Goal: Task Accomplishment & Management: Manage account settings

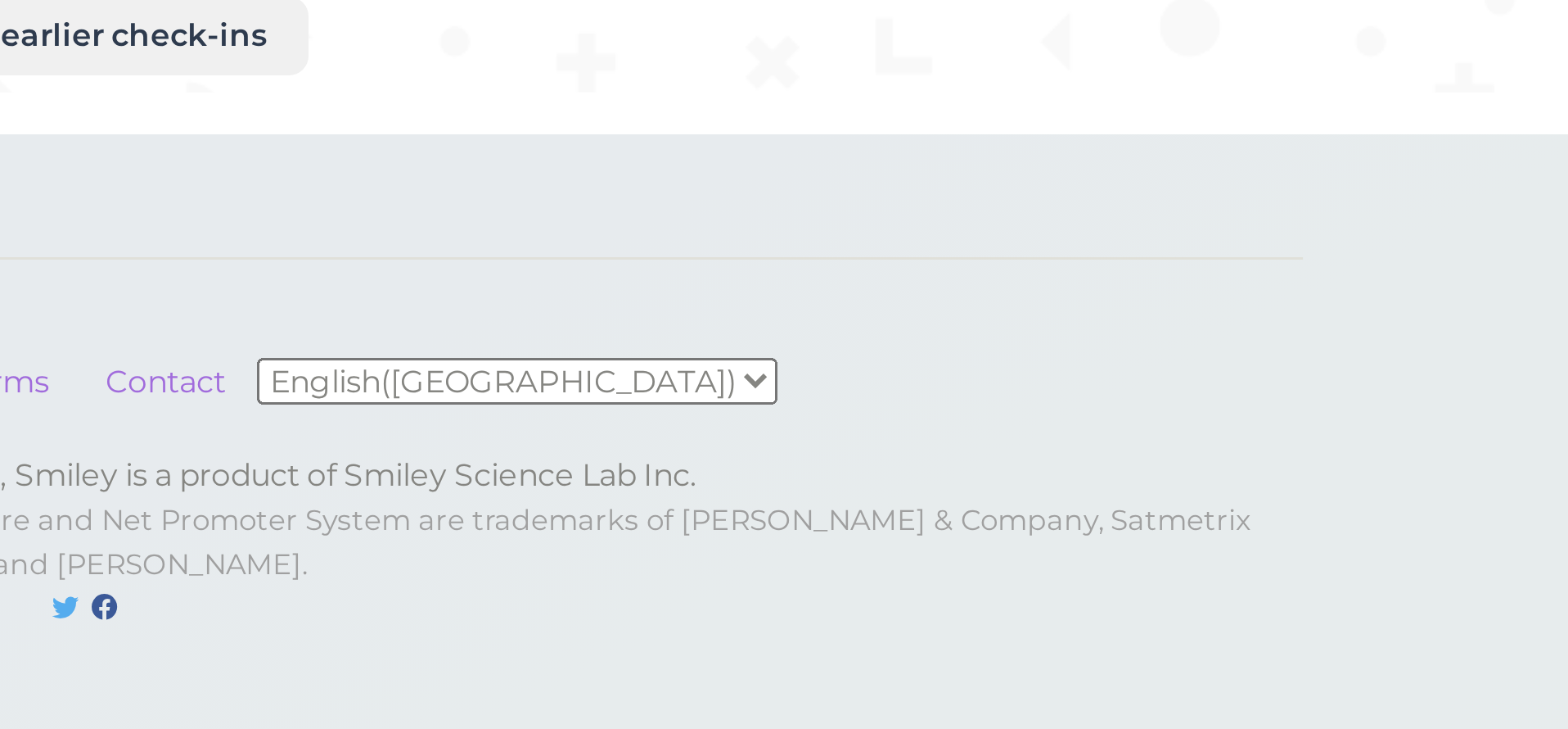
scroll to position [62, 0]
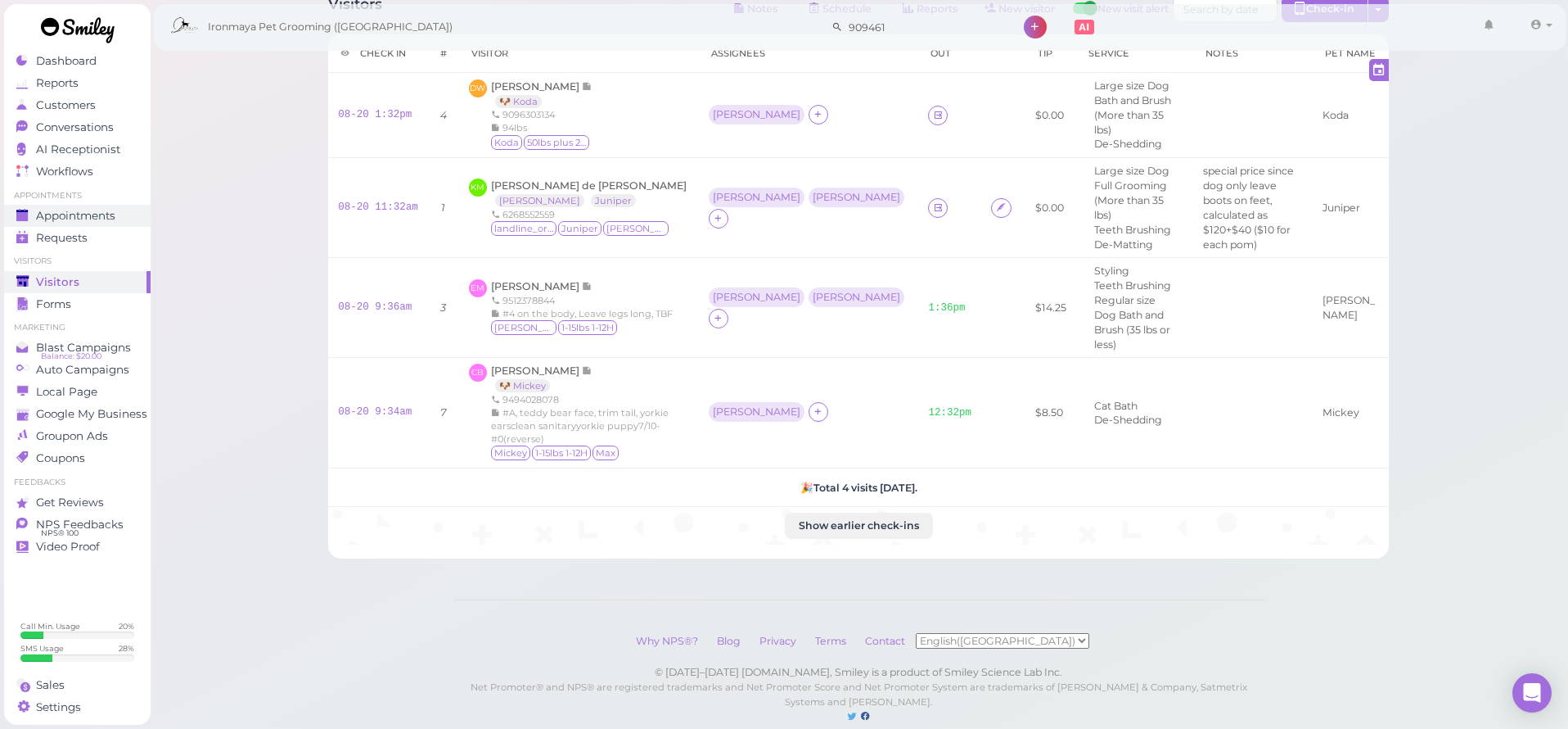
click at [54, 219] on span "Appointments" at bounding box center [76, 216] width 80 height 14
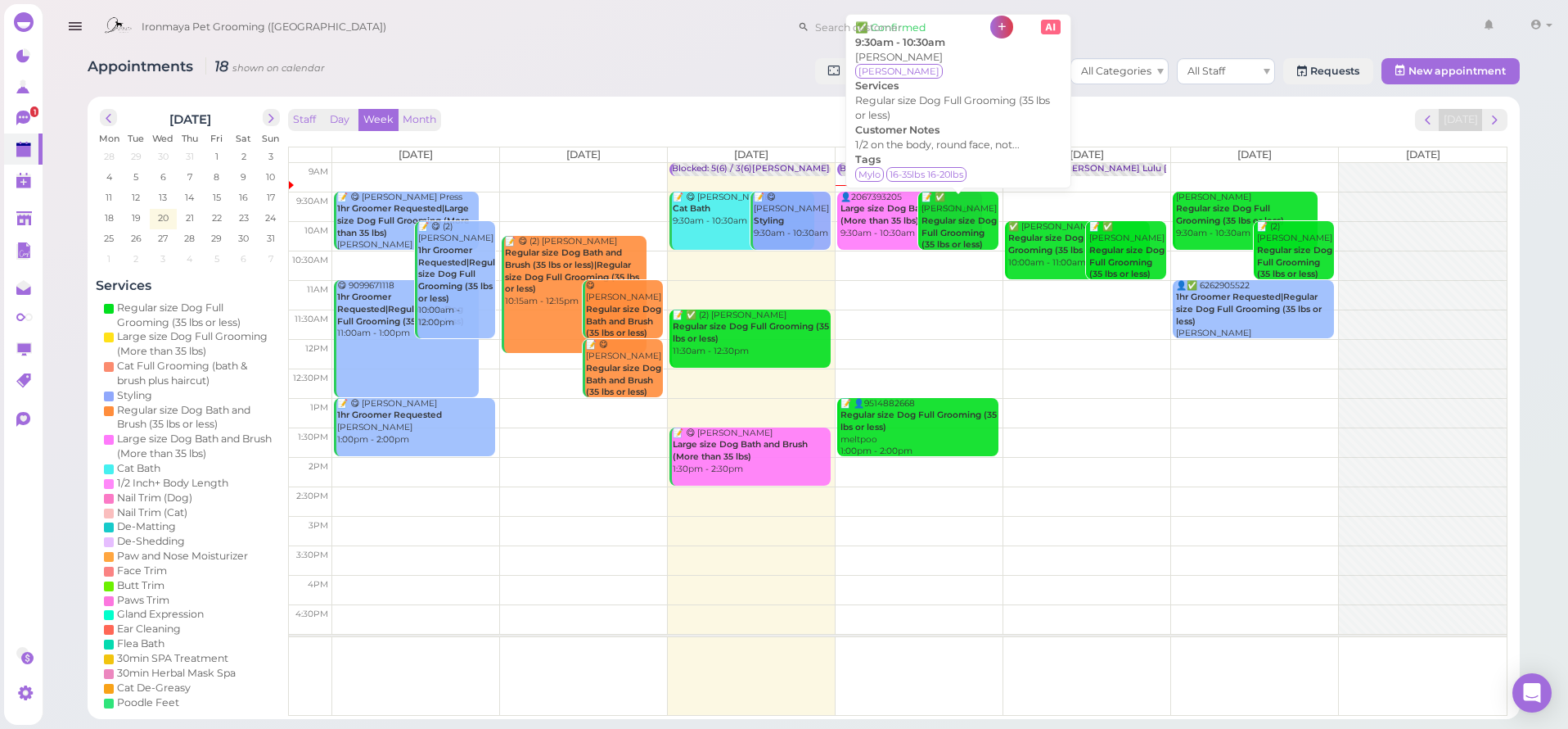
click at [958, 204] on div "📝 ✅ [PERSON_NAME] Regular size Dog Full Grooming (35 lbs or less) 9:30am - 10:3…" at bounding box center [960, 227] width 78 height 72
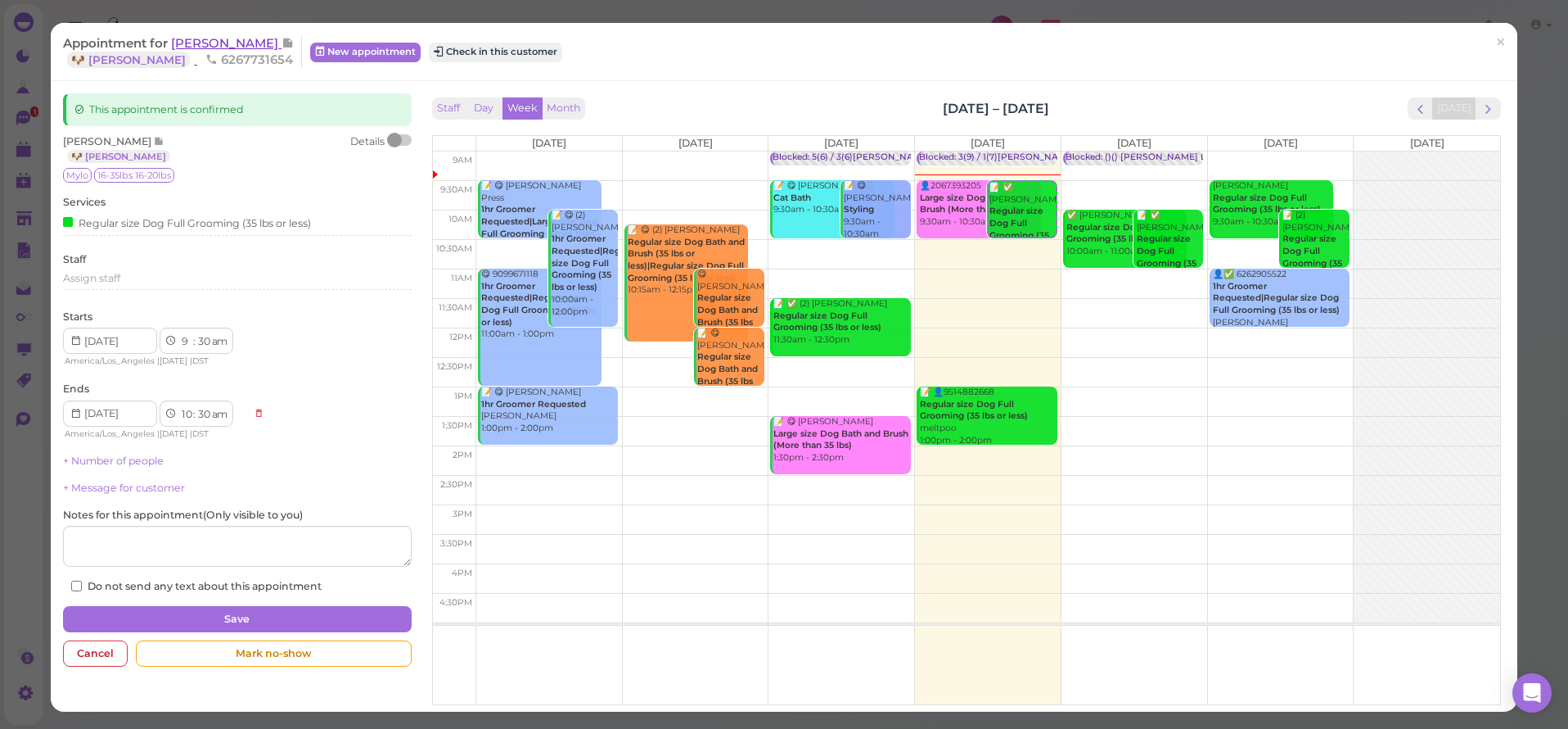
click at [211, 46] on span "[PERSON_NAME]" at bounding box center [226, 43] width 111 height 16
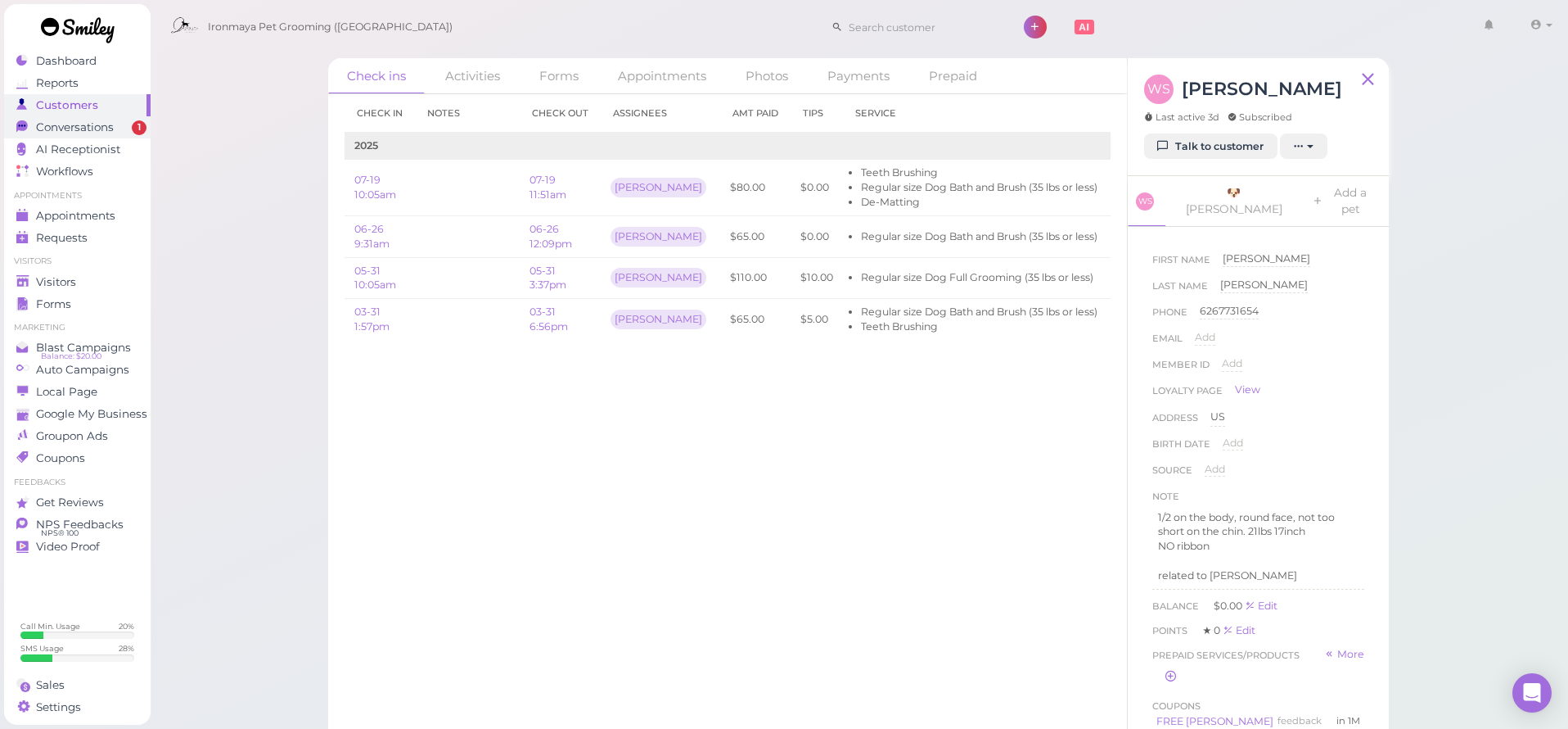
click at [112, 130] on span "Conversations" at bounding box center [75, 127] width 78 height 14
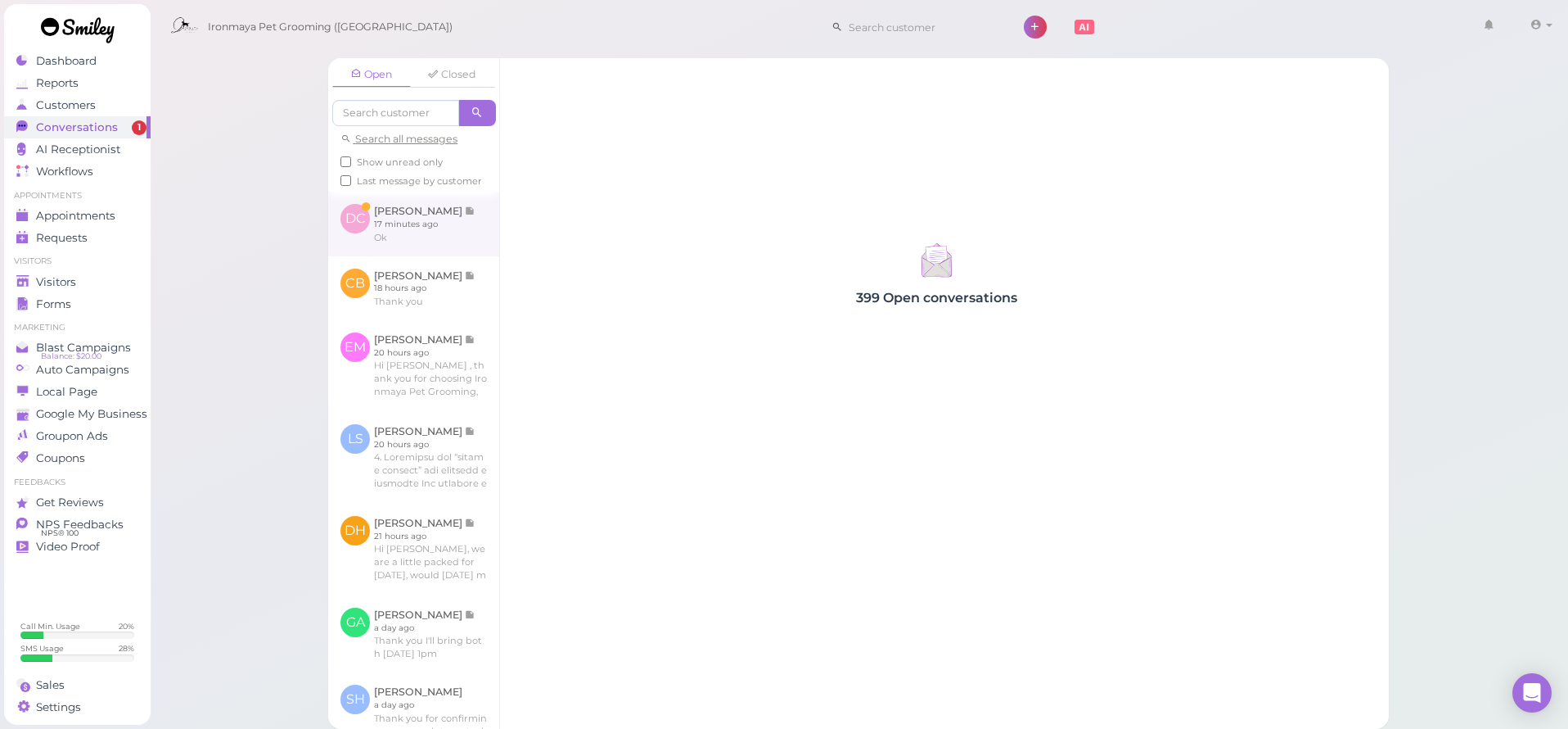
click at [457, 238] on link at bounding box center [414, 224] width 171 height 64
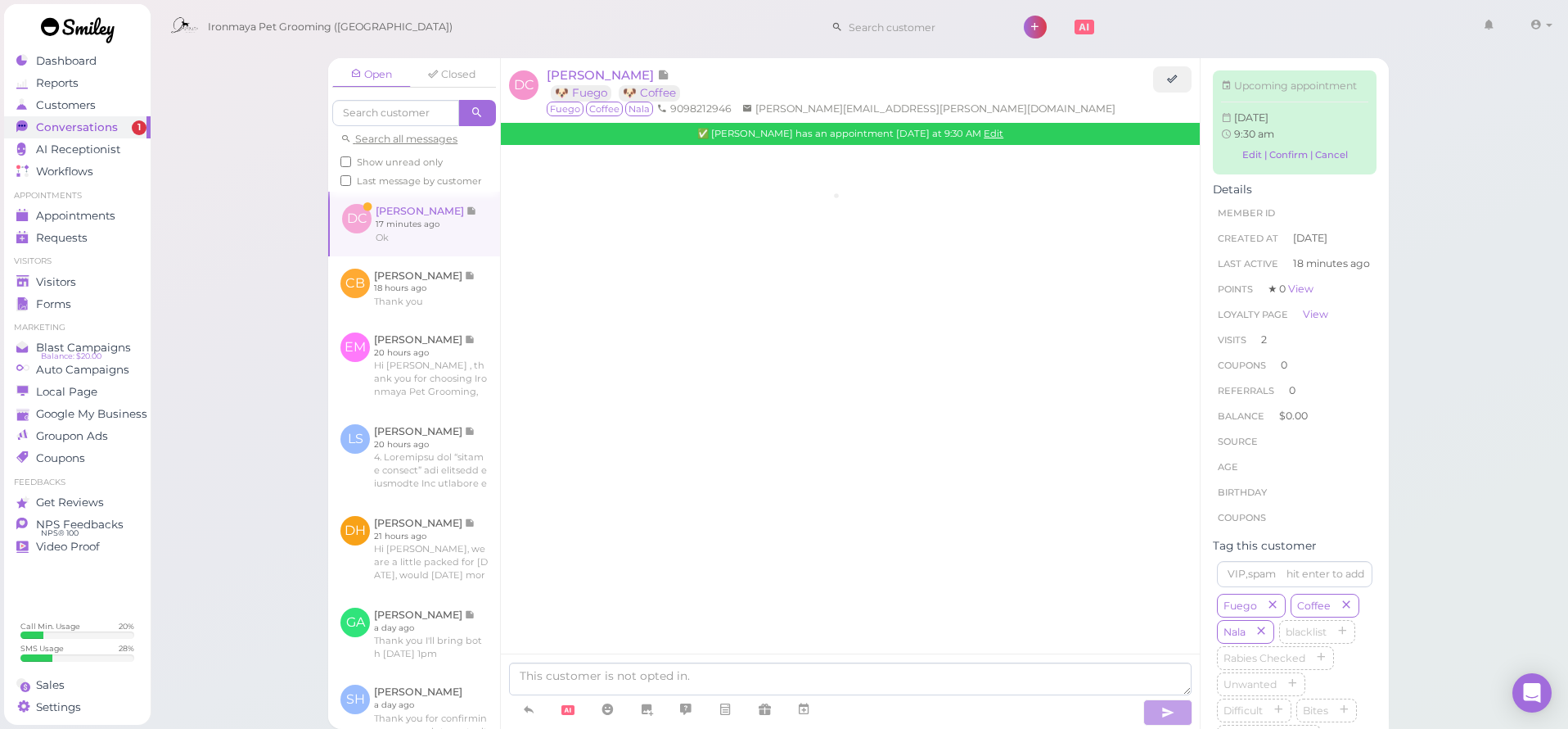
scroll to position [1904, 0]
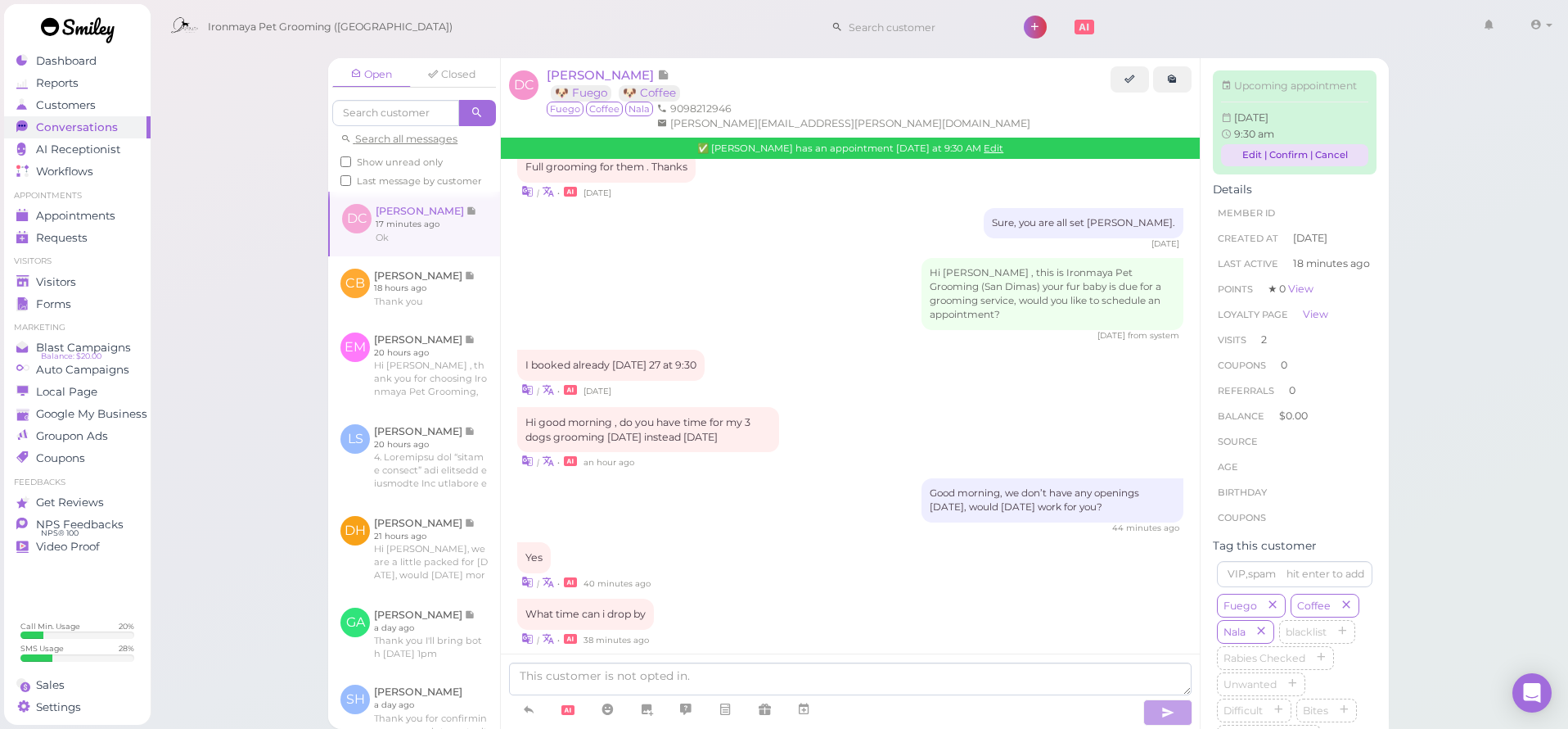
click at [1251, 146] on link "Edit | Confirm | Cancel" at bounding box center [1295, 155] width 148 height 22
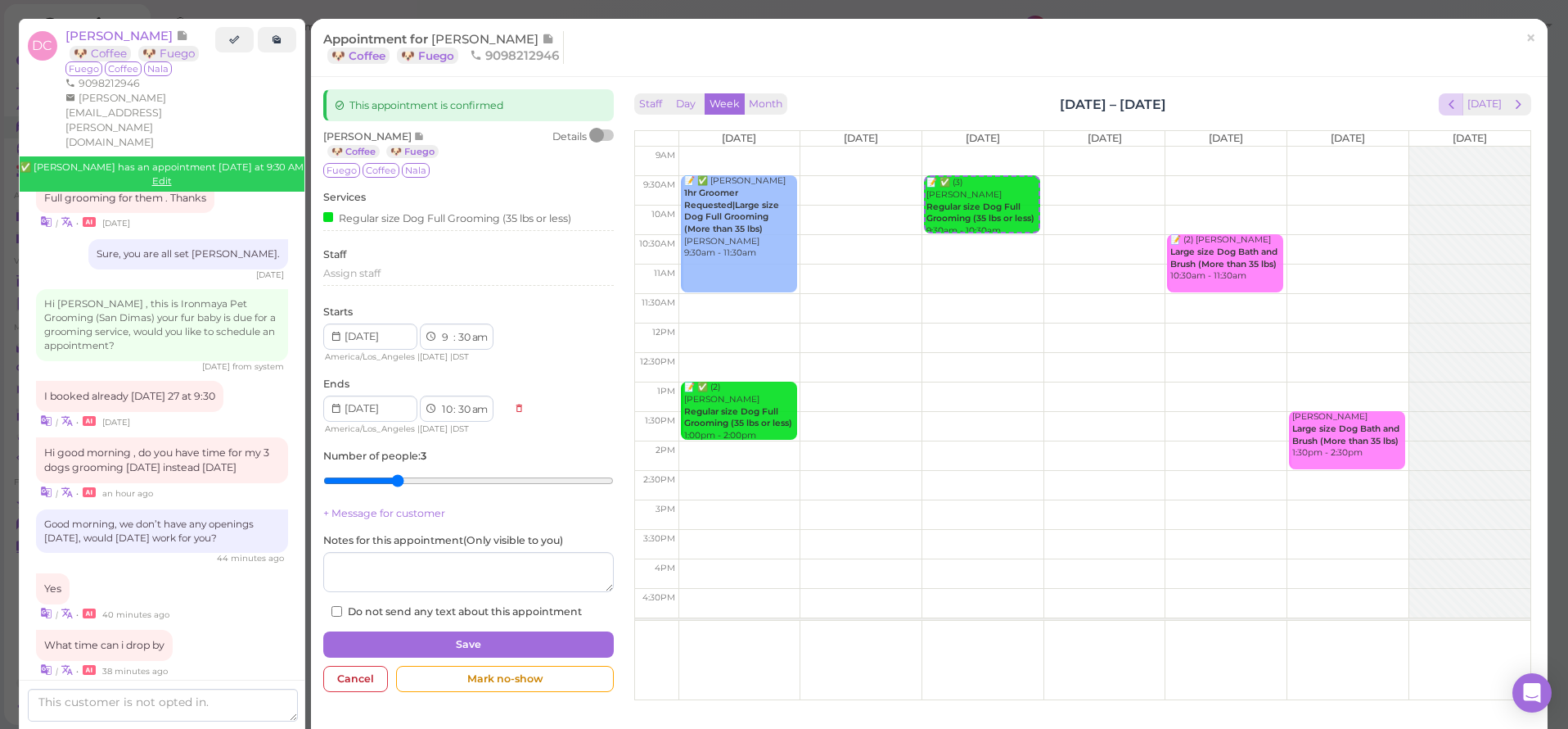
click at [1448, 103] on span "prev" at bounding box center [1451, 104] width 16 height 16
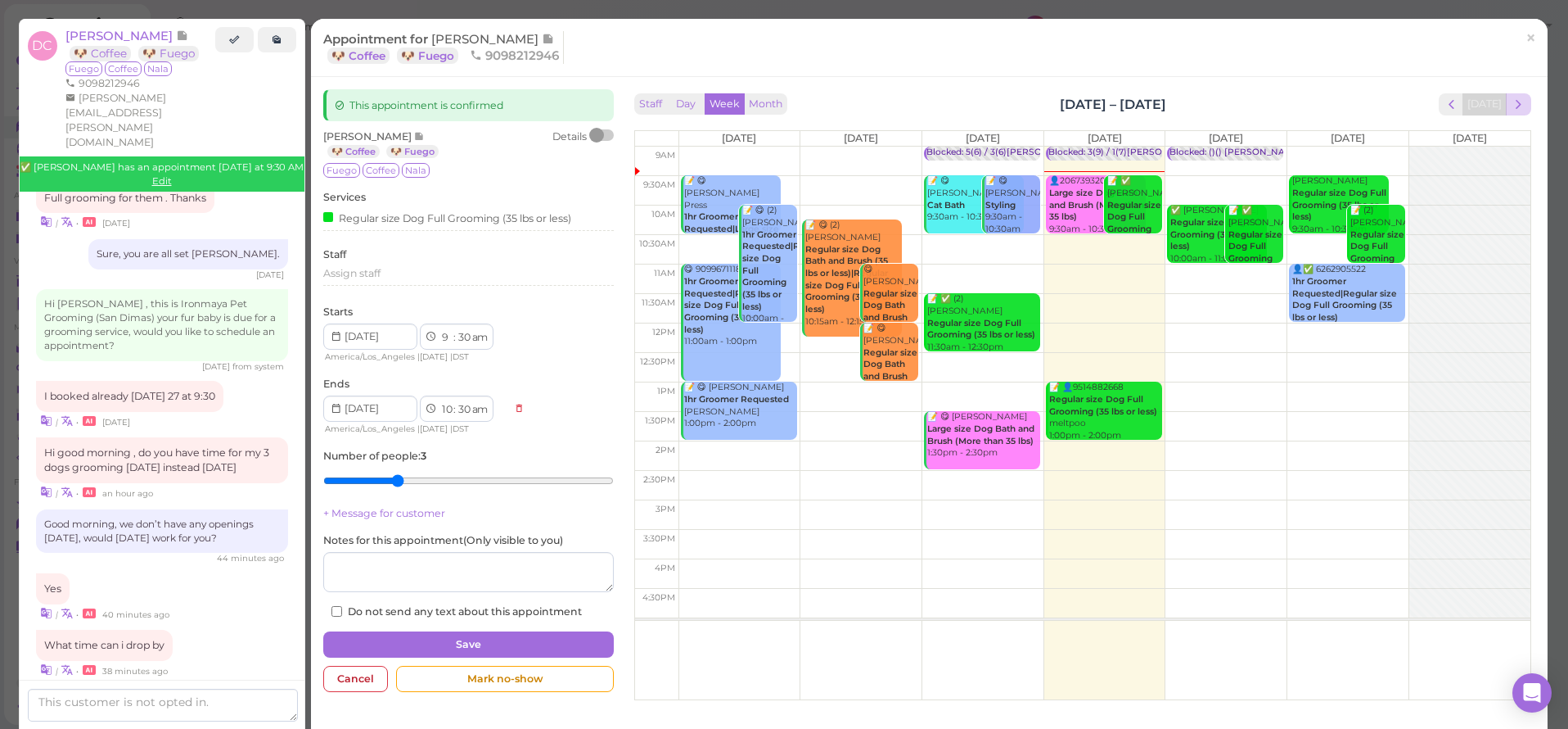
click at [1517, 111] on span "next" at bounding box center [1518, 104] width 16 height 16
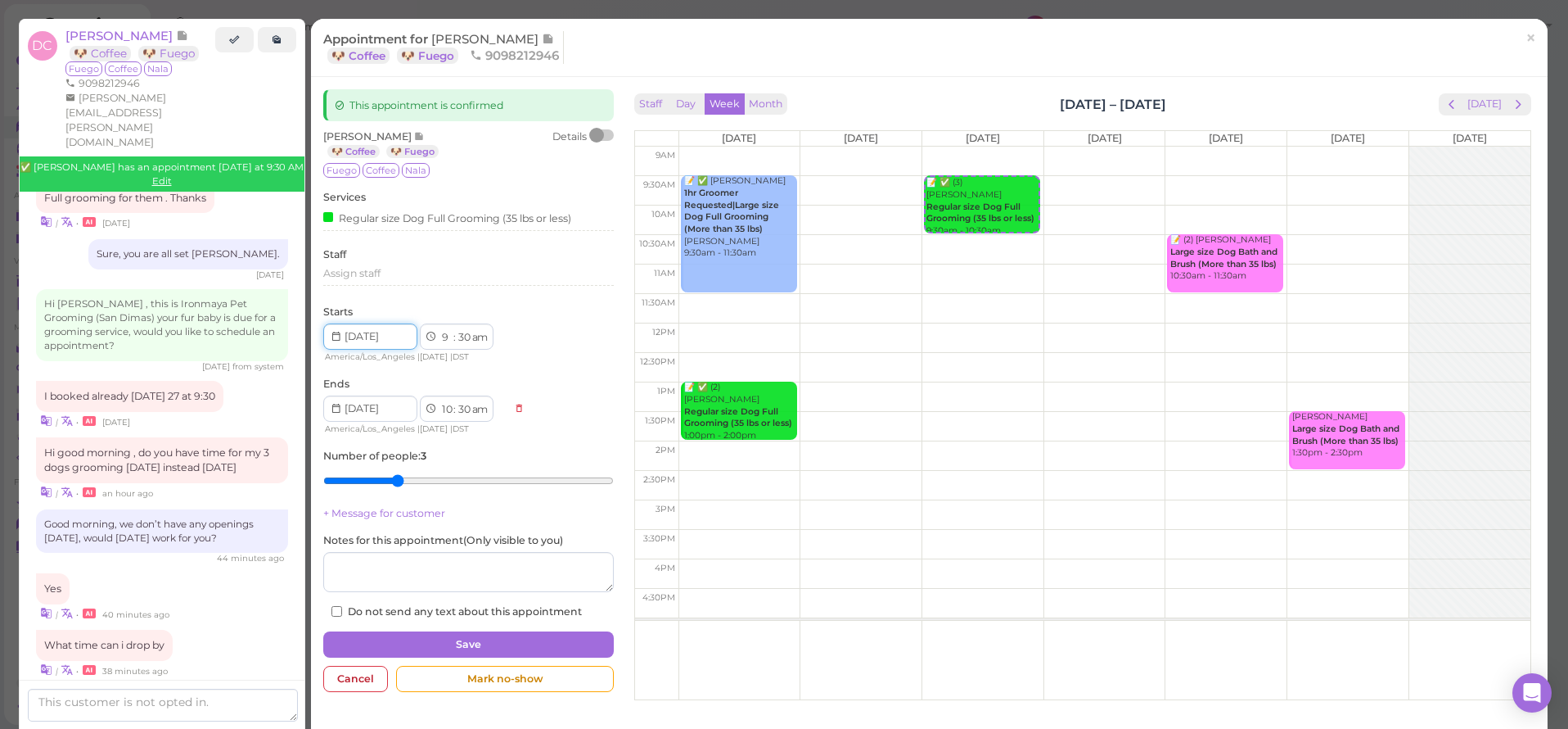
click at [404, 329] on input at bounding box center [370, 336] width 94 height 26
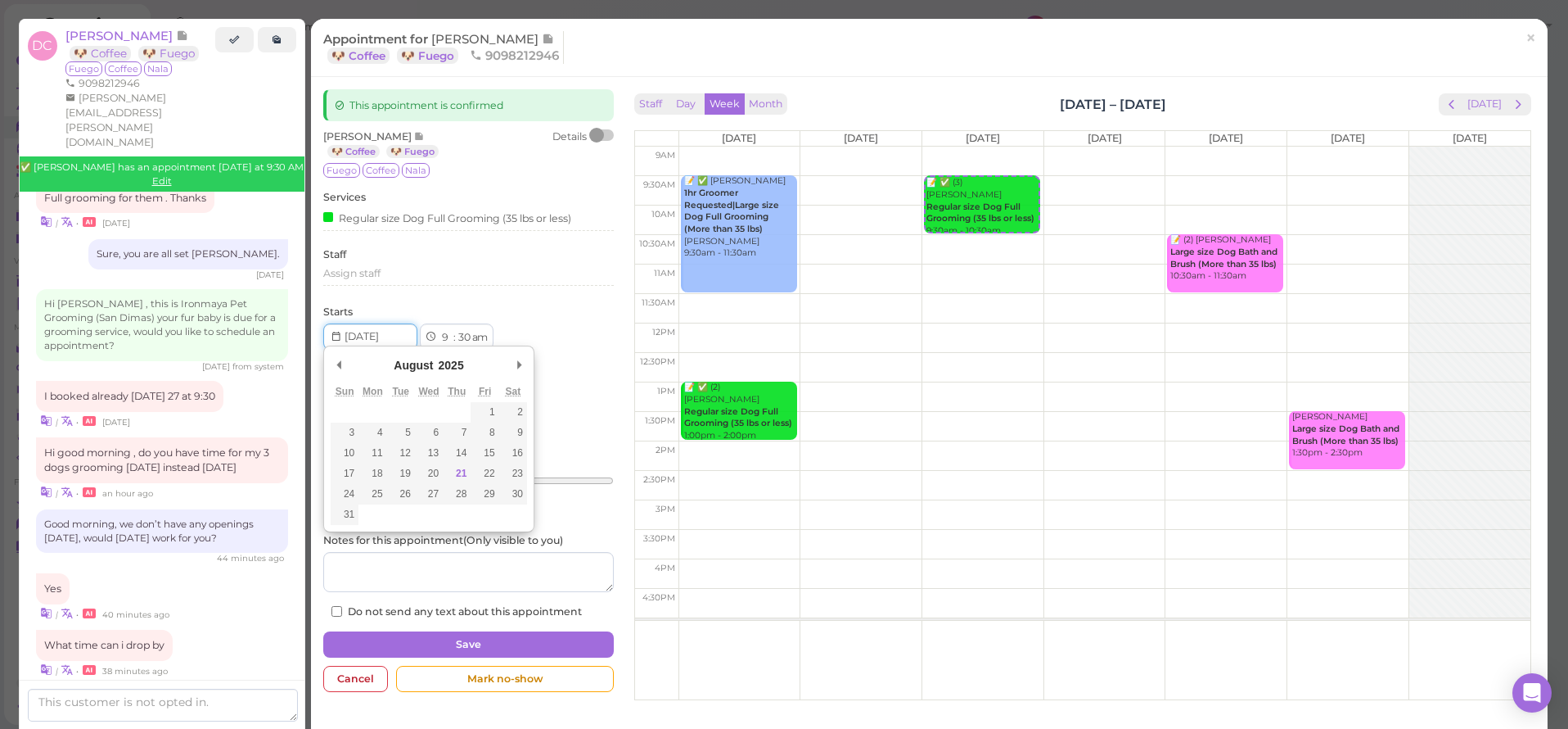
type input "2025-08-22"
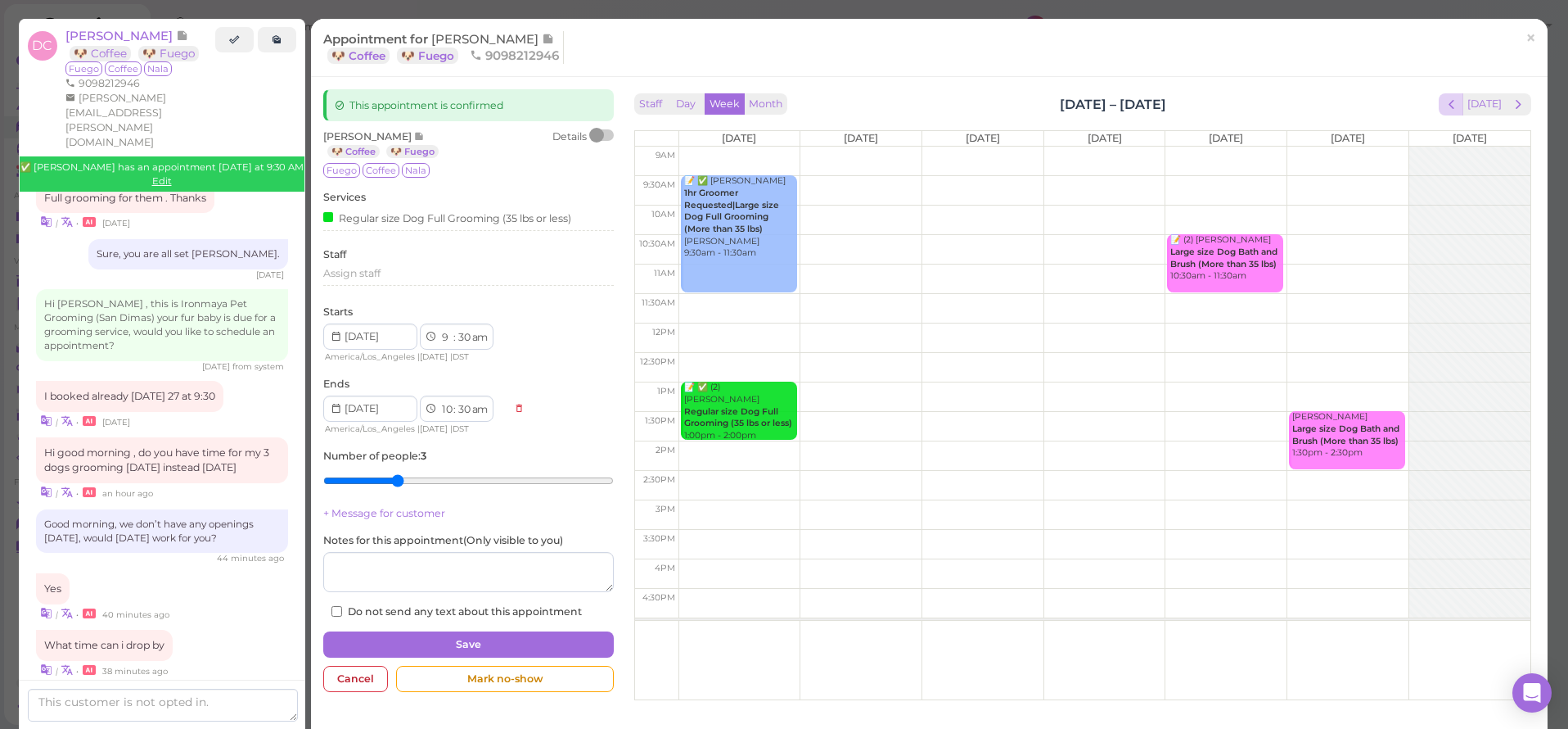
click at [1450, 106] on span "prev" at bounding box center [1451, 104] width 16 height 16
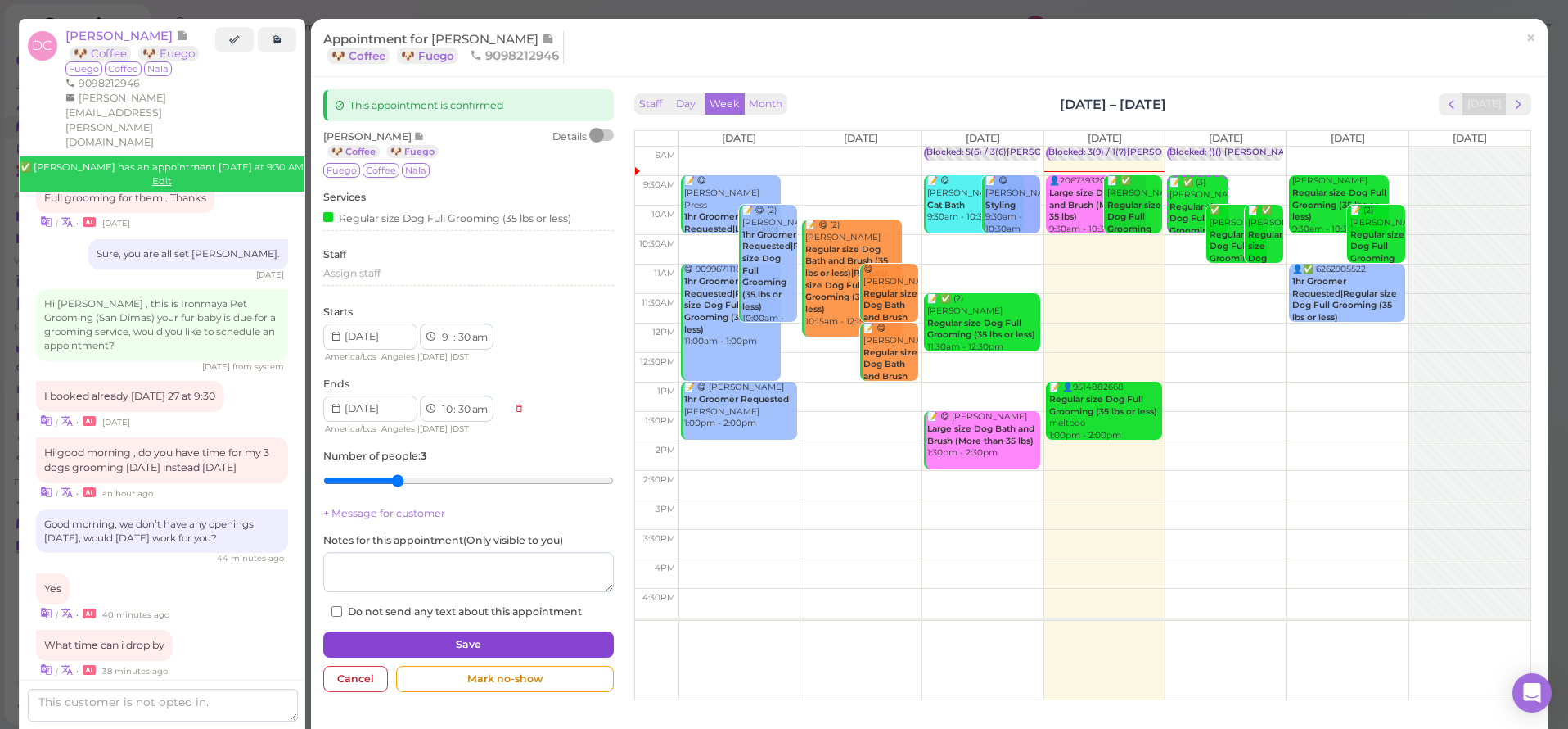
click at [537, 632] on button "Save" at bounding box center [468, 644] width 290 height 26
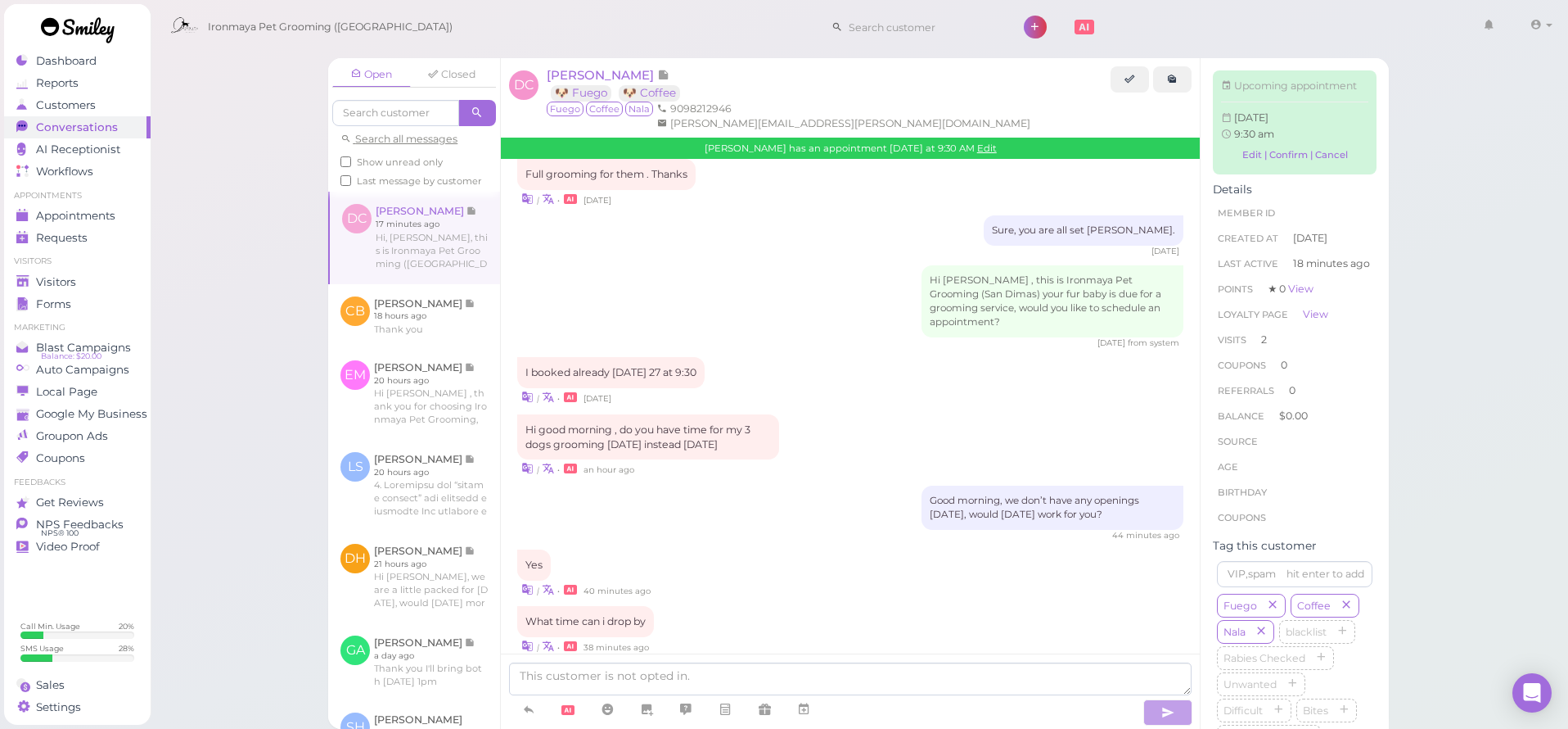
scroll to position [2059, 0]
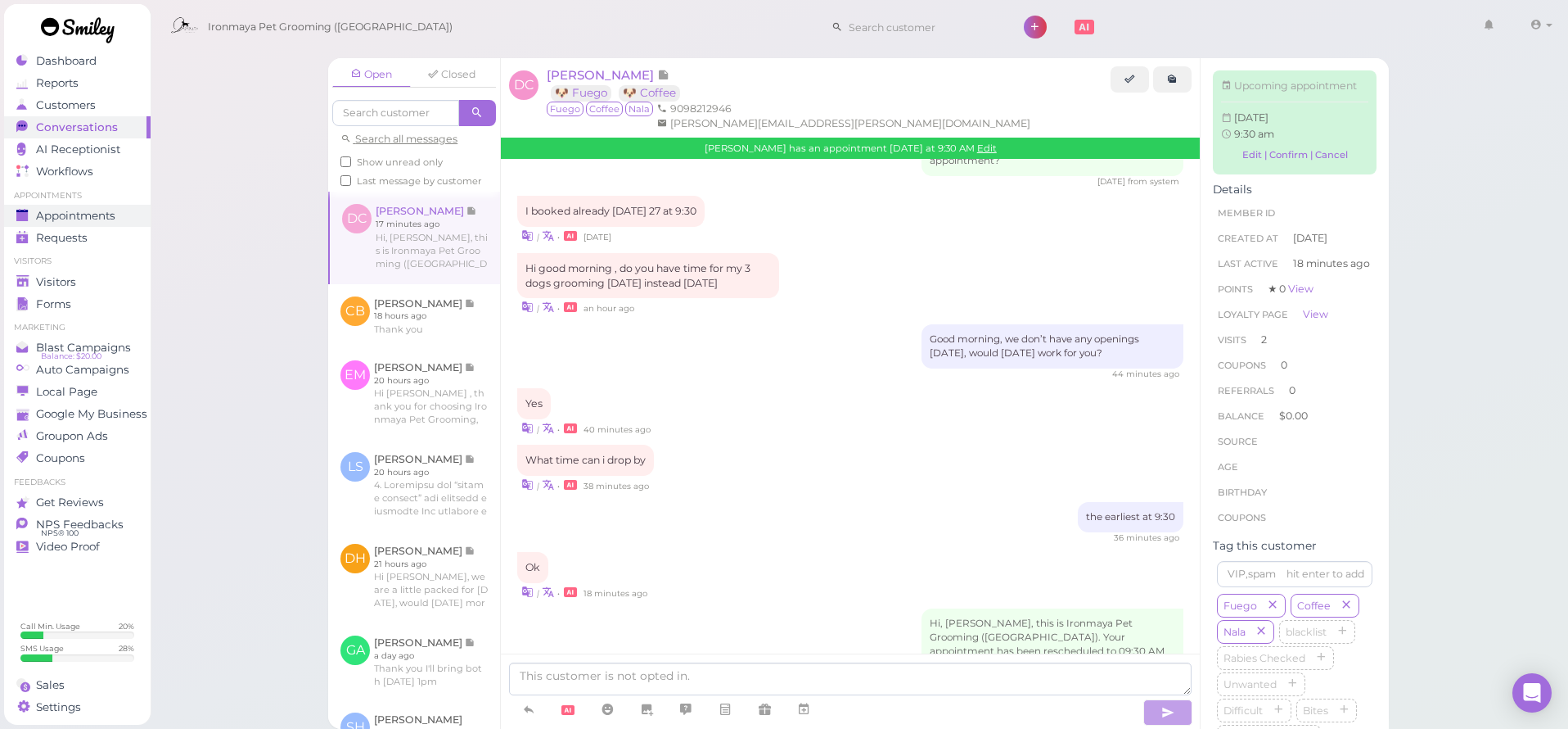
click at [72, 213] on span "Appointments" at bounding box center [76, 216] width 80 height 14
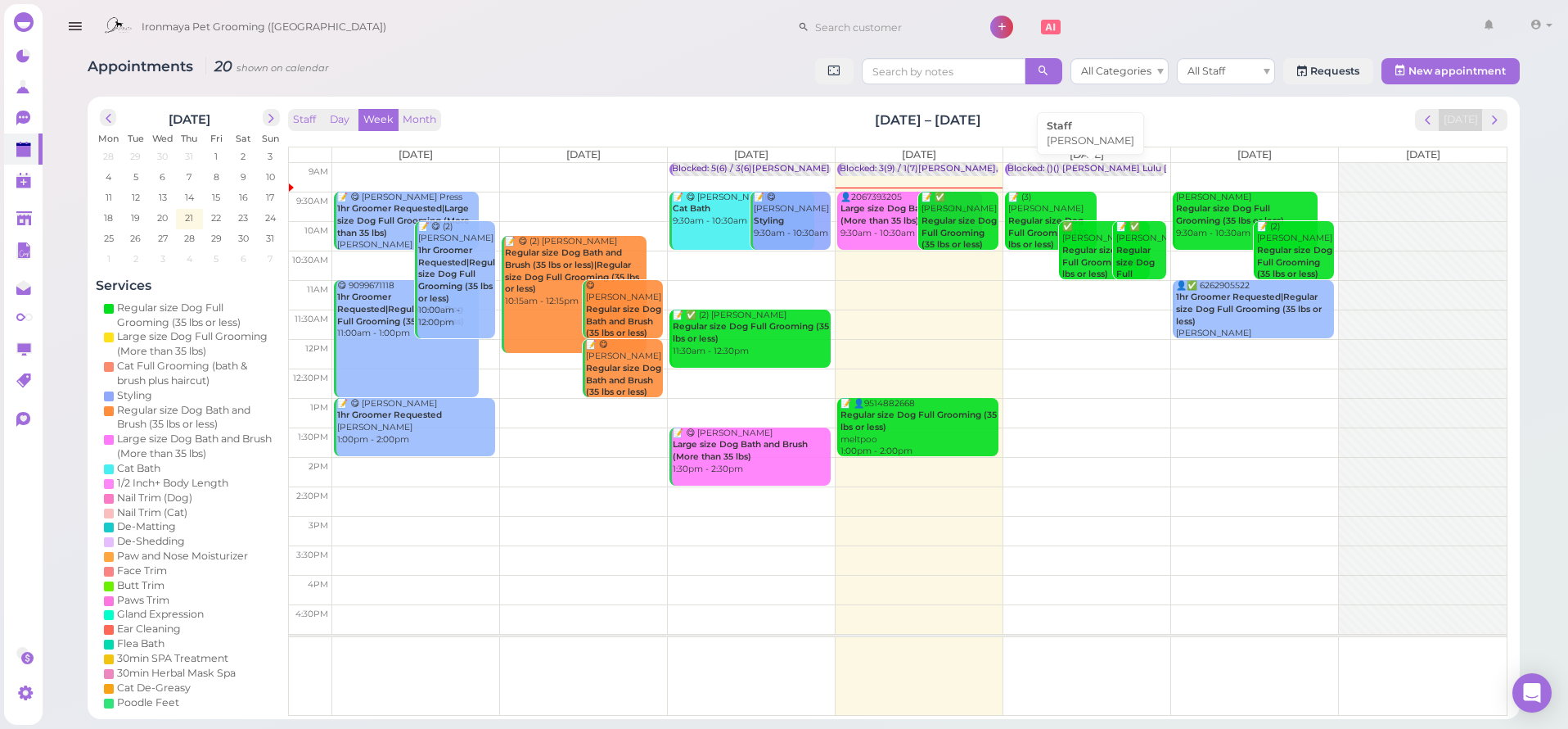
click at [1073, 168] on div "Blocked: ()() [PERSON_NAME] Lulu [PERSON_NAME] • [PERSON_NAME]" at bounding box center [1167, 169] width 320 height 13
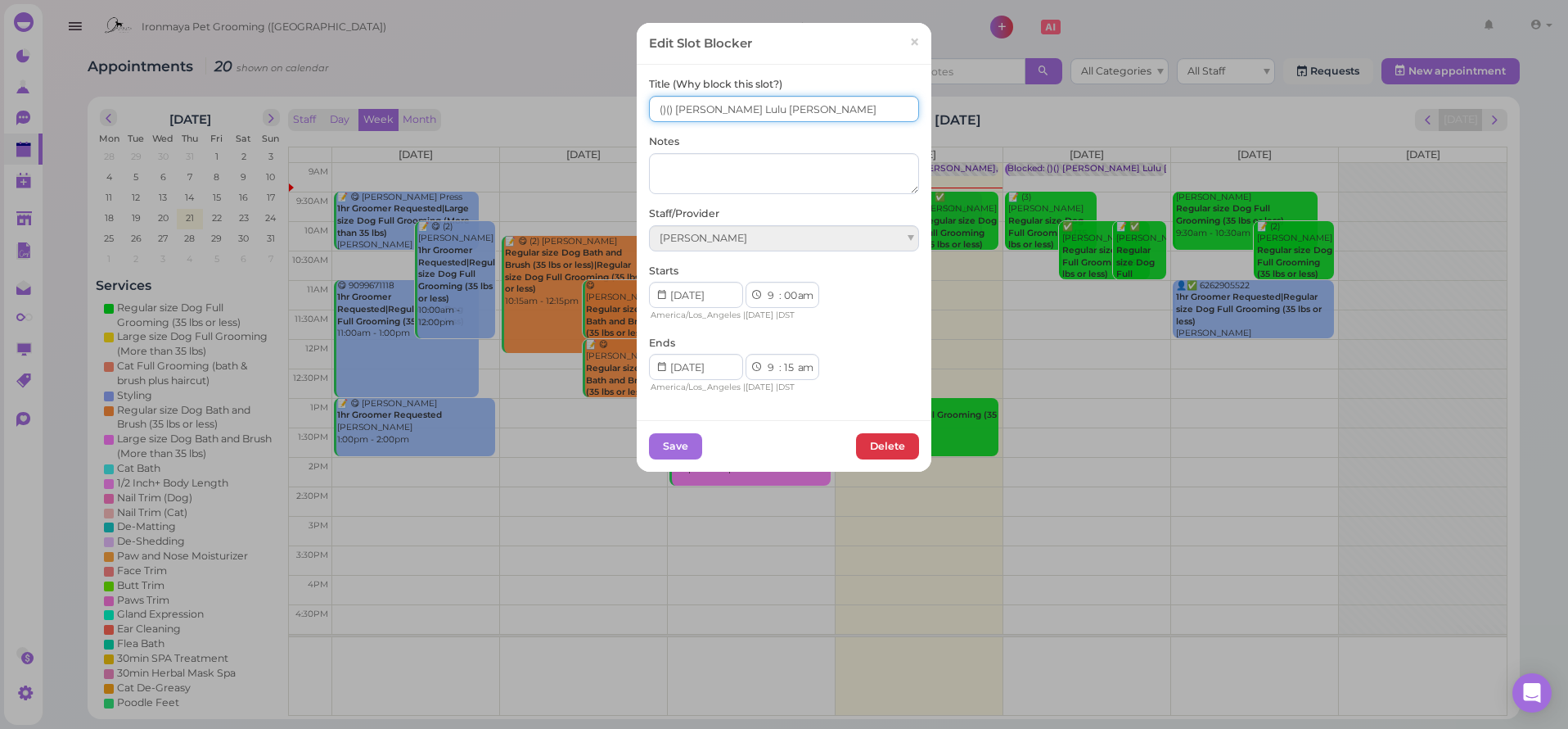
click at [670, 110] on input "()() Ida Lulu Tiffany" at bounding box center [784, 109] width 270 height 26
click at [666, 114] on input "()() Ida Lulu Tiffany" at bounding box center [784, 109] width 270 height 26
click at [653, 109] on input "()5() Ida Lulu Tiffany" at bounding box center [784, 109] width 270 height 26
click at [672, 109] on input "5()5() Ida Lulu Tiffany" at bounding box center [784, 109] width 270 height 26
click at [666, 111] on input "5()5() Ida Lulu Tiffany" at bounding box center [784, 109] width 270 height 26
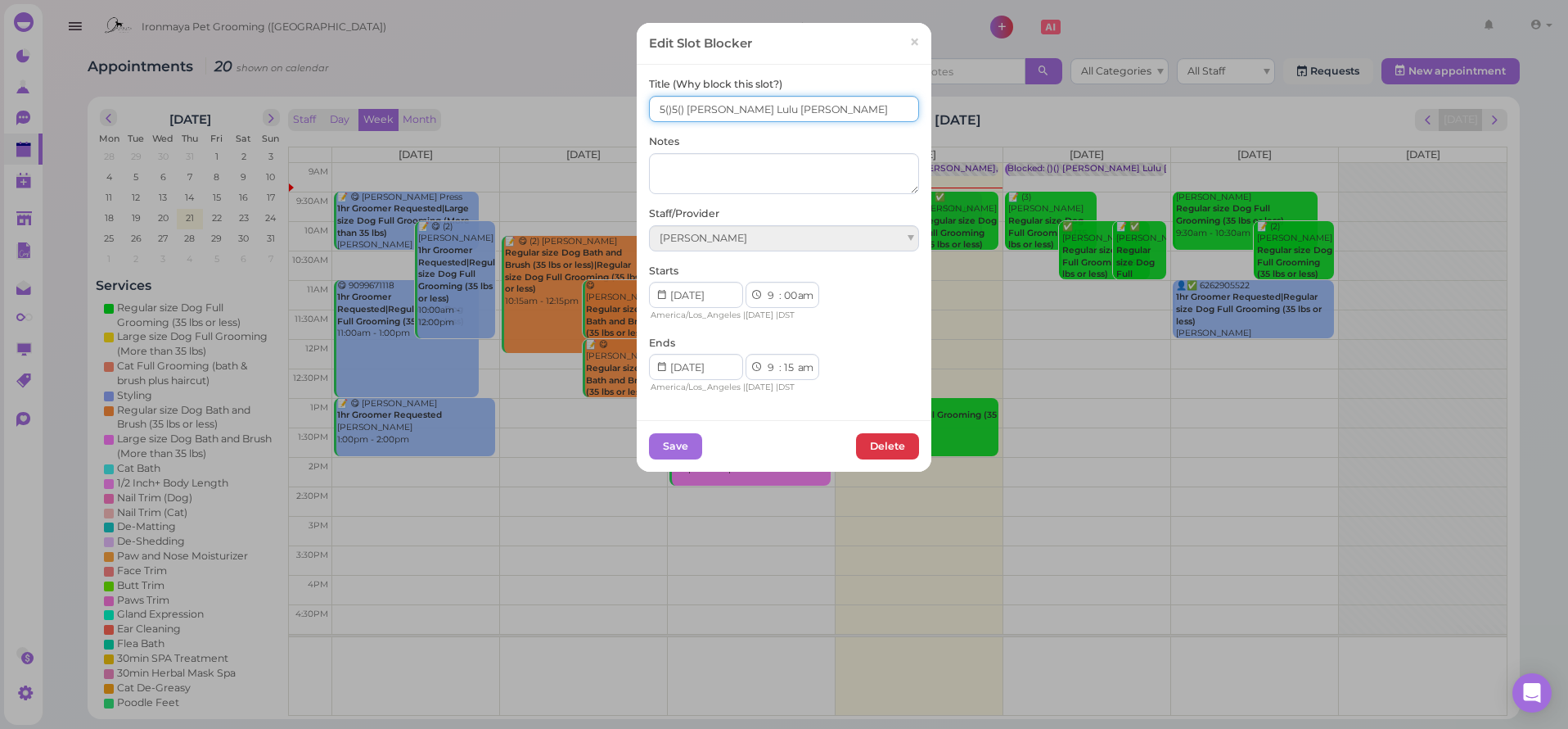
click at [673, 111] on input "5()5() Ida Lulu Tiffany" at bounding box center [784, 109] width 270 height 26
click at [673, 110] on input "5()/ 5() Ida Lulu Tiffany" at bounding box center [784, 109] width 270 height 26
type input "5() / 5() Ida Lulu Tiffany"
drag, startPoint x: 688, startPoint y: 450, endPoint x: 695, endPoint y: 444, distance: 9.2
click at [690, 455] on div "Save Delete" at bounding box center [783, 445] width 294 height 52
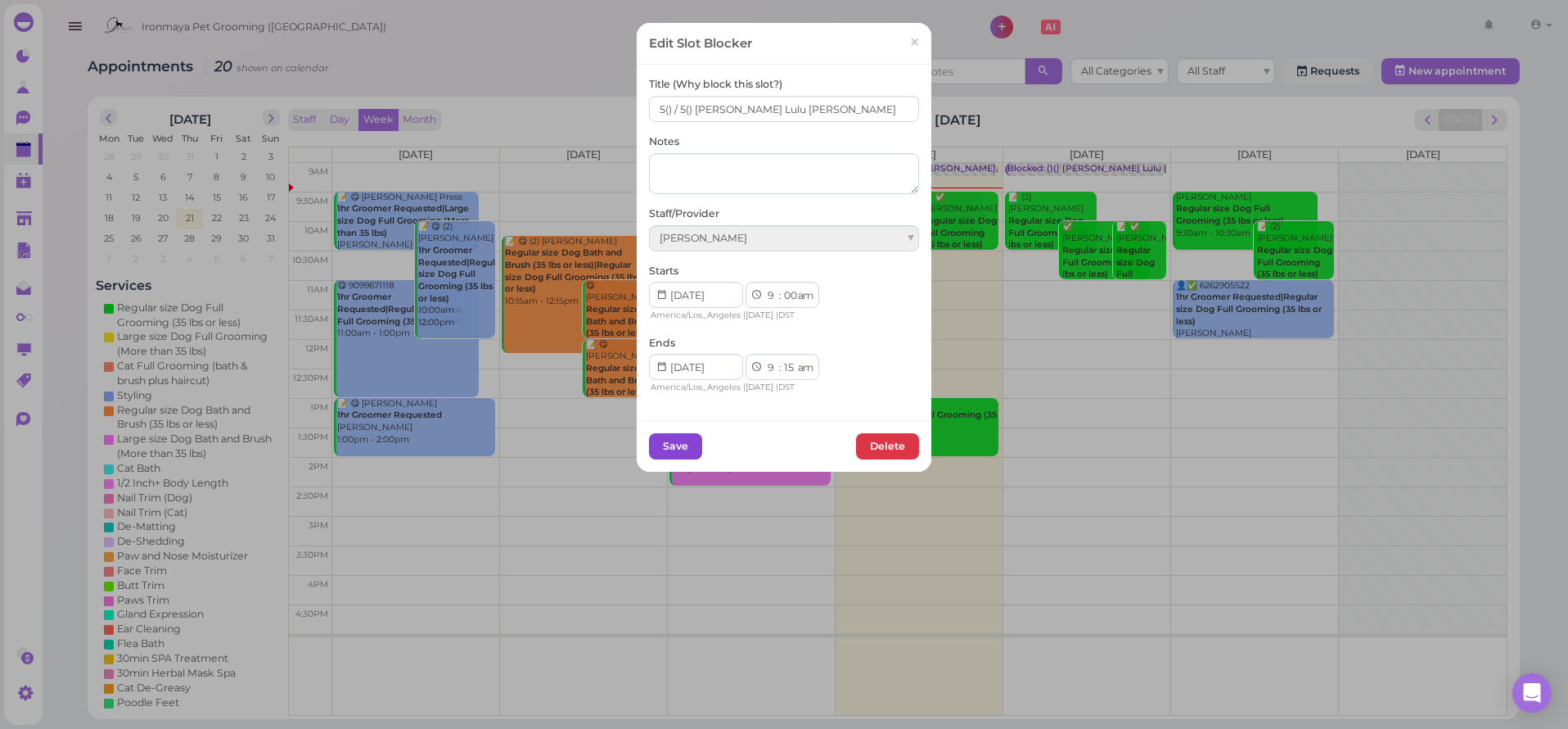
click at [691, 436] on button "Save" at bounding box center [675, 446] width 53 height 26
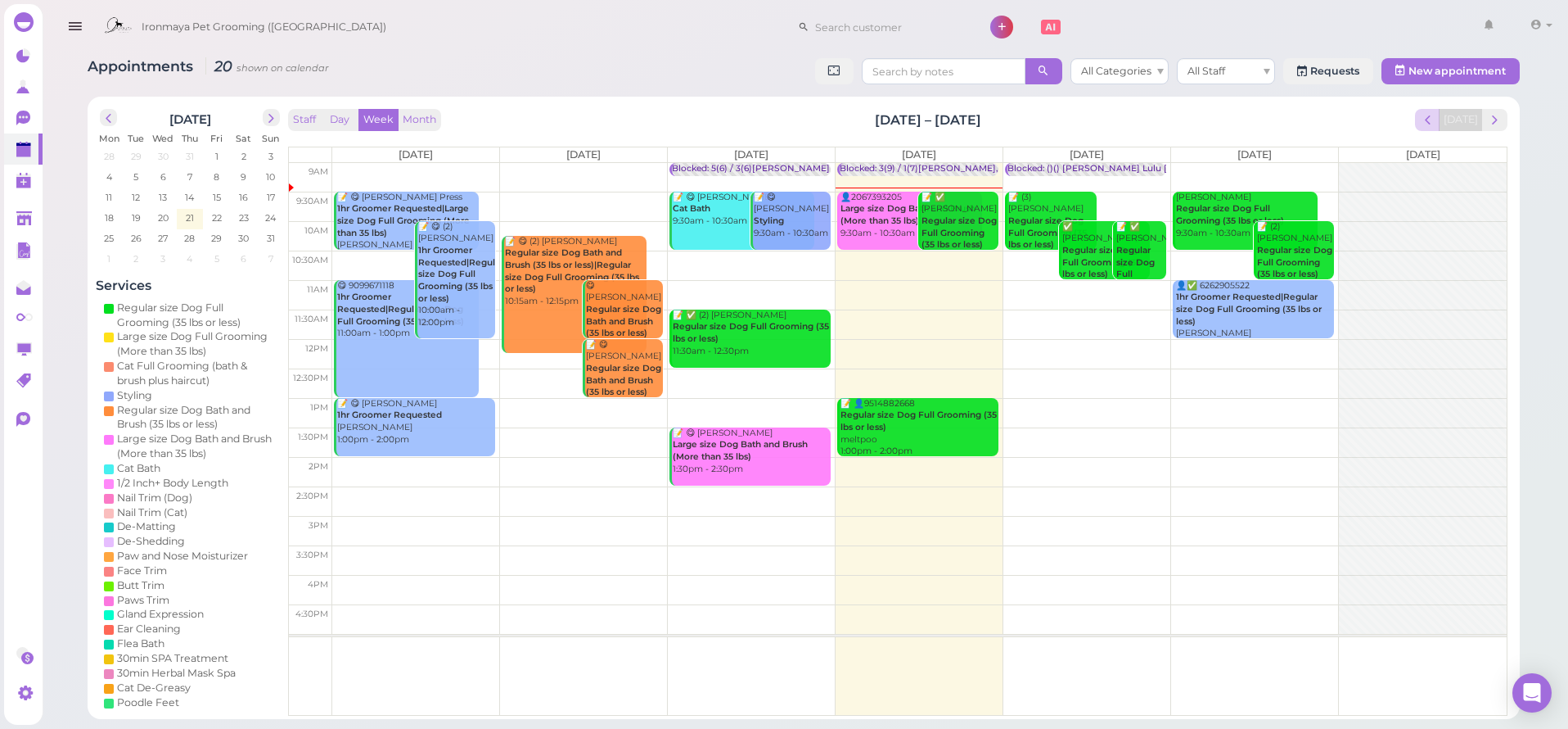
click at [1436, 118] on span "prev" at bounding box center [1428, 120] width 16 height 16
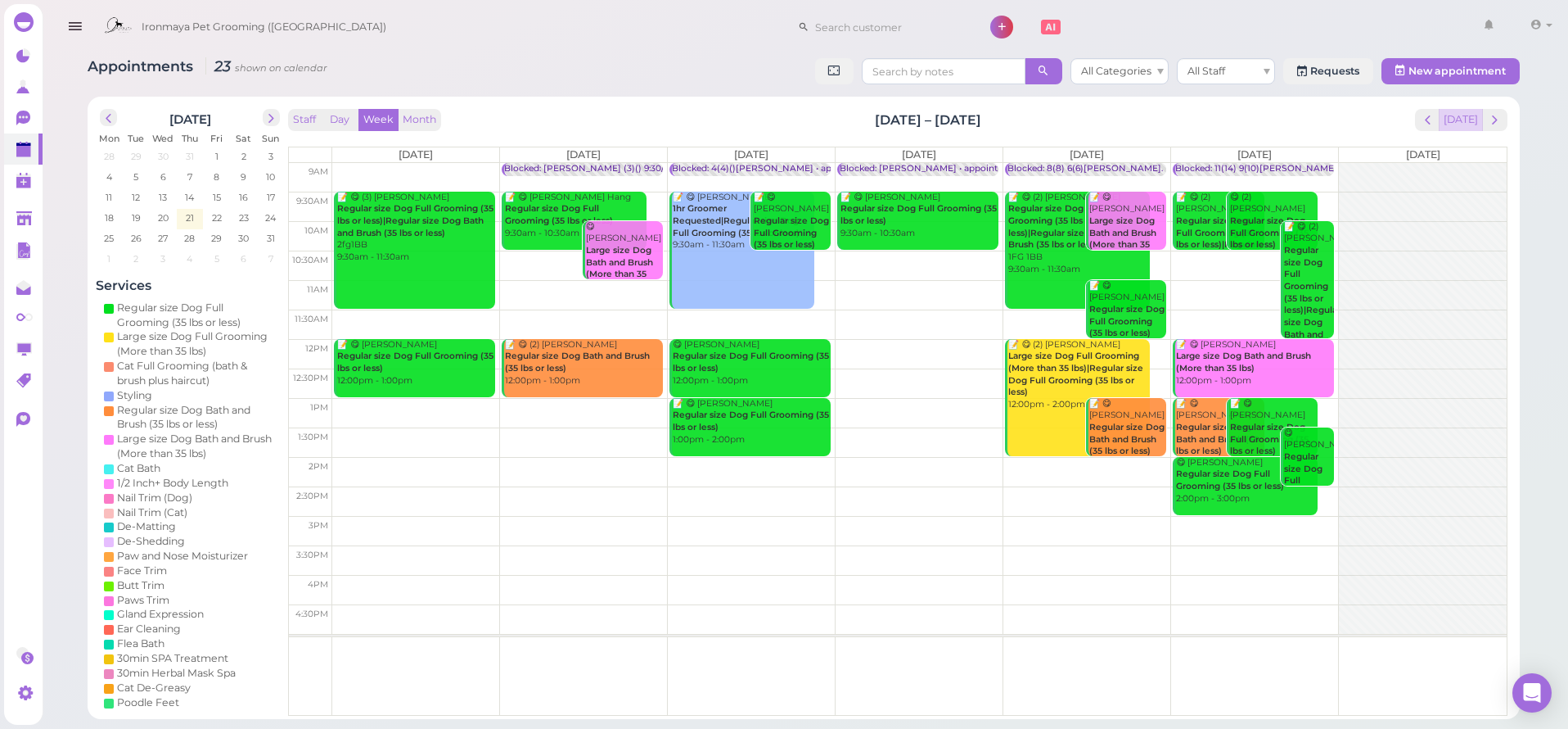
click at [1457, 118] on button "[DATE]" at bounding box center [1460, 120] width 44 height 22
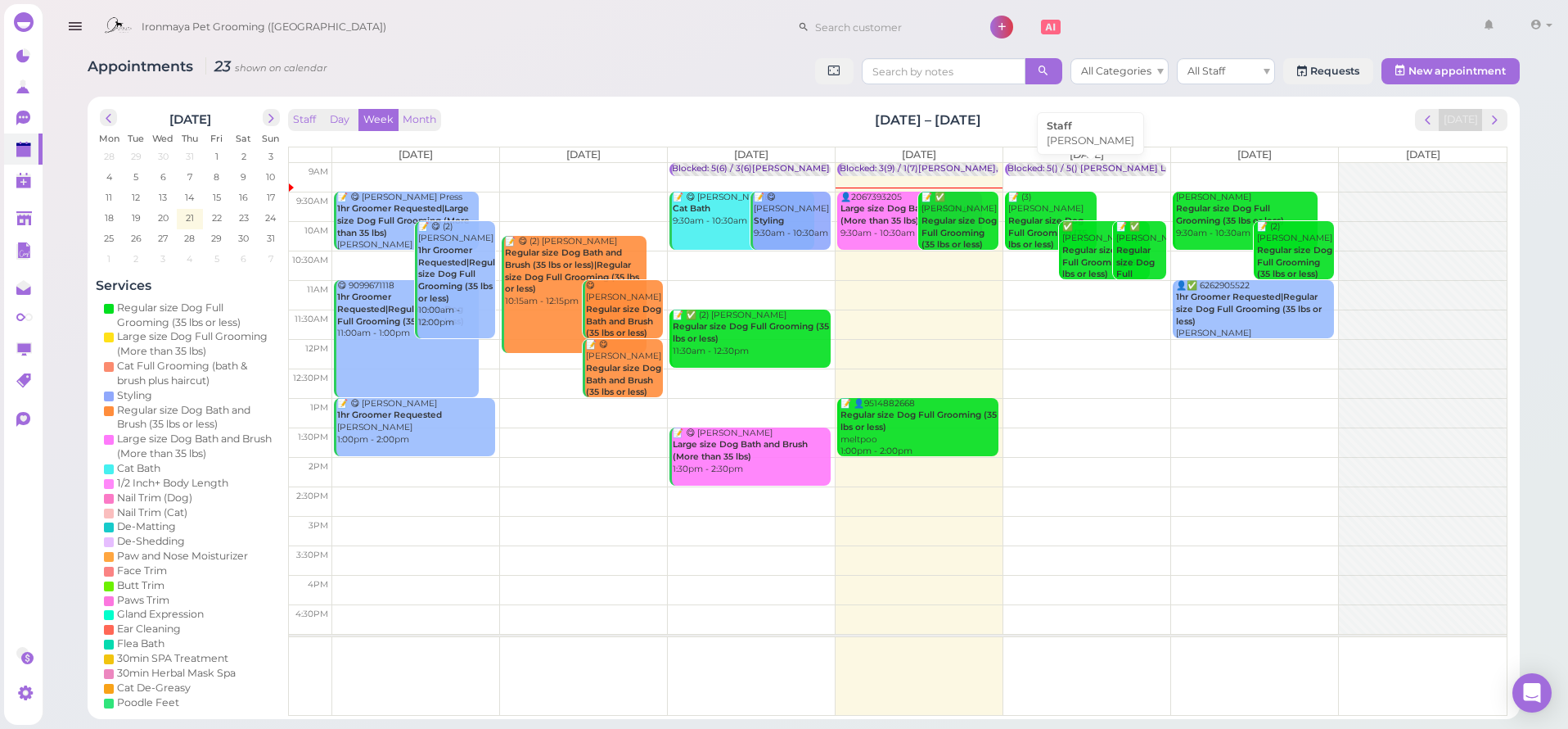
click at [1126, 163] on div "Blocked: 5() / 5() Ida Lulu Tiffany • Michelle" at bounding box center [1176, 169] width 337 height 13
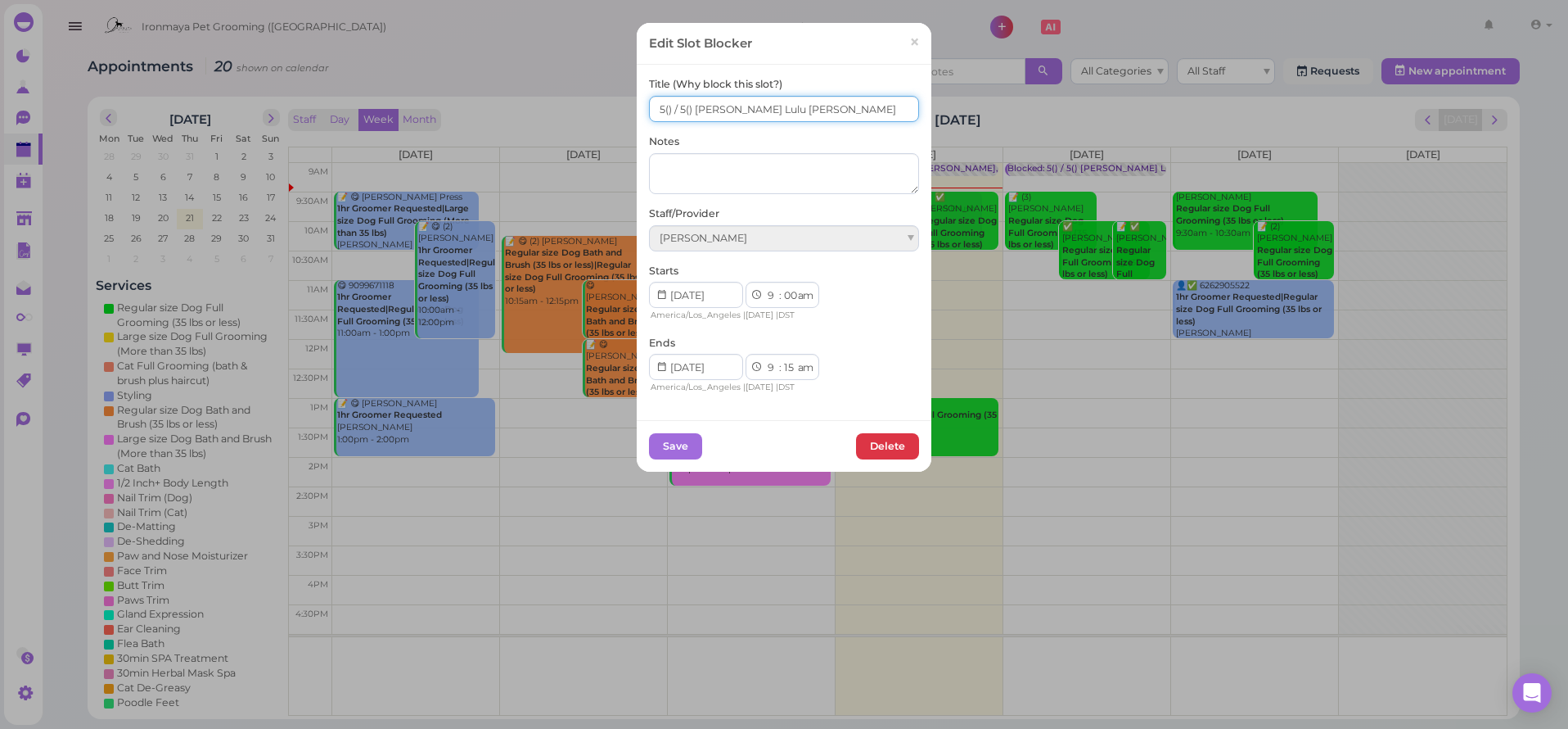
click at [669, 112] on input "5() / 5() Ida Lulu Tiffany" at bounding box center [784, 109] width 270 height 26
click at [698, 112] on input "5(8) / 5() Ida Lulu Tiffany" at bounding box center [784, 109] width 270 height 26
type input "5(8) / 5(6) Ida Lulu Tiffany"
click at [688, 446] on button "Save" at bounding box center [675, 446] width 53 height 26
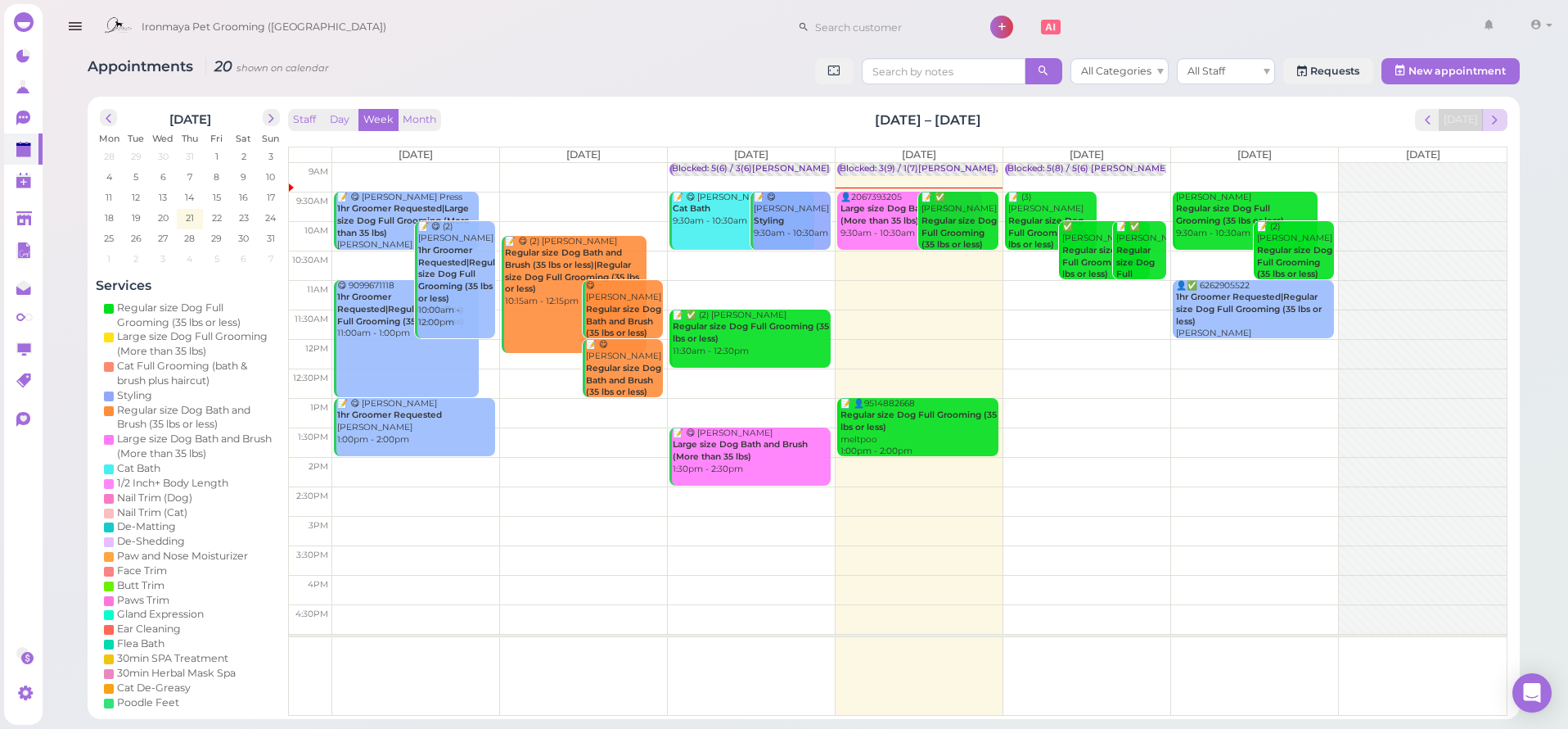
click at [1484, 130] on button "next" at bounding box center [1495, 120] width 25 height 22
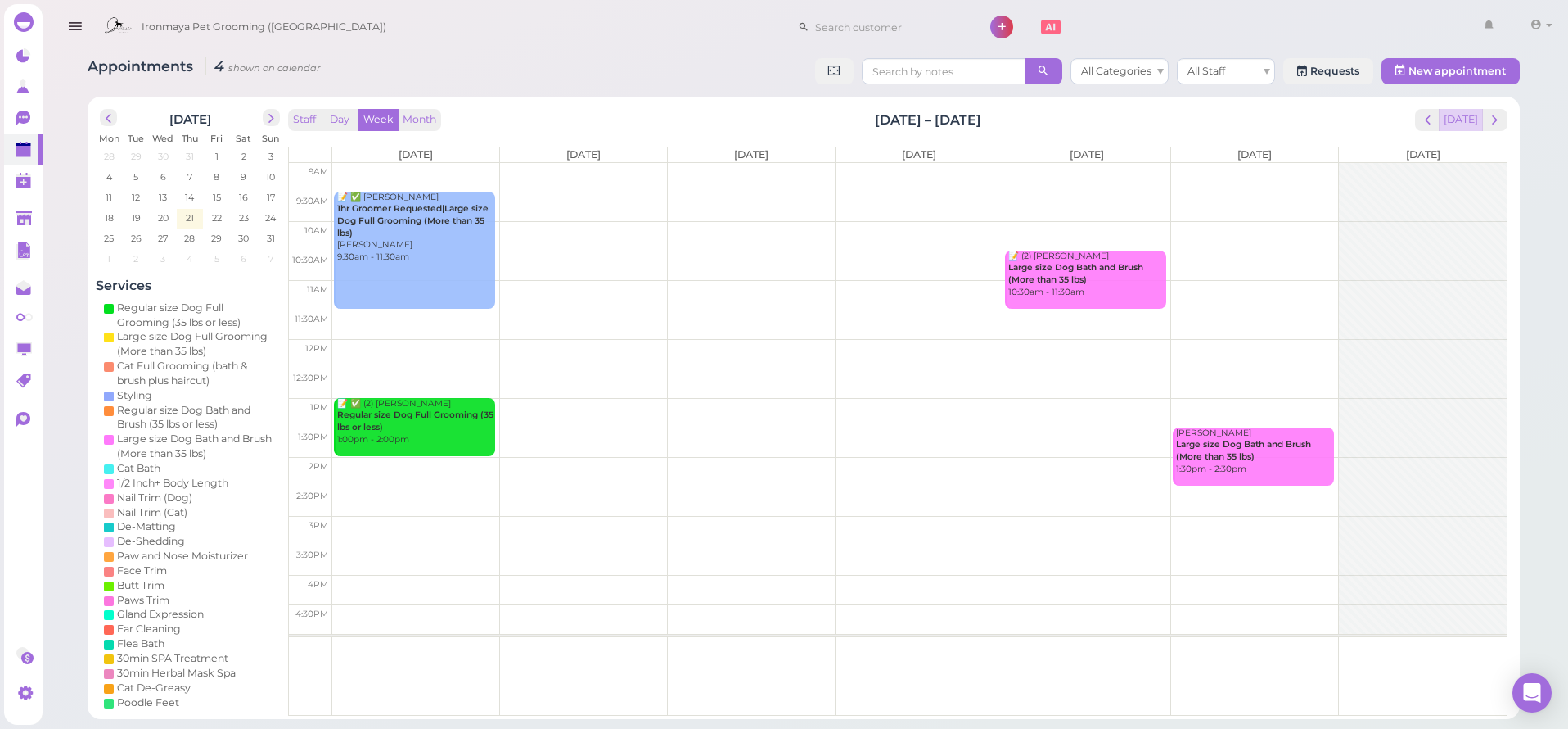
click at [1472, 128] on button "[DATE]" at bounding box center [1460, 120] width 44 height 22
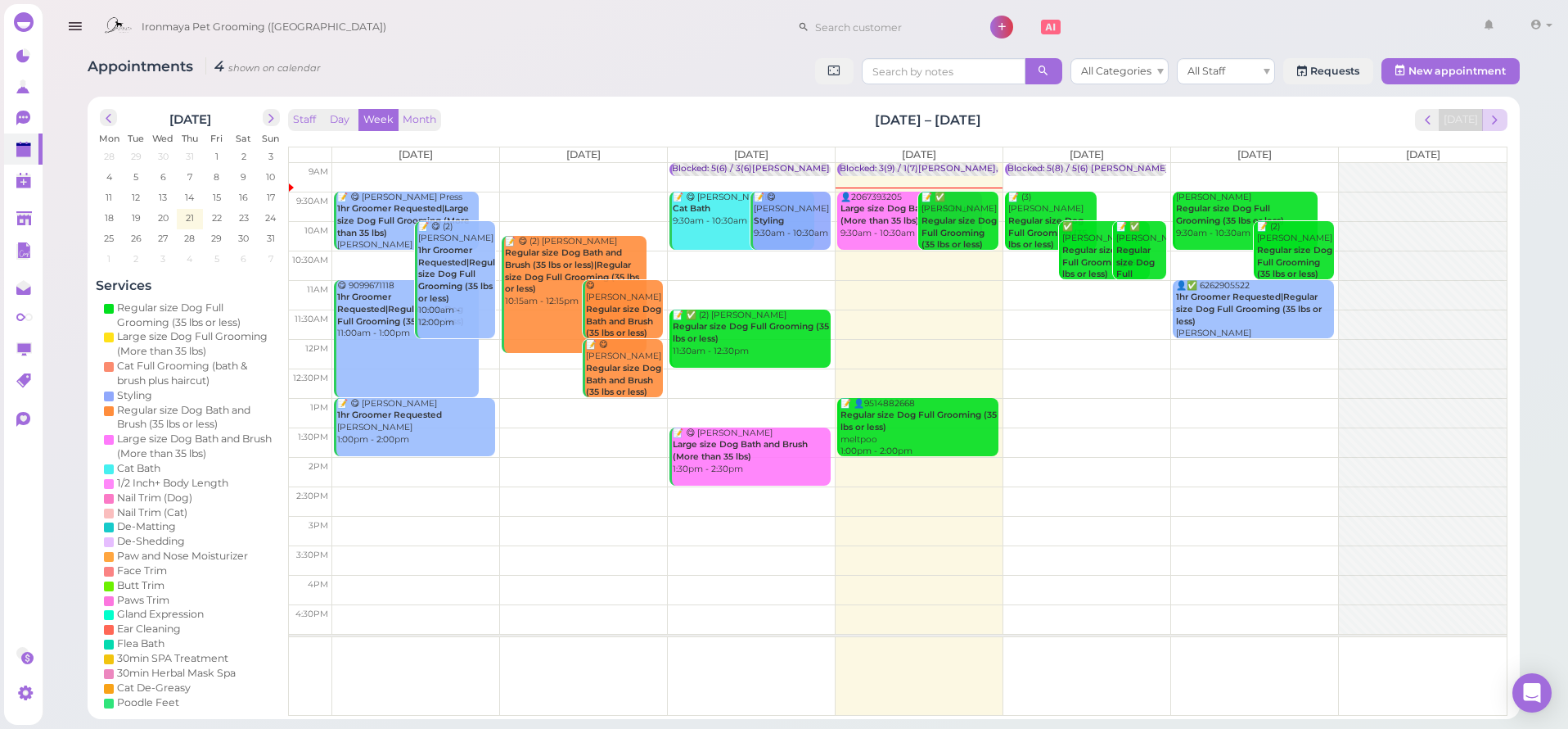
click at [1499, 124] on span "next" at bounding box center [1495, 120] width 16 height 16
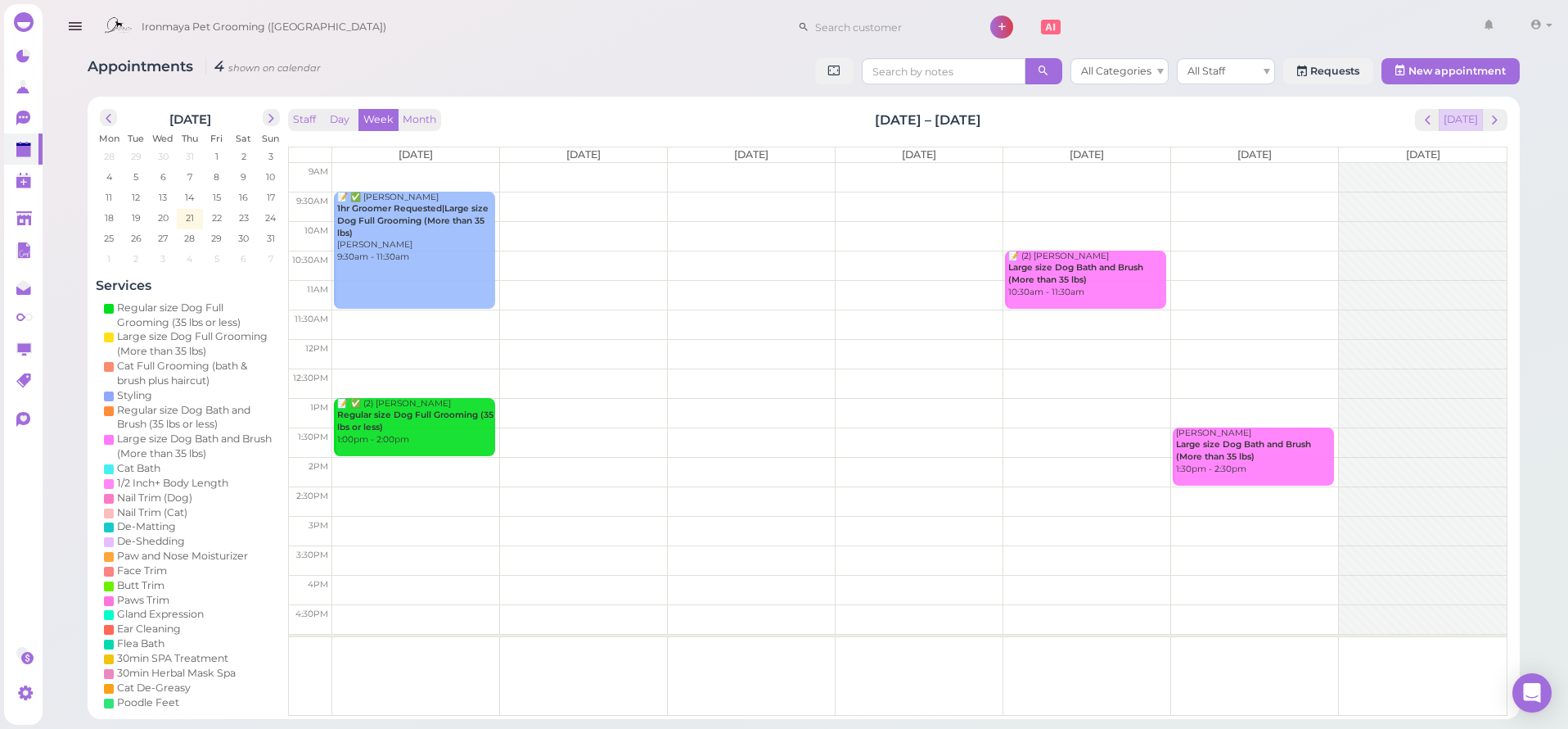
click at [1459, 124] on button "[DATE]" at bounding box center [1460, 120] width 44 height 22
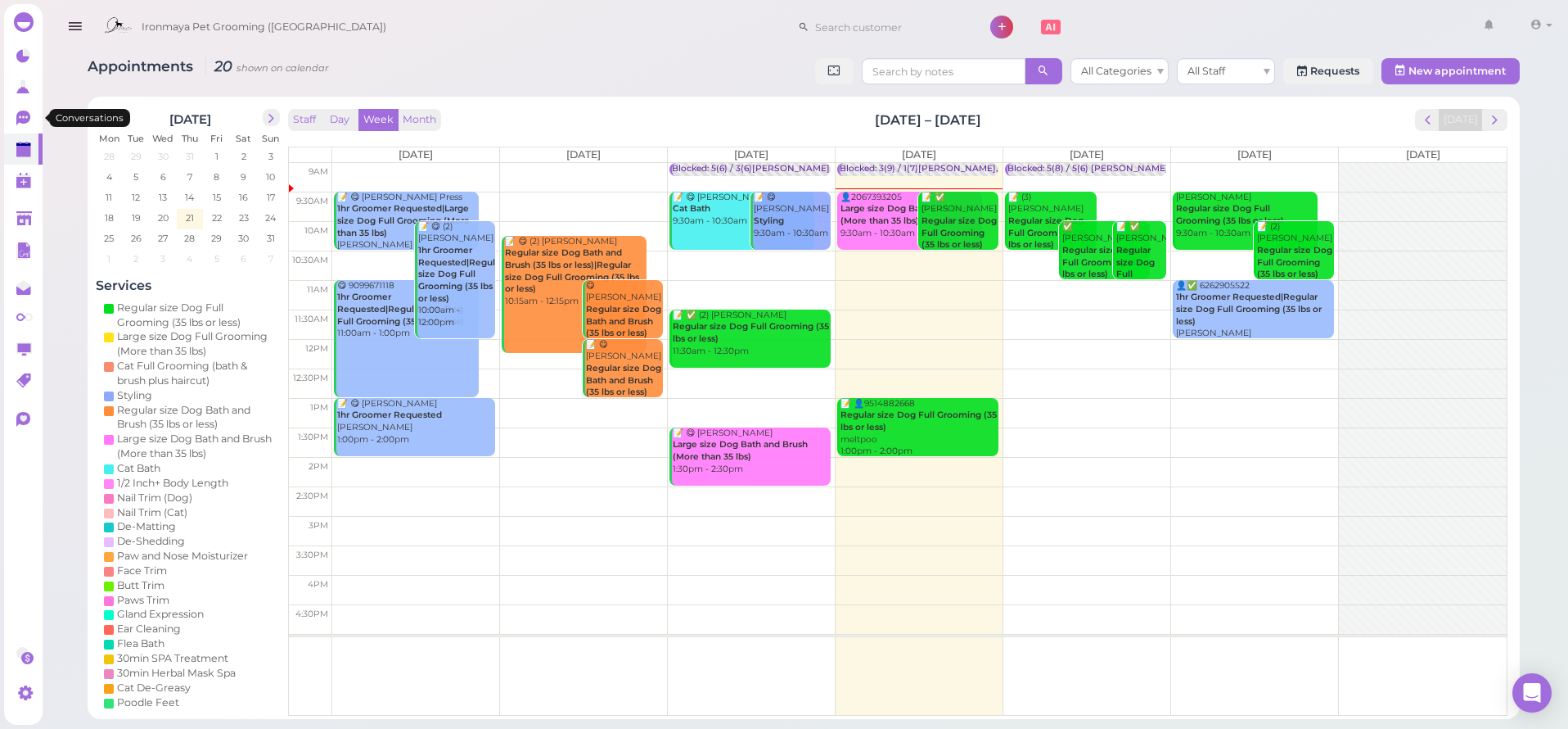
click at [35, 114] on link "0" at bounding box center [23, 118] width 39 height 31
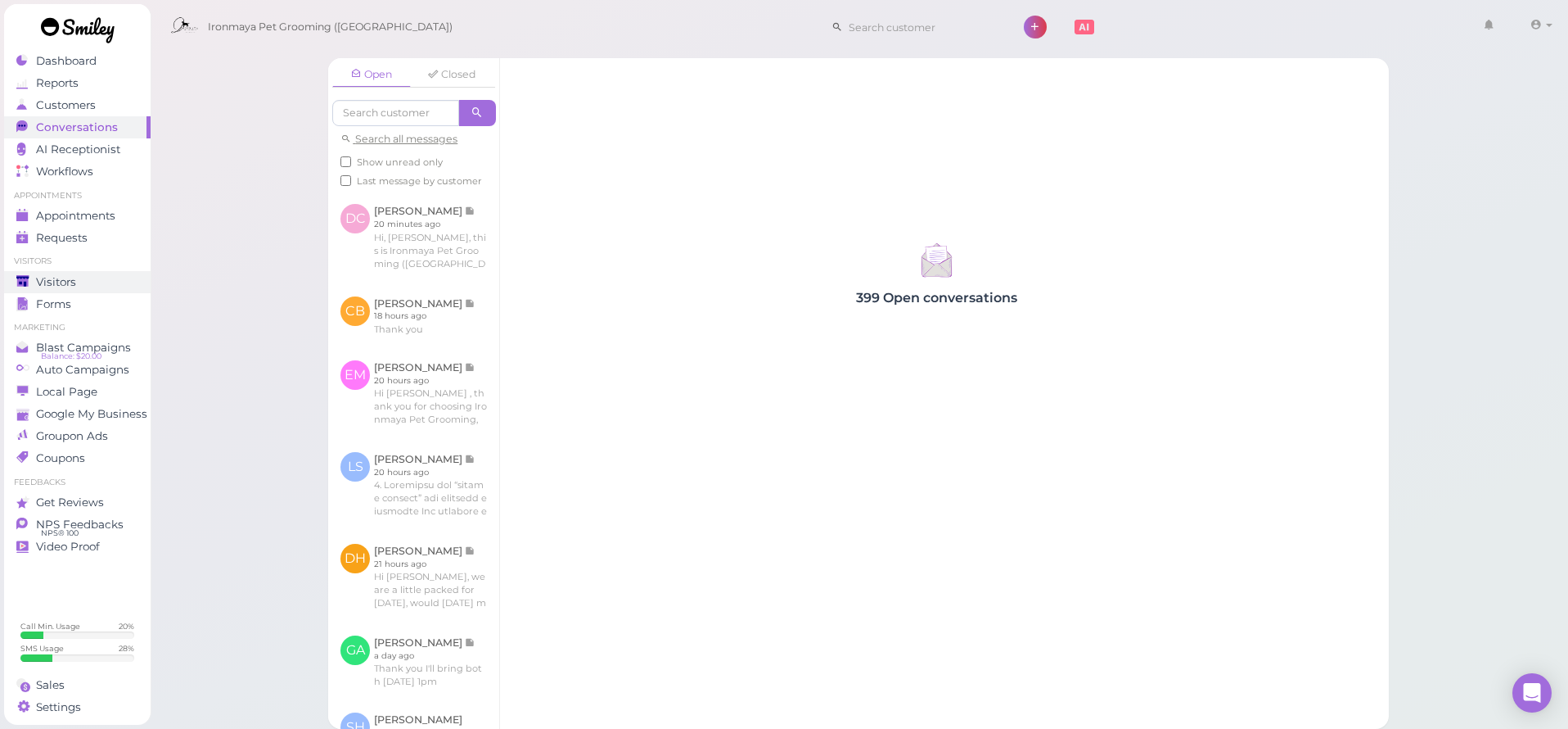
click at [28, 288] on icon at bounding box center [23, 282] width 14 height 14
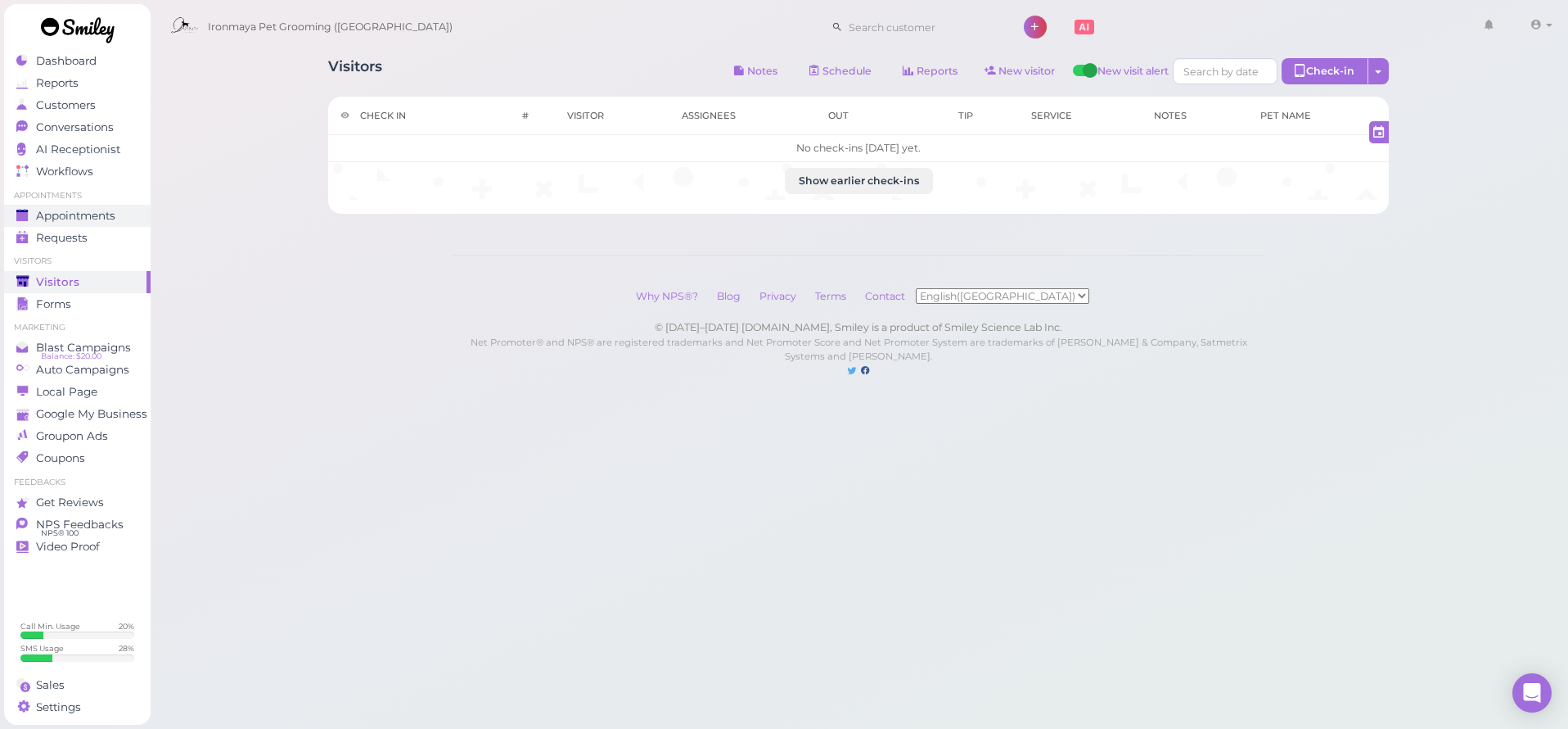
click at [112, 210] on span "Appointments" at bounding box center [76, 216] width 80 height 14
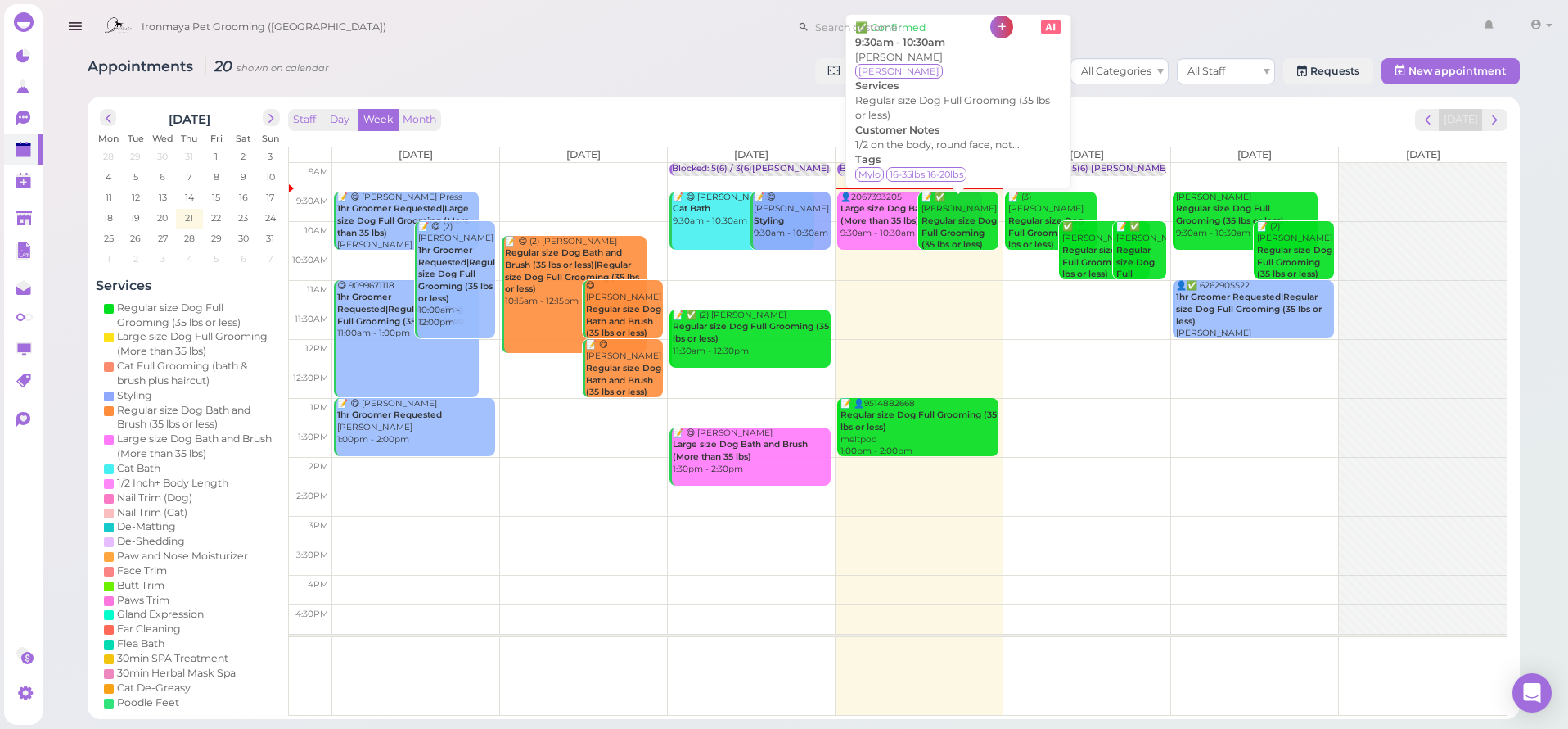
click at [965, 235] on b "Regular size Dog Full Grooming (35 lbs or less)" at bounding box center [960, 232] width 76 height 34
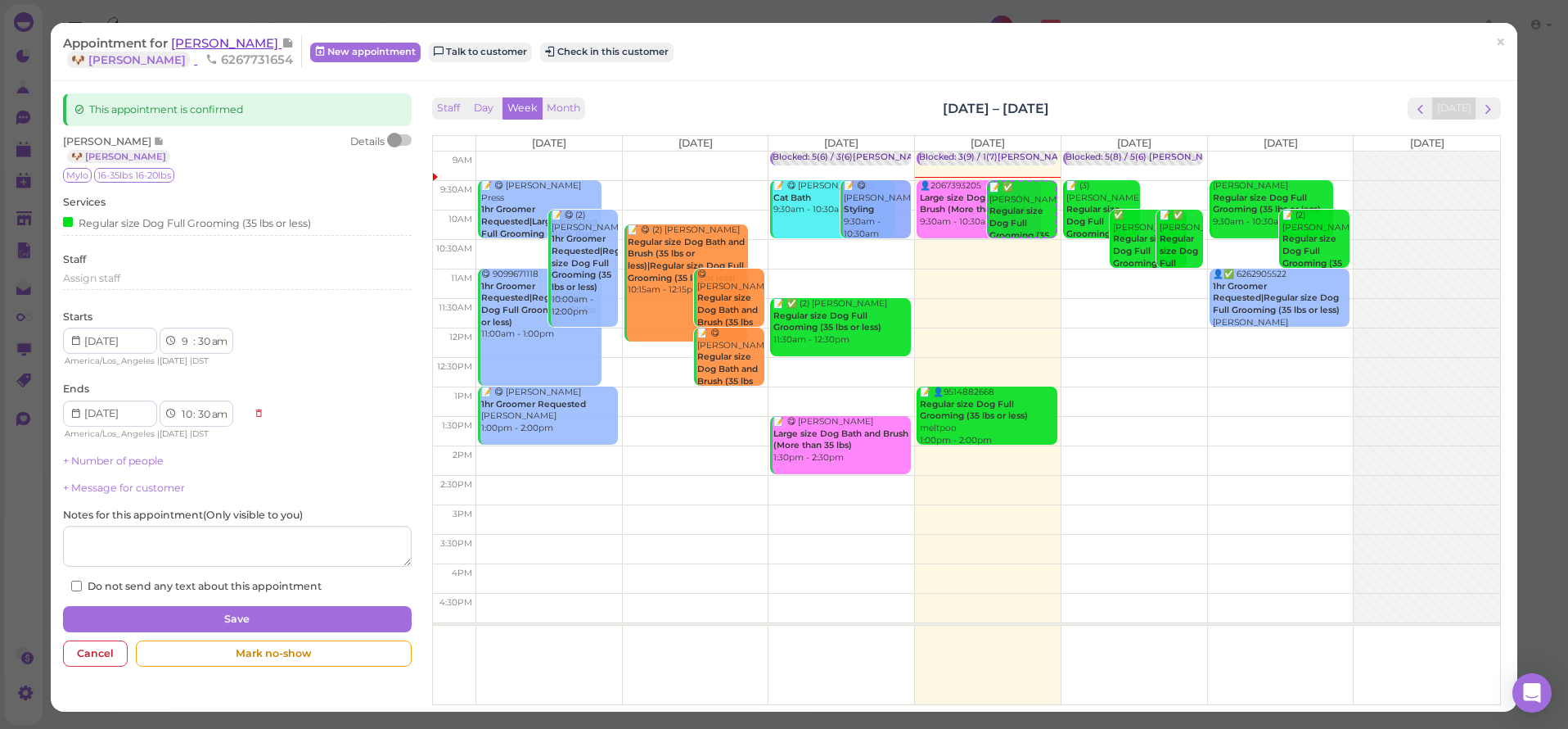
click at [213, 45] on span "Wendy Schonhardt" at bounding box center [226, 43] width 111 height 16
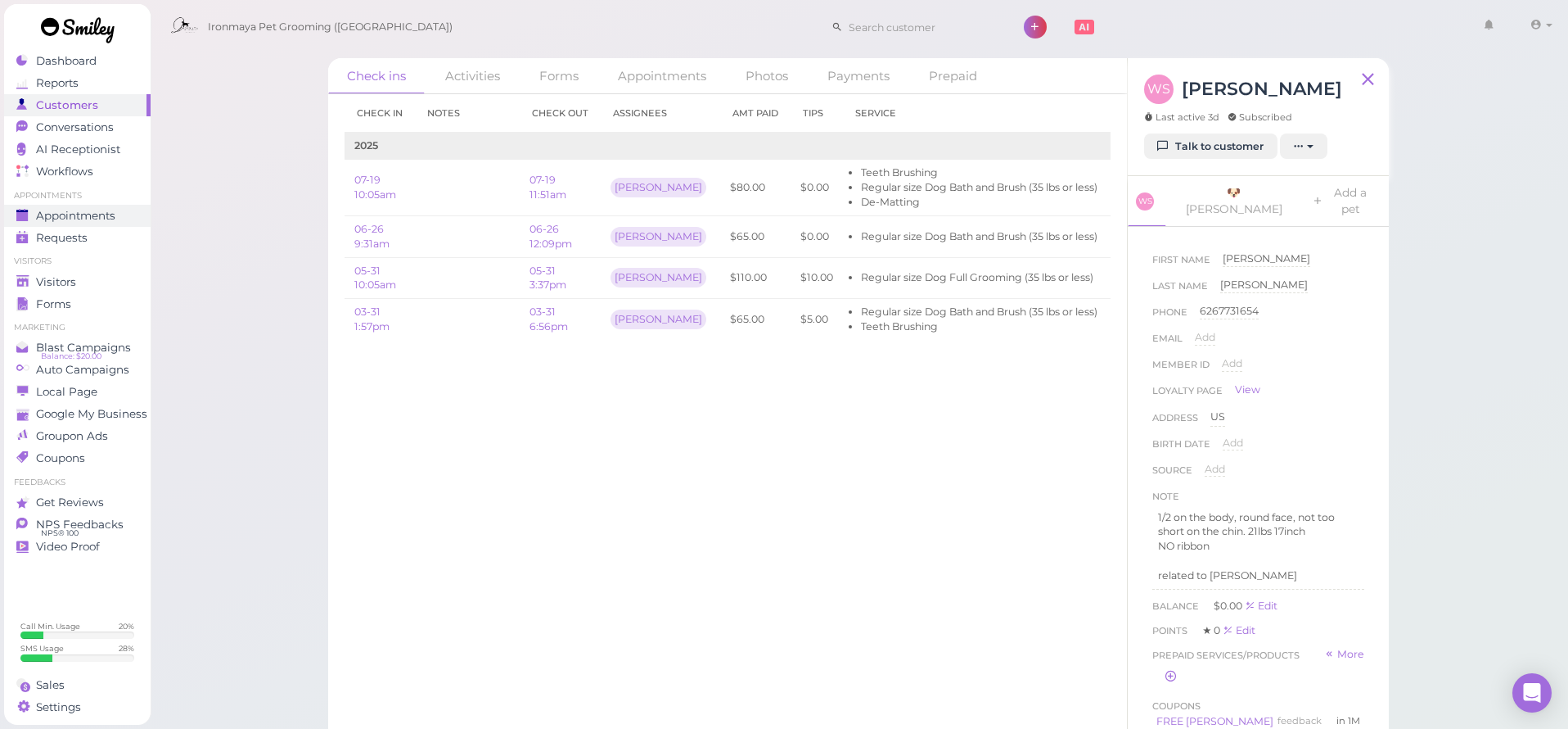
click at [76, 216] on span "Appointments" at bounding box center [76, 216] width 80 height 14
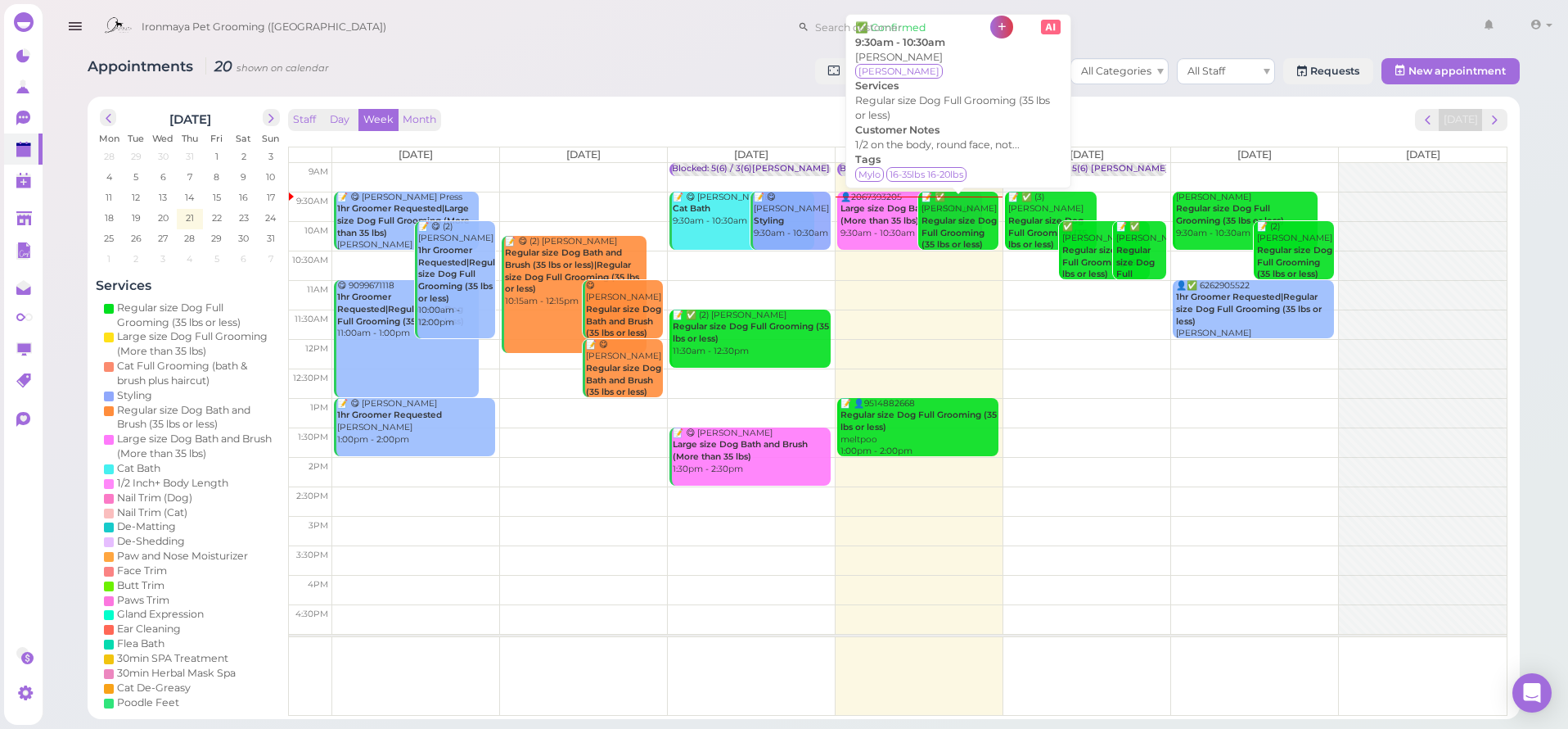
click at [938, 226] on b "Regular size Dog Full Grooming (35 lbs or less)" at bounding box center [960, 232] width 76 height 34
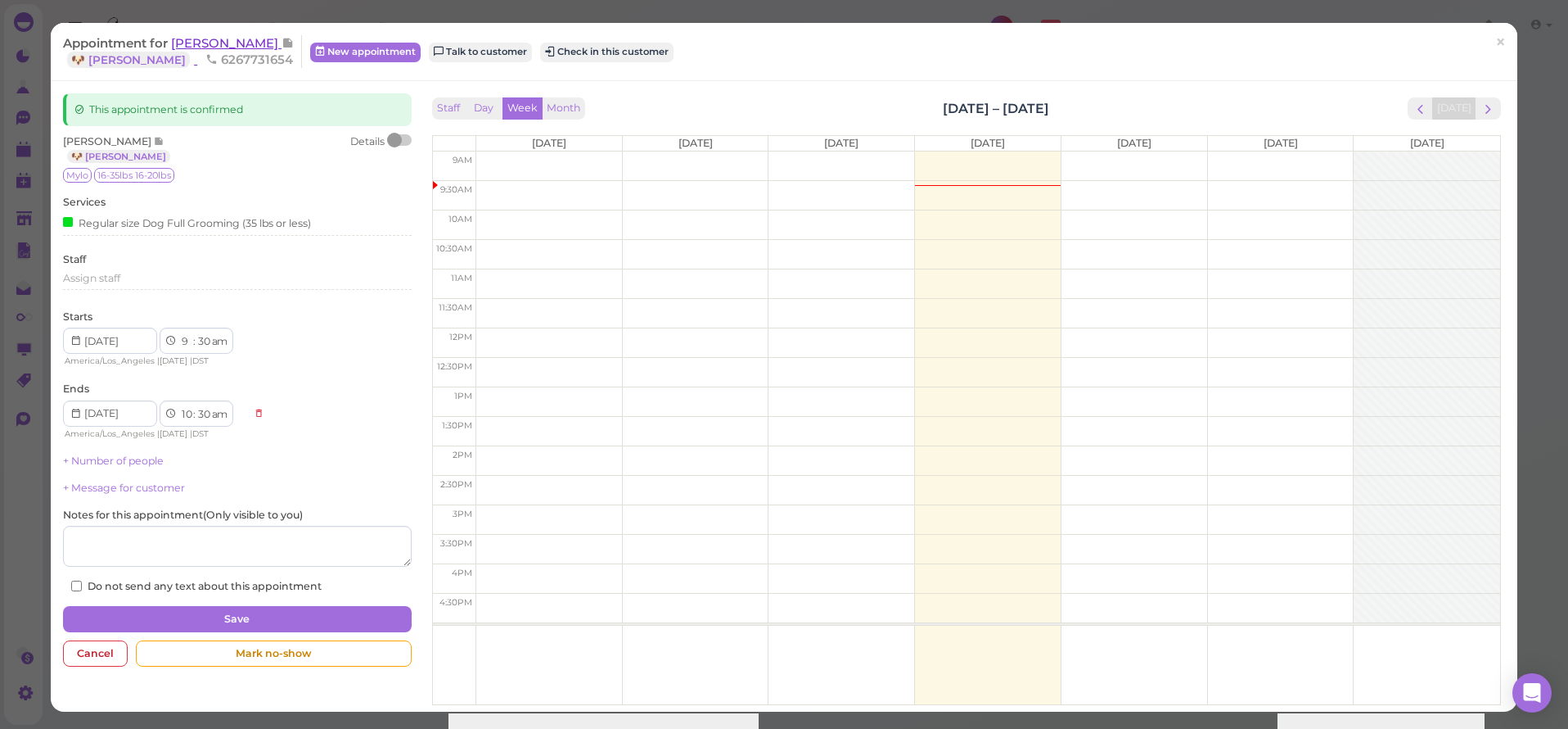
click at [243, 42] on span "Wendy Schonhardt" at bounding box center [226, 43] width 111 height 16
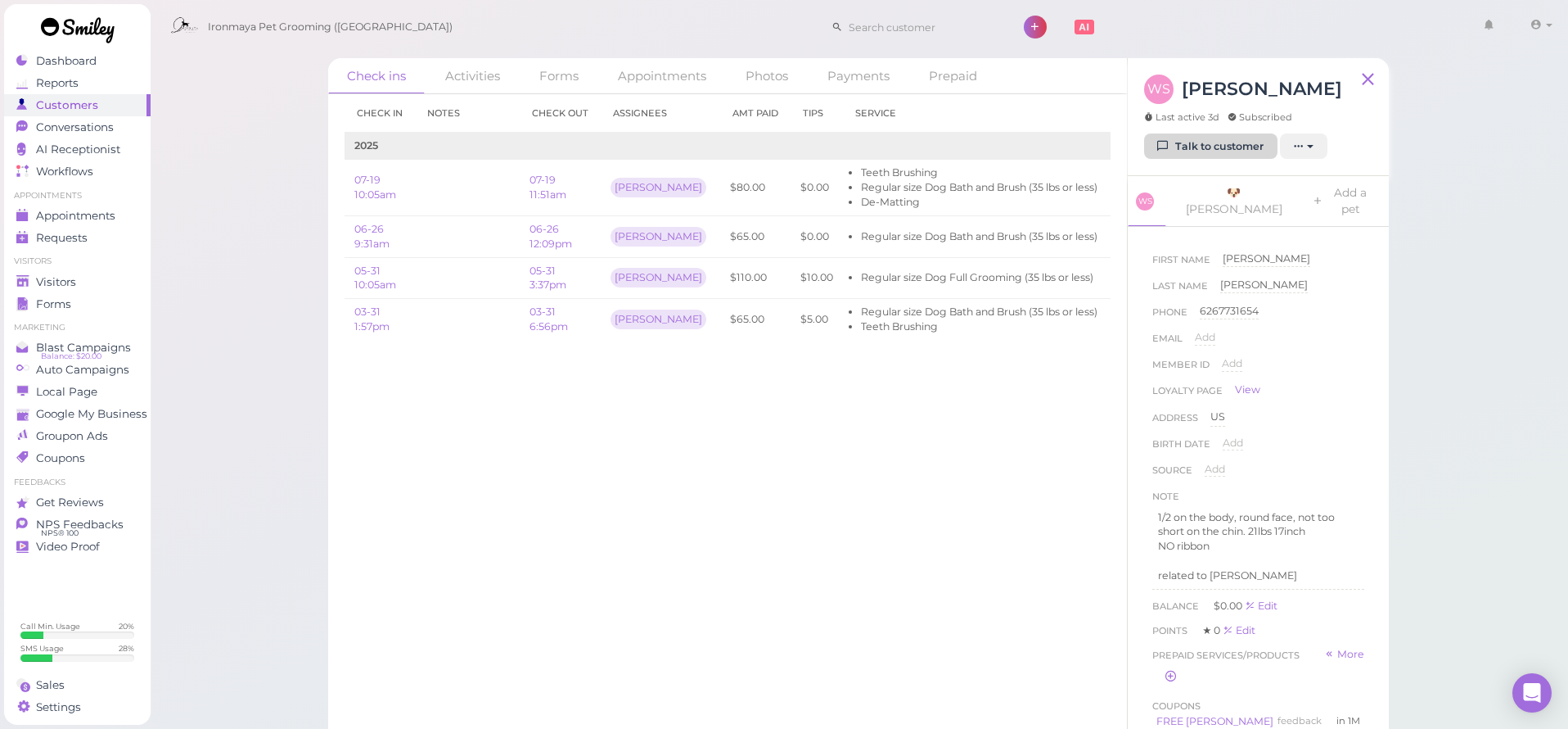
click at [1158, 144] on icon at bounding box center [1163, 146] width 11 height 13
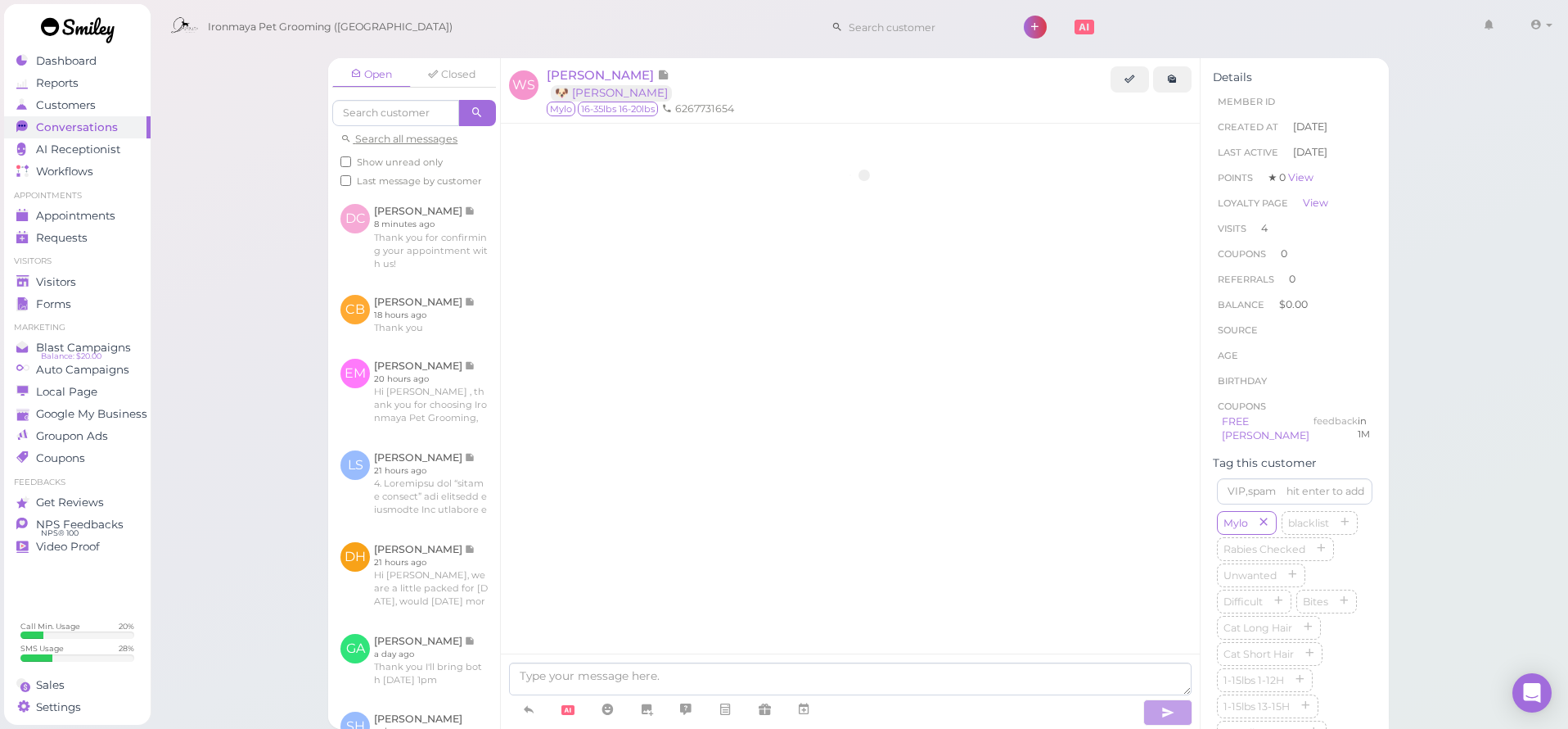
scroll to position [2412, 0]
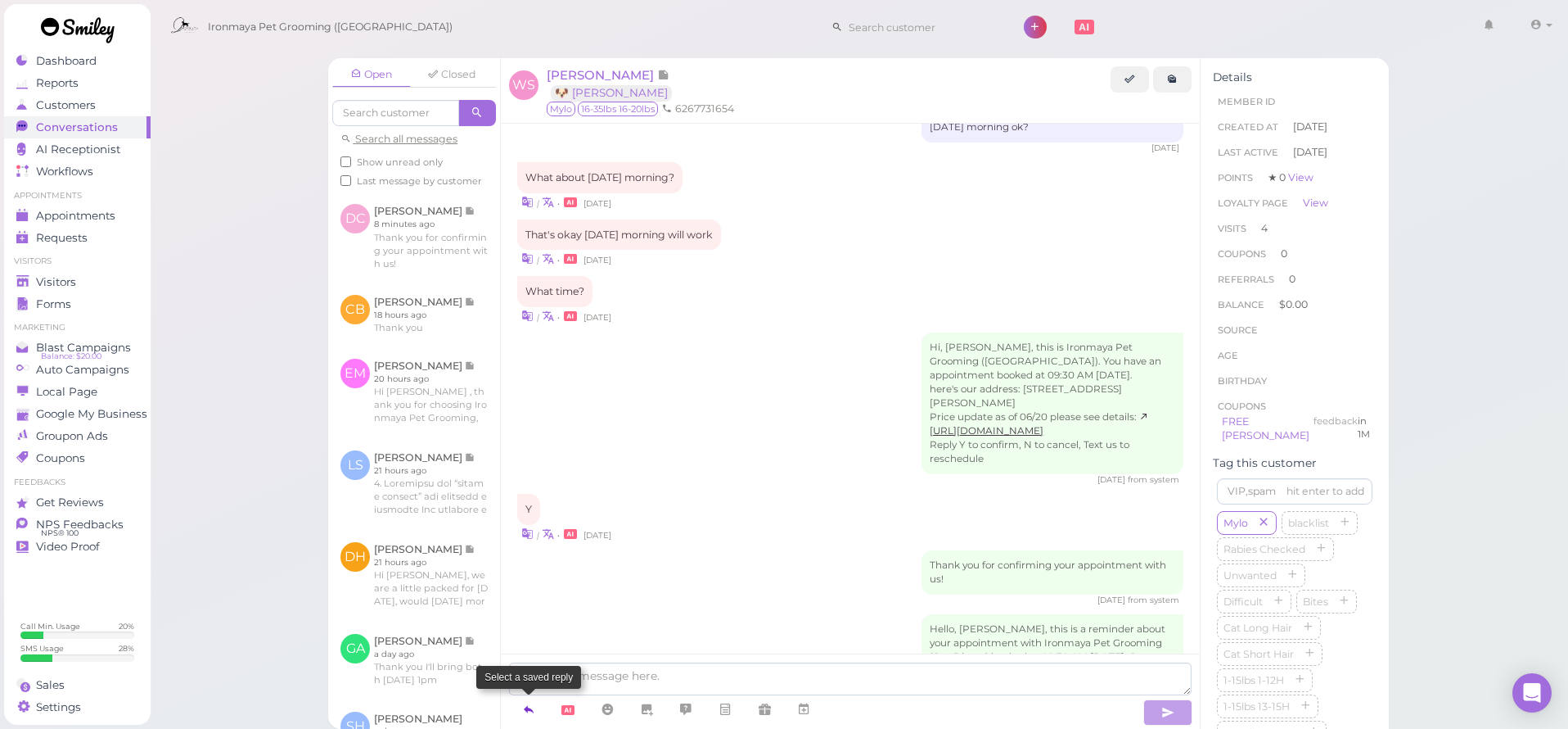
click at [535, 711] on icon at bounding box center [528, 709] width 13 height 17
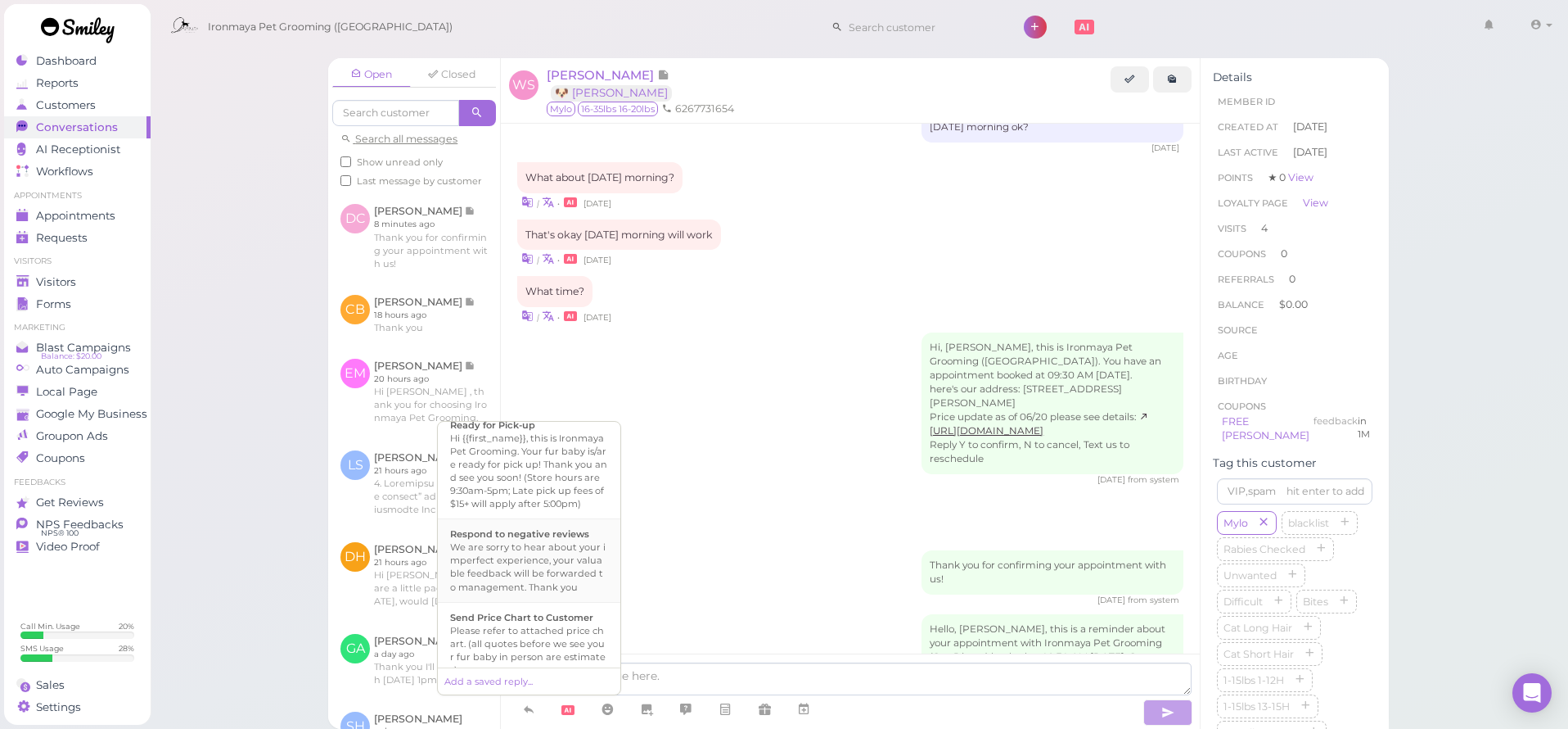
scroll to position [552, 0]
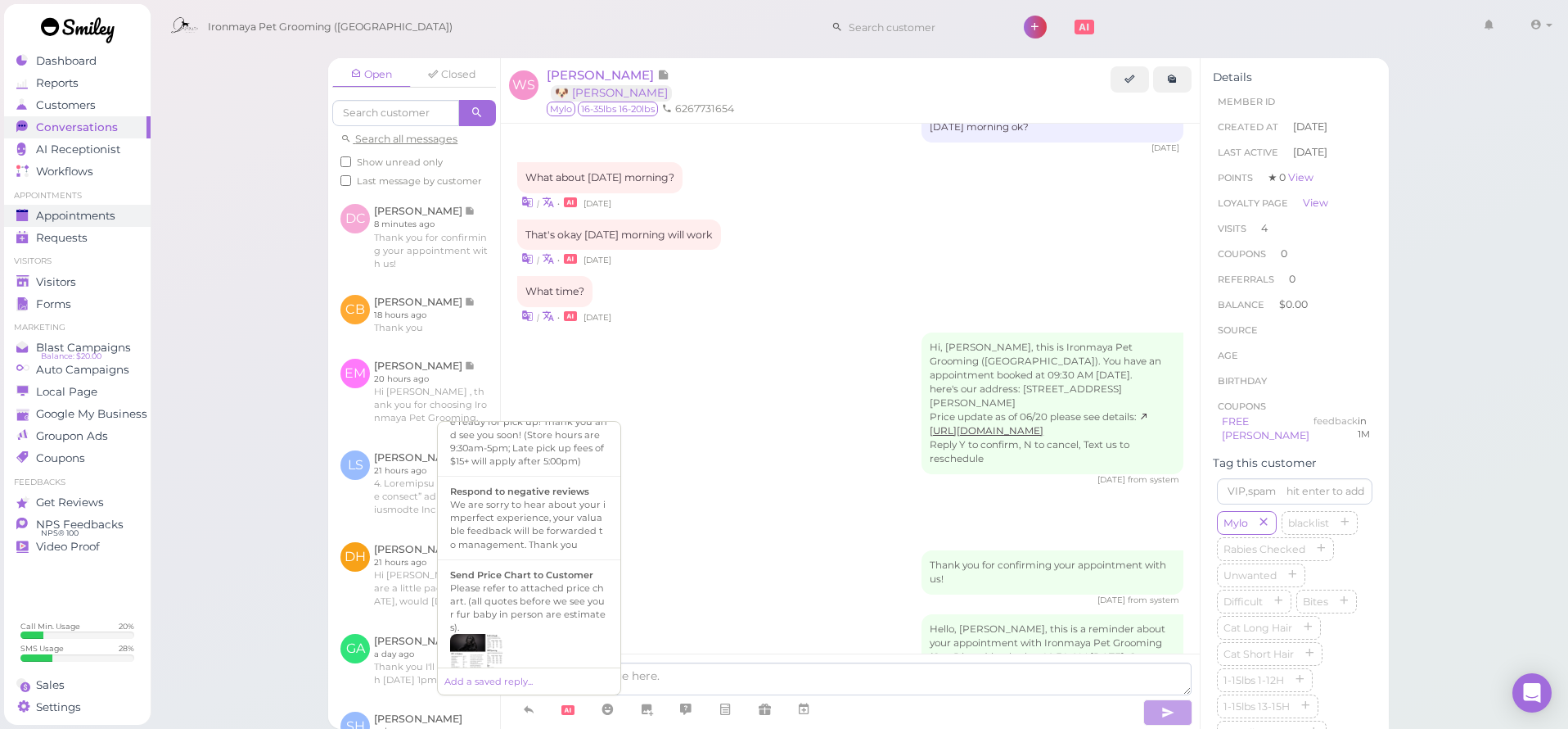
click at [108, 215] on span "Appointments" at bounding box center [76, 216] width 80 height 14
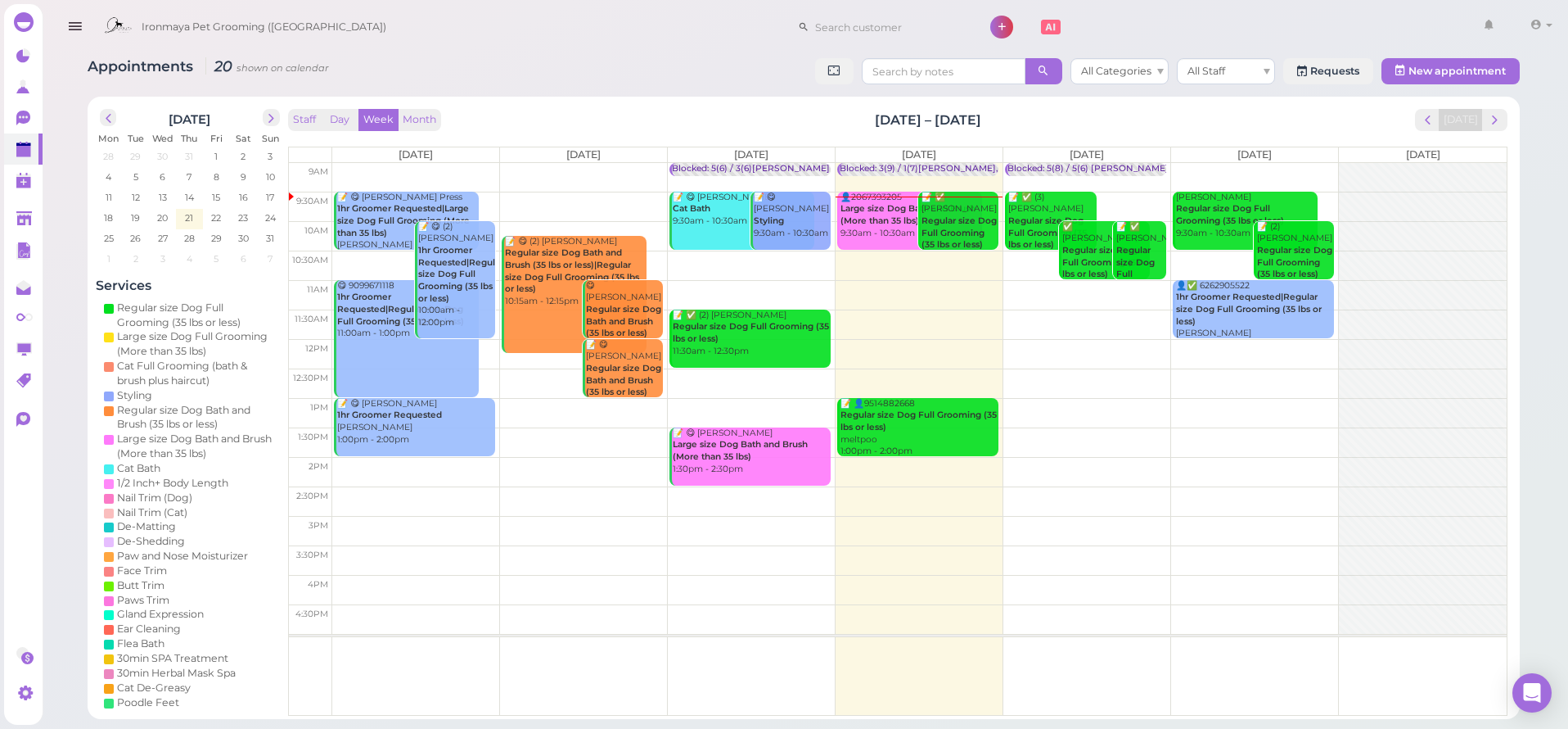
click at [877, 231] on div "👤2067393205 Large size Dog Bath and Brush (More than 35 lbs) 9:30am - 10:30am" at bounding box center [910, 216] width 143 height 49
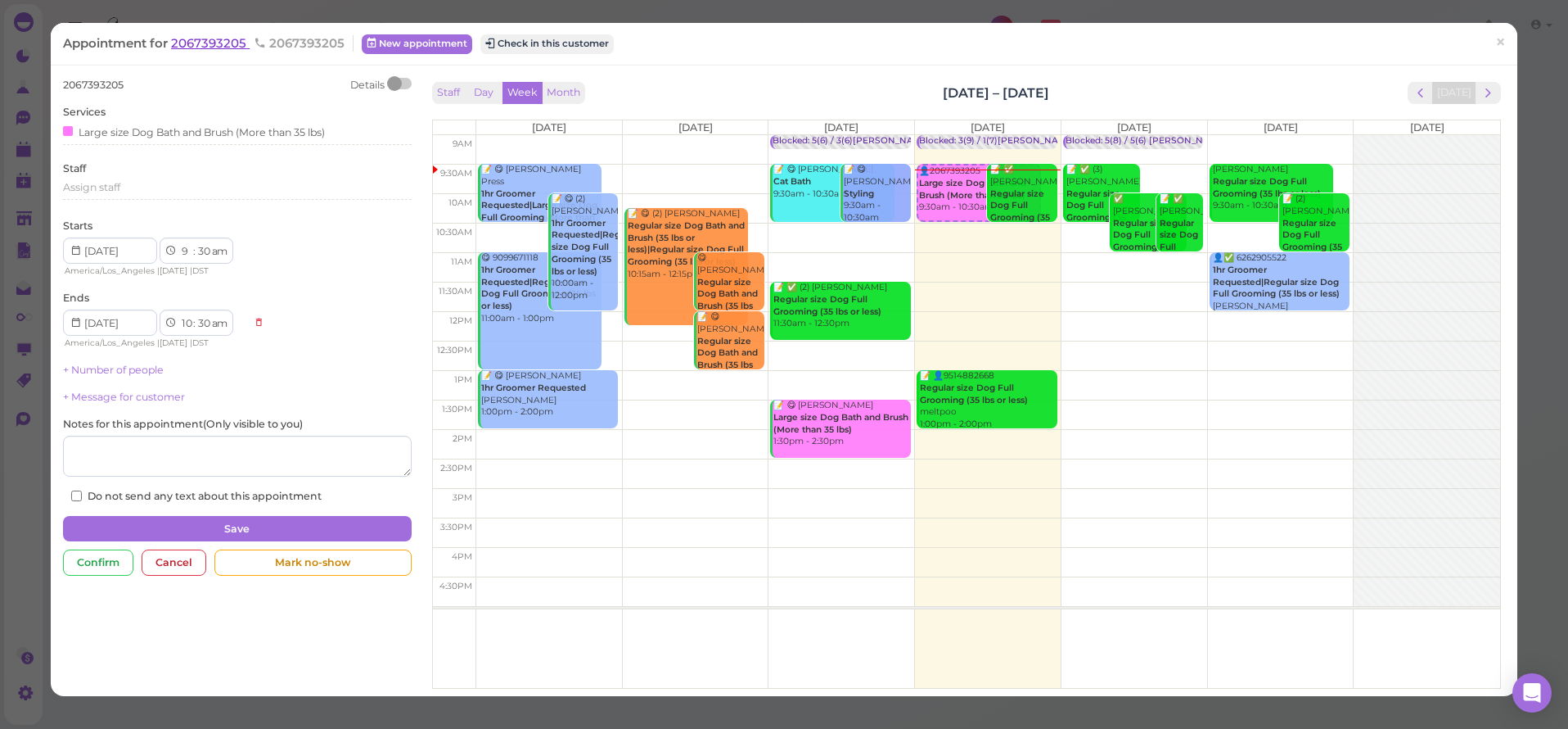
click at [211, 49] on span "2067393205" at bounding box center [210, 43] width 79 height 16
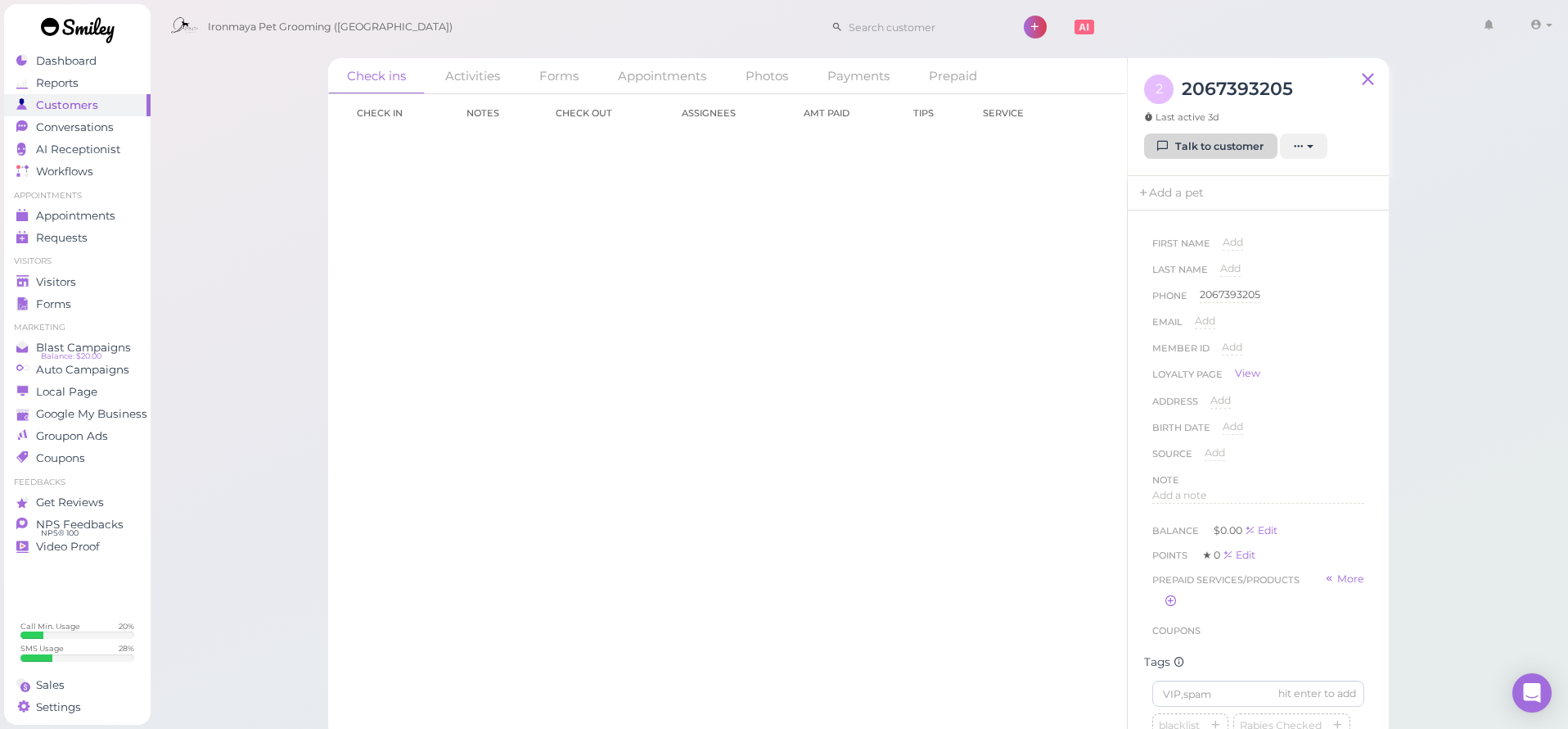
click at [1233, 150] on link "Talk to customer" at bounding box center [1210, 146] width 133 height 26
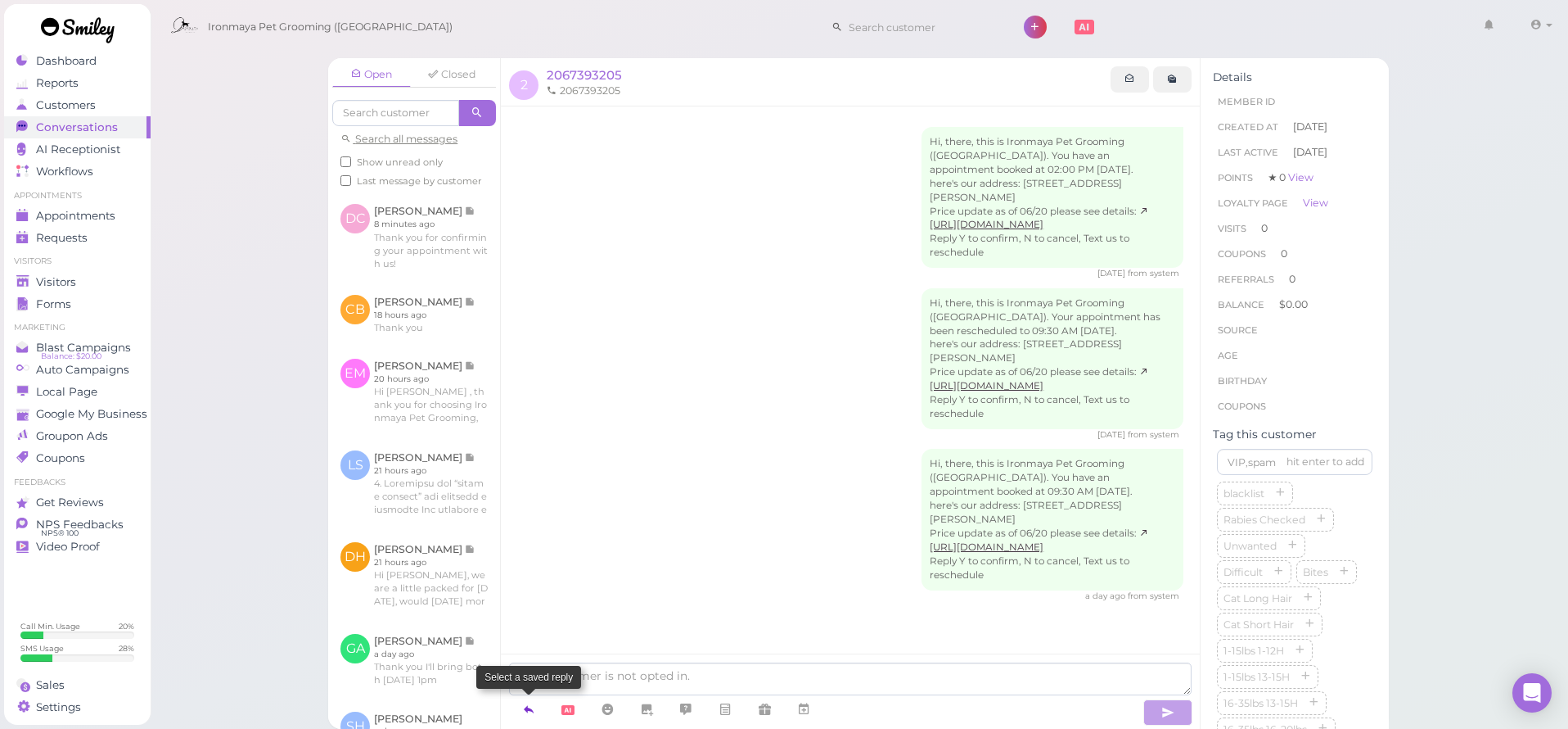
click at [537, 715] on link at bounding box center [528, 709] width 39 height 28
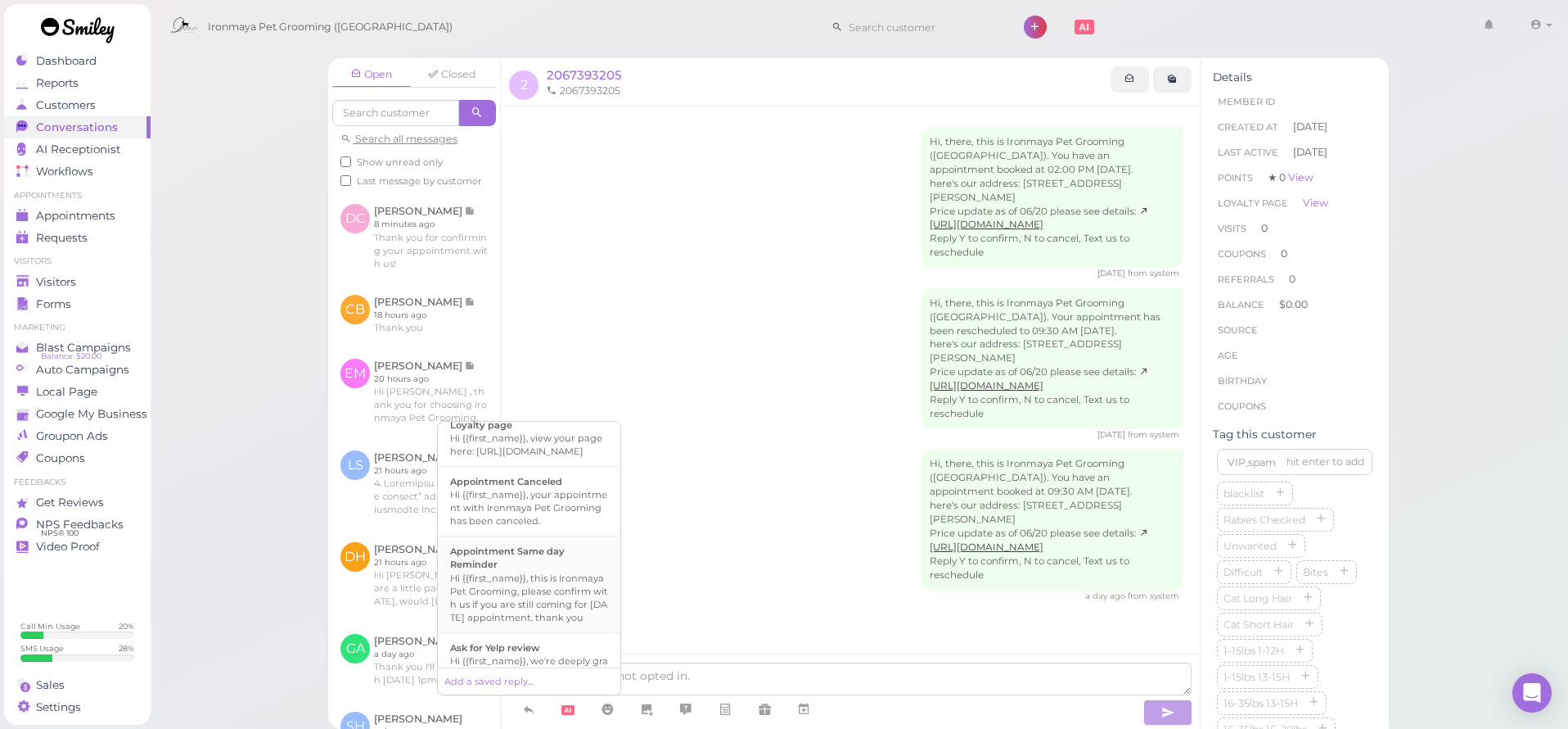
scroll to position [15, 0]
drag, startPoint x: 557, startPoint y: 565, endPoint x: 816, endPoint y: 668, distance: 278.7
click at [557, 565] on b "Appointment Same day Reminder" at bounding box center [507, 554] width 115 height 24
type textarea "Hi {{first_name}}, this is Ironmaya Pet Grooming, please confirm with us if you…"
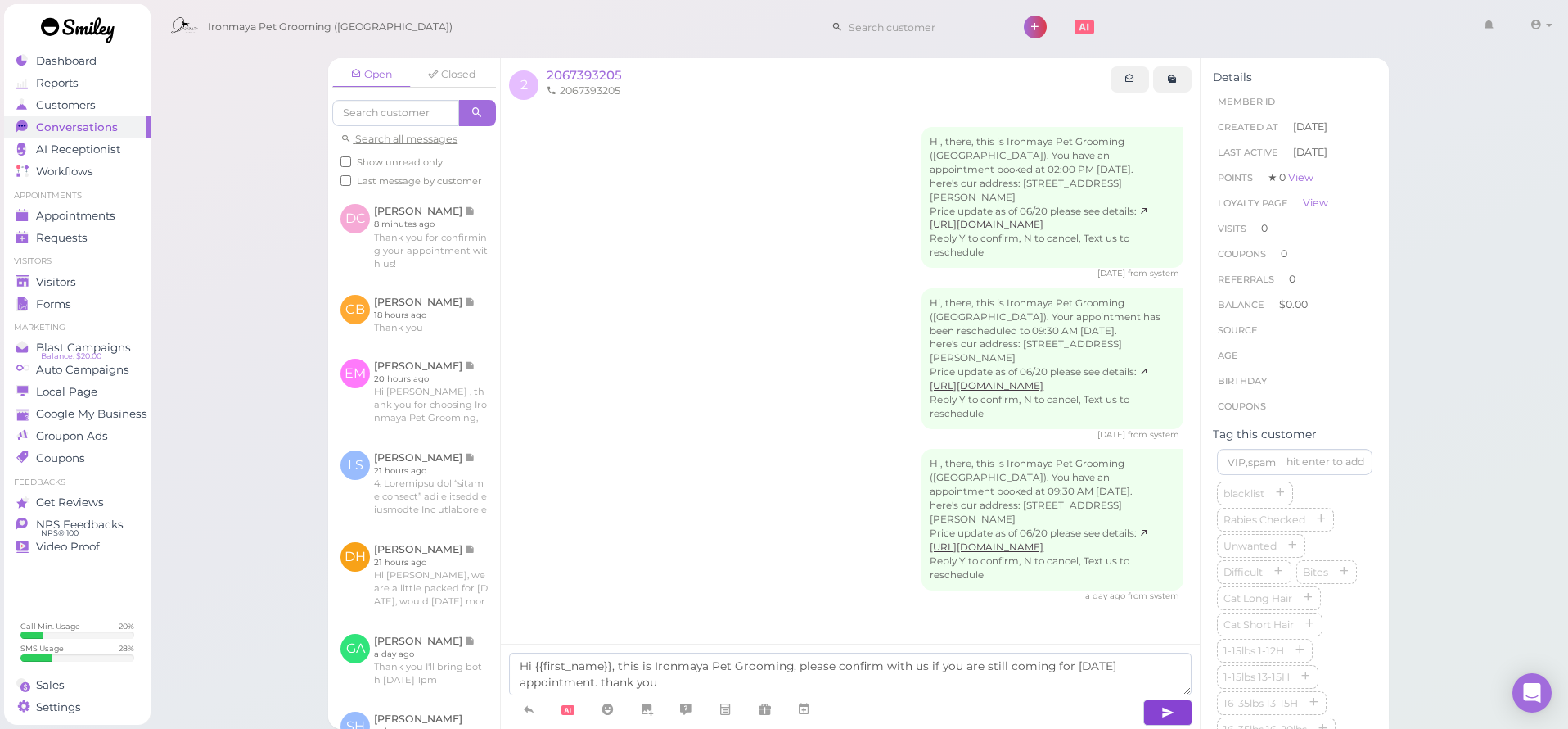
click at [1176, 704] on button "button" at bounding box center [1168, 712] width 50 height 26
click at [58, 209] on span "Appointments" at bounding box center [76, 216] width 80 height 14
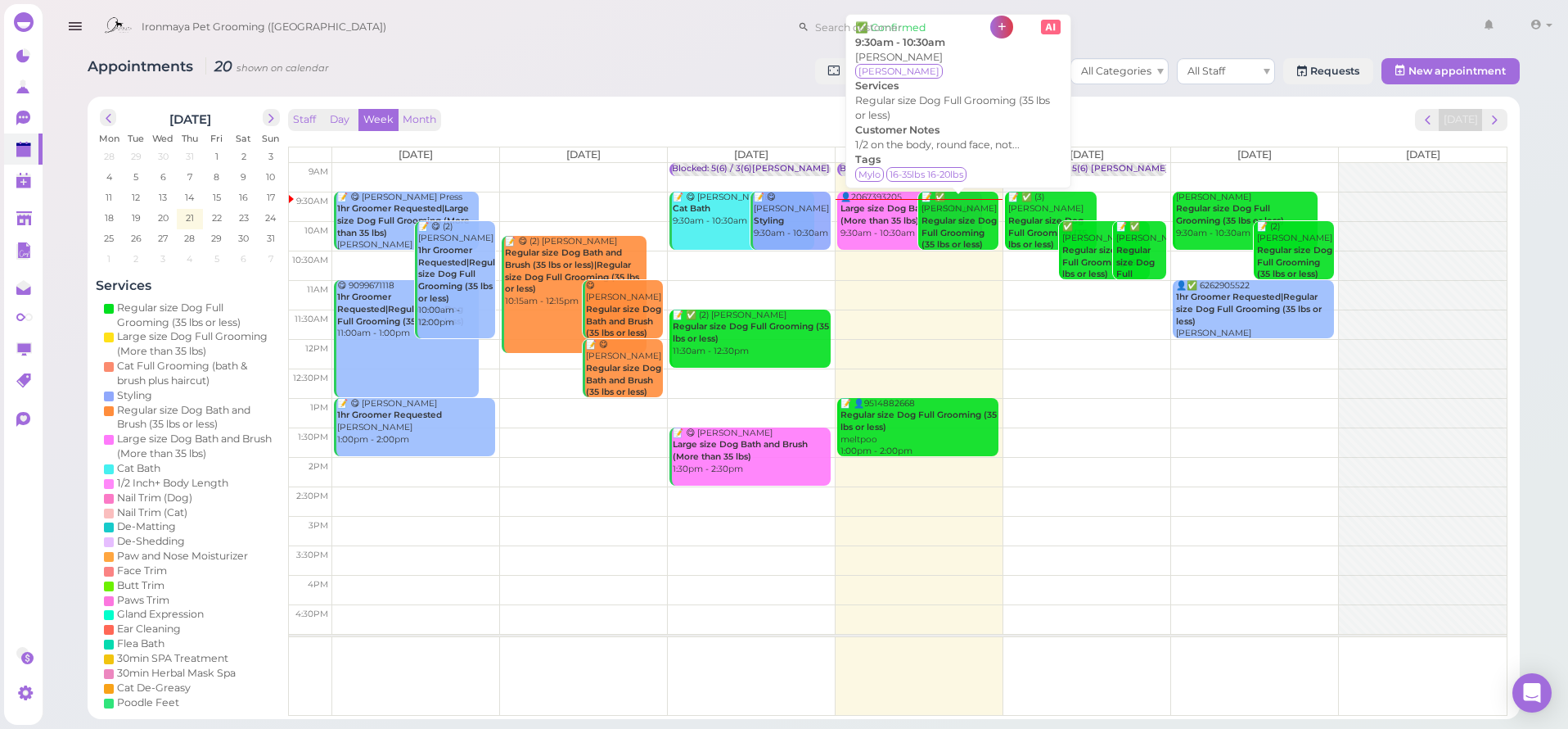
click at [964, 234] on b "Regular size Dog Full Grooming (35 lbs or less)" at bounding box center [960, 232] width 76 height 34
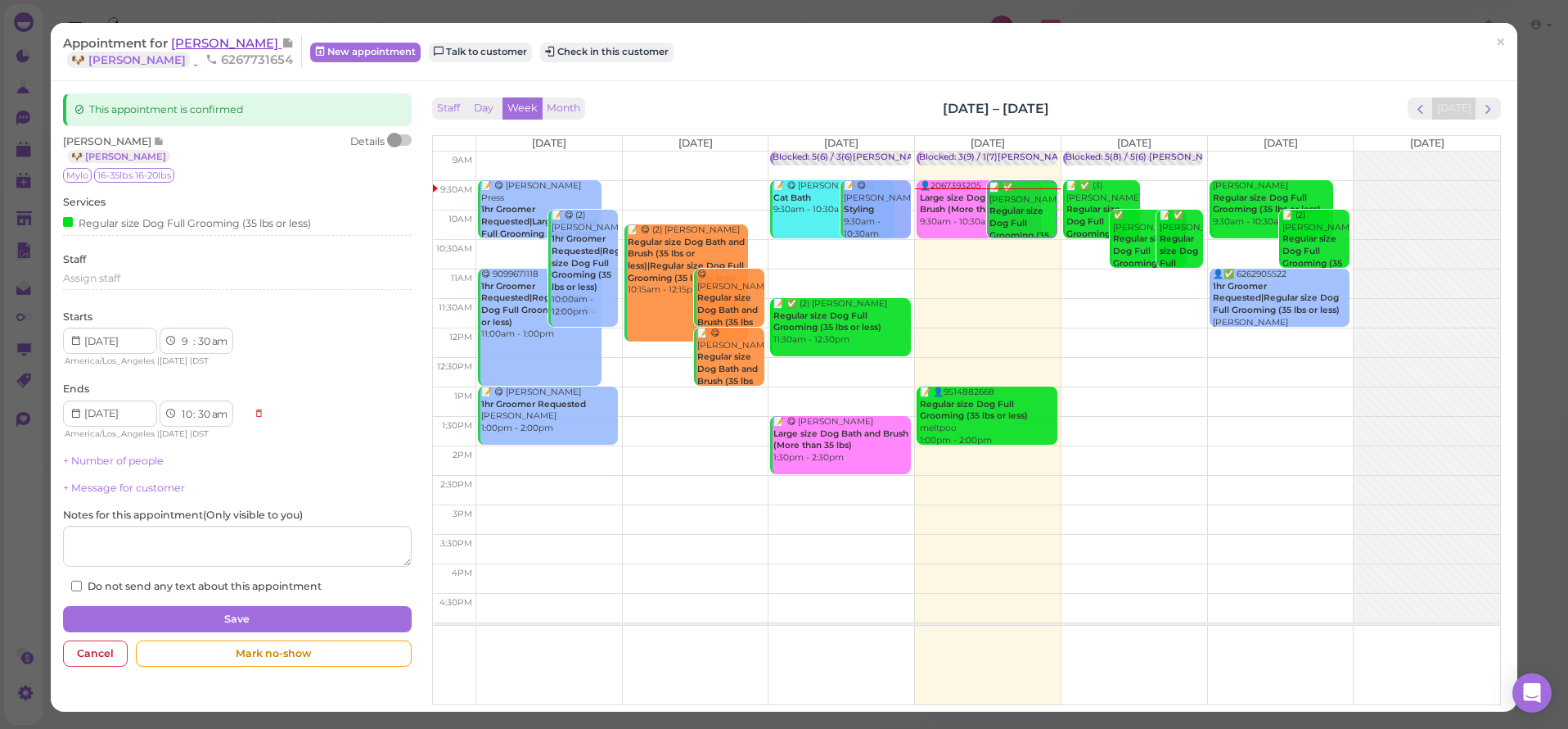
click at [185, 47] on span "Wendy Schonhardt" at bounding box center [226, 43] width 111 height 16
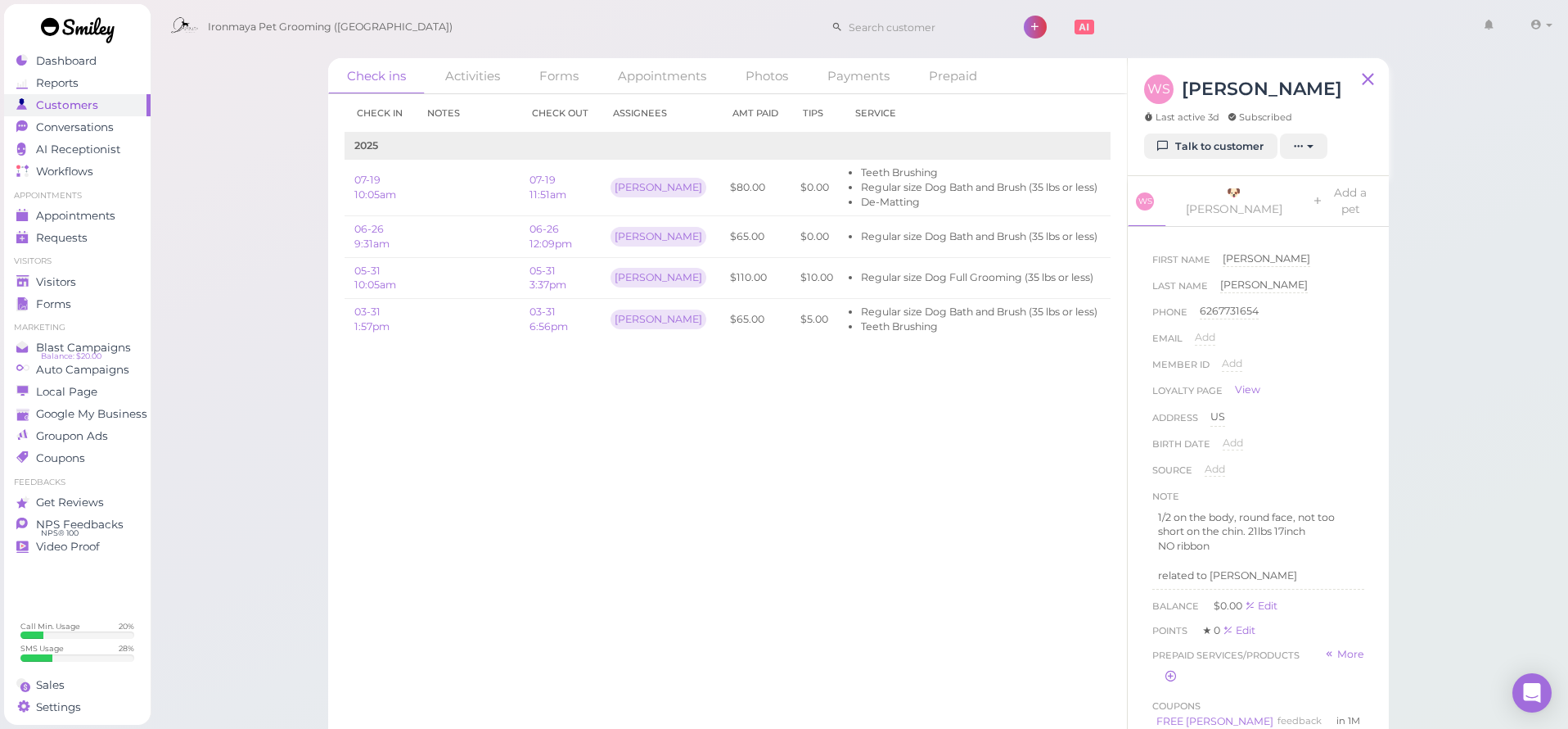
click at [1203, 158] on div "WS Wendy Schonhardt Last active 3d Subscribed Talk to customer New appointment …" at bounding box center [1258, 117] width 261 height 118
click at [1201, 155] on link "Talk to customer" at bounding box center [1210, 146] width 133 height 26
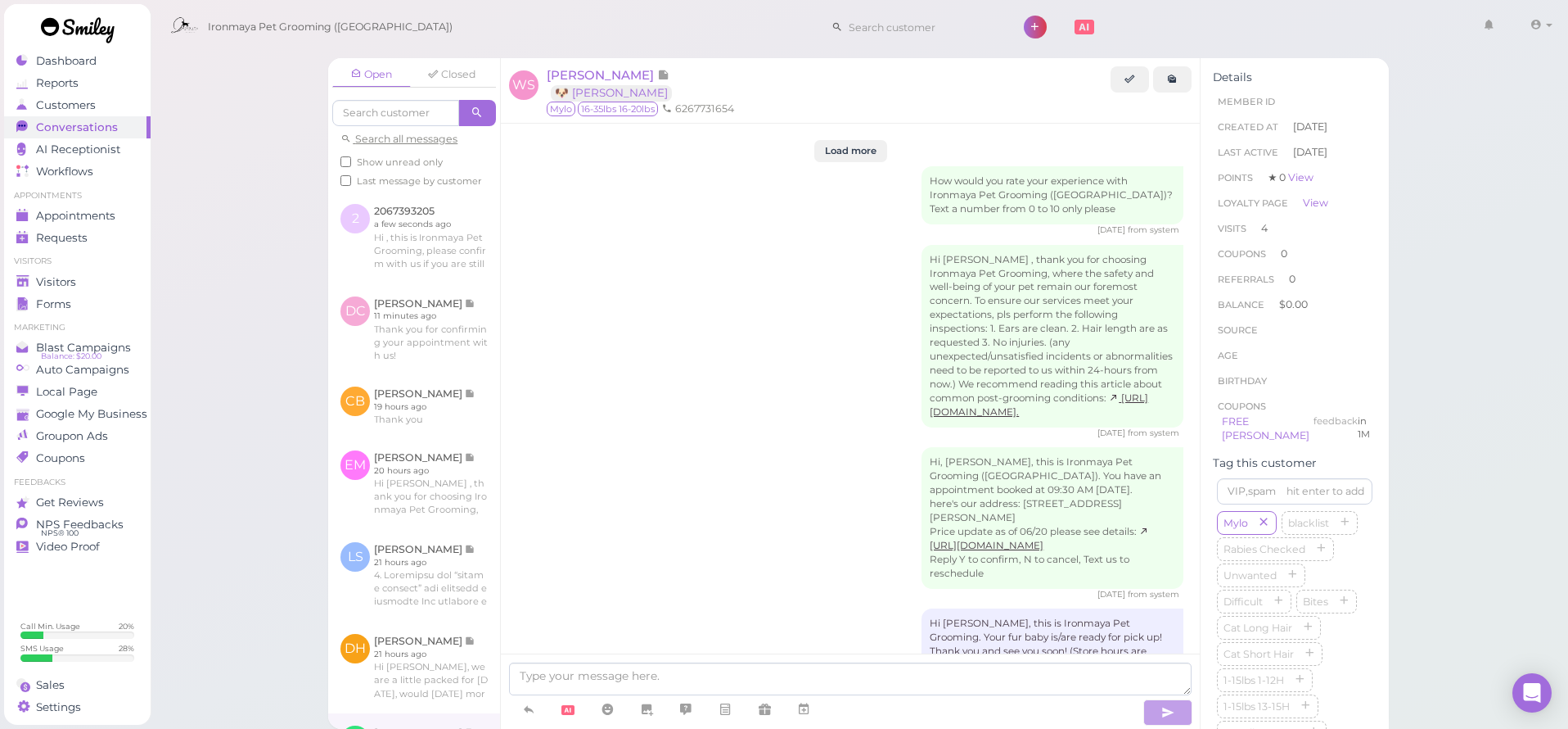
scroll to position [2412, 0]
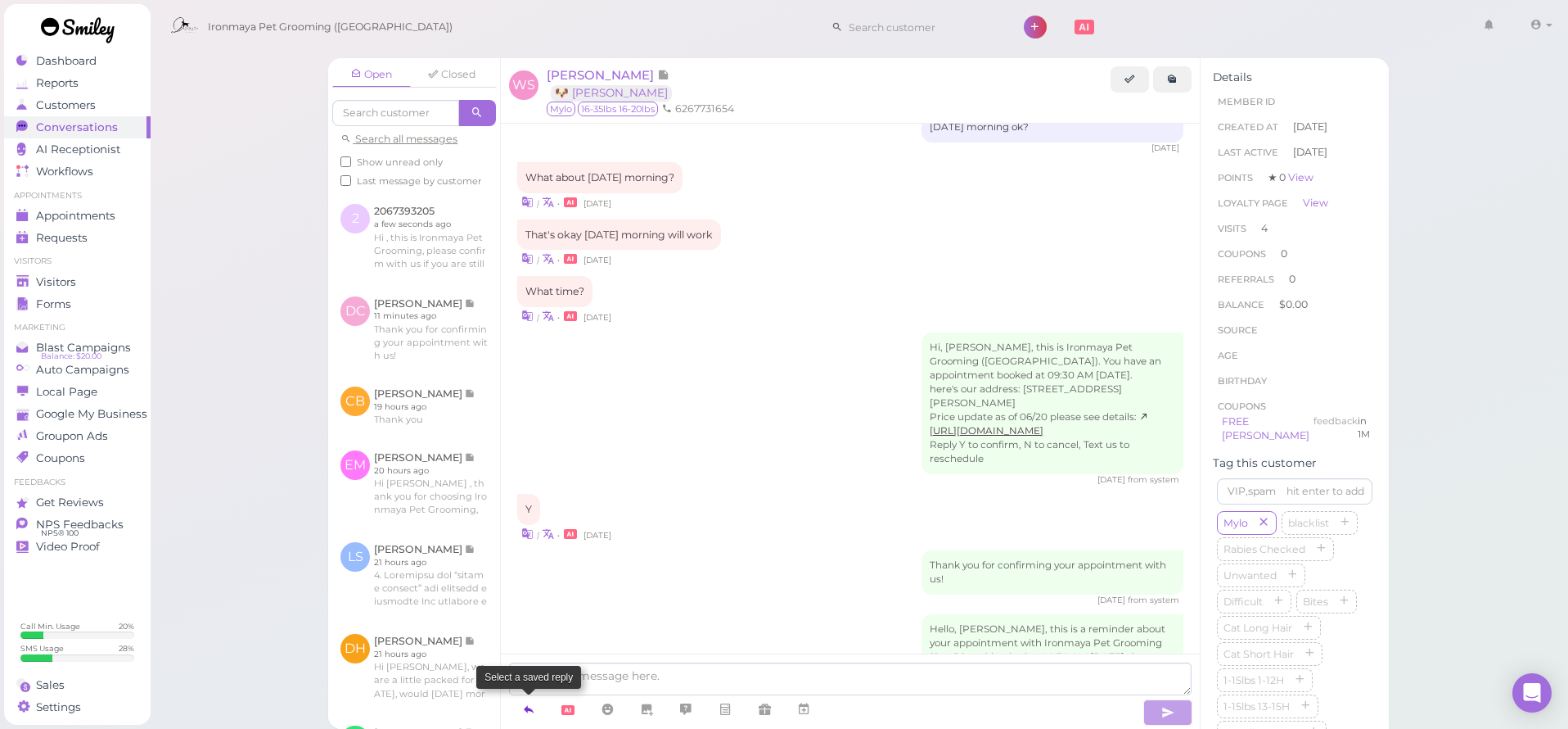
click at [509, 718] on link at bounding box center [528, 709] width 39 height 28
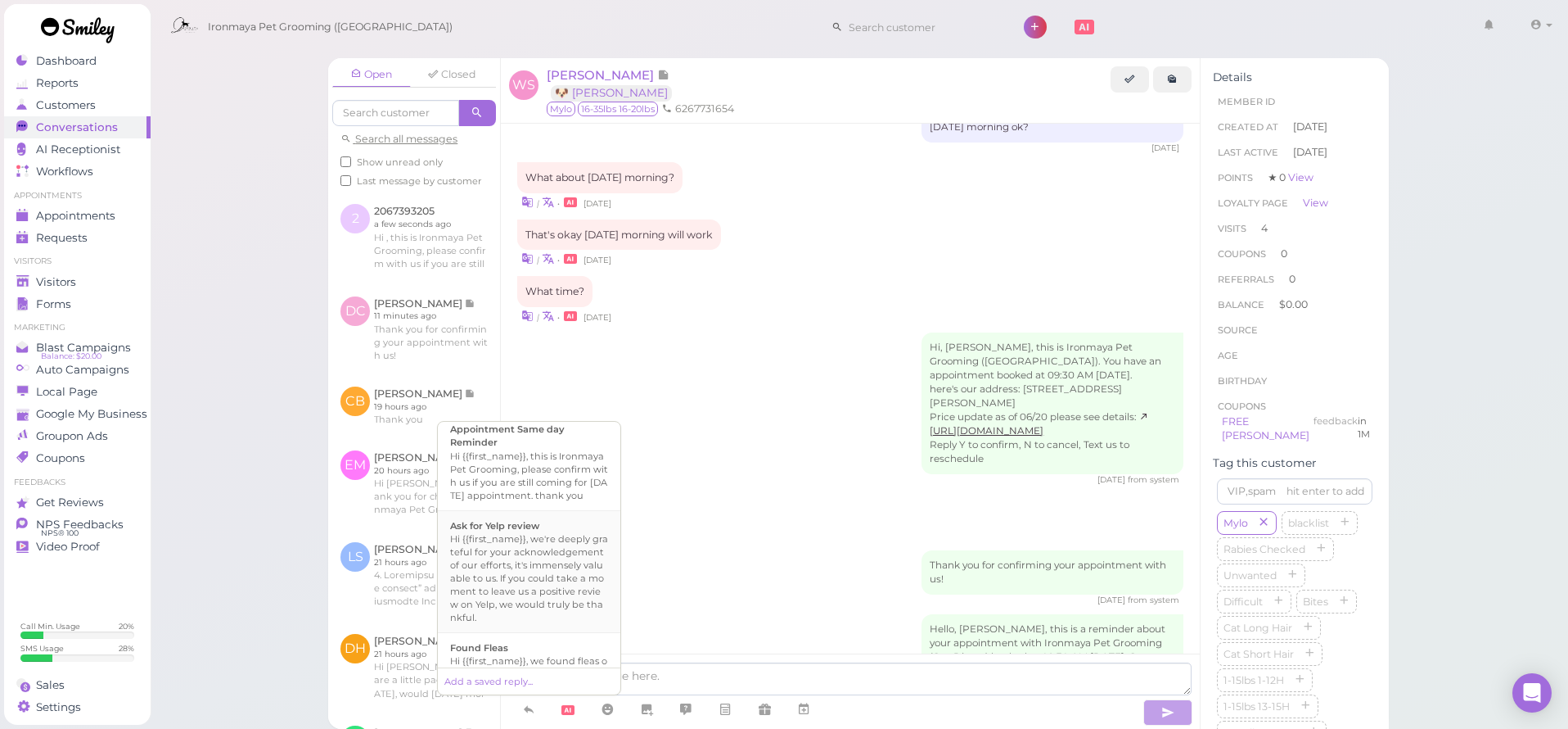
scroll to position [91, 0]
click at [516, 544] on div "Hi {{first_name}}, this is Ironmaya Pet Grooming, please confirm with us if you…" at bounding box center [528, 518] width 158 height 52
type textarea "Hi {{first_name}}, this is Ironmaya Pet Grooming, please confirm with us if you…"
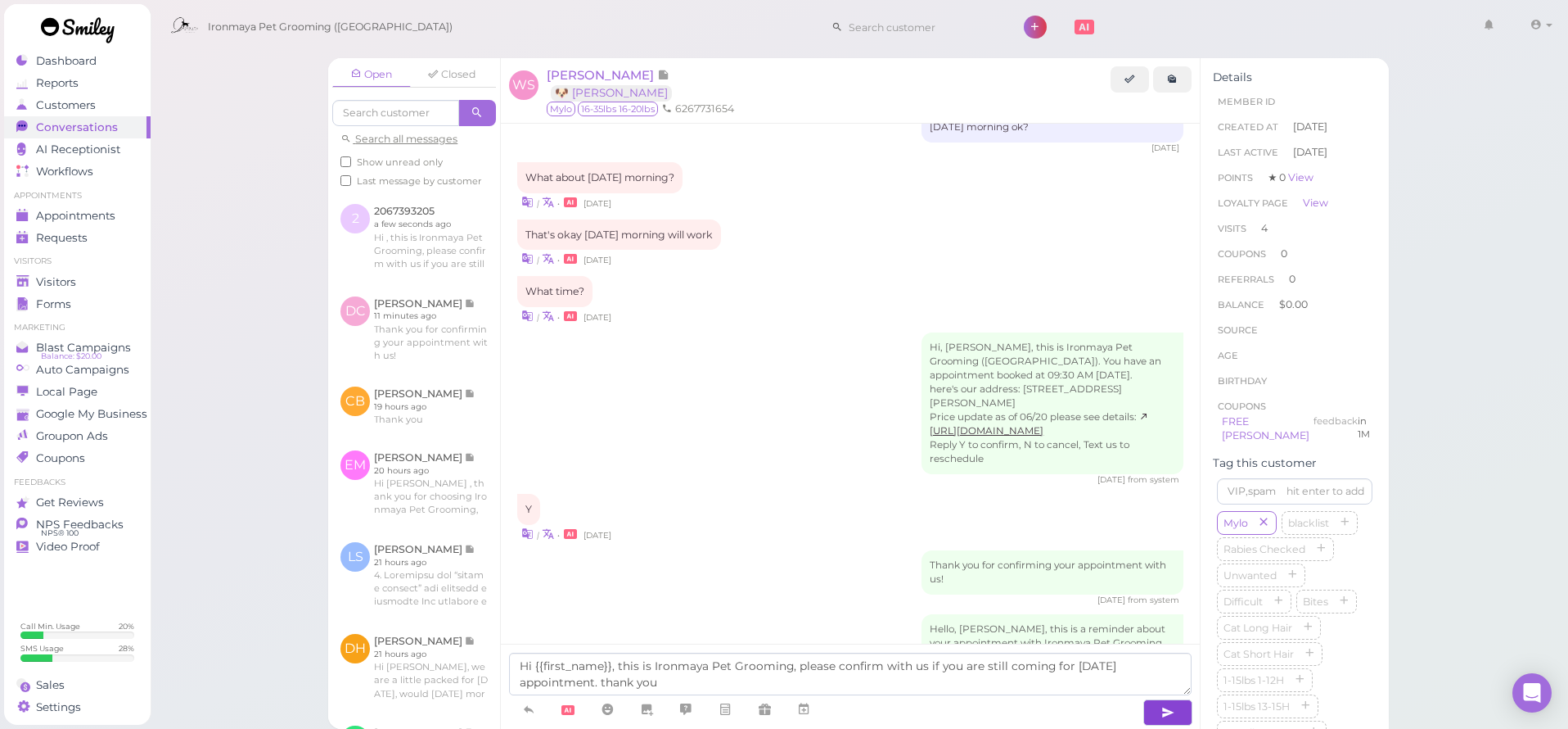
click at [1151, 719] on button "button" at bounding box center [1168, 712] width 50 height 26
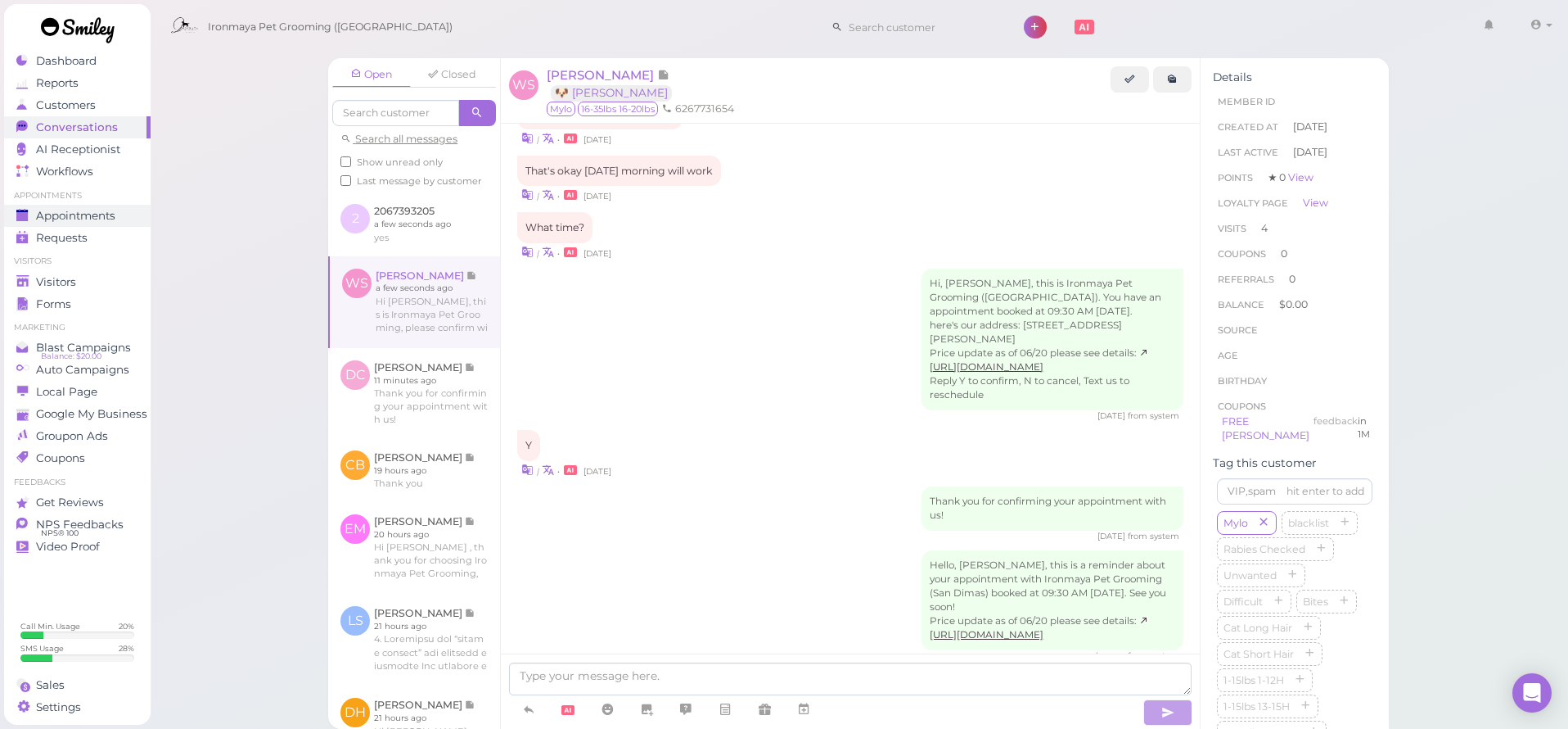
click at [78, 214] on span "Appointments" at bounding box center [76, 216] width 80 height 14
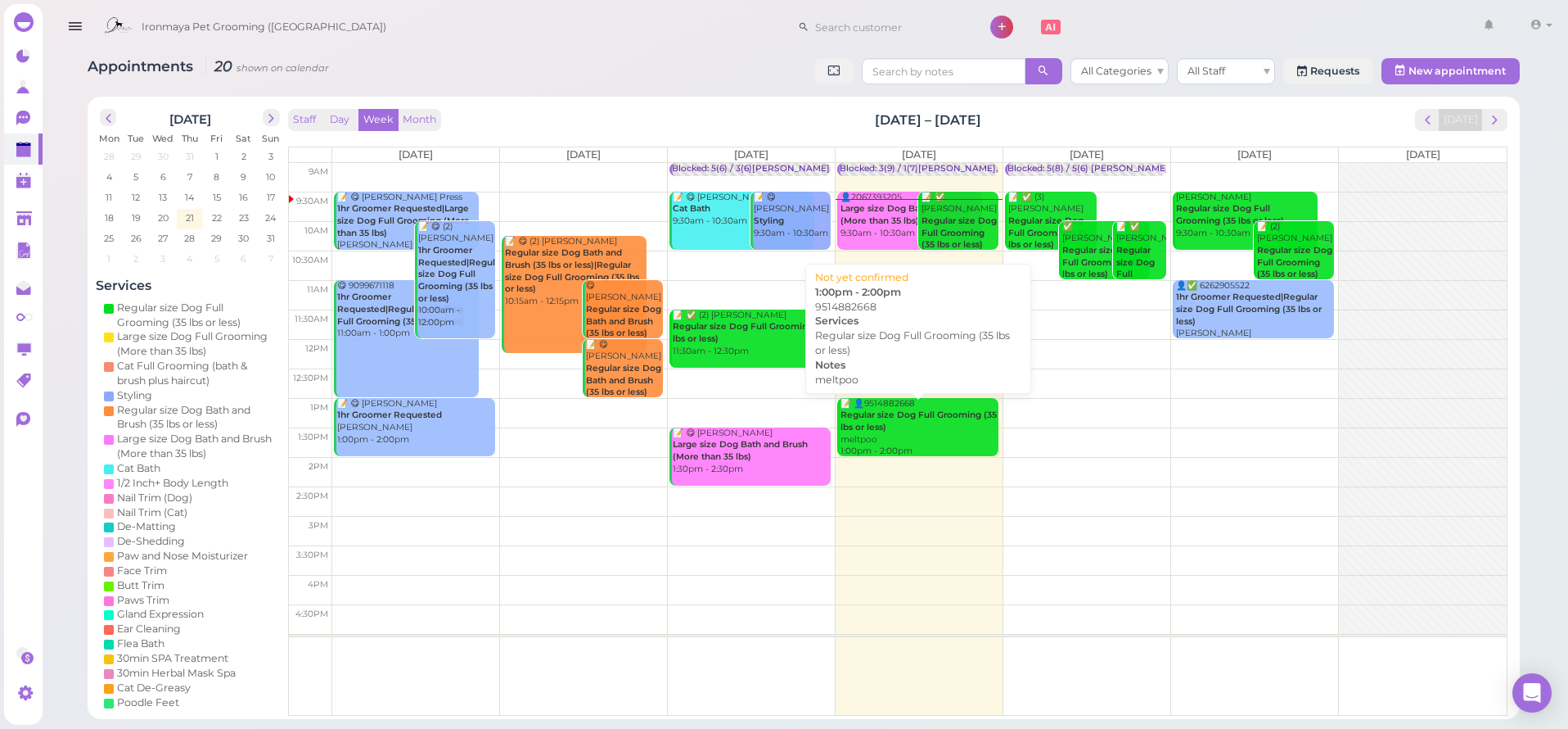
click at [884, 440] on div "📝 👤9514882668 Regular size Dog Full Grooming (35 lbs or less) meltpoo 1:00pm - …" at bounding box center [918, 427] width 158 height 59
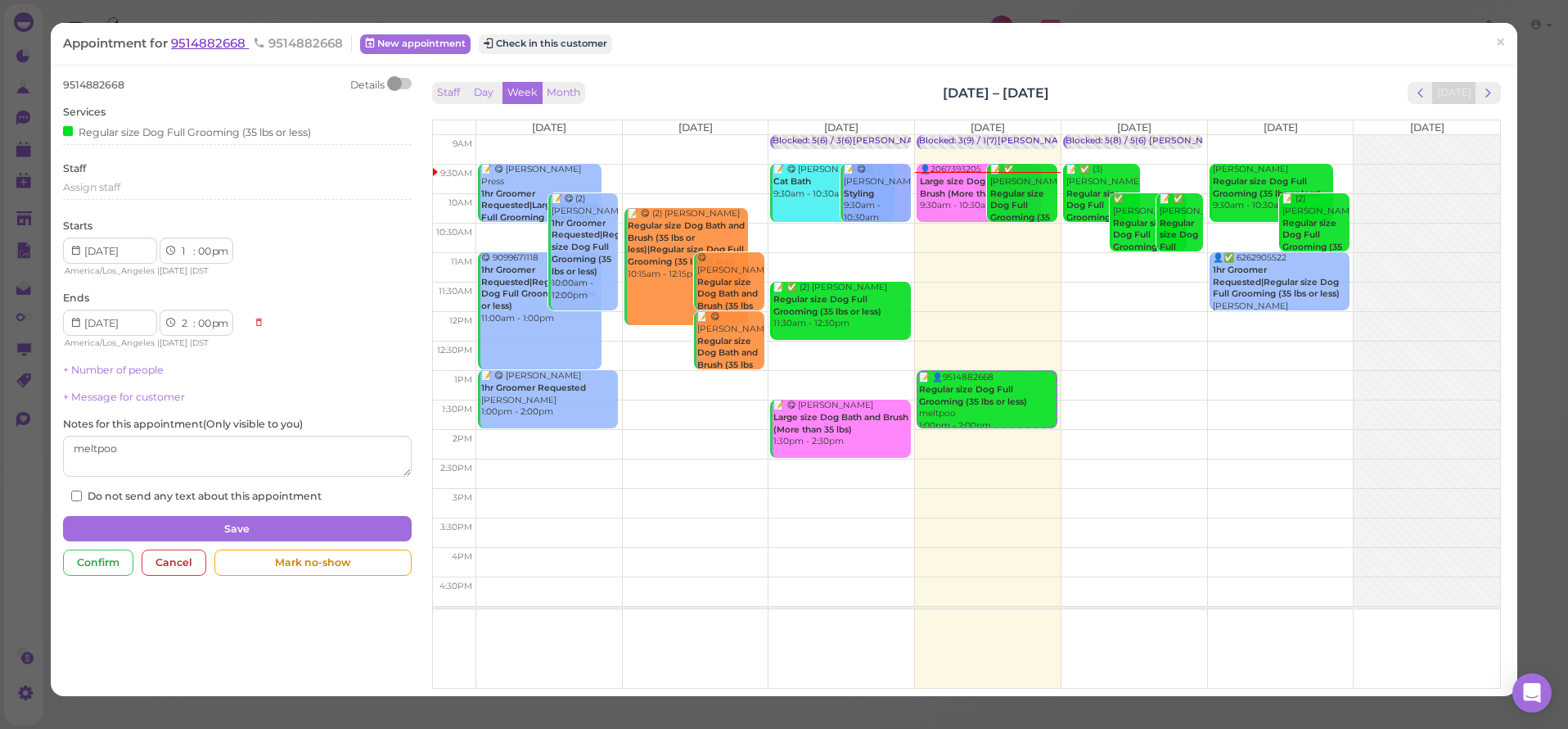
click at [244, 50] on span "9514882668" at bounding box center [210, 43] width 78 height 16
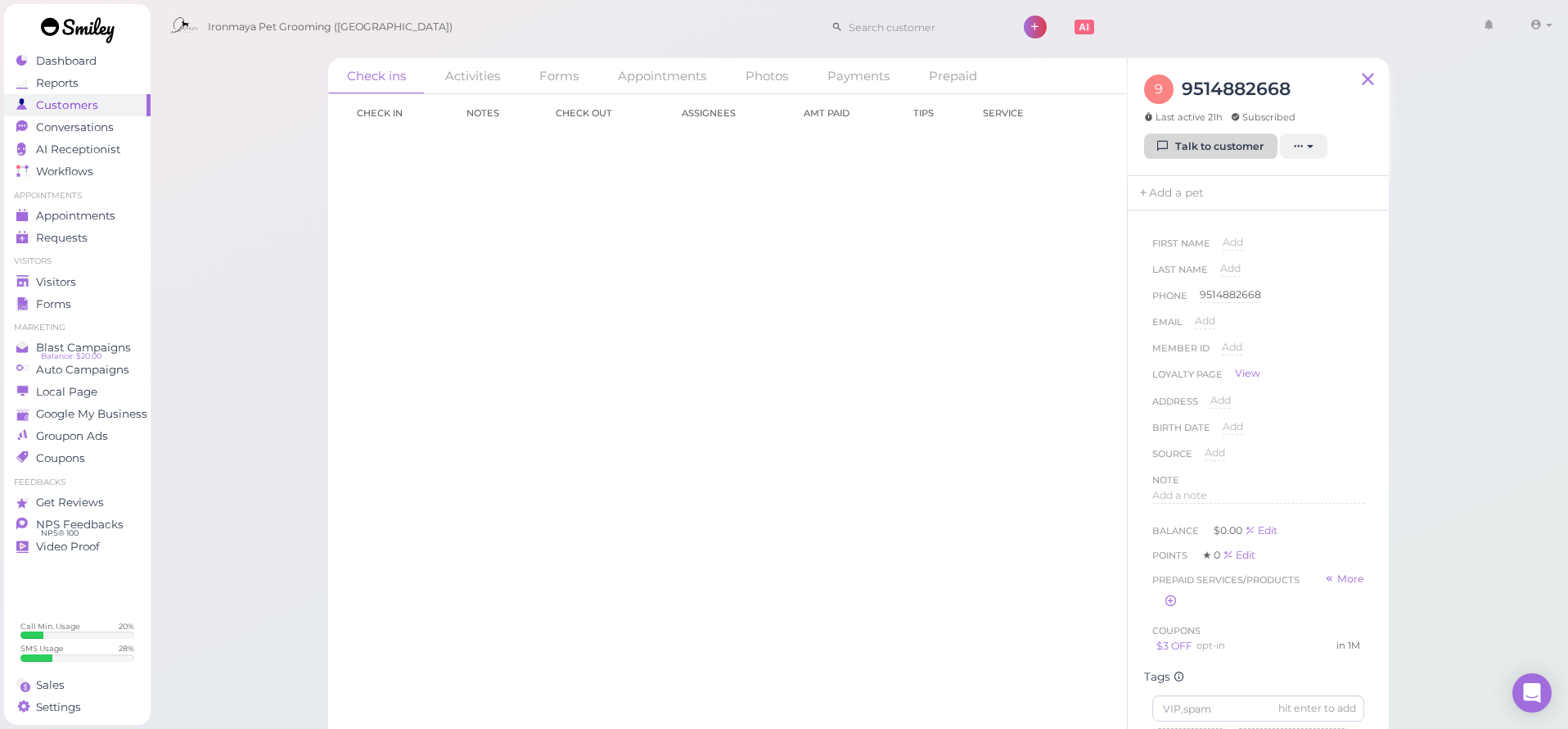
click at [1212, 153] on link "Talk to customer" at bounding box center [1210, 146] width 133 height 26
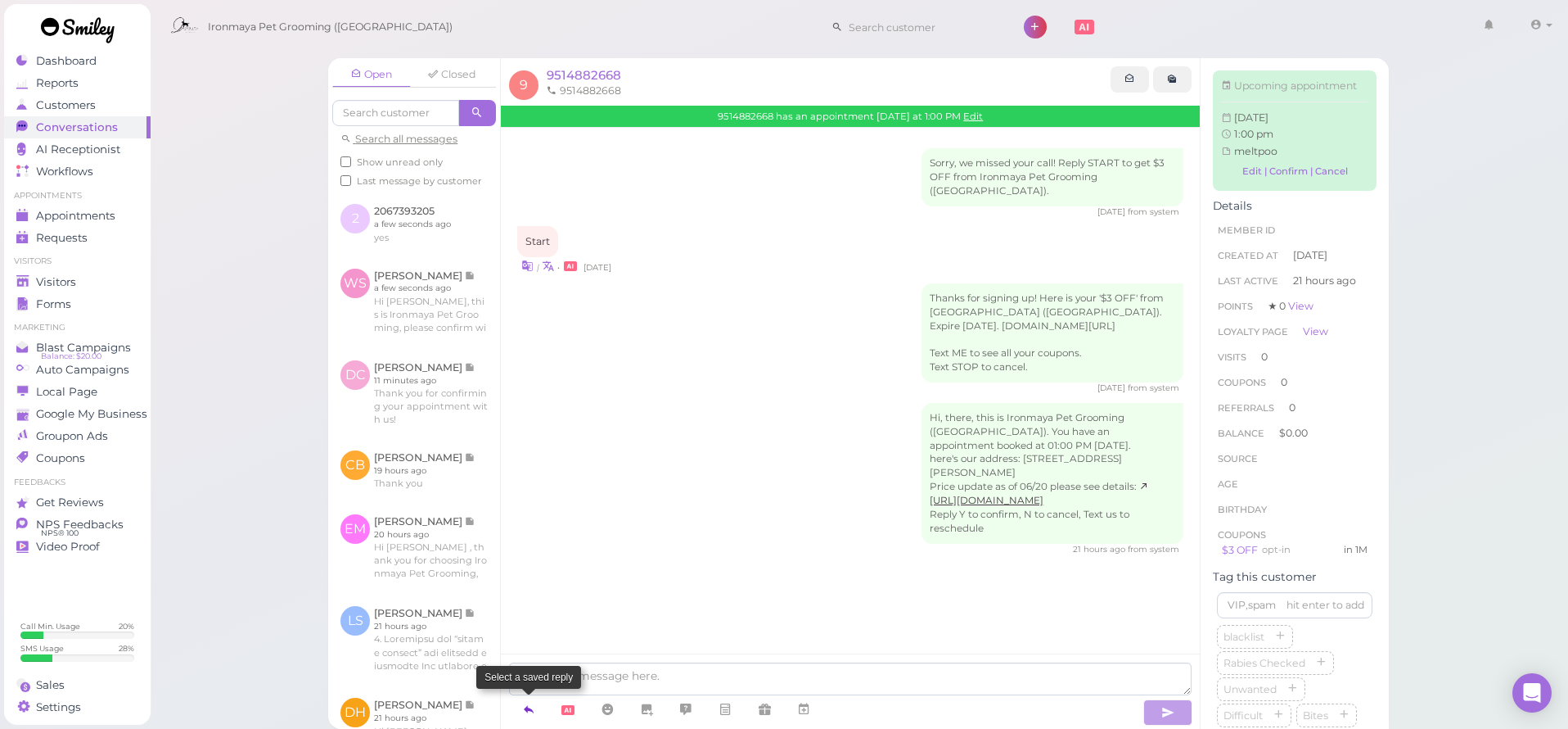
click at [532, 706] on icon at bounding box center [528, 709] width 13 height 17
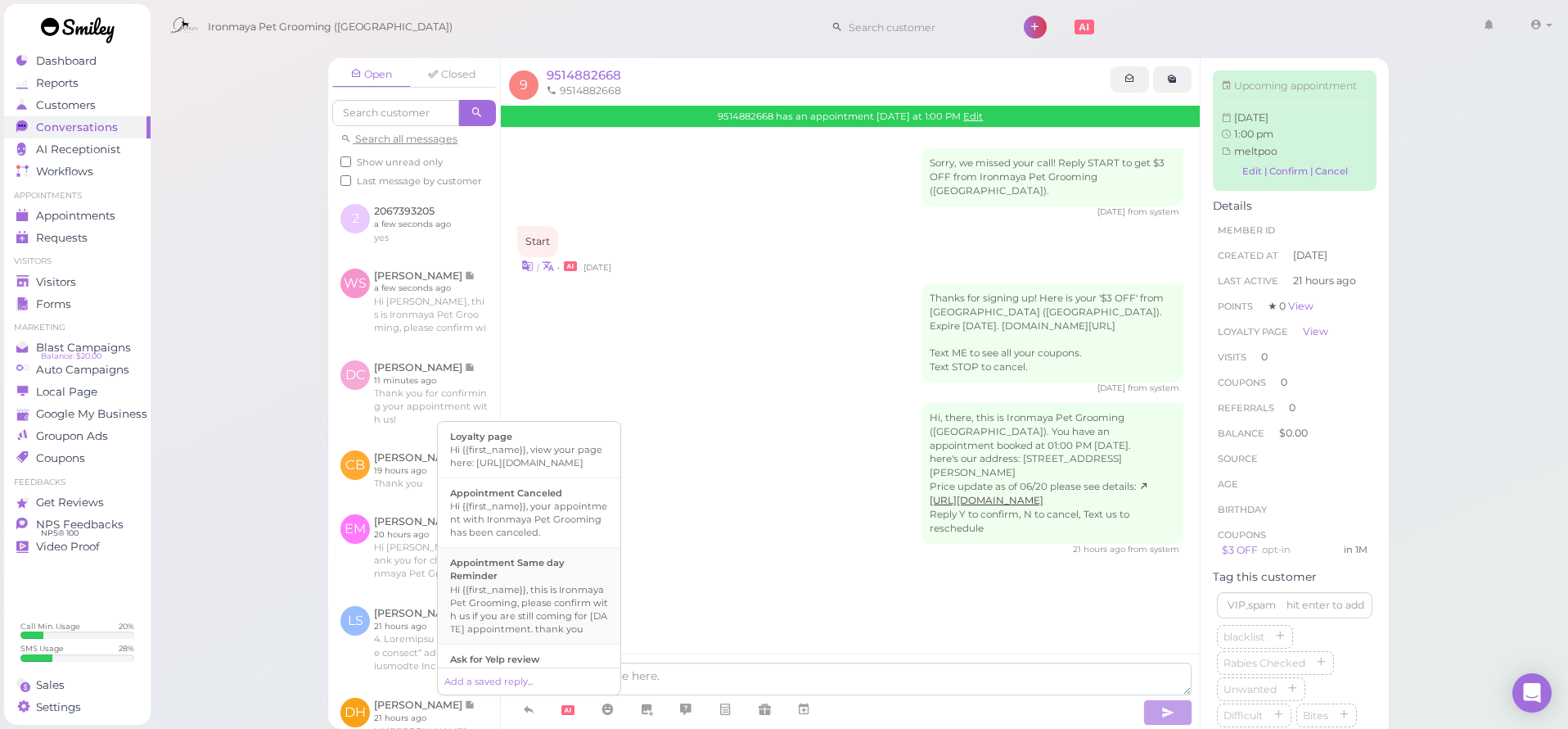
click at [533, 608] on div "Hi {{first_name}}, this is Ironmaya Pet Grooming, please confirm with us if you…" at bounding box center [528, 609] width 158 height 52
type textarea "Hi {{first_name}}, this is Ironmaya Pet Grooming, please confirm with us if you…"
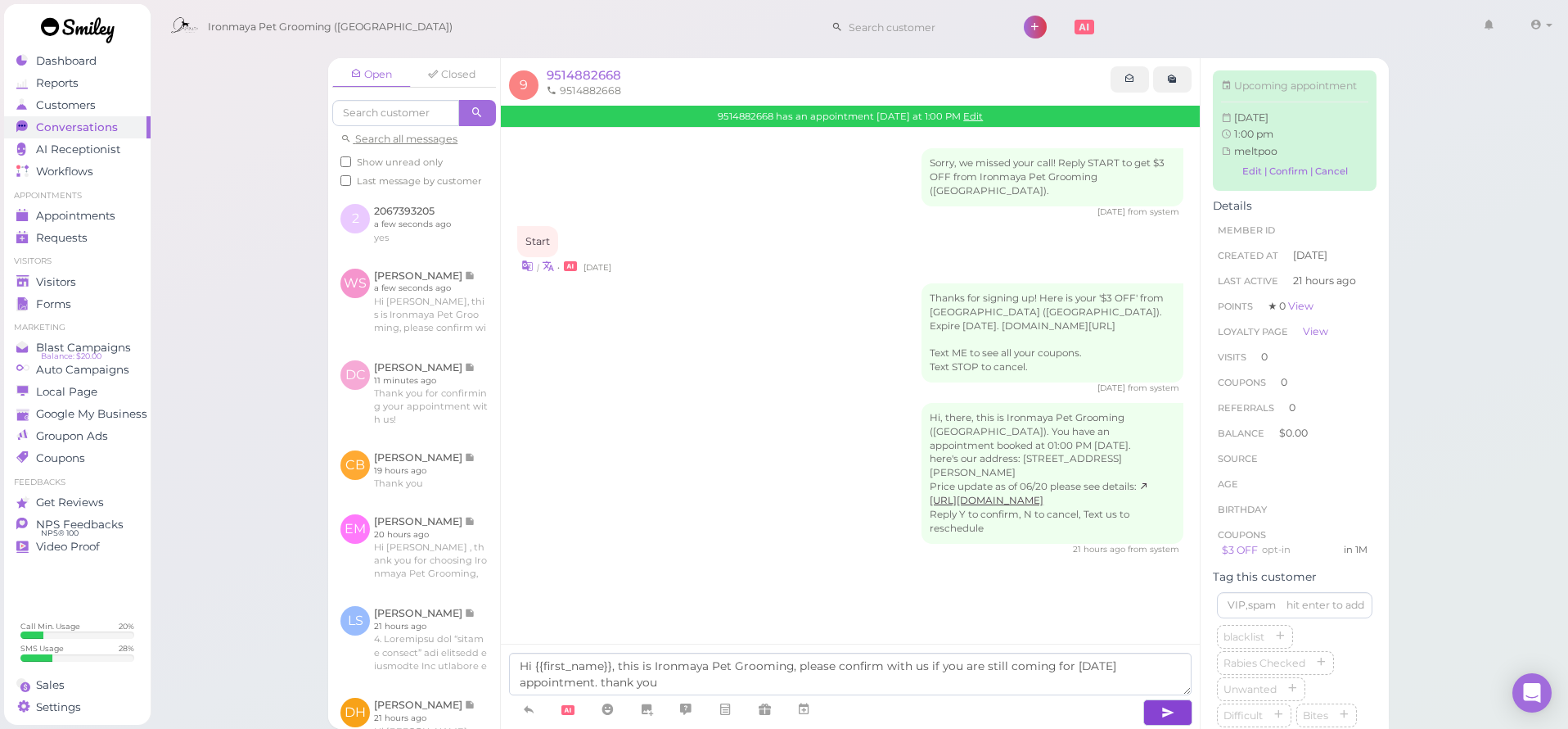
click at [1170, 712] on icon "button" at bounding box center [1167, 712] width 13 height 17
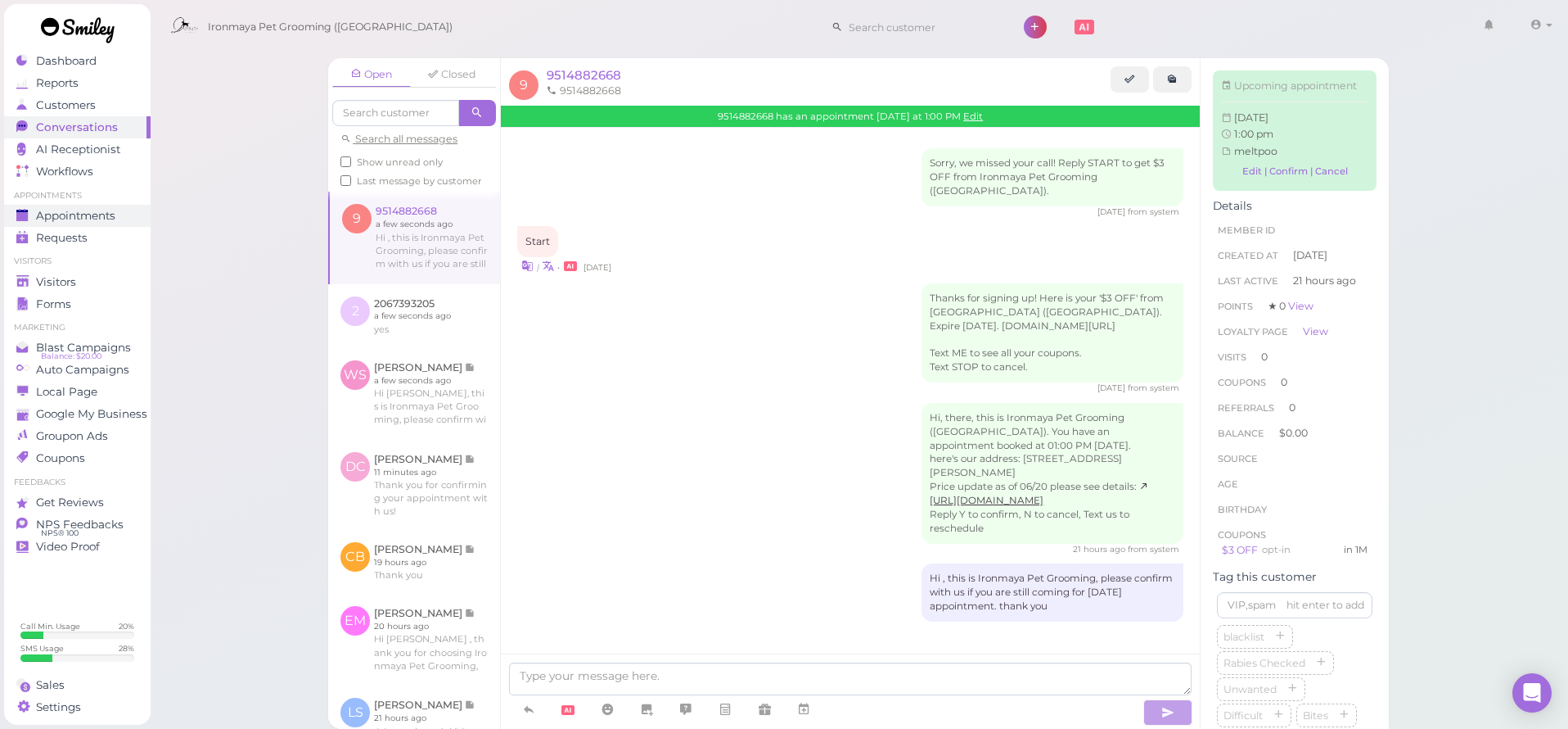
click at [30, 226] on link "Appointments" at bounding box center [77, 216] width 147 height 22
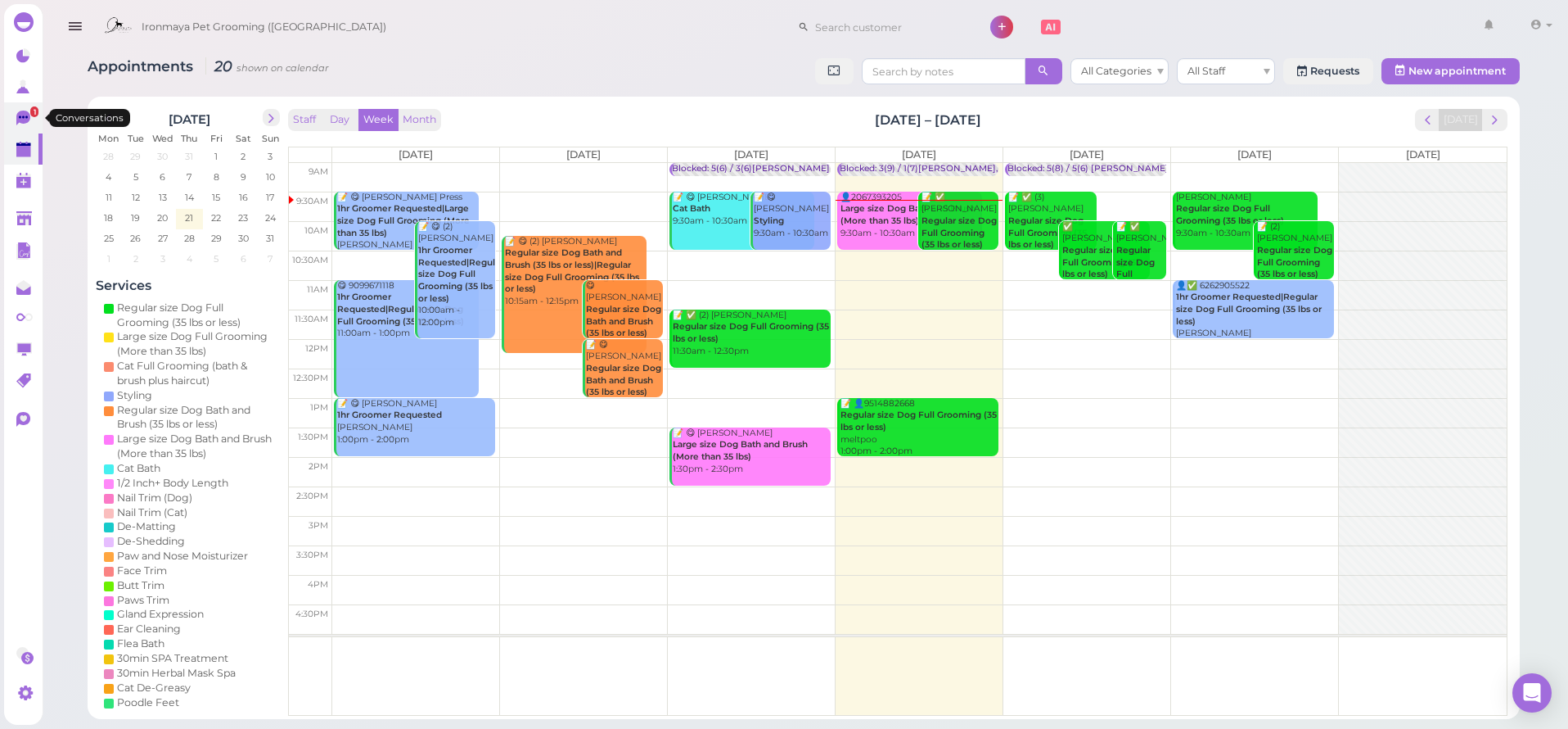
click at [22, 122] on icon at bounding box center [23, 118] width 14 height 15
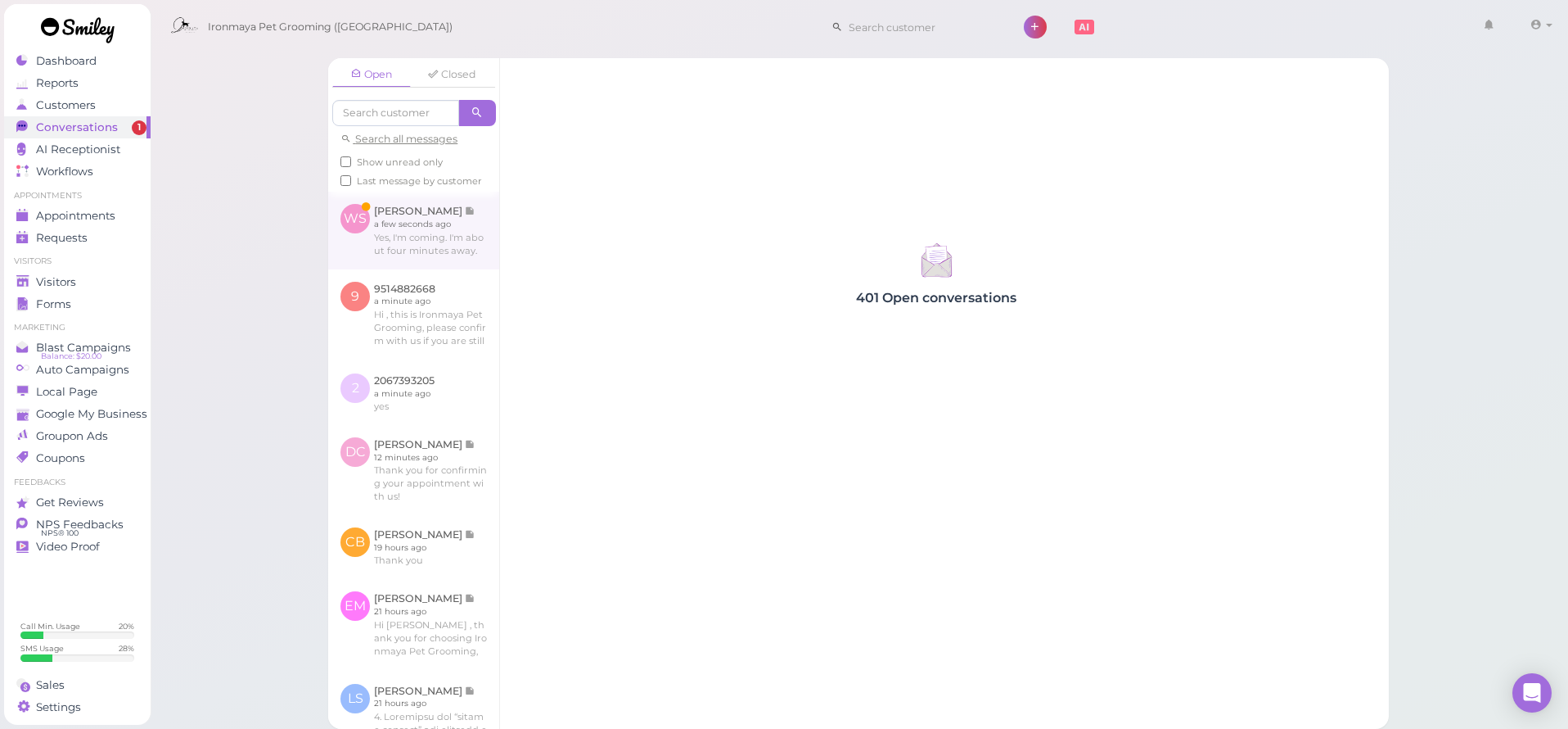
click at [384, 241] on link at bounding box center [414, 229] width 171 height 77
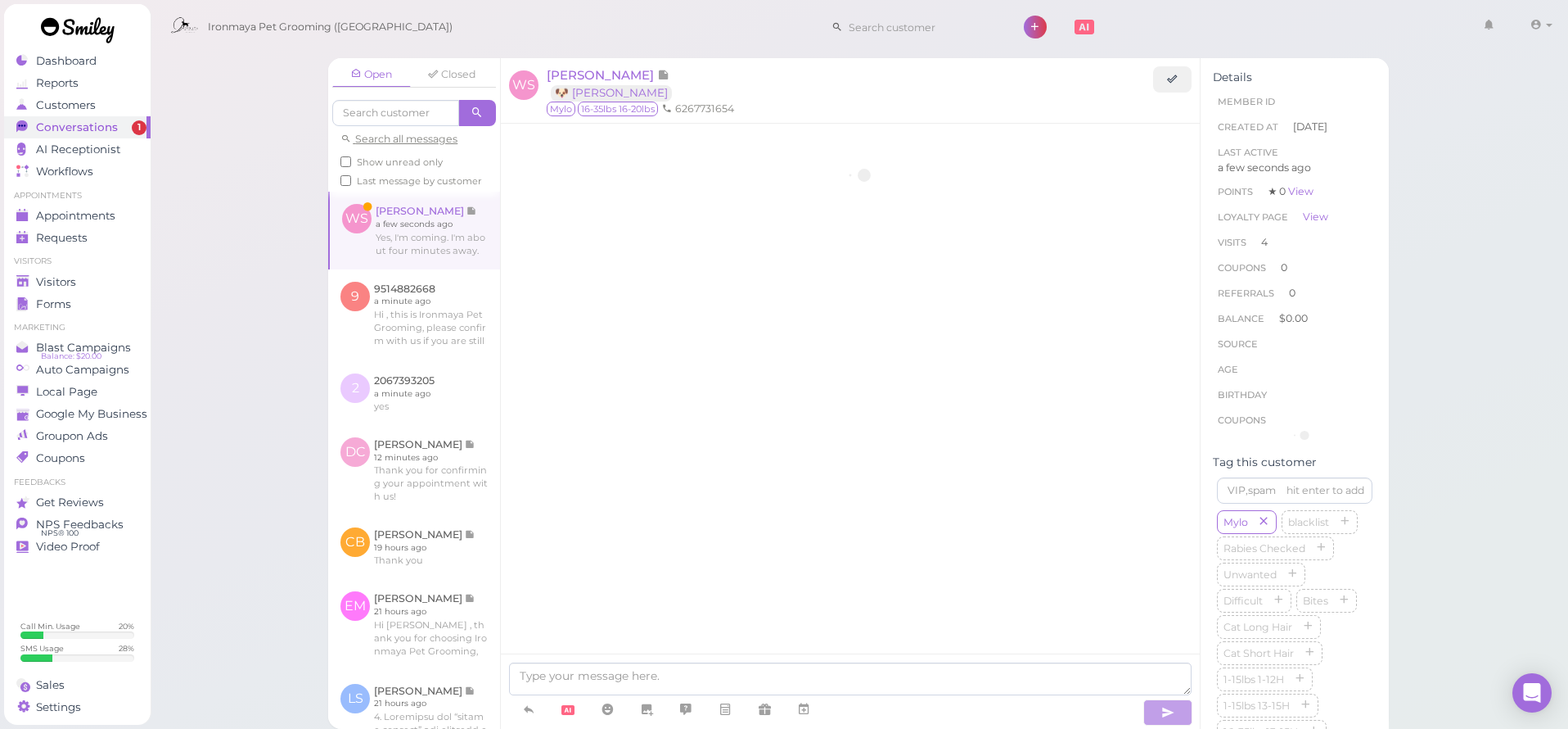
scroll to position [2274, 0]
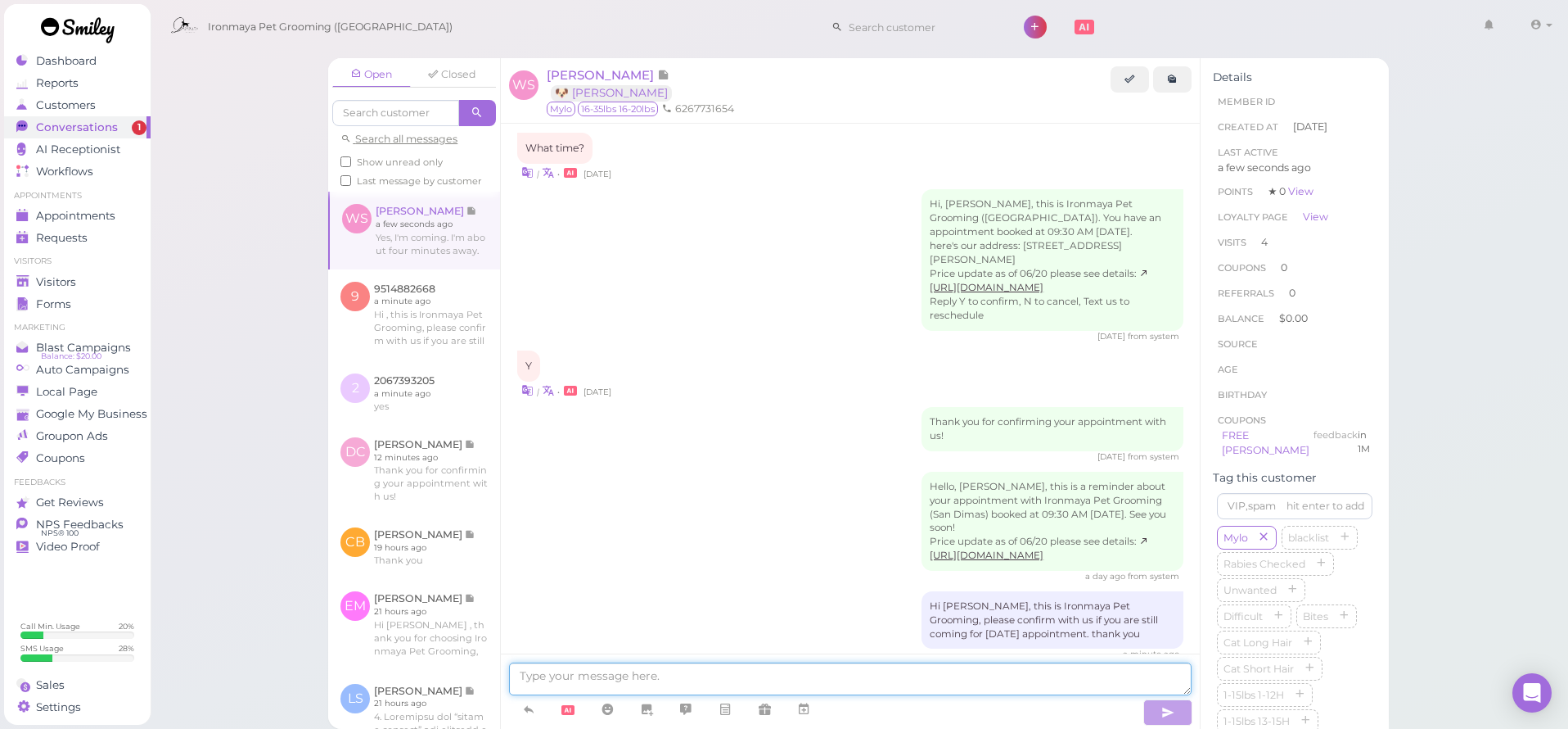
click at [626, 673] on textarea at bounding box center [850, 679] width 683 height 33
type textarea ":) drive safe, see you soon."
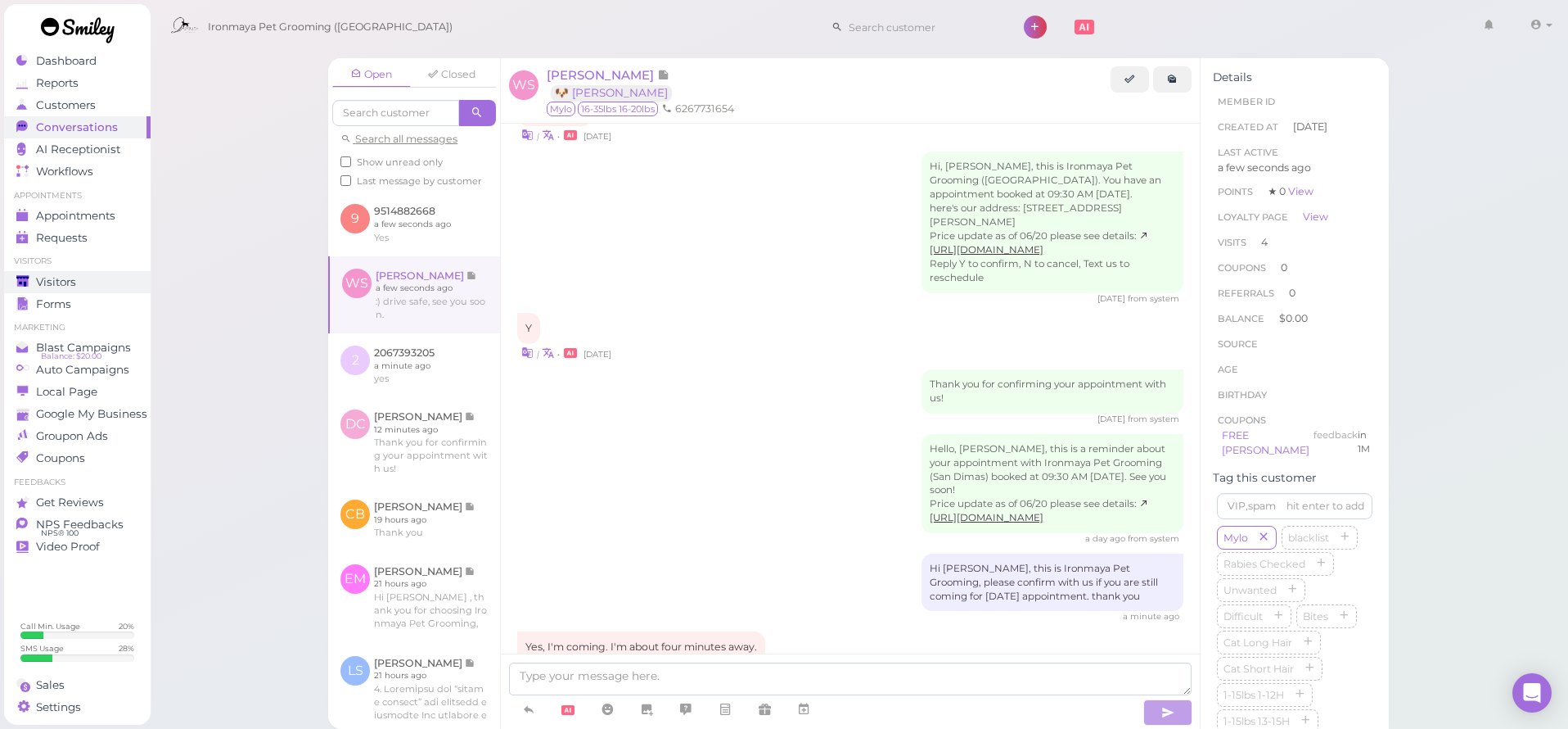
click at [81, 282] on div "Visitors" at bounding box center [75, 282] width 118 height 14
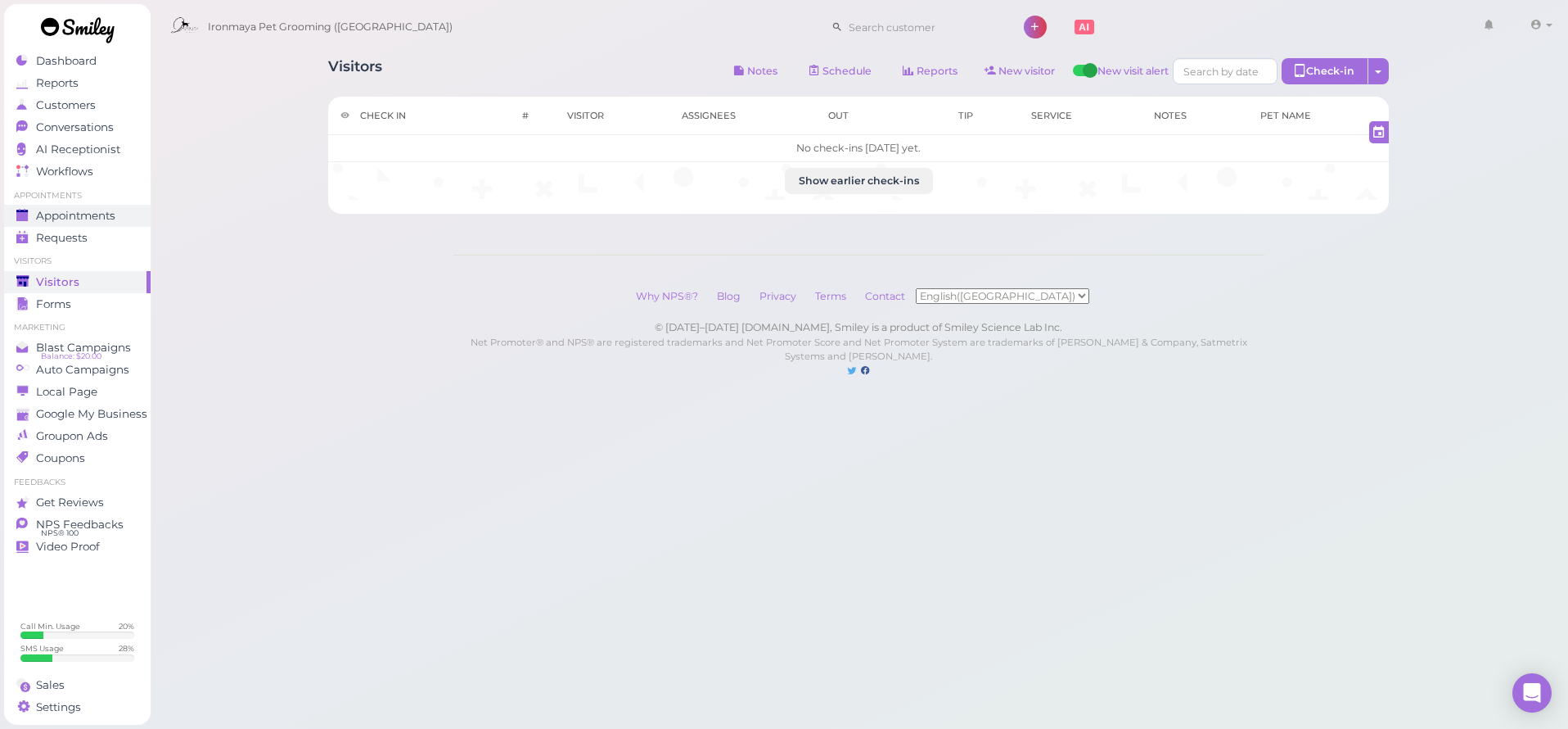
click at [80, 216] on span "Appointments" at bounding box center [76, 216] width 80 height 14
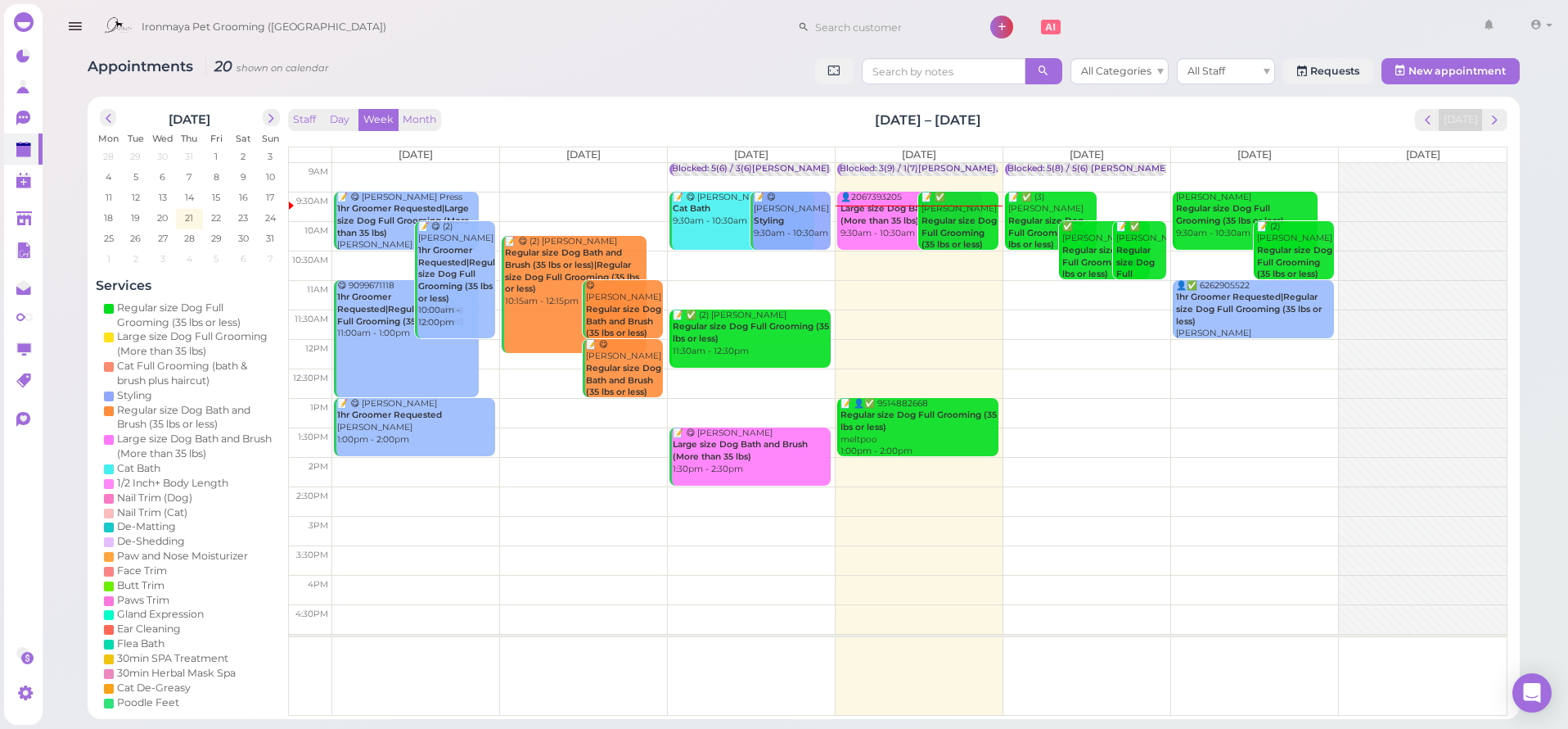
click at [958, 225] on b "Regular size Dog Full Grooming (35 lbs or less)" at bounding box center [960, 232] width 76 height 34
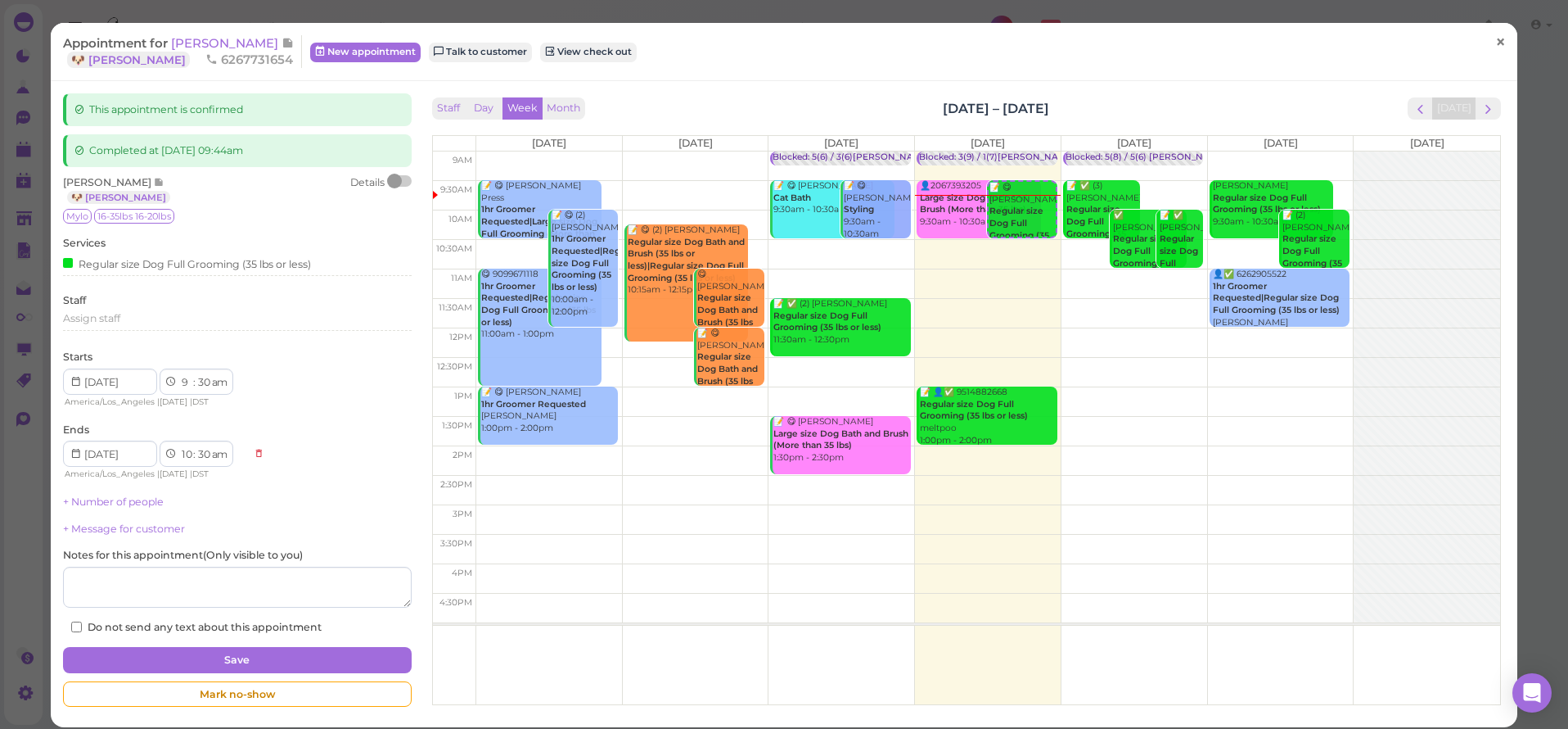
click at [1506, 47] on span "×" at bounding box center [1500, 43] width 11 height 23
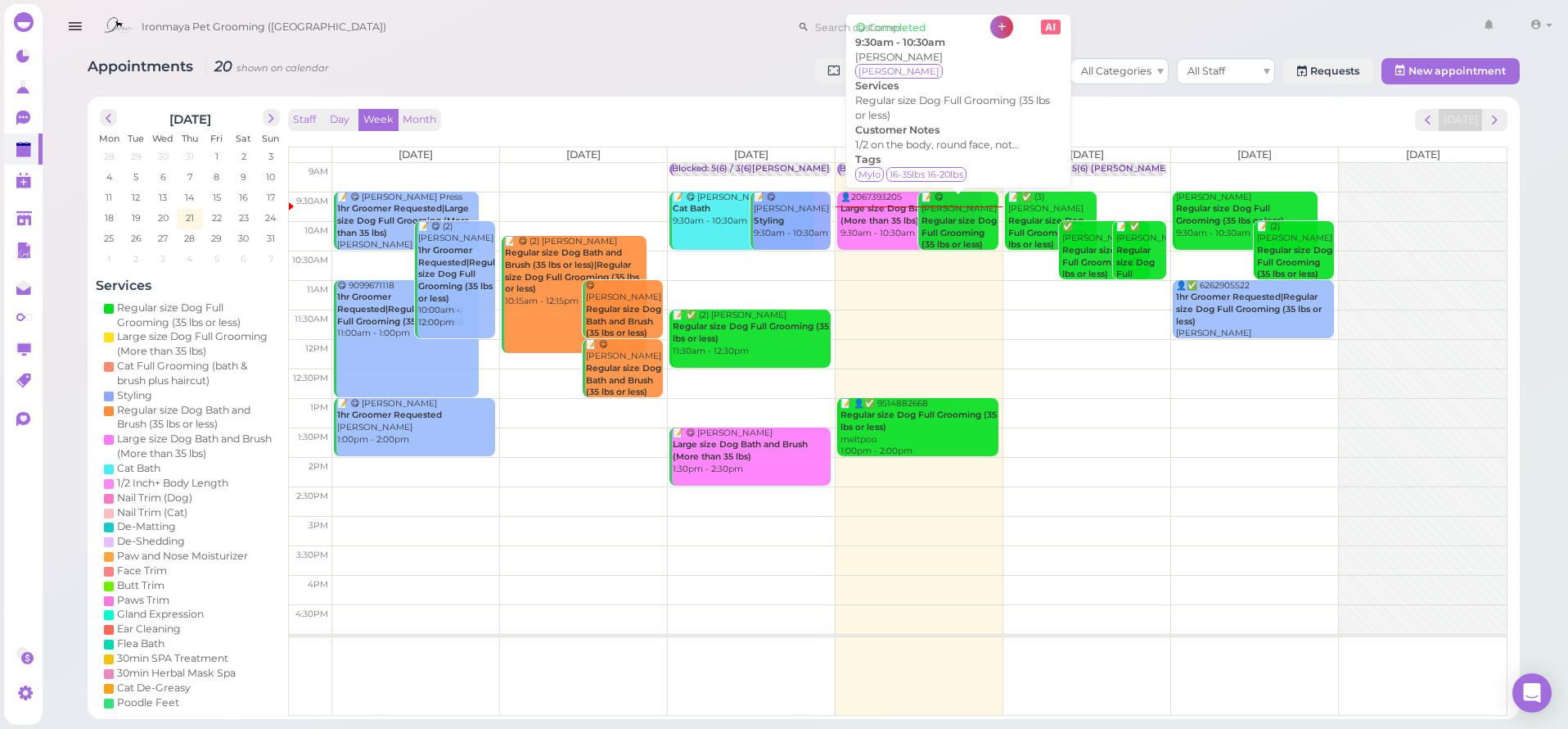
click at [963, 216] on b "Regular size Dog Full Grooming (35 lbs or less)" at bounding box center [960, 232] width 76 height 34
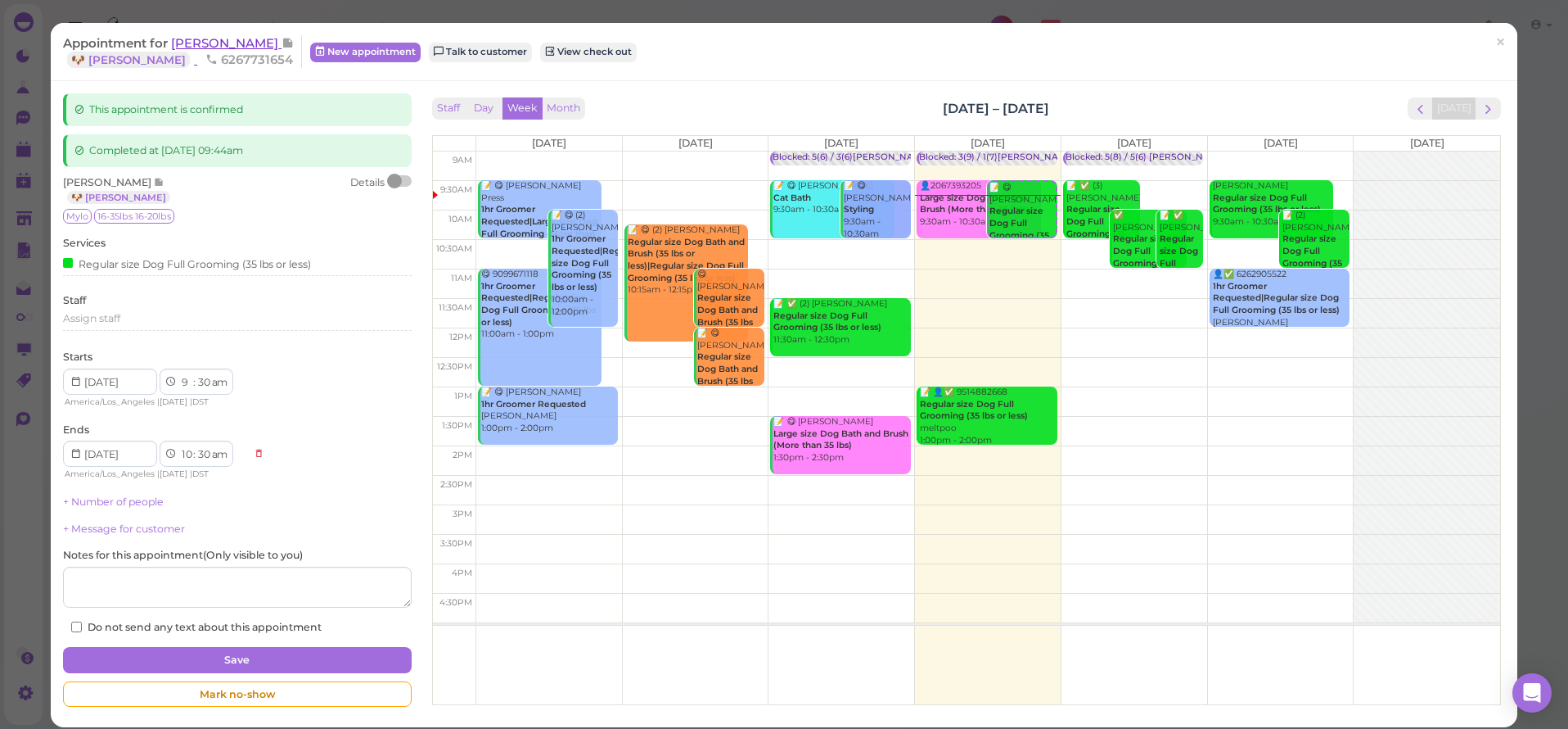
click at [254, 45] on span "Wendy Schonhardt" at bounding box center [226, 43] width 111 height 16
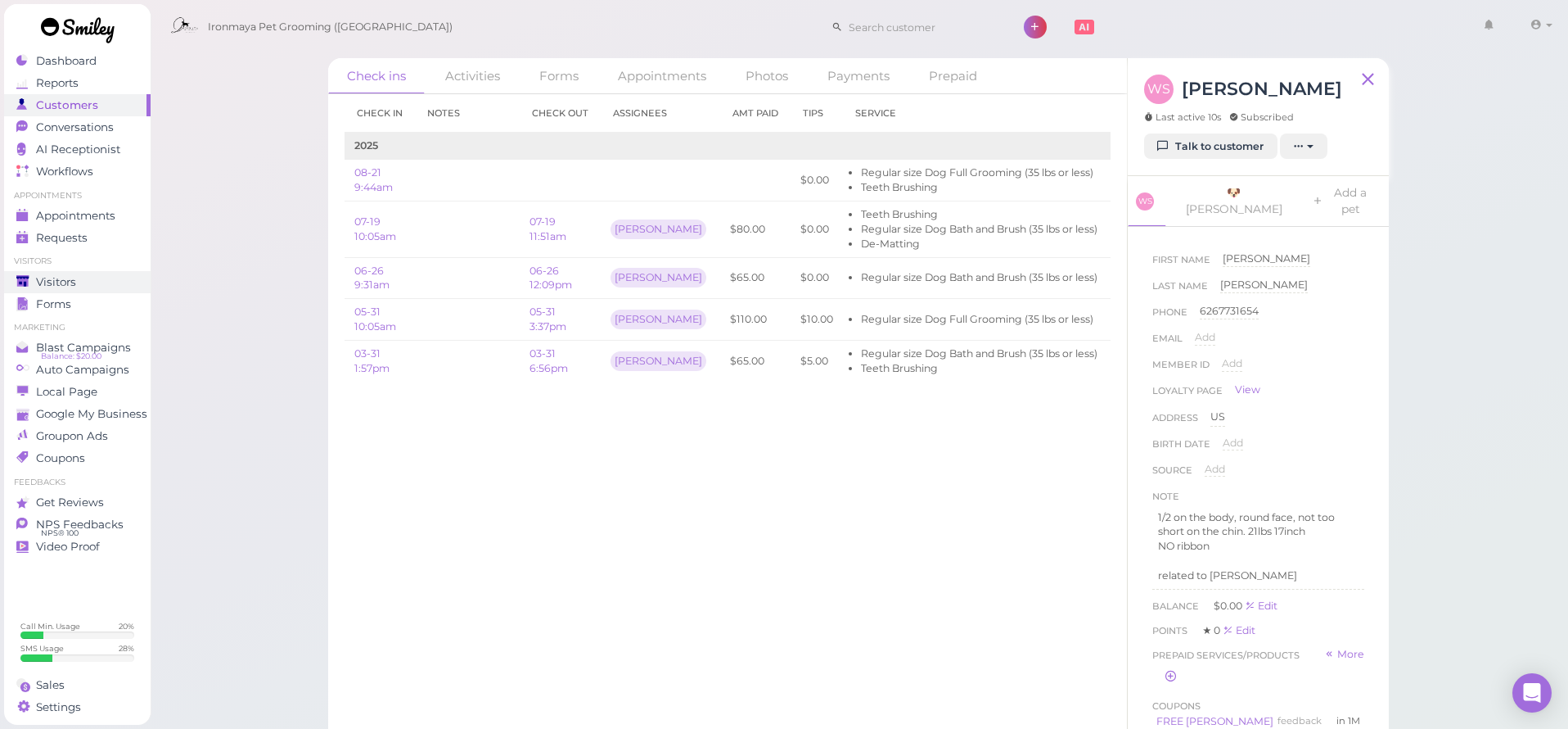
click at [65, 279] on span "Visitors" at bounding box center [55, 282] width 40 height 14
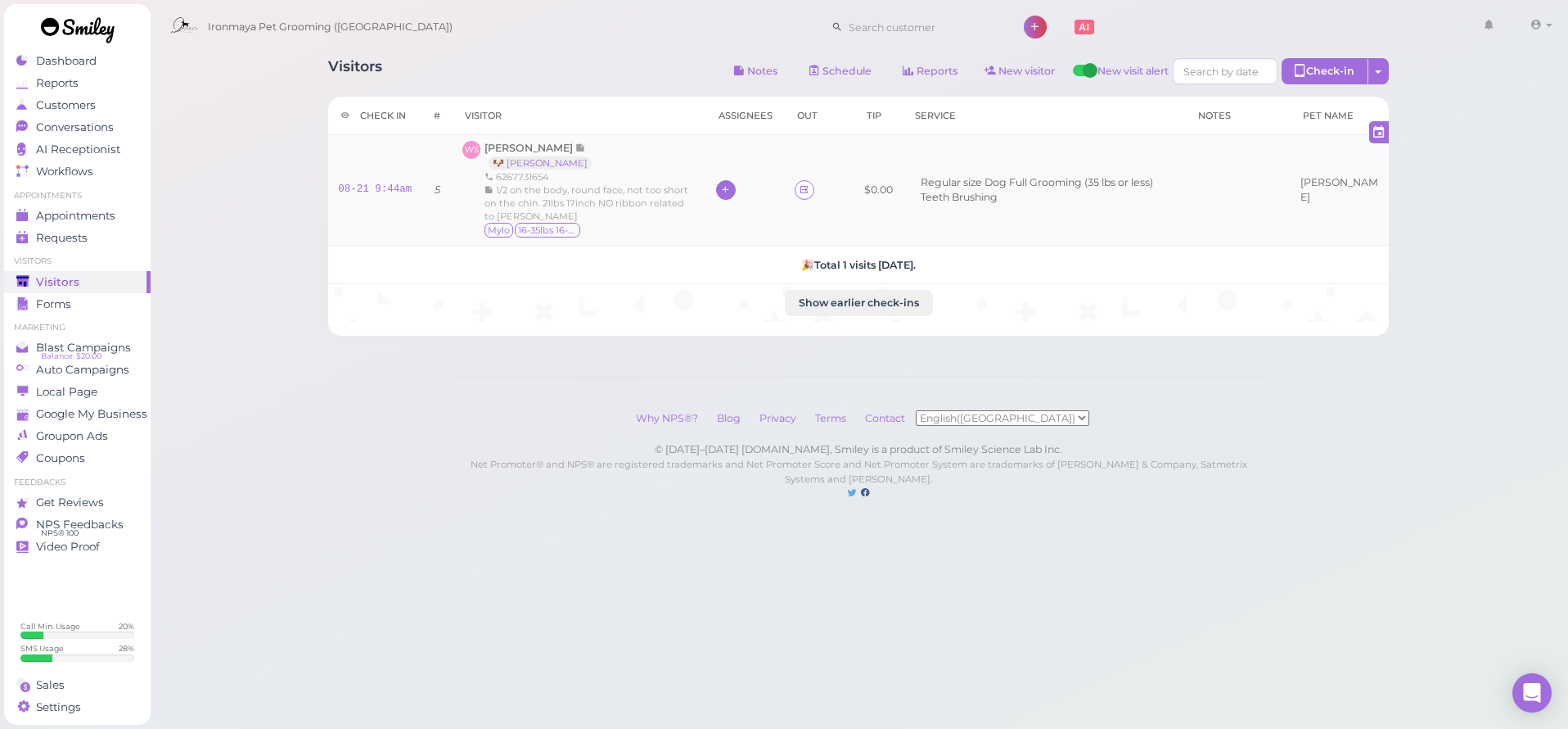
click at [726, 185] on div at bounding box center [726, 190] width 19 height 19
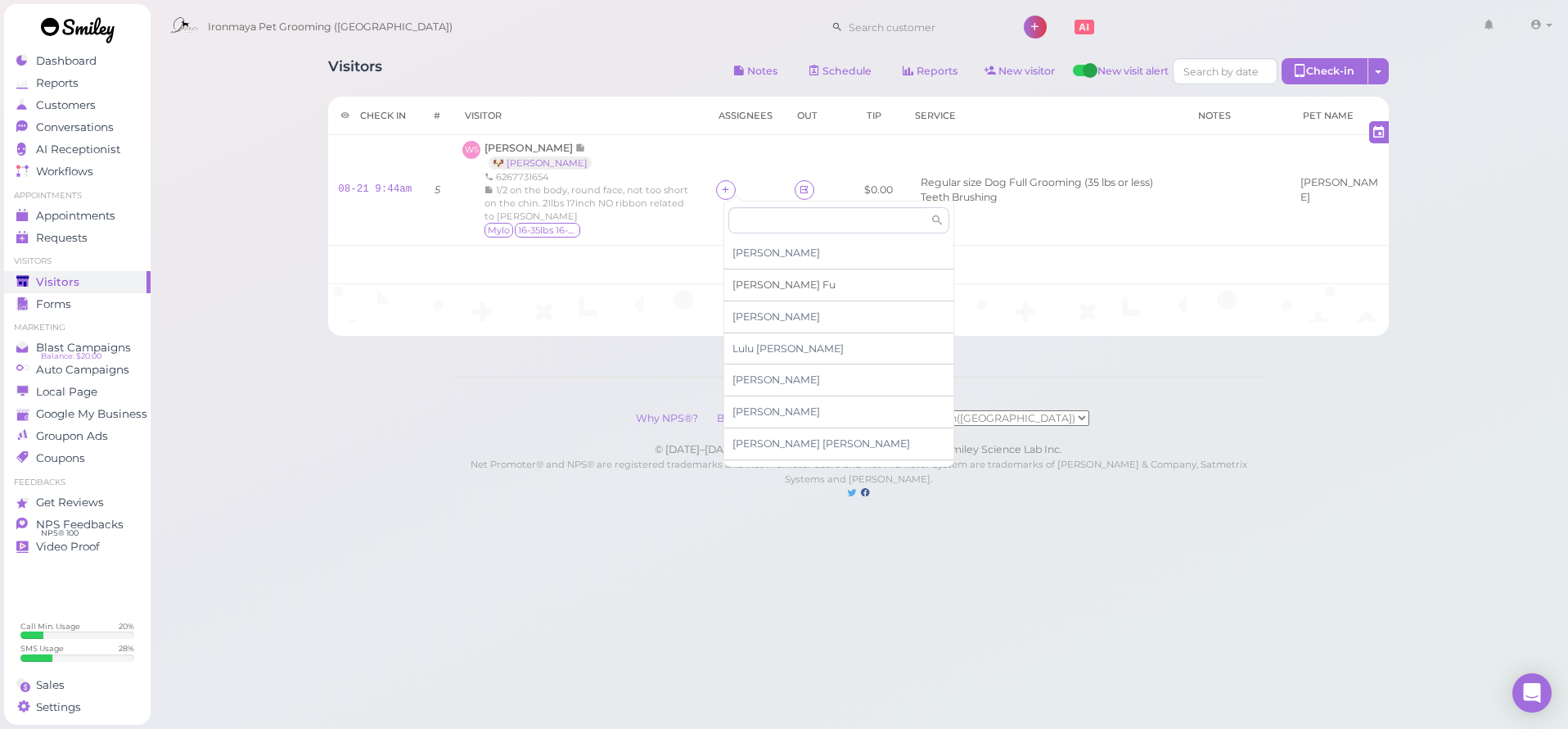
click at [740, 287] on span "Ida Fu" at bounding box center [784, 284] width 103 height 13
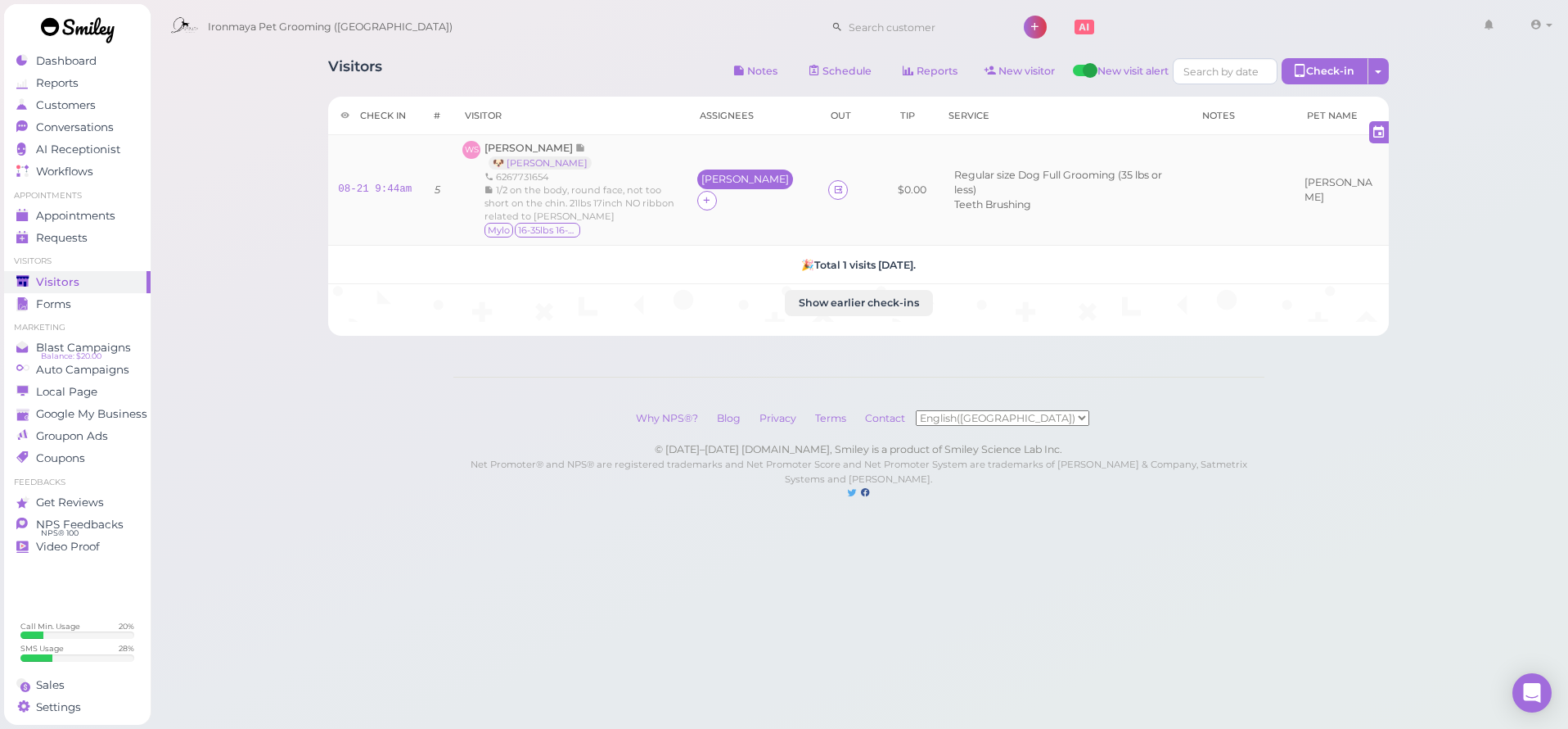
click at [735, 185] on div "Ida" at bounding box center [745, 180] width 87 height 12
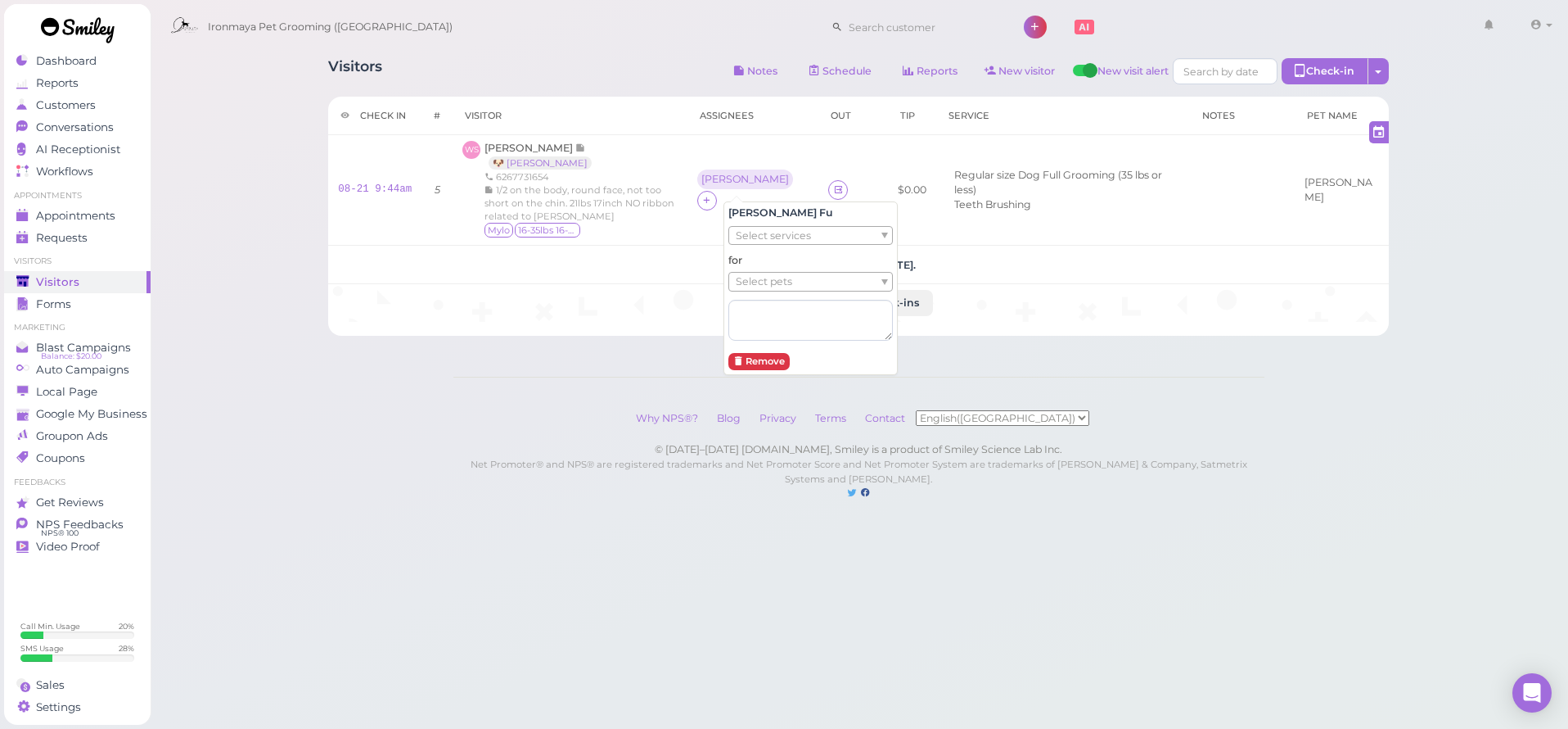
click at [754, 235] on span "Select services" at bounding box center [773, 235] width 76 height 18
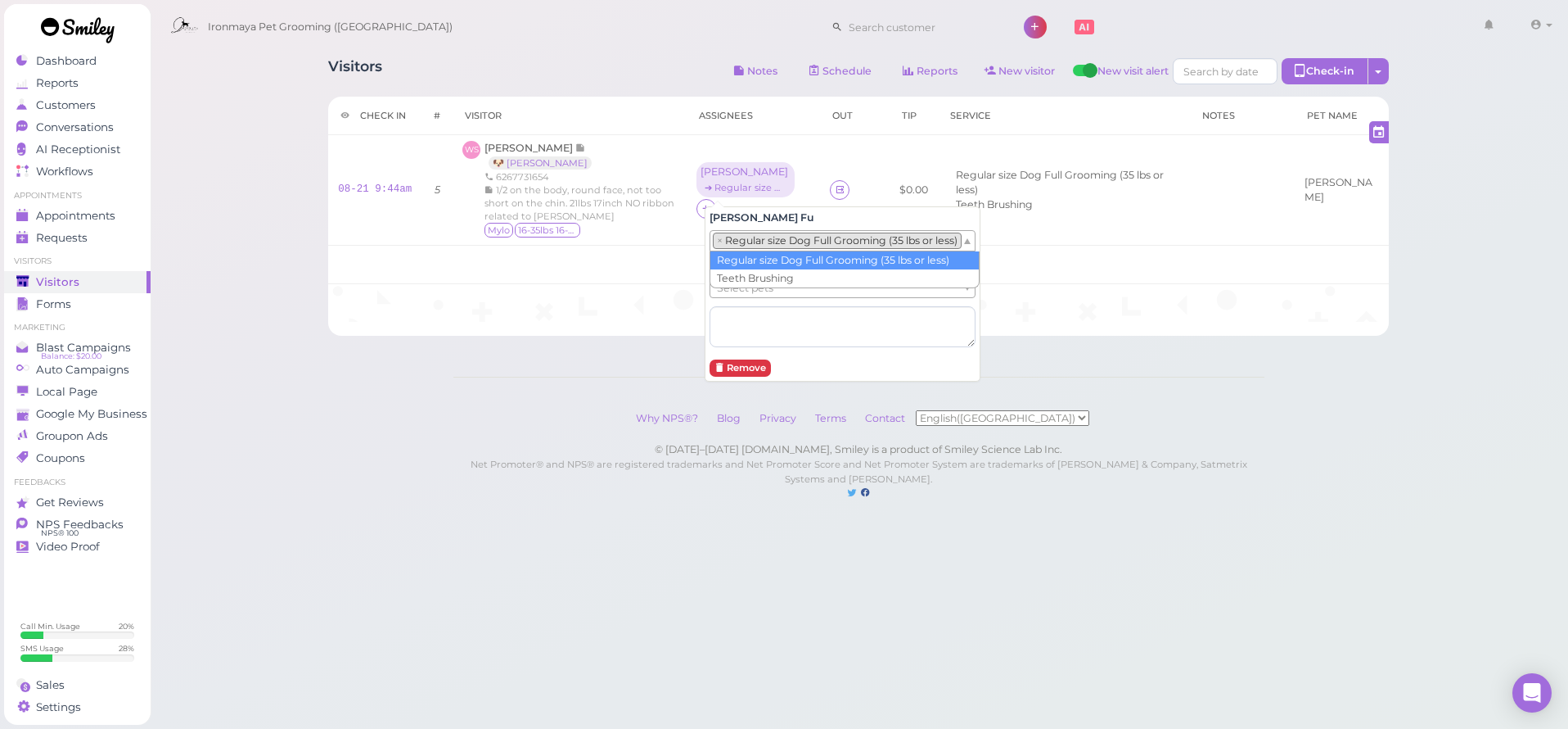
click at [751, 245] on li "× Regular size Dog Full Grooming (35 lbs or less)" at bounding box center [837, 240] width 249 height 17
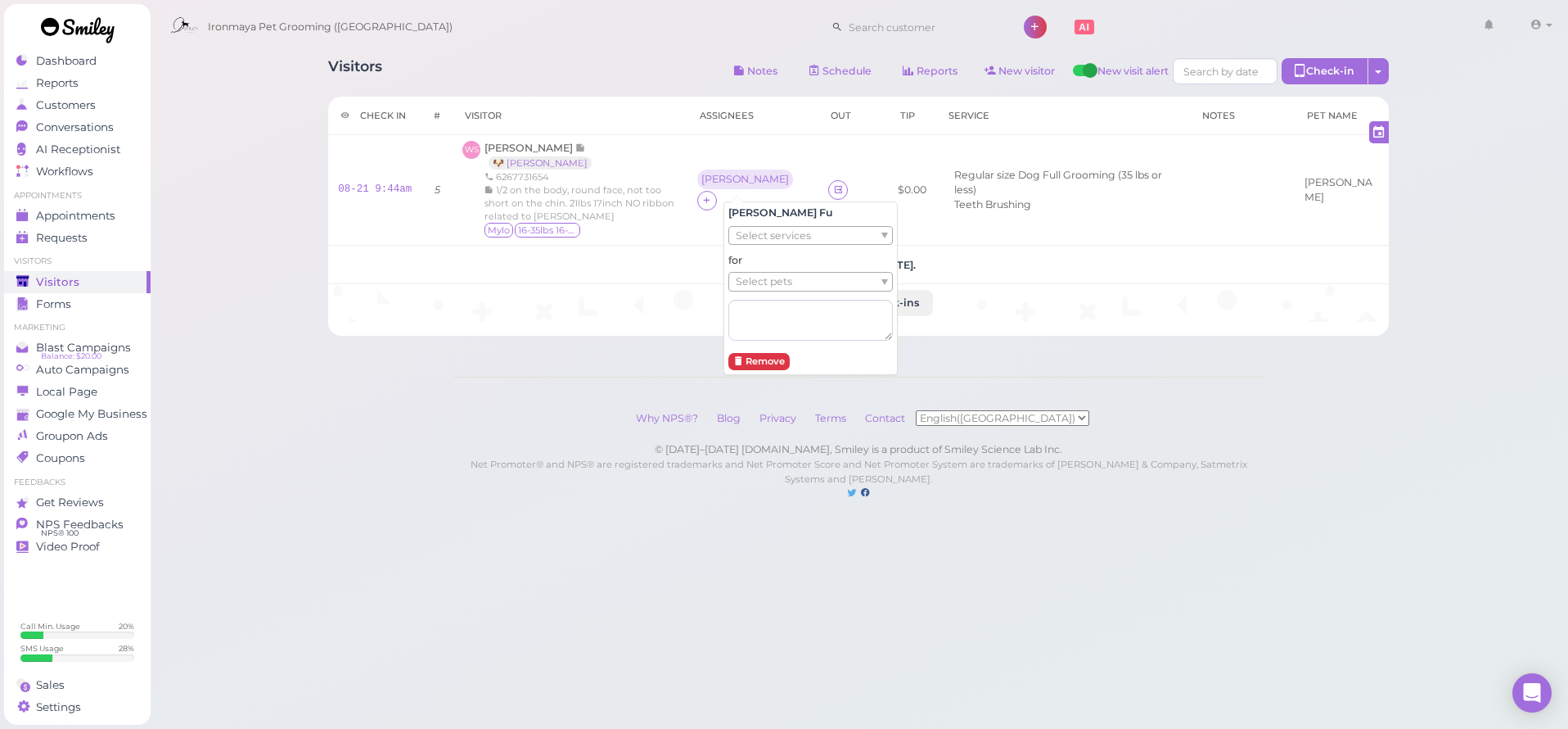
click at [749, 271] on div "for Select pets" at bounding box center [810, 295] width 164 height 87
click at [749, 242] on span "Select services" at bounding box center [773, 235] width 76 height 18
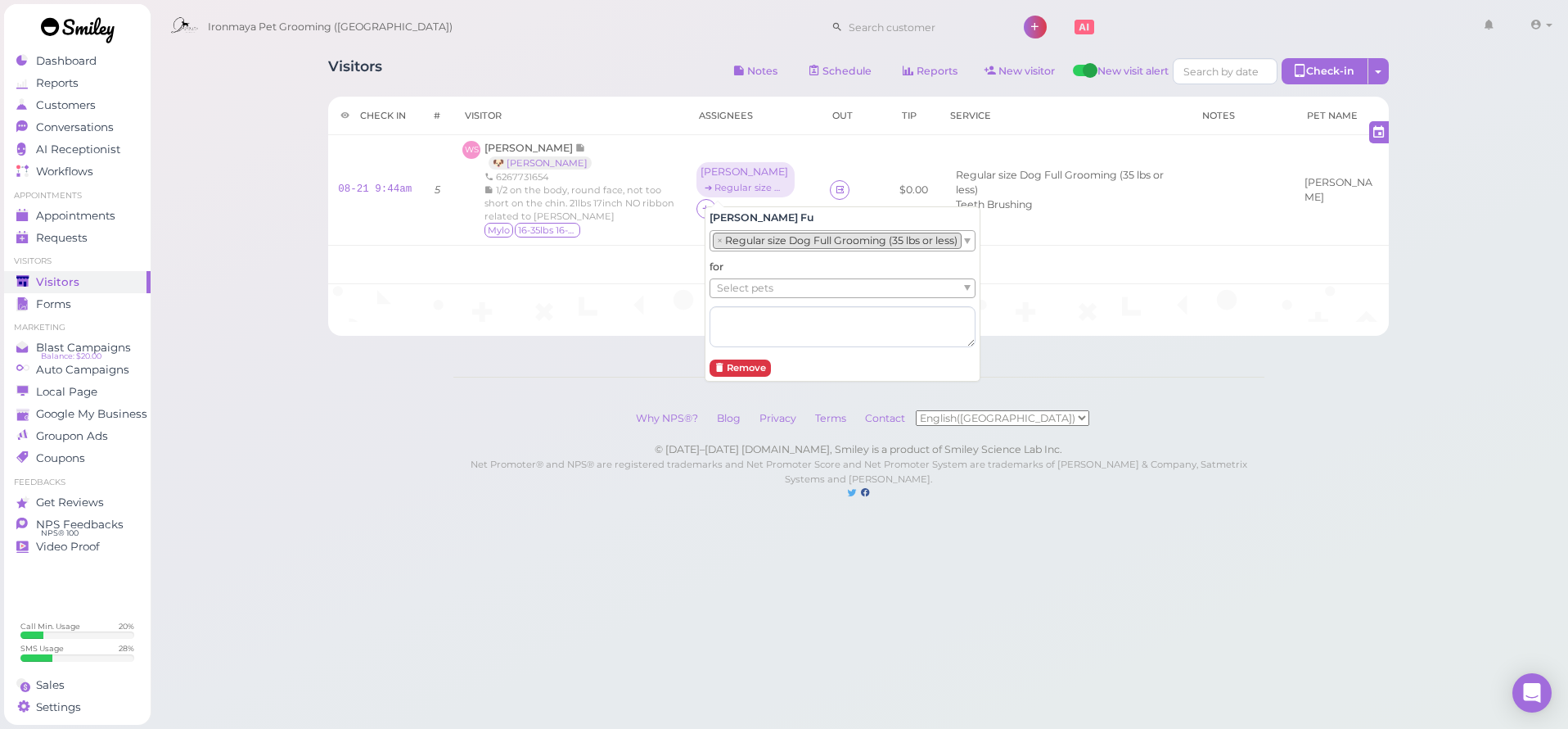
click at [749, 244] on li "× Regular size Dog Full Grooming (35 lbs or less)" at bounding box center [837, 240] width 249 height 17
click at [747, 295] on span "Select pets" at bounding box center [745, 288] width 56 height 18
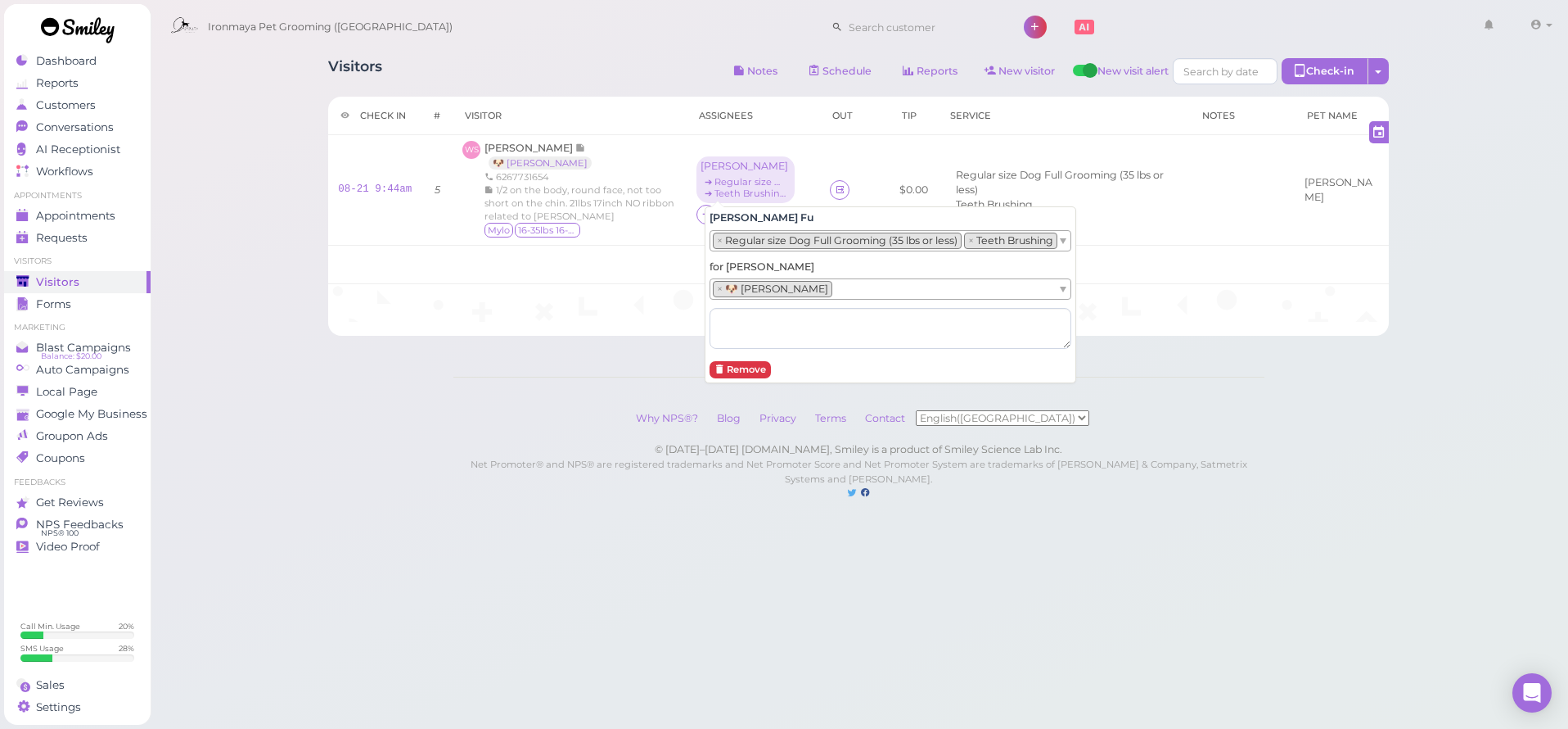
click at [238, 357] on div "Visitors Notes Schedule Reports New visitor New visit alert Check-in Customer c…" at bounding box center [859, 266] width 1419 height 533
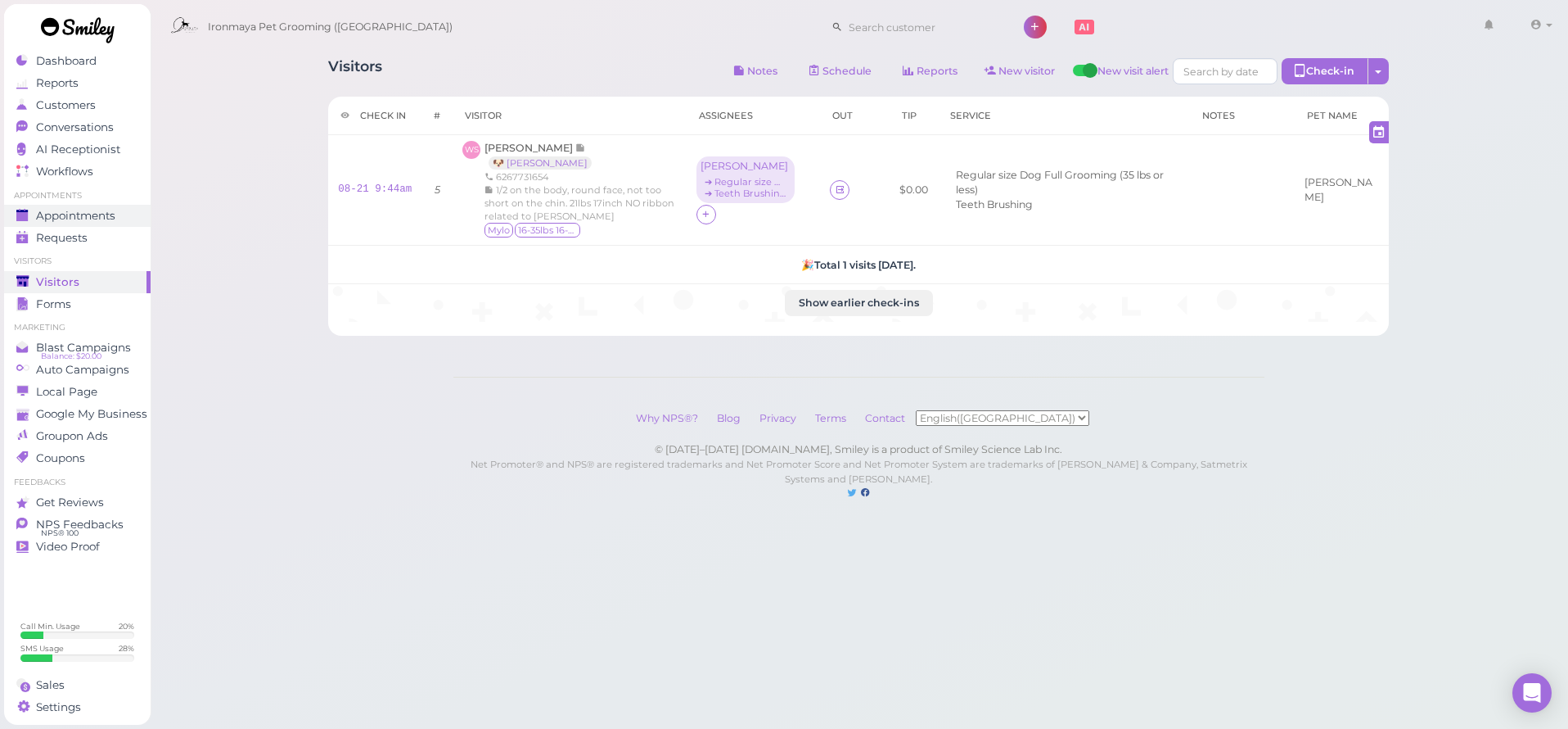
click at [72, 211] on span "Appointments" at bounding box center [76, 216] width 80 height 14
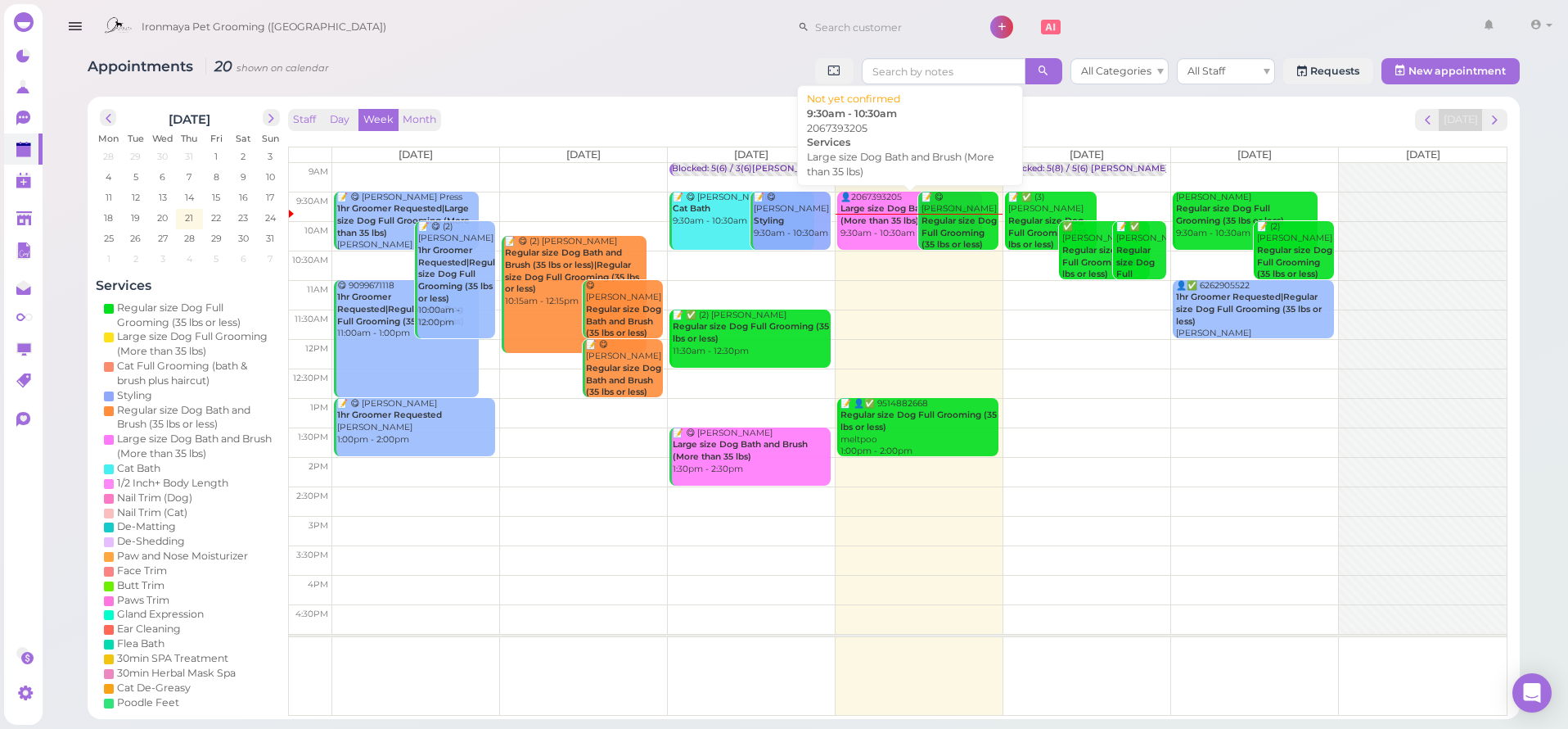
click at [897, 216] on b "Large size Dog Bath and Brush (More than 35 lbs)" at bounding box center [907, 215] width 135 height 23
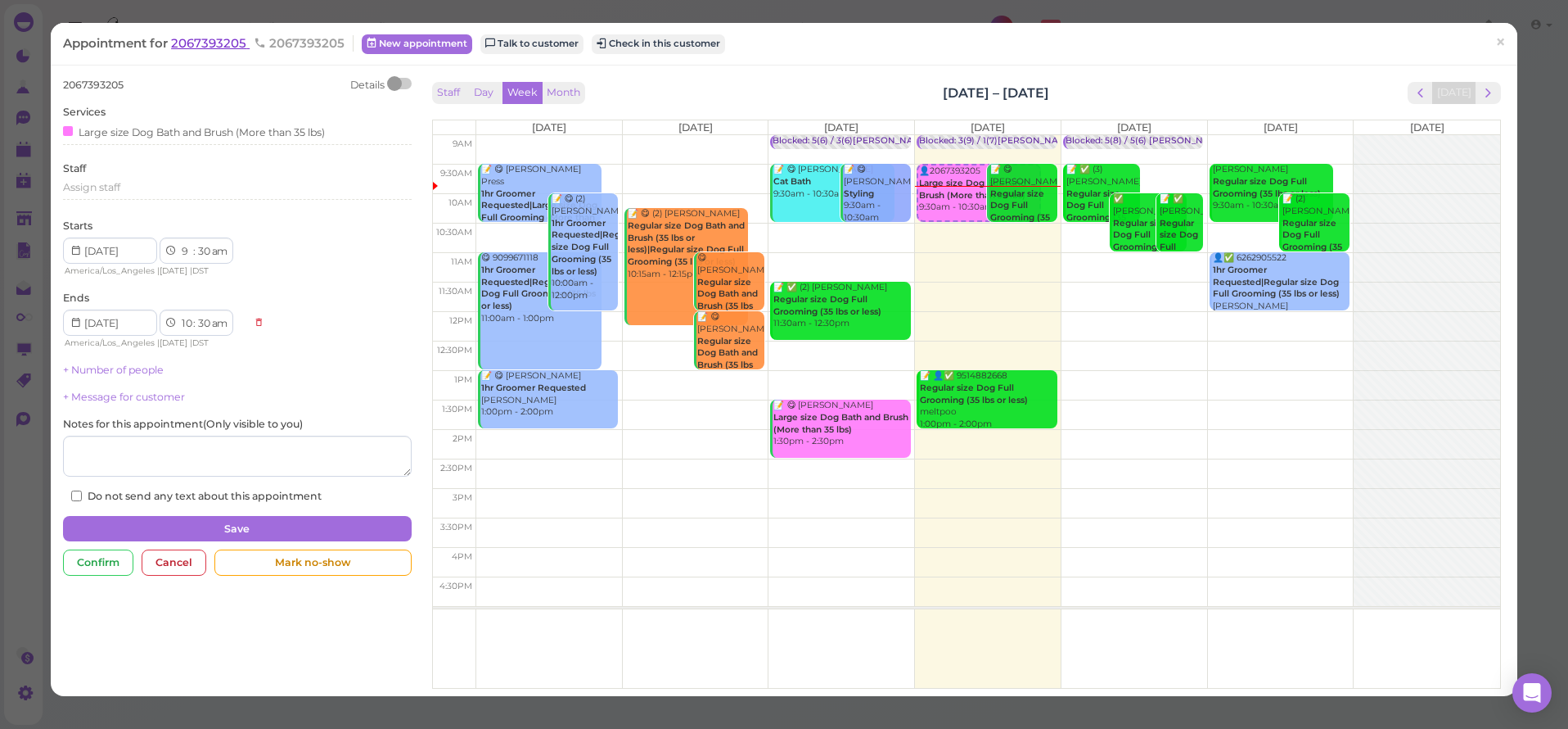
click at [203, 47] on span "2067393205" at bounding box center [210, 43] width 79 height 16
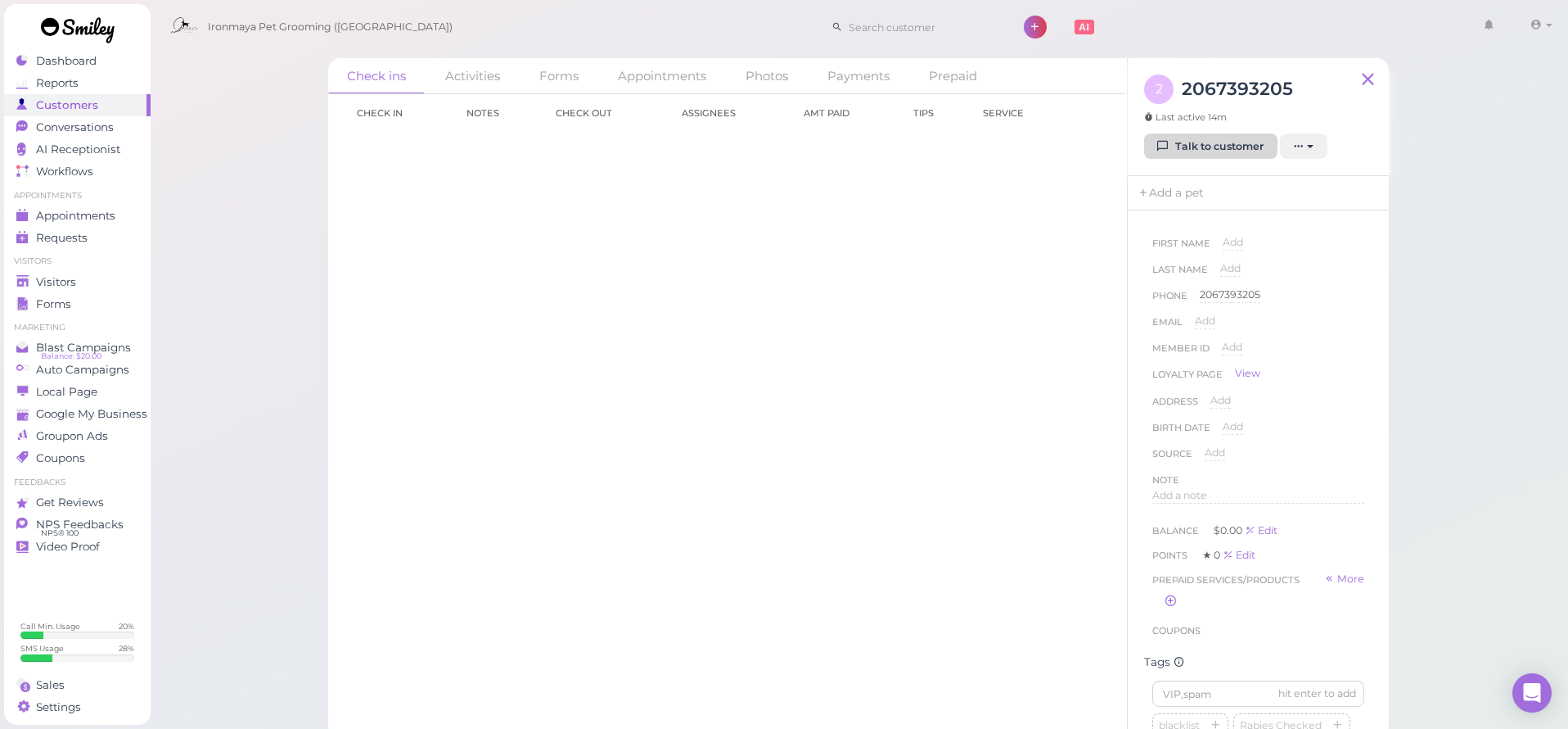
click at [1222, 145] on link "Talk to customer" at bounding box center [1210, 146] width 133 height 26
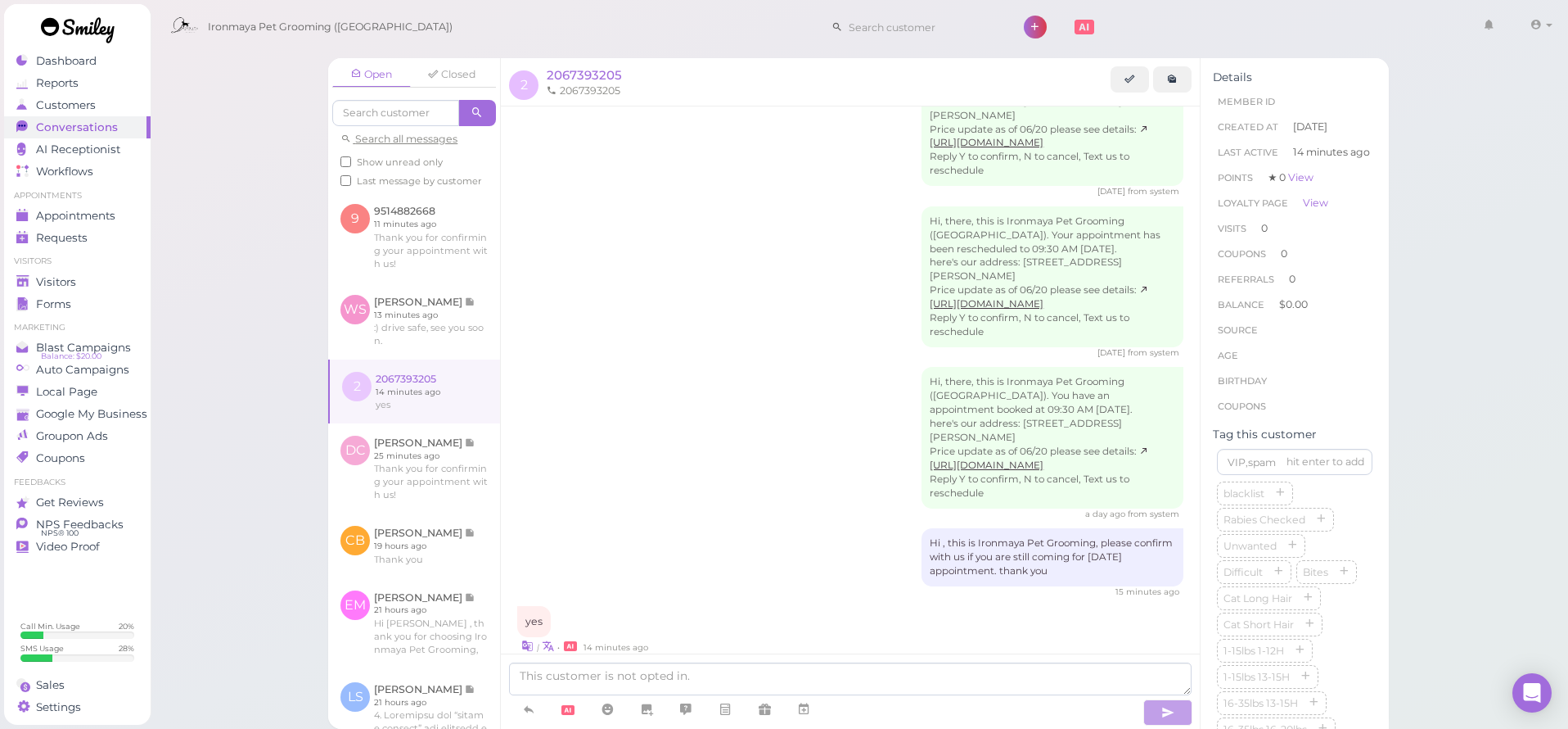
scroll to position [86, 0]
click at [549, 683] on textarea at bounding box center [850, 679] width 683 height 33
type textarea "Your appointment was at 9:30 am today"
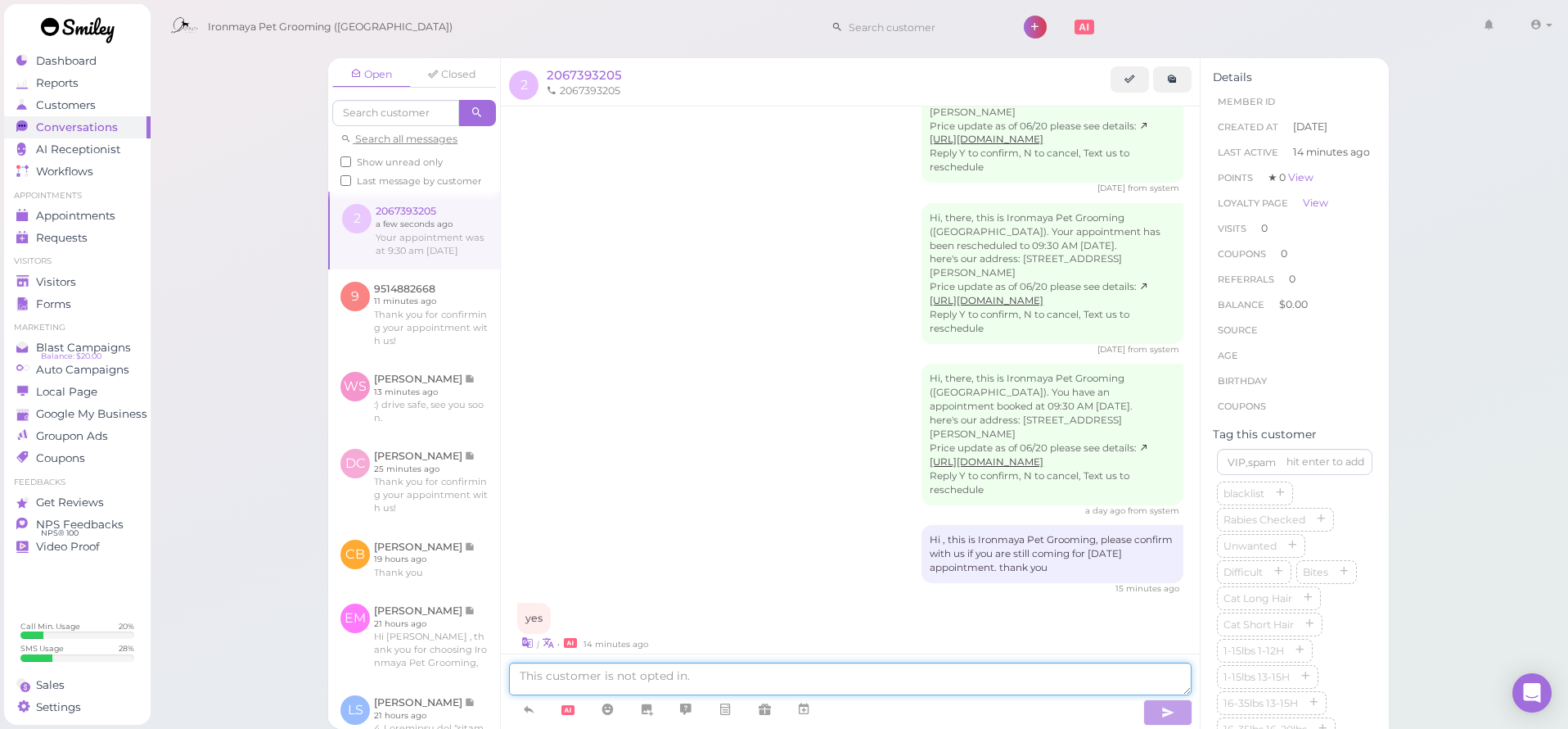
scroll to position [144, 0]
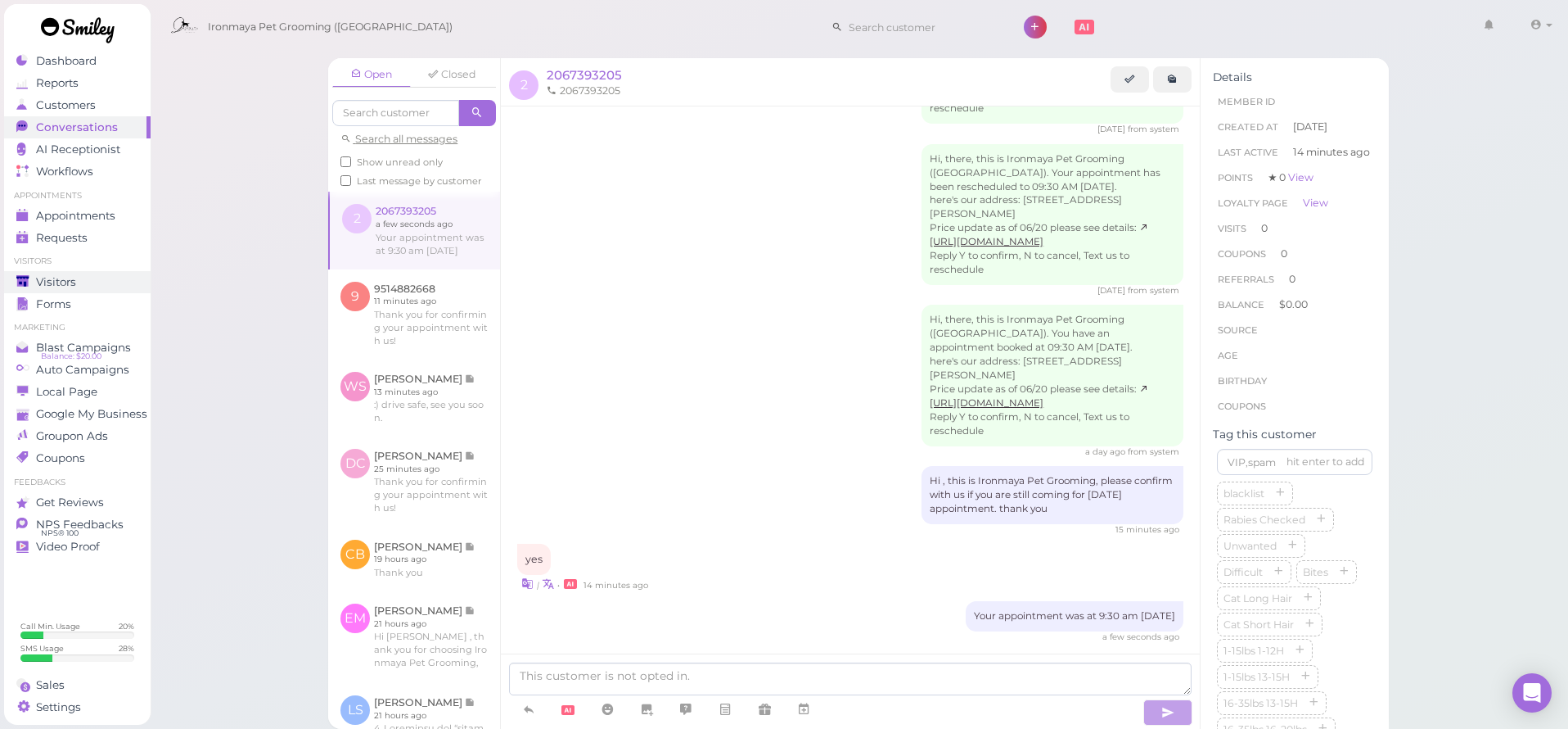
click at [42, 285] on span "Visitors" at bounding box center [55, 282] width 40 height 14
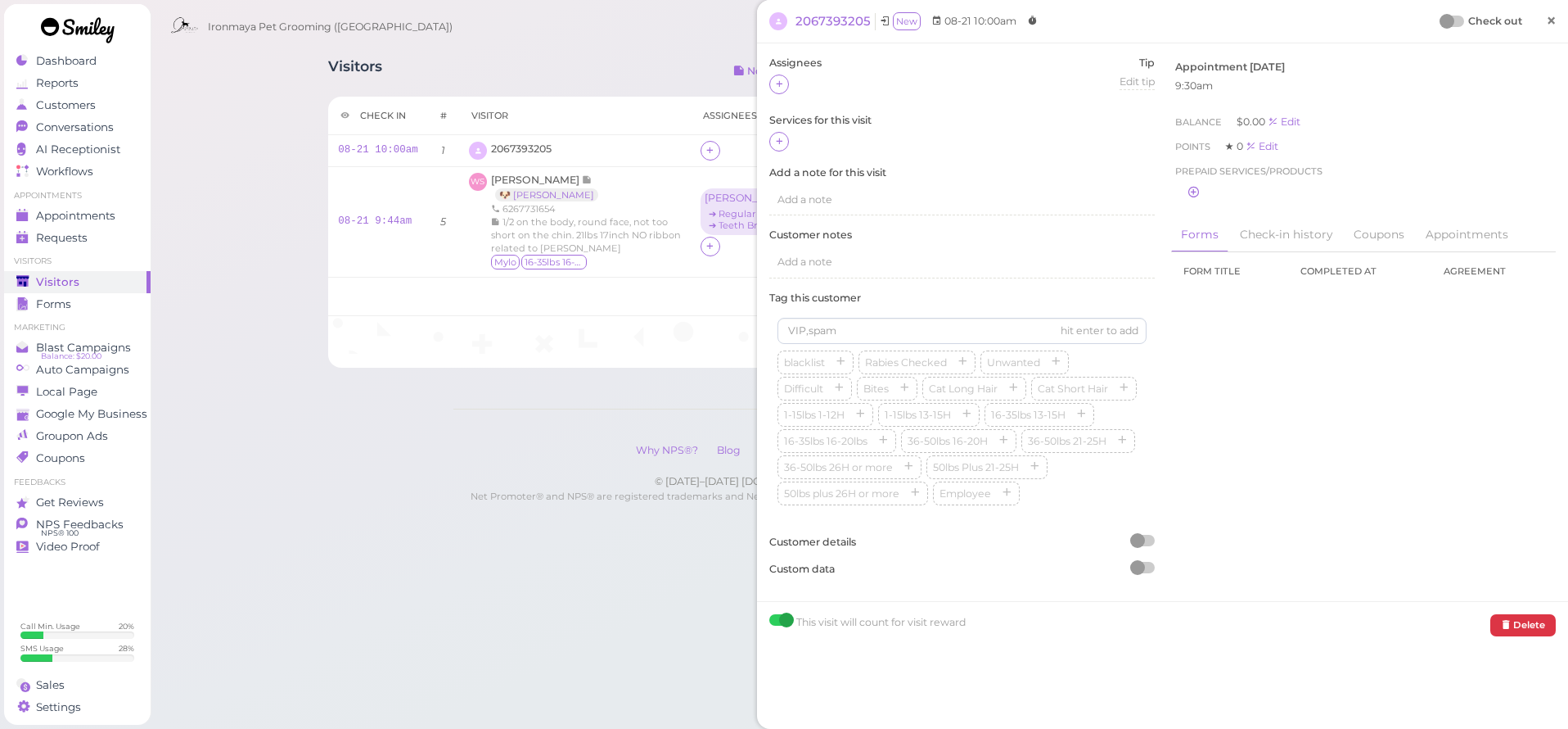
click at [1551, 18] on span "×" at bounding box center [1551, 20] width 11 height 23
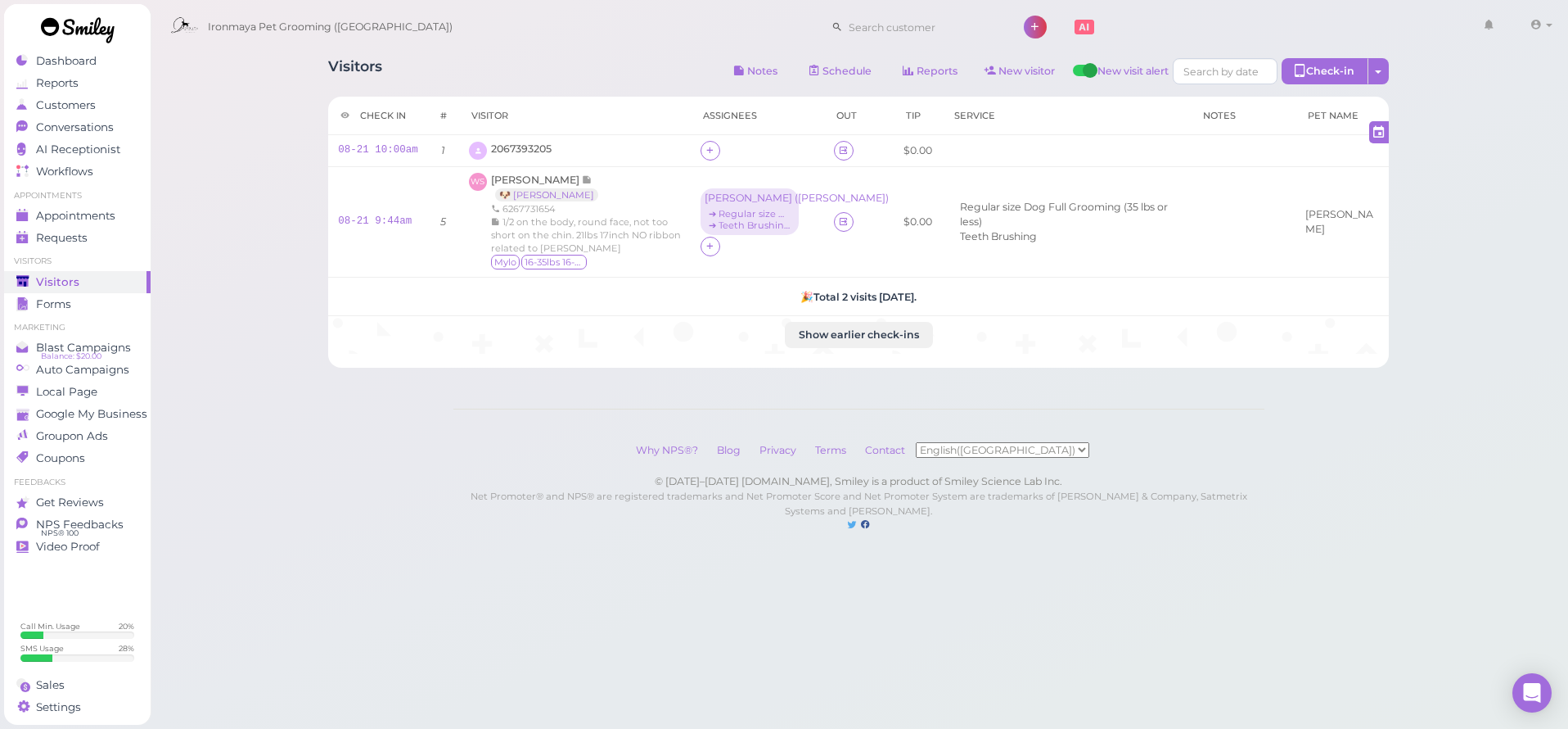
click at [474, 57] on div "Visitors Notes Schedule Reports New visitor New visit alert Check-in Customer c…" at bounding box center [859, 206] width 1102 height 322
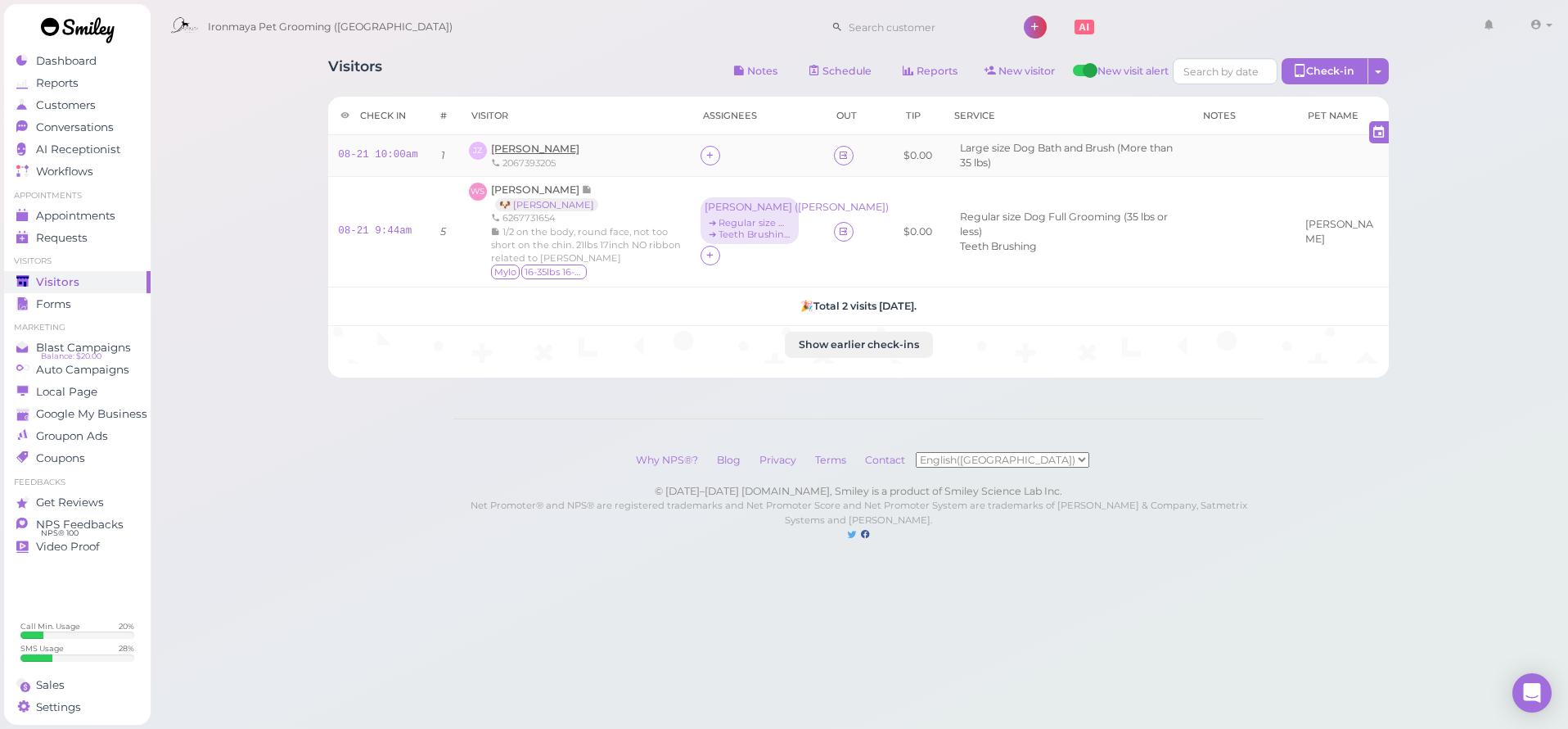
click at [522, 153] on span "Jimmy Zhang" at bounding box center [534, 149] width 88 height 13
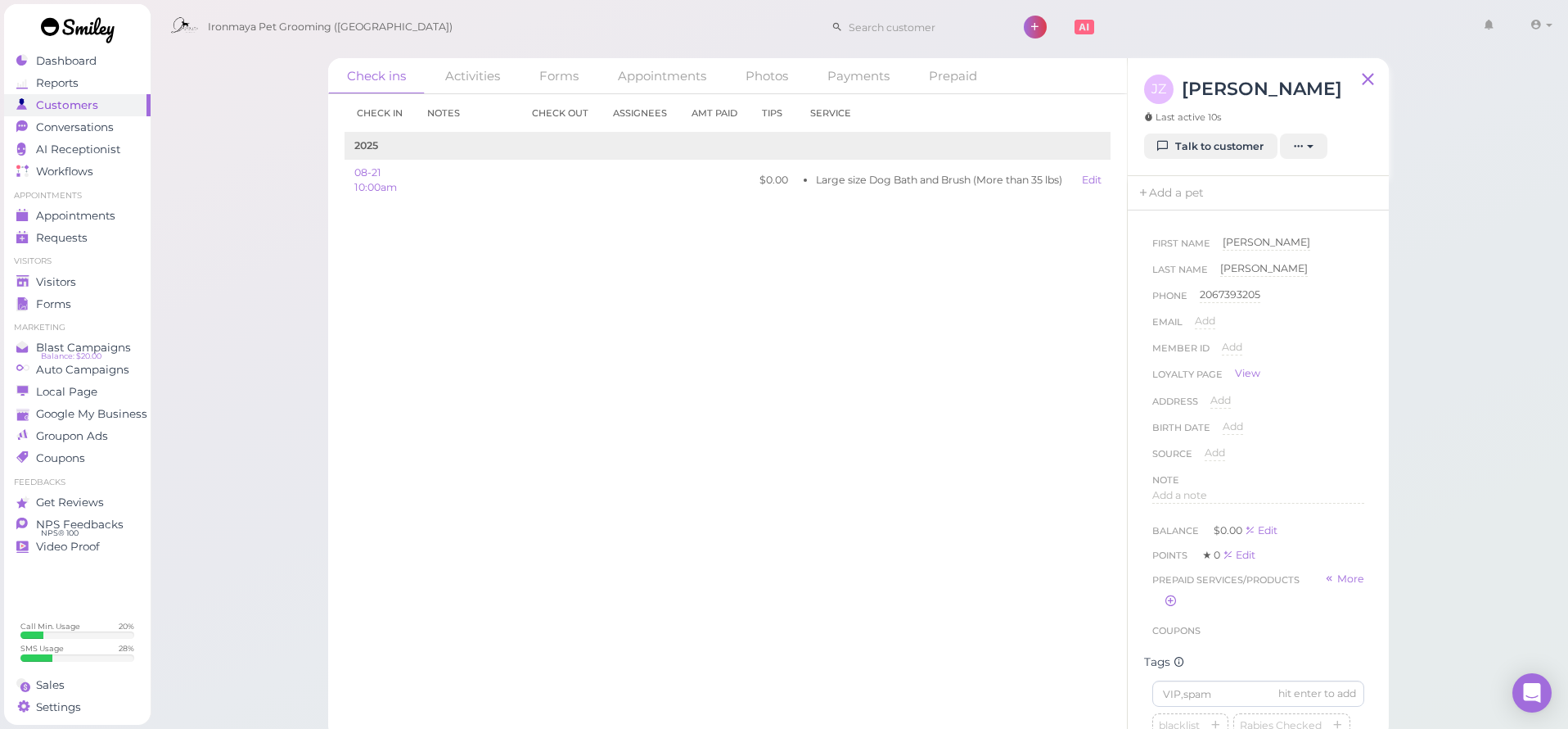
scroll to position [280, 0]
click at [1201, 411] on input at bounding box center [1258, 413] width 212 height 26
type input "O"
type input "Rocky"
click at [126, 277] on div "Visitors" at bounding box center [75, 282] width 118 height 14
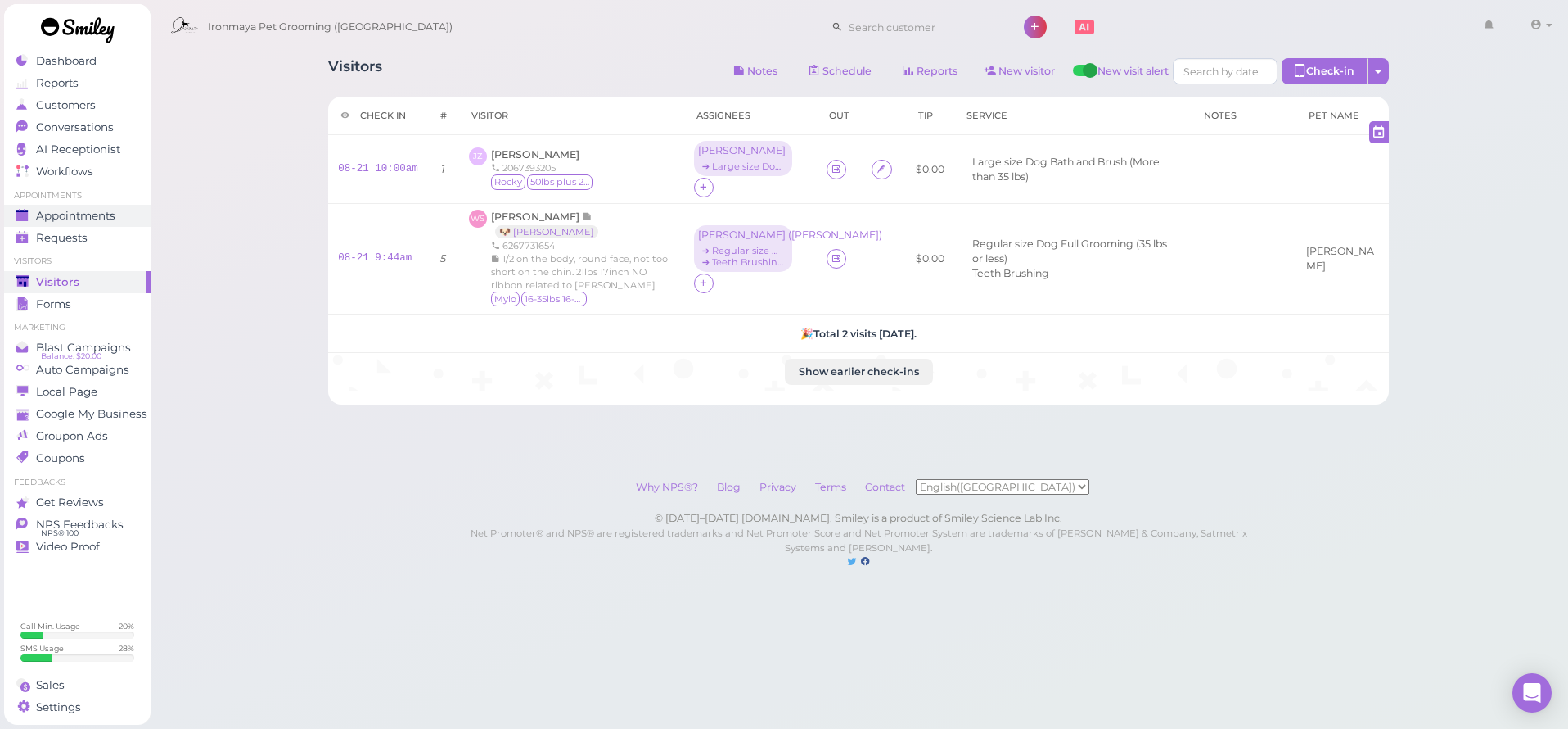
click at [82, 220] on span "Appointments" at bounding box center [76, 216] width 80 height 14
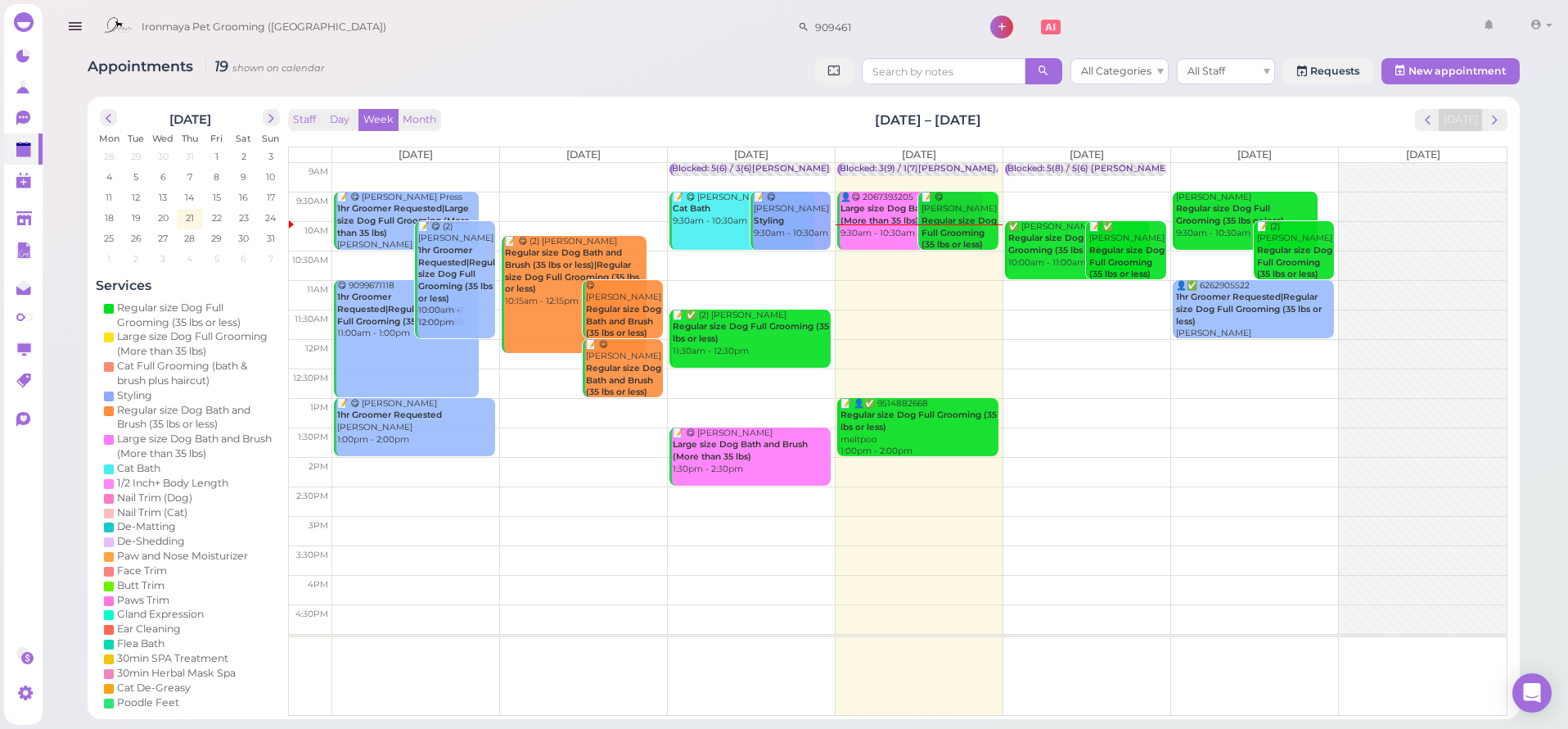
click at [68, 27] on icon "button" at bounding box center [75, 26] width 17 height 20
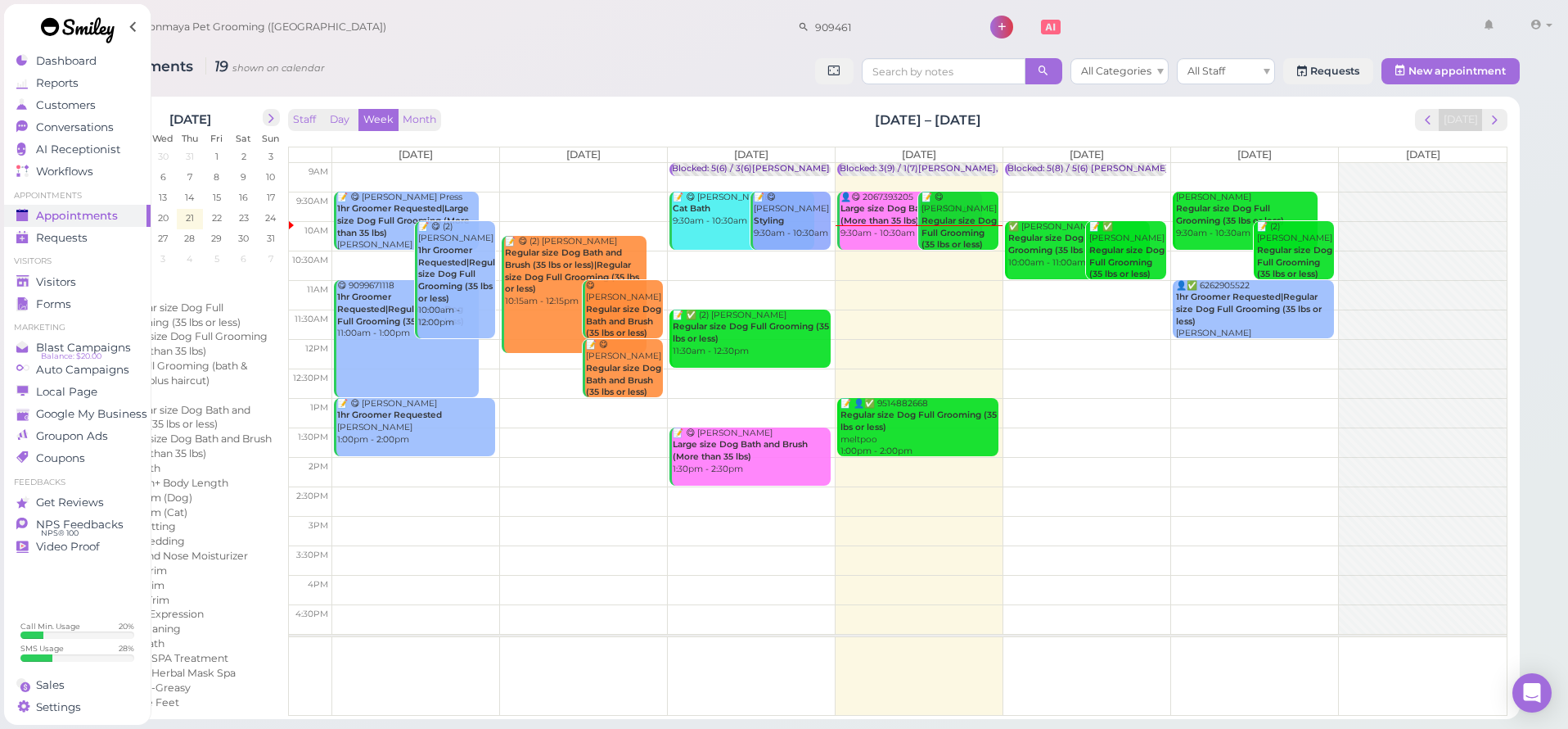
click at [139, 30] on icon at bounding box center [132, 26] width 20 height 24
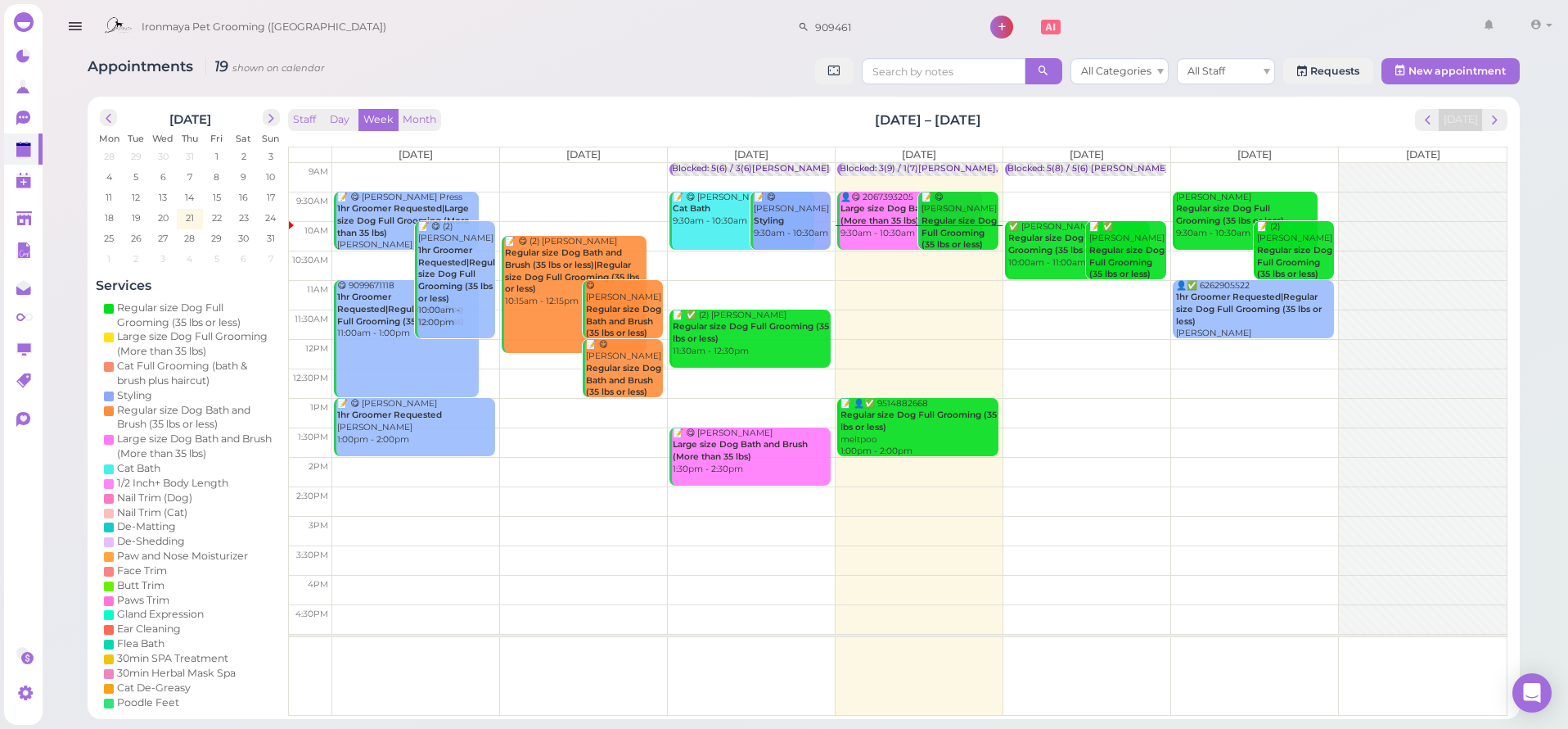
click at [77, 23] on icon "button" at bounding box center [75, 26] width 17 height 20
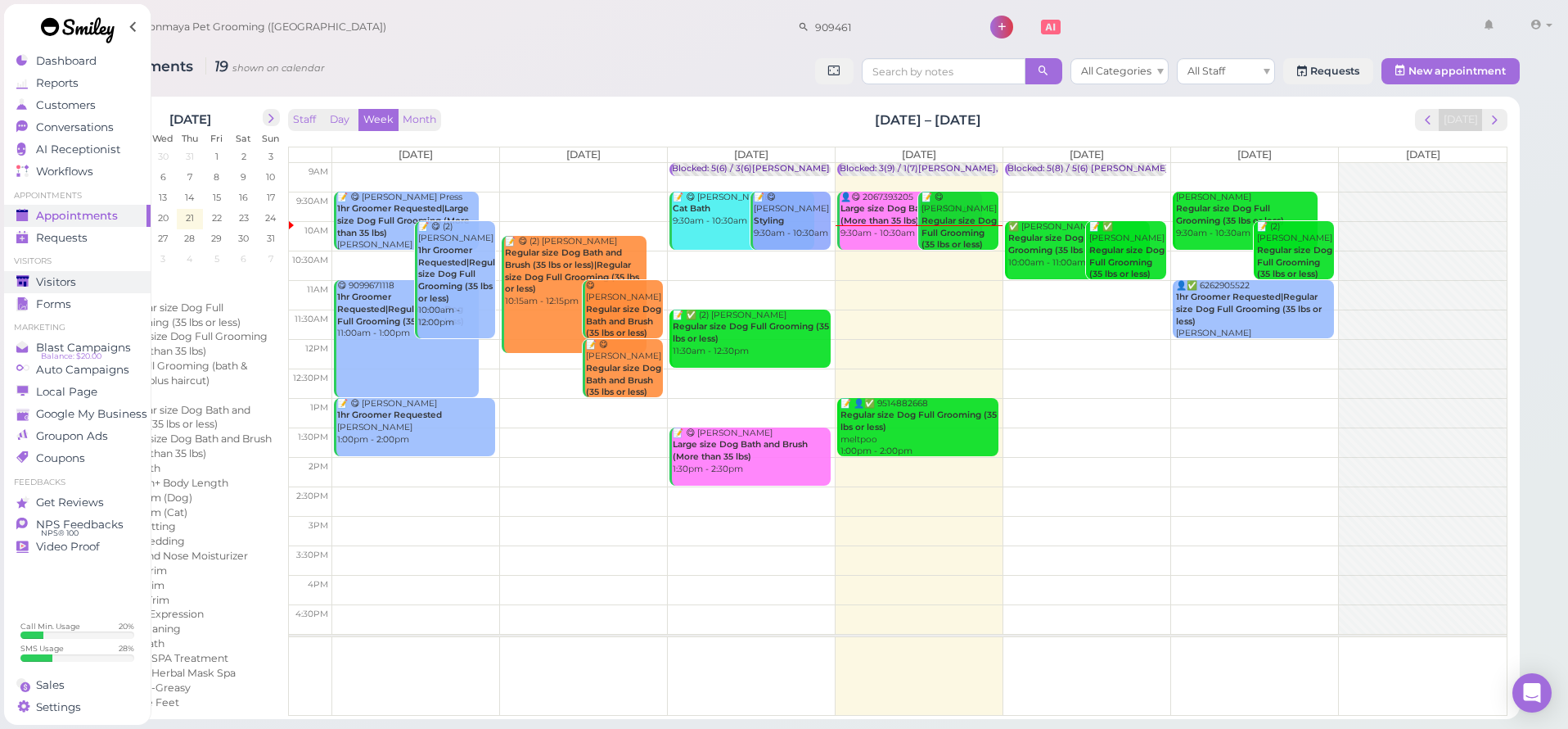
click at [69, 278] on span "Visitors" at bounding box center [55, 282] width 40 height 14
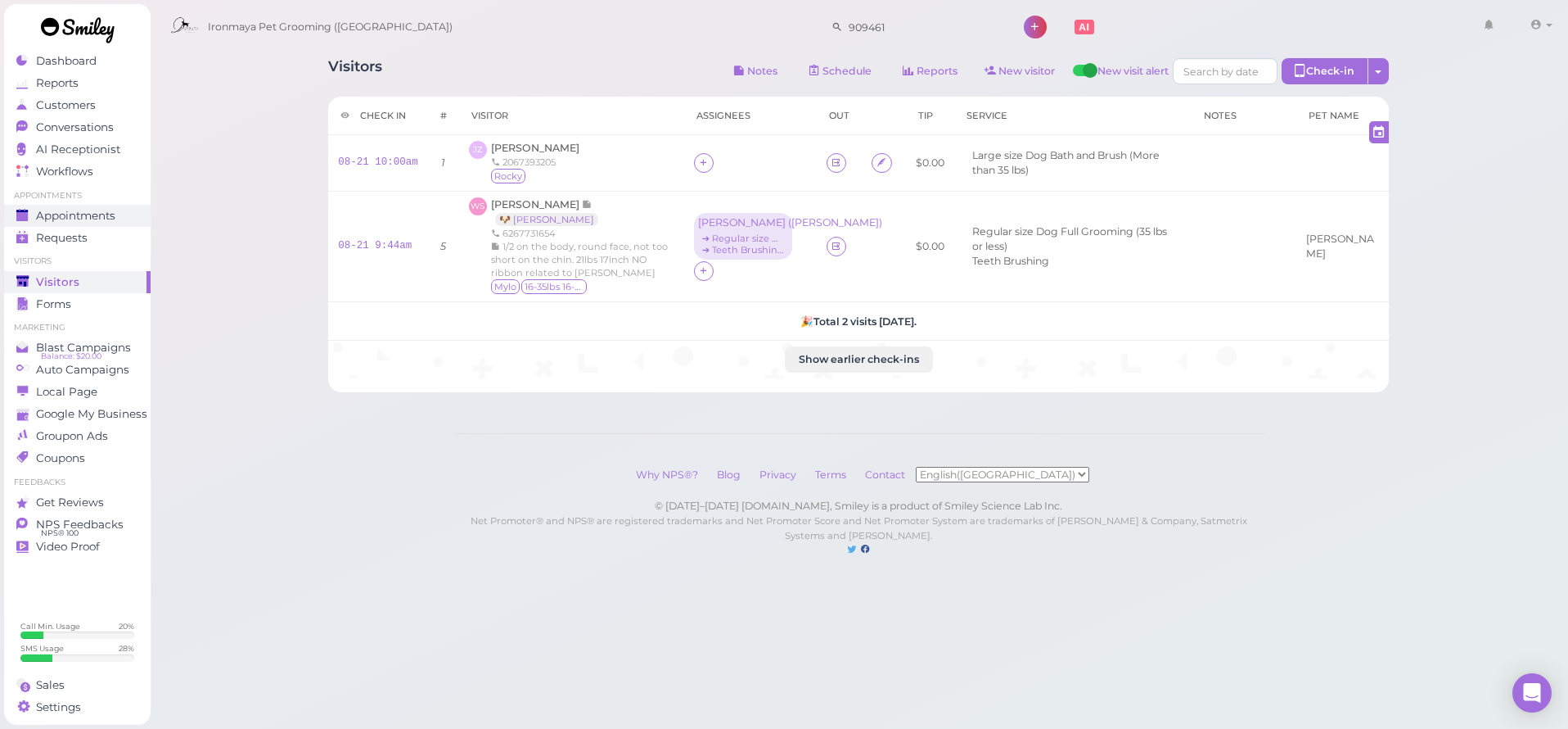
click at [60, 217] on span "Appointments" at bounding box center [76, 216] width 80 height 14
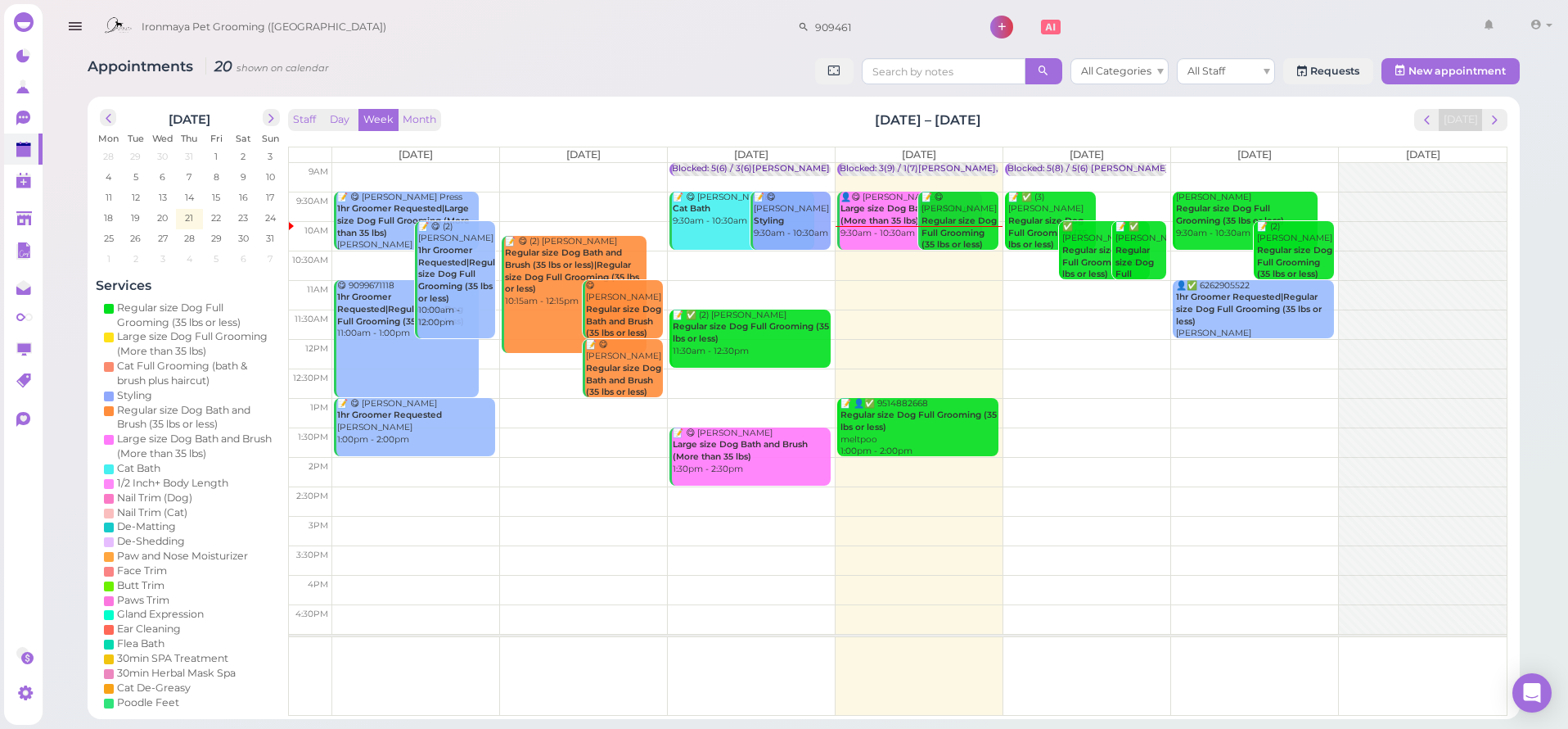
click at [86, 33] on button "button" at bounding box center [75, 26] width 42 height 46
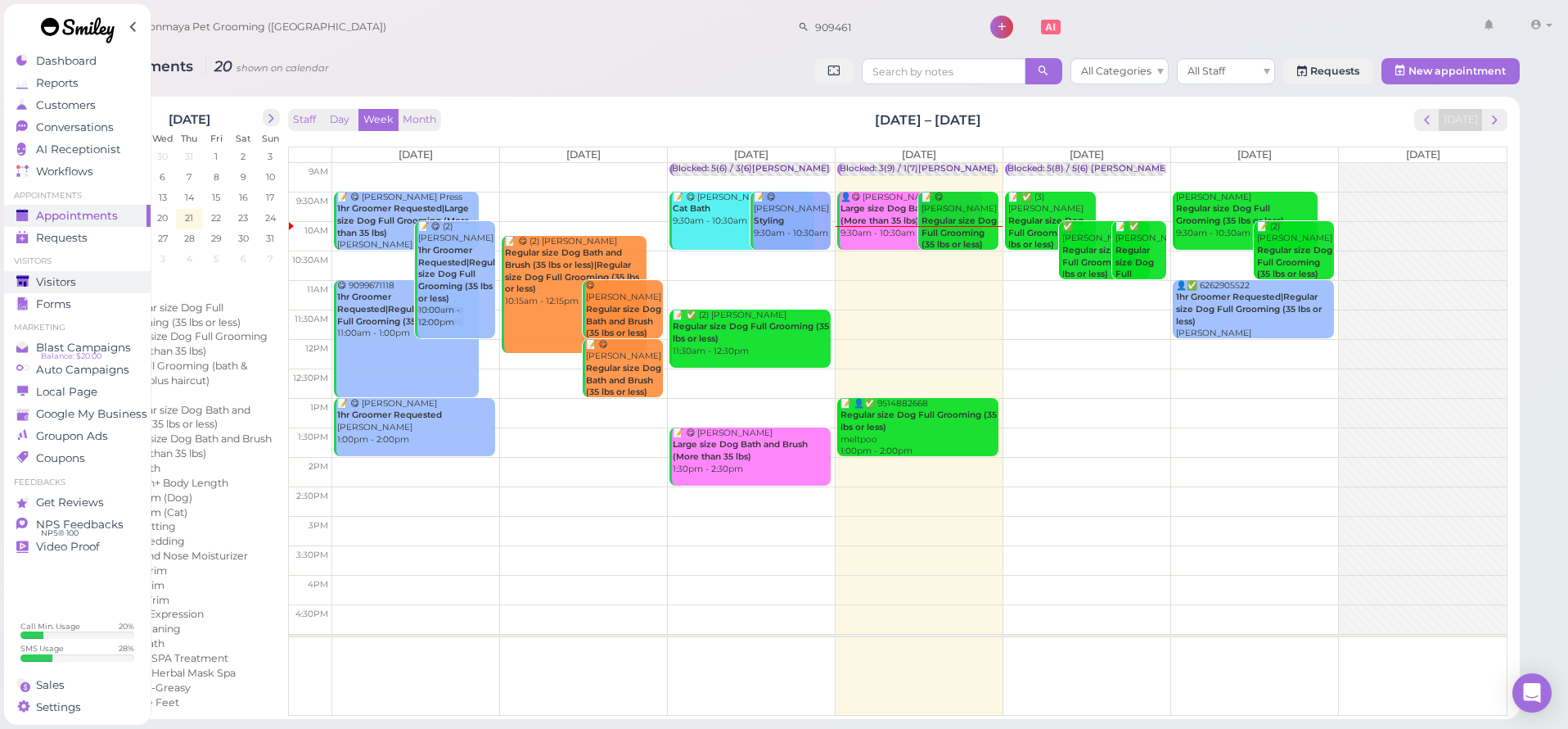
click at [55, 281] on span "Visitors" at bounding box center [55, 282] width 40 height 14
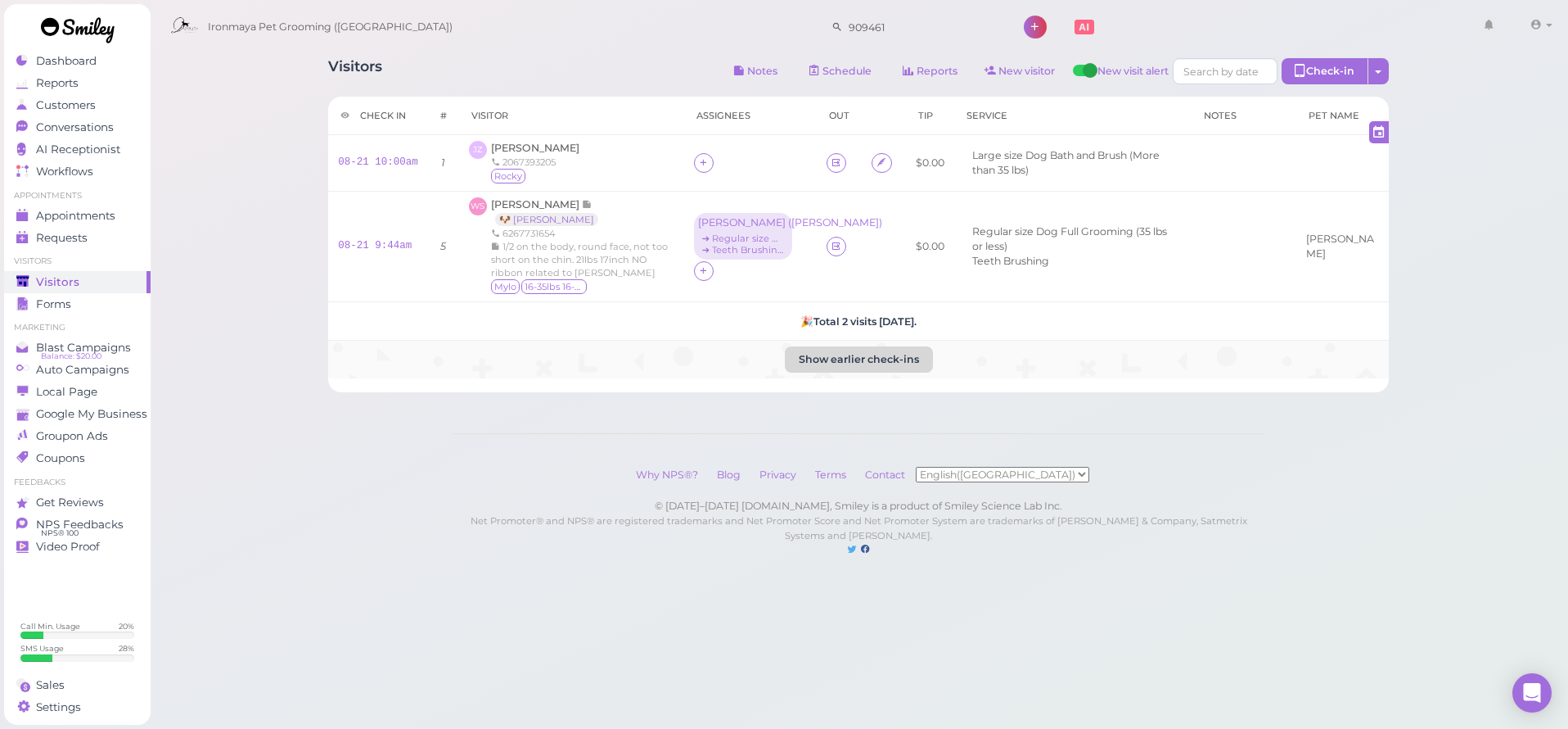
click at [814, 351] on button "Show earlier check-ins" at bounding box center [859, 359] width 148 height 26
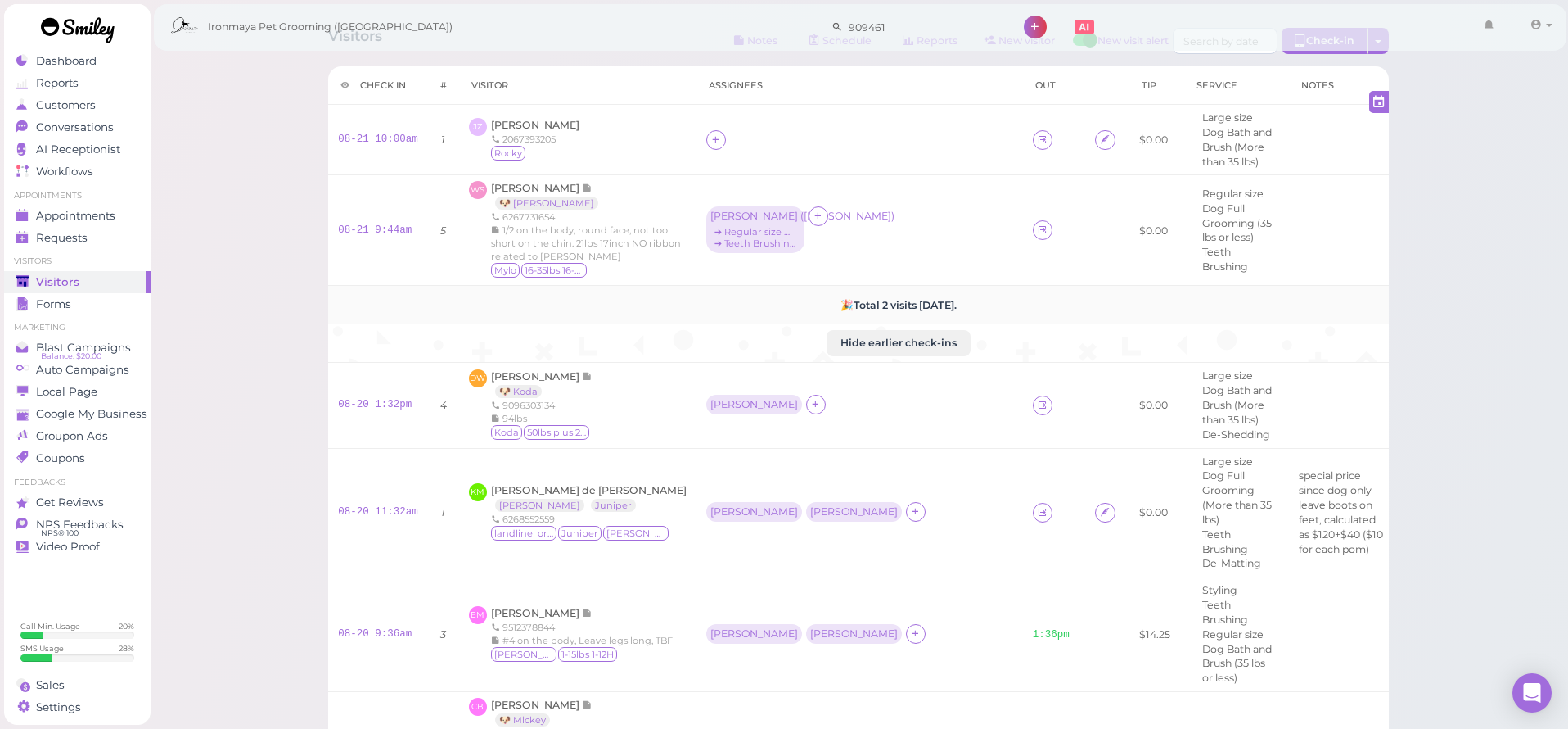
scroll to position [97, 0]
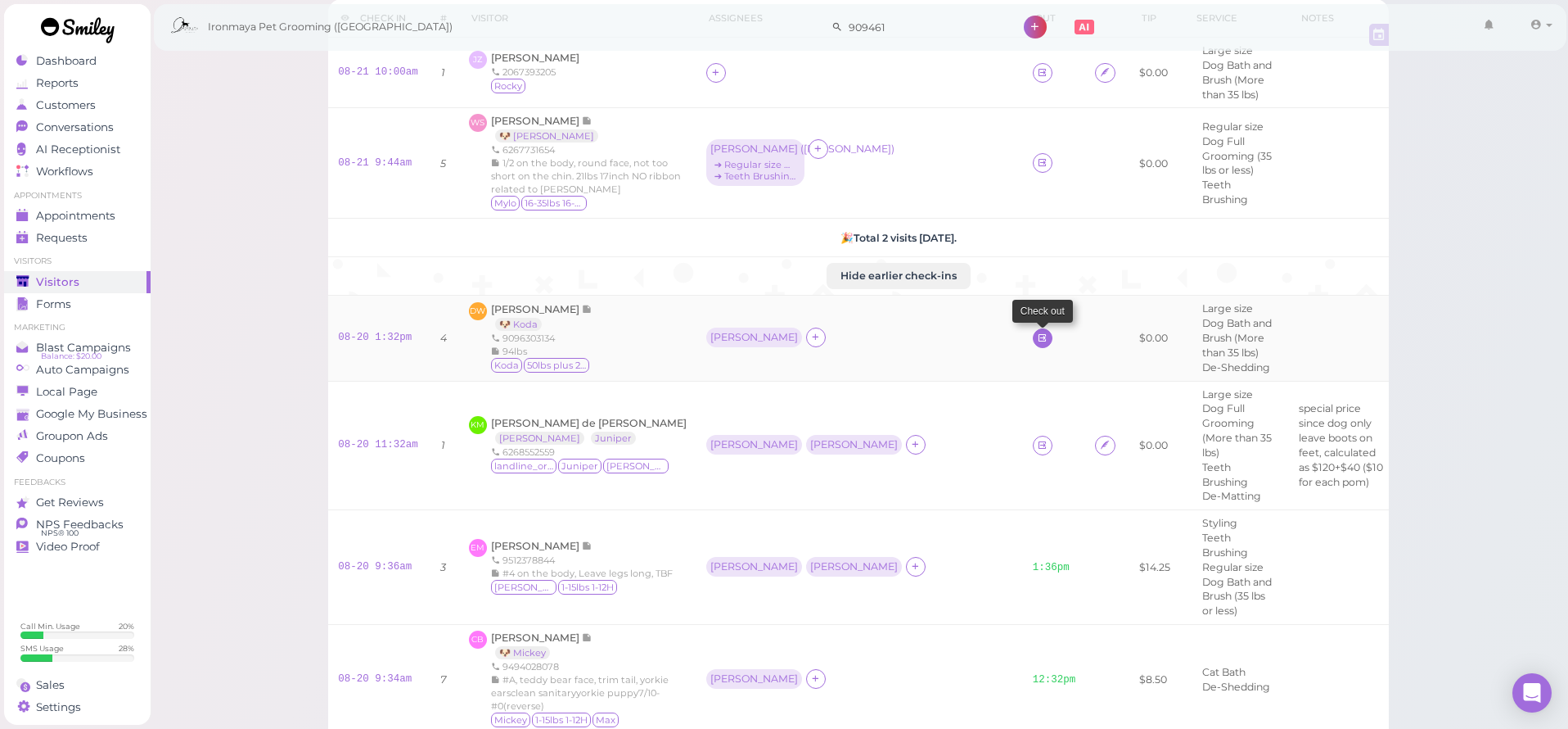
click at [1037, 334] on icon at bounding box center [1041, 337] width 11 height 13
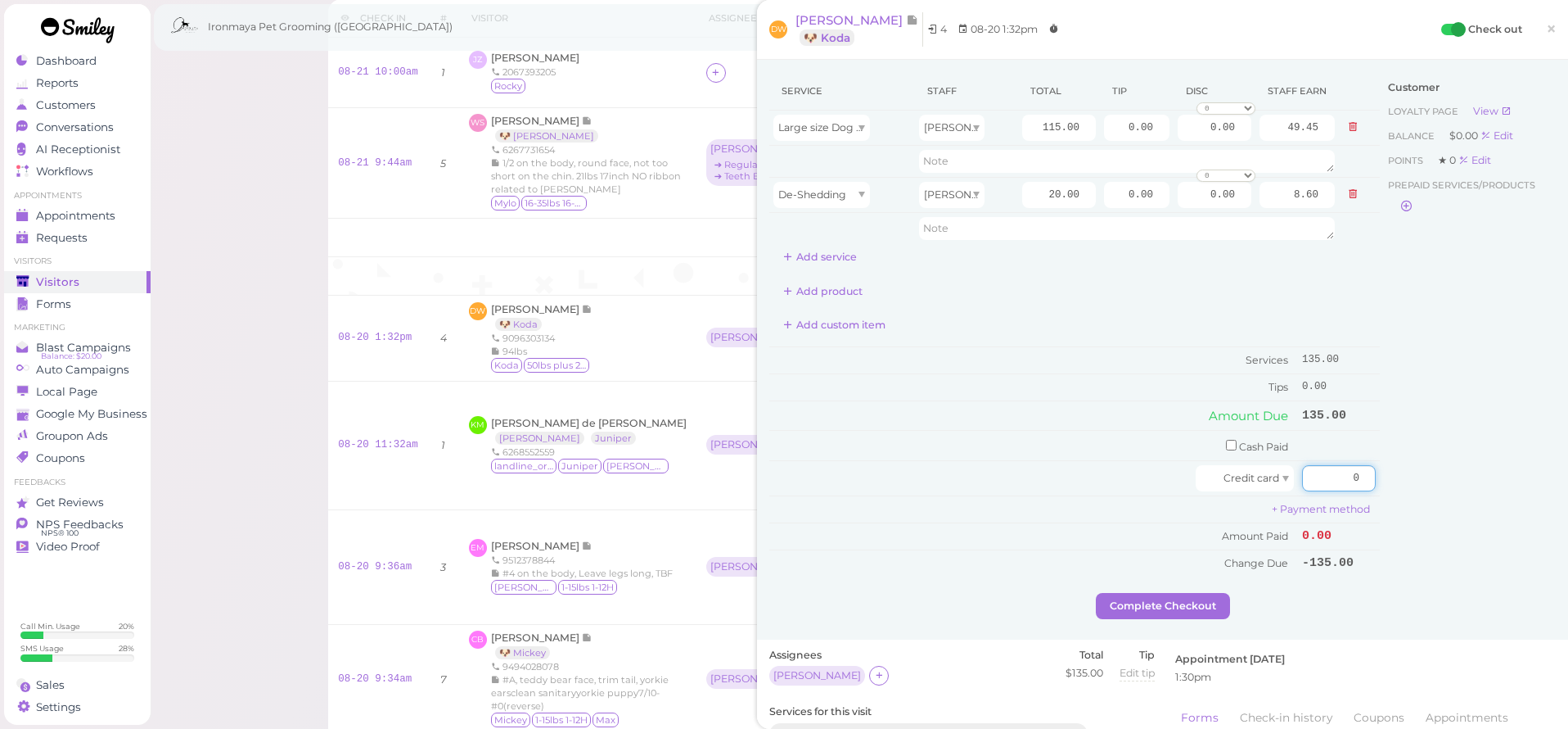
drag, startPoint x: 1322, startPoint y: 467, endPoint x: 1399, endPoint y: 478, distance: 77.8
click at [1399, 478] on div "Service Staff Total Tip Disc Staff earn Large size Dog Bath and Brush (More tha…" at bounding box center [1163, 332] width 787 height 521
type input "135"
drag, startPoint x: 1480, startPoint y: 464, endPoint x: 1348, endPoint y: 590, distance: 182.5
click at [1480, 465] on div "Customer Loyalty page View Balance $0.00 Edit Points ★ 0 Edit Prepaid services/…" at bounding box center [1467, 332] width 176 height 521
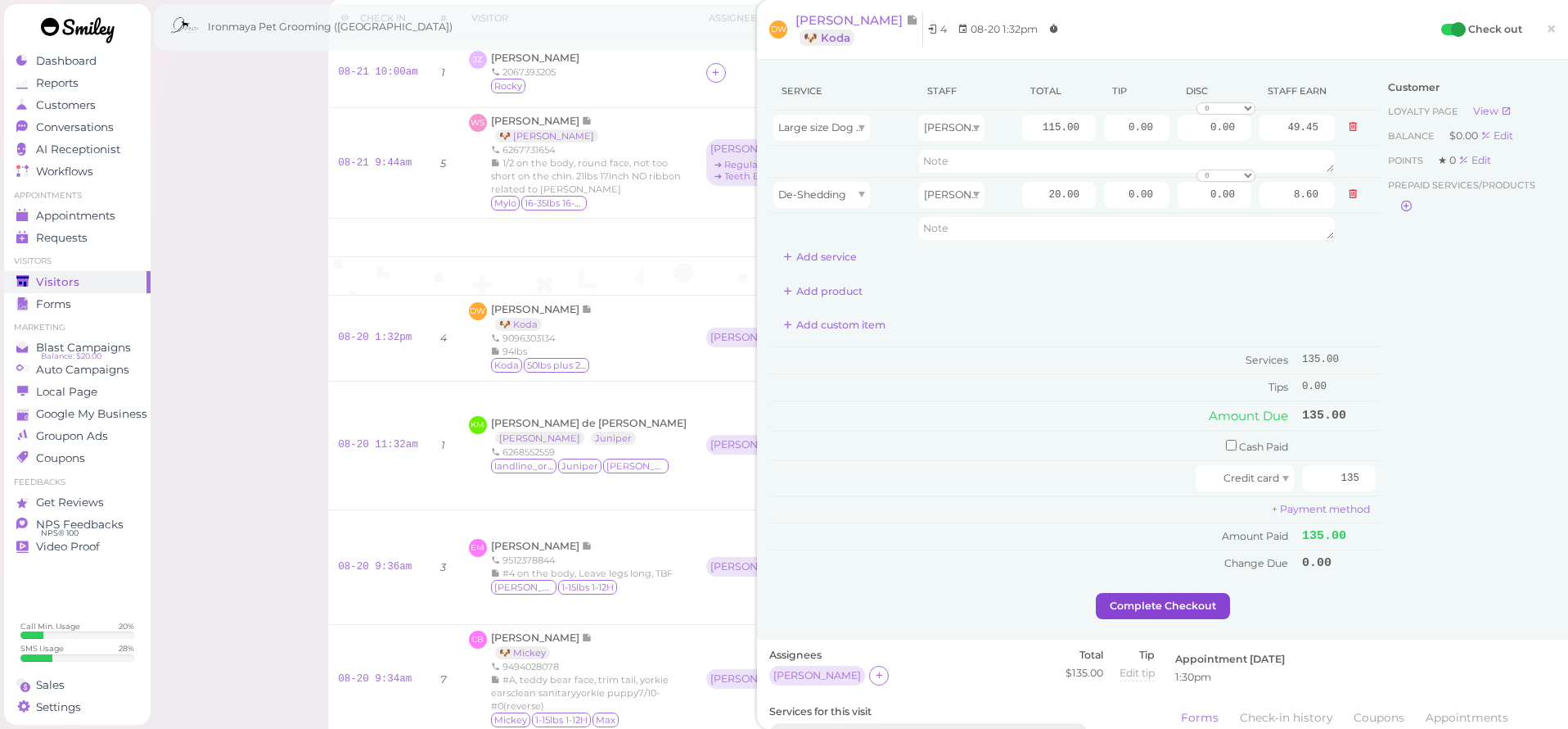
click at [1164, 593] on button "Complete Checkout" at bounding box center [1163, 606] width 134 height 26
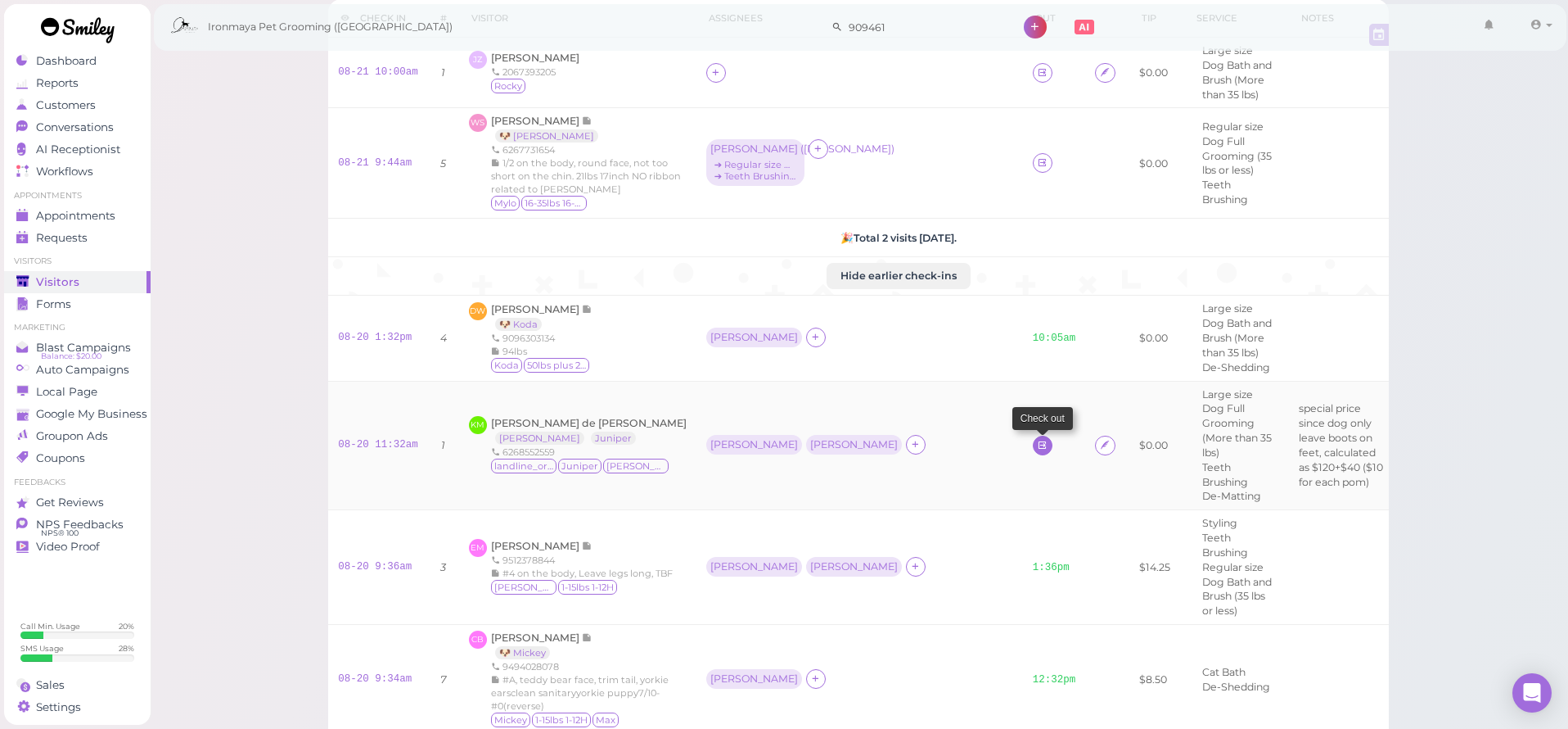
click at [1037, 439] on icon at bounding box center [1041, 445] width 11 height 13
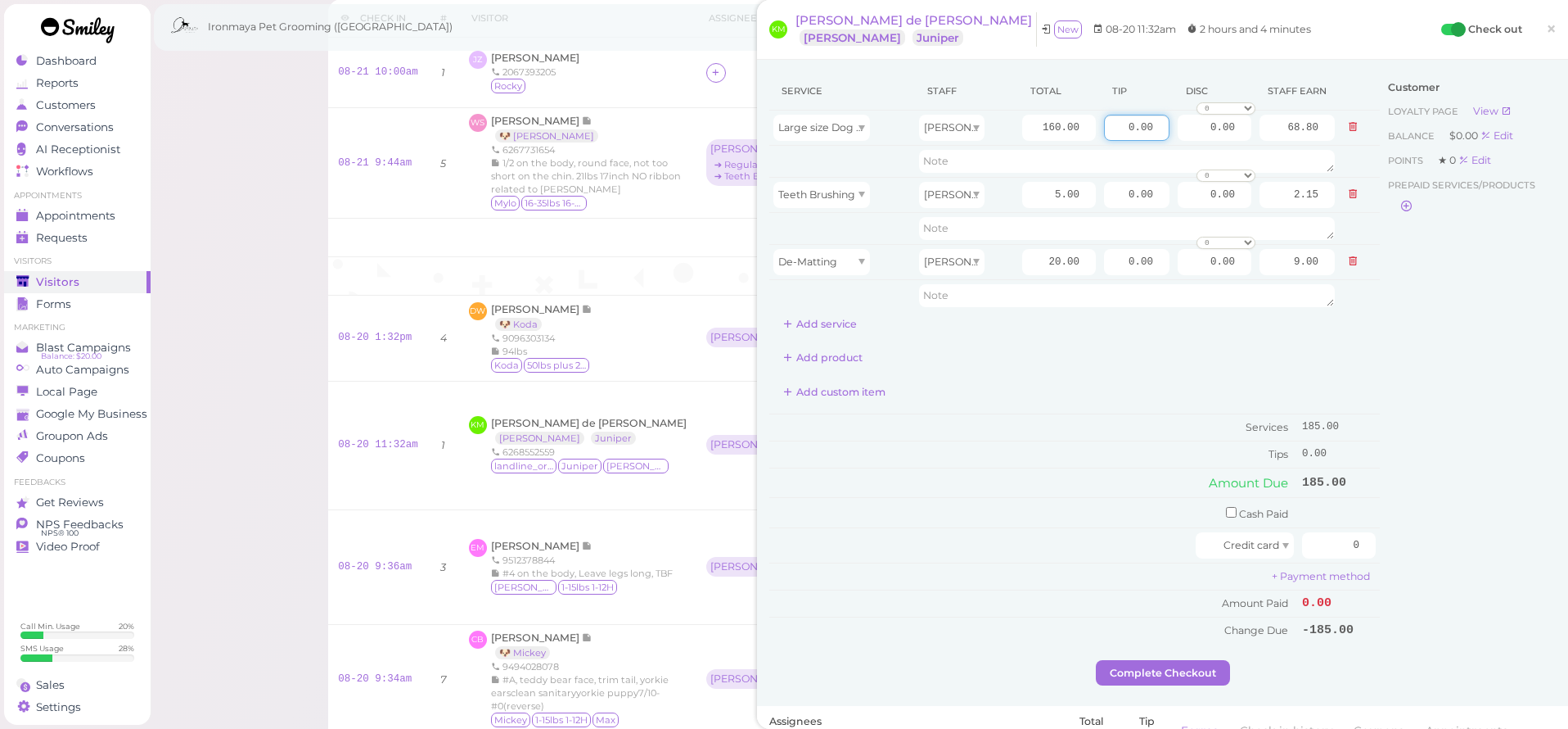
drag, startPoint x: 1116, startPoint y: 122, endPoint x: 1073, endPoint y: 107, distance: 45.5
click at [1176, 125] on tr "Large size Dog Full Grooming (More than 35 lbs) Tiffany 160.00 0.00 0.00 0 10% …" at bounding box center [1074, 128] width 610 height 35
type input "18.5"
click at [1186, 345] on div "Add product" at bounding box center [1074, 358] width 610 height 26
drag, startPoint x: 1322, startPoint y: 533, endPoint x: 1379, endPoint y: 537, distance: 57.1
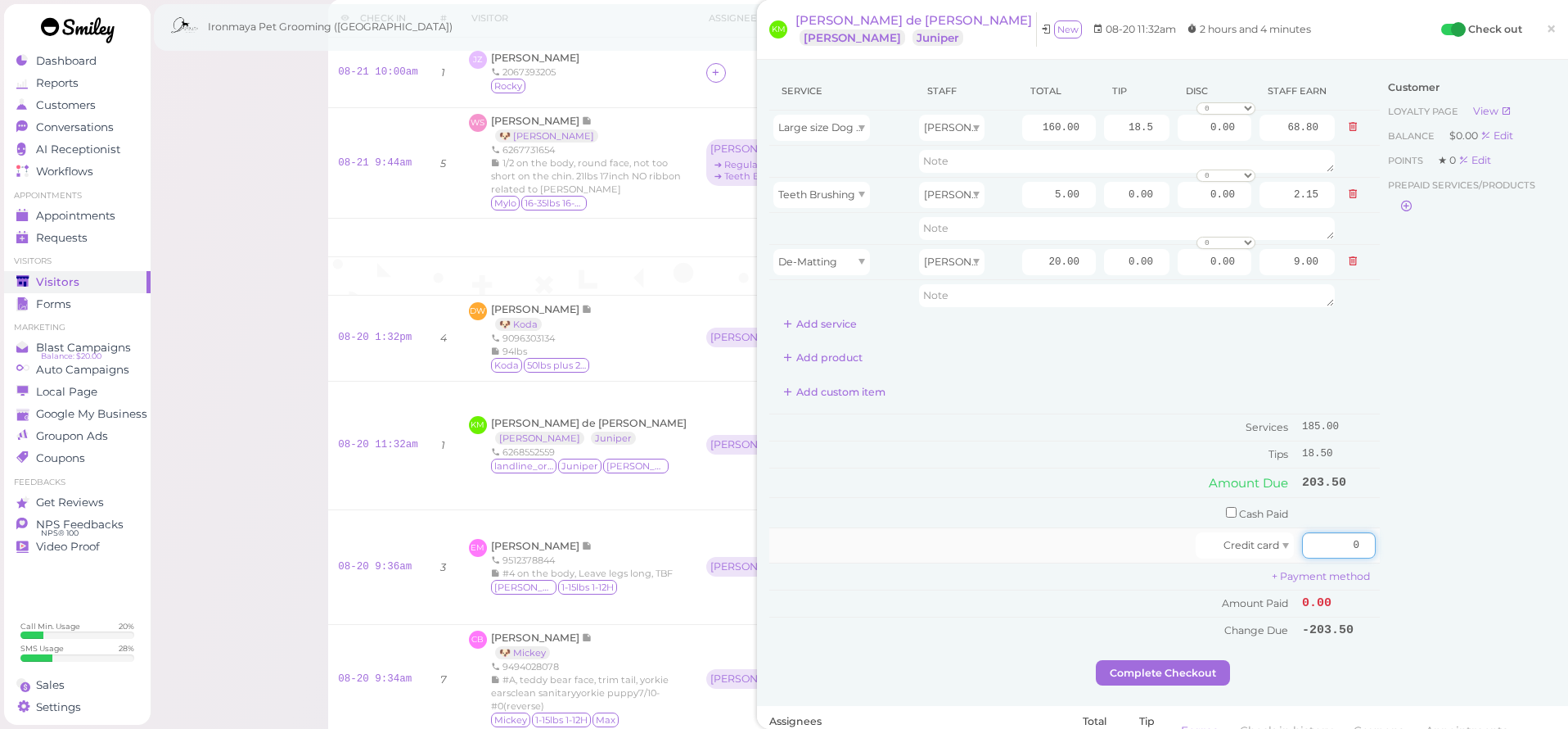
click at [1379, 537] on td "0" at bounding box center [1339, 545] width 82 height 35
type input "203.5"
click at [1488, 449] on div "Customer Loyalty page View Balance $0.00 Edit Points ★ 0 Edit Prepaid services/…" at bounding box center [1467, 365] width 176 height 588
click at [1184, 665] on button "Complete Checkout" at bounding box center [1163, 673] width 134 height 26
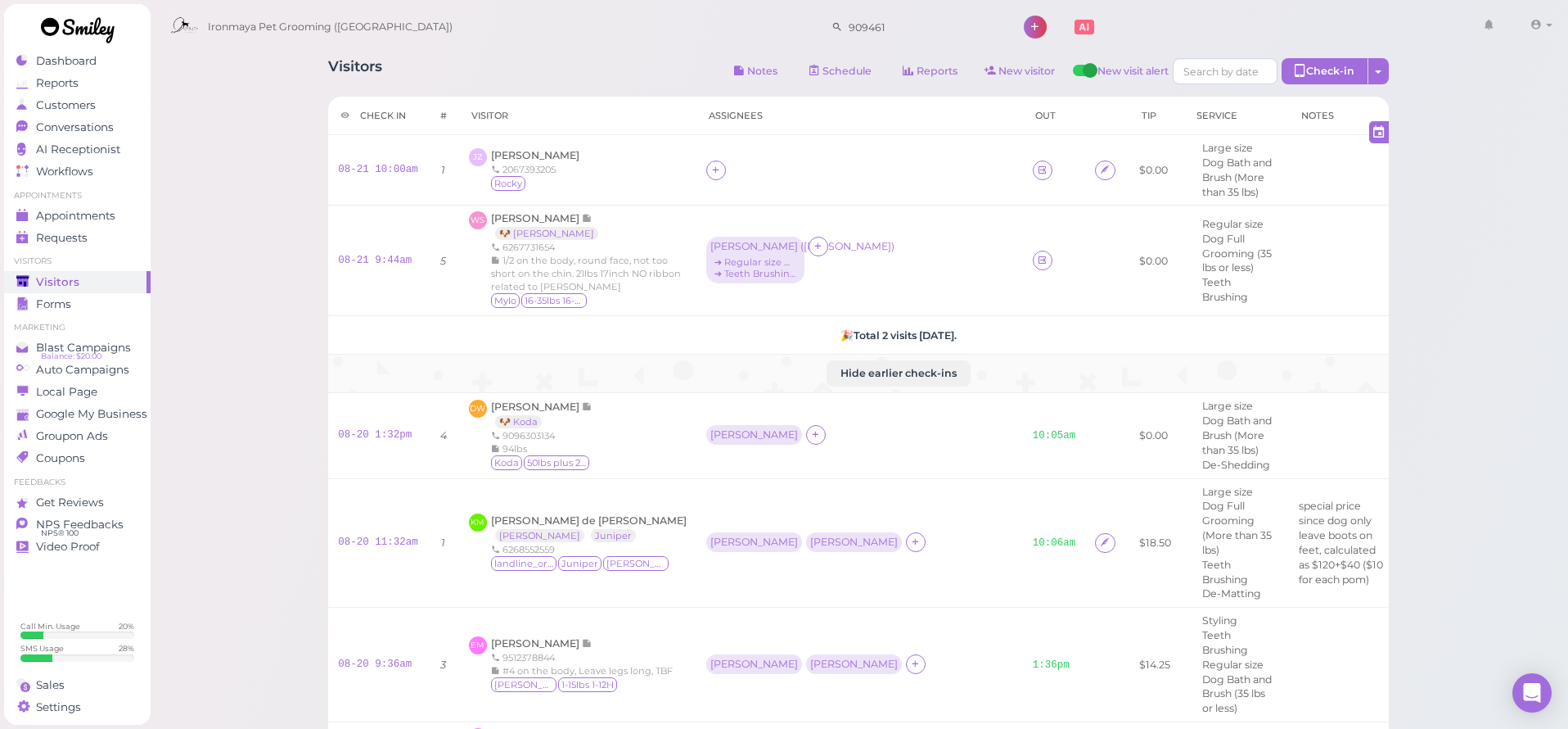
click at [872, 384] on td "Hide earlier check-ins" at bounding box center [899, 374] width 1141 height 39
click at [869, 377] on button "Hide earlier check-ins" at bounding box center [899, 373] width 144 height 26
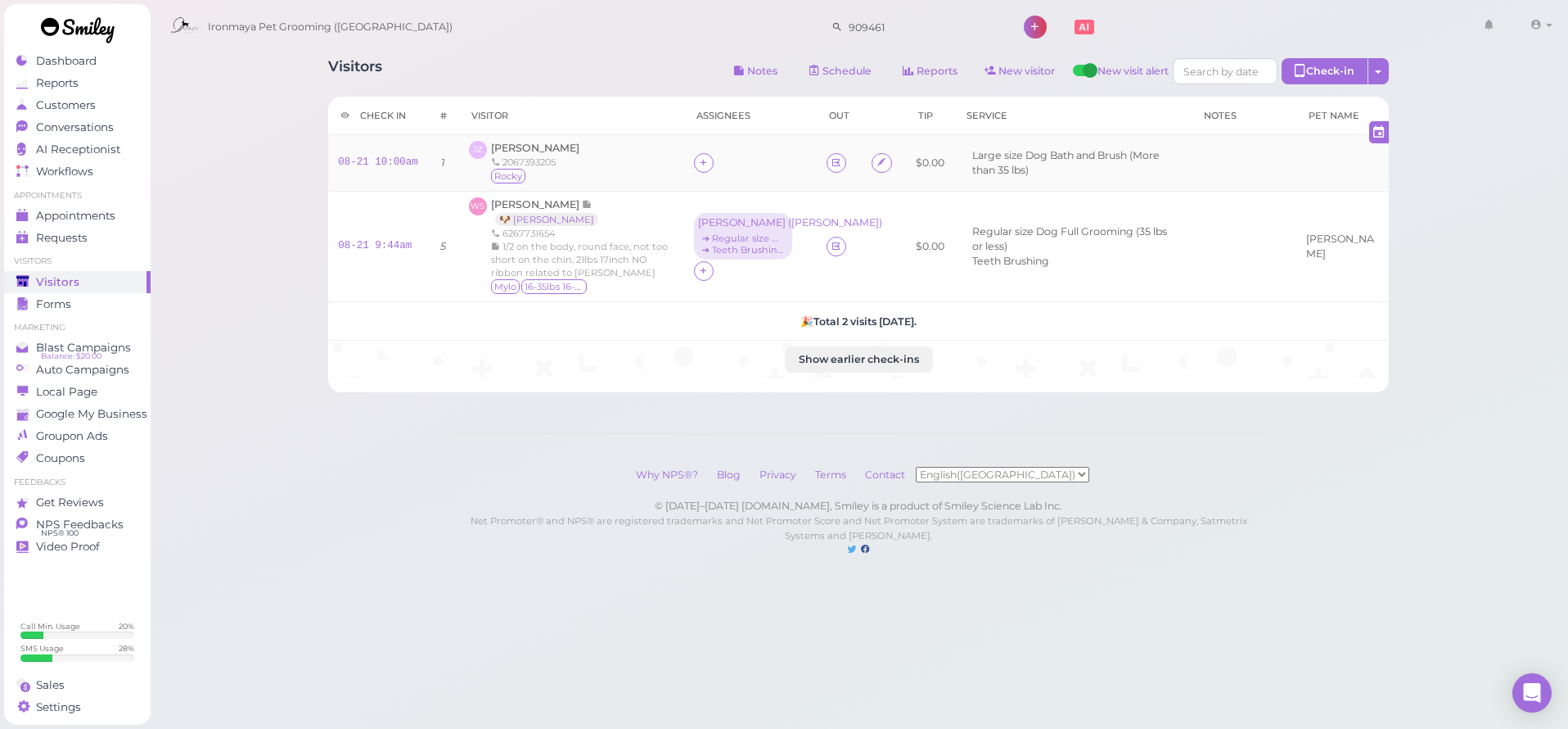
click at [508, 156] on div "2067393205" at bounding box center [534, 161] width 88 height 13
click at [510, 150] on span "Jimmy Zhang" at bounding box center [534, 148] width 88 height 13
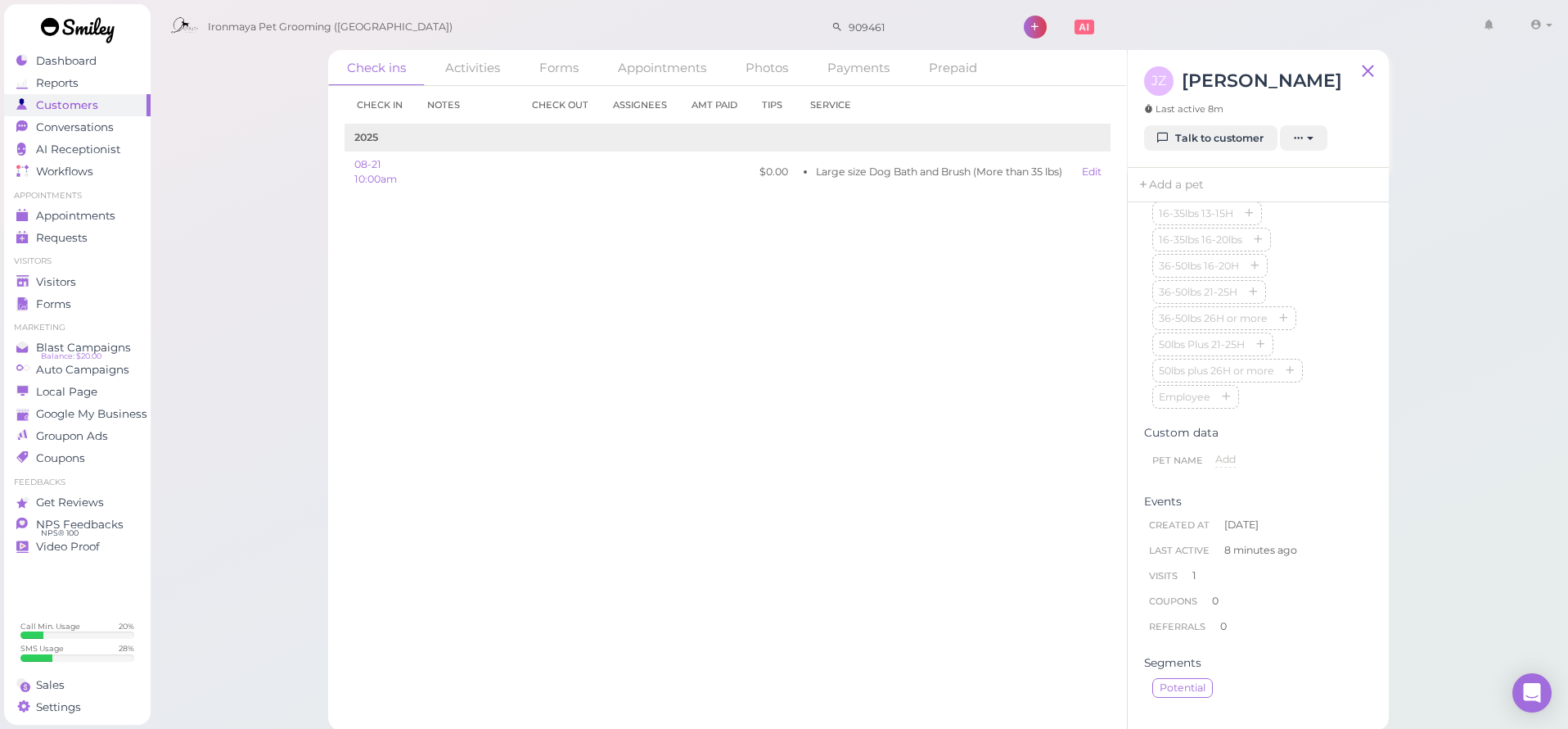
scroll to position [553, 0]
click at [1285, 474] on button "button" at bounding box center [1290, 479] width 19 height 17
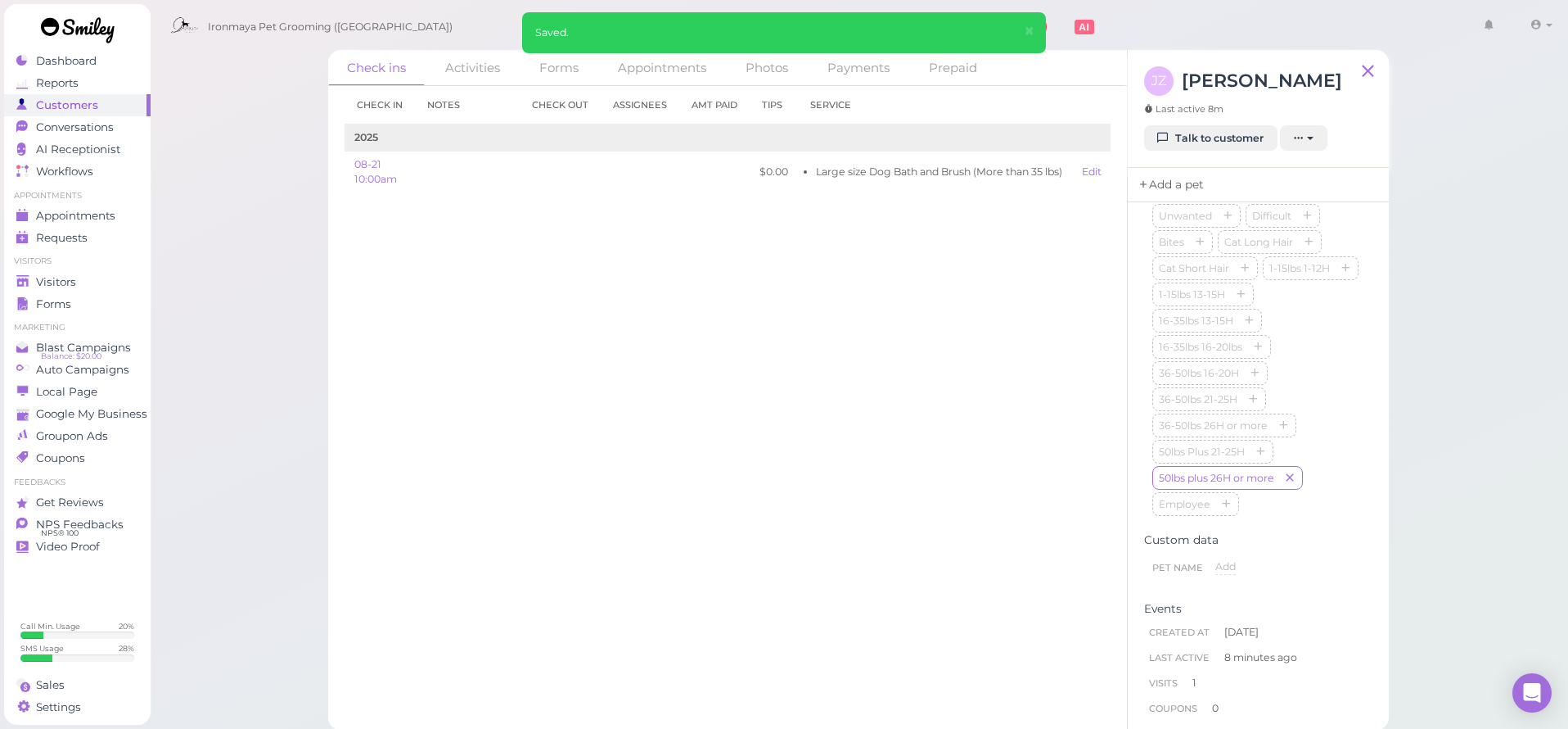
click at [1156, 191] on link "Add a pet" at bounding box center [1171, 185] width 85 height 34
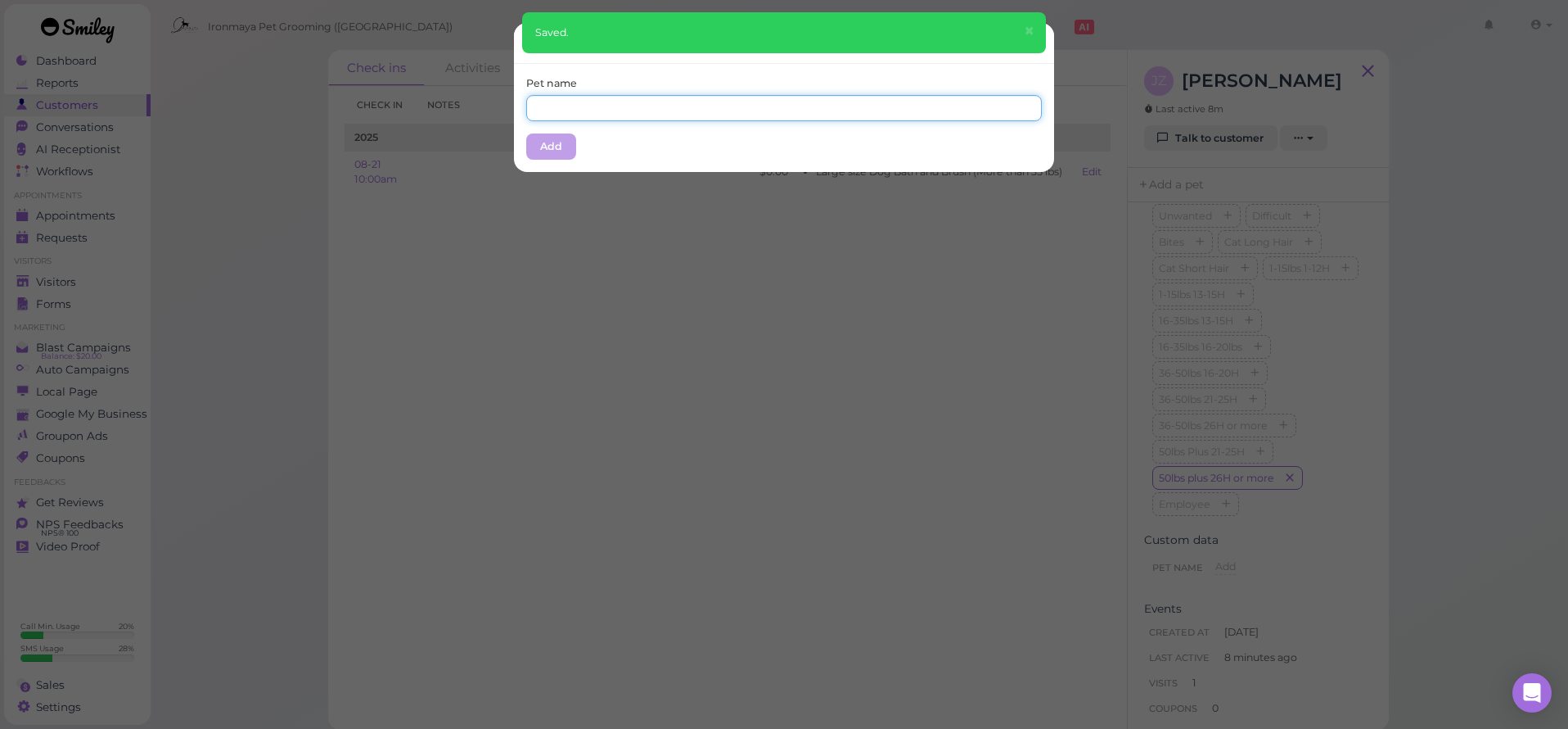
click at [631, 101] on input "text" at bounding box center [784, 108] width 516 height 26
type input "Rocky"
click at [545, 152] on button "Add" at bounding box center [551, 146] width 50 height 26
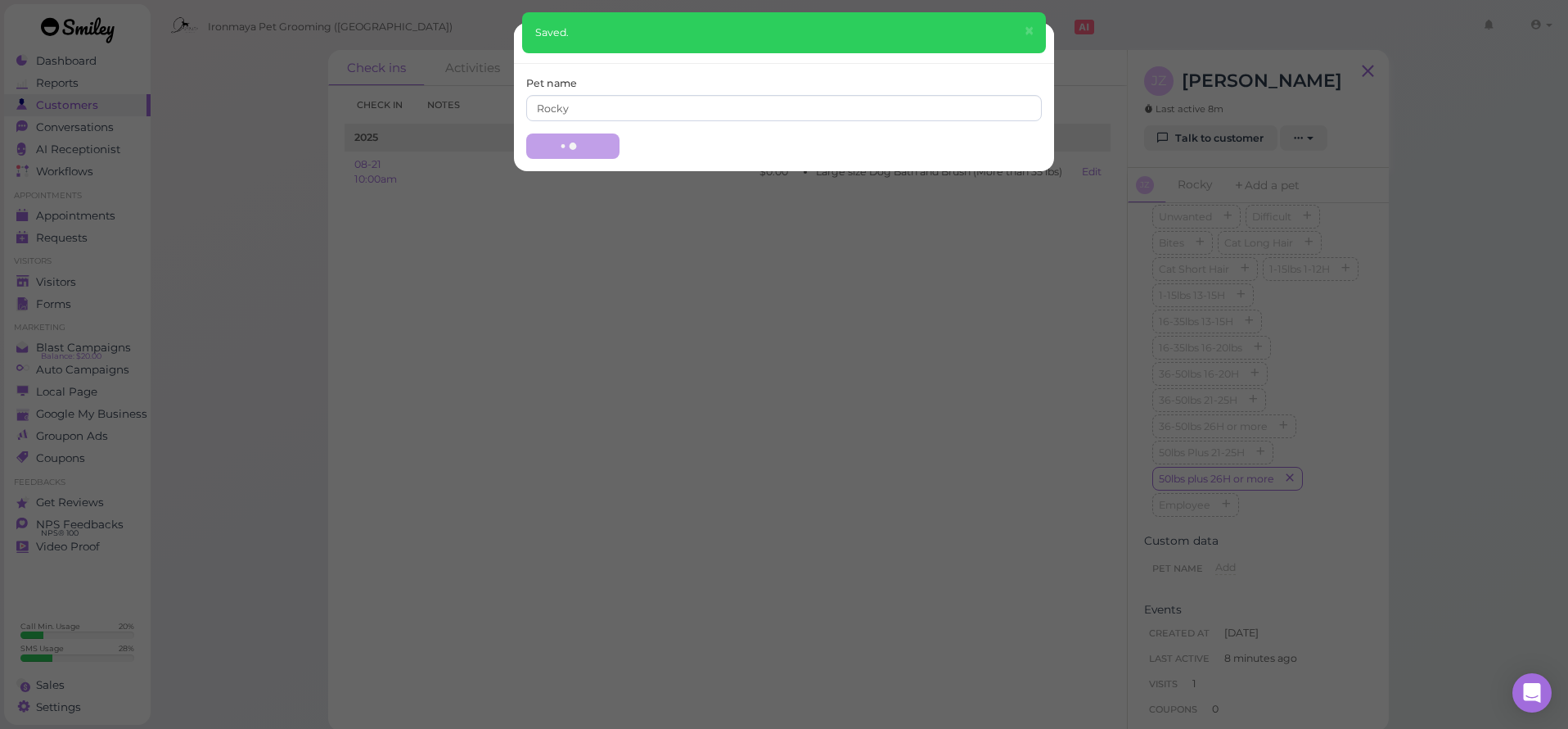
scroll to position [0, 0]
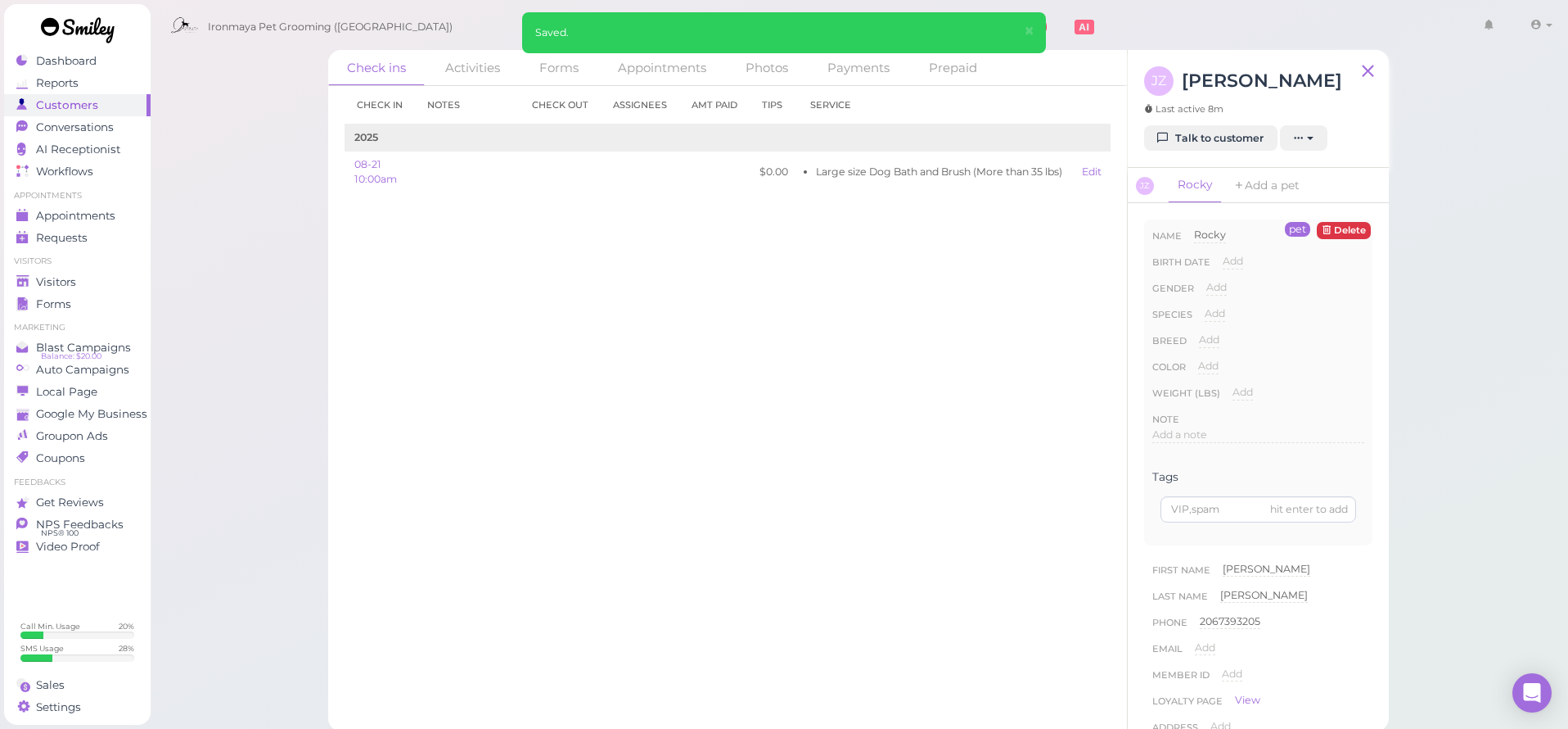
click at [1224, 260] on span "Add" at bounding box center [1233, 260] width 20 height 13
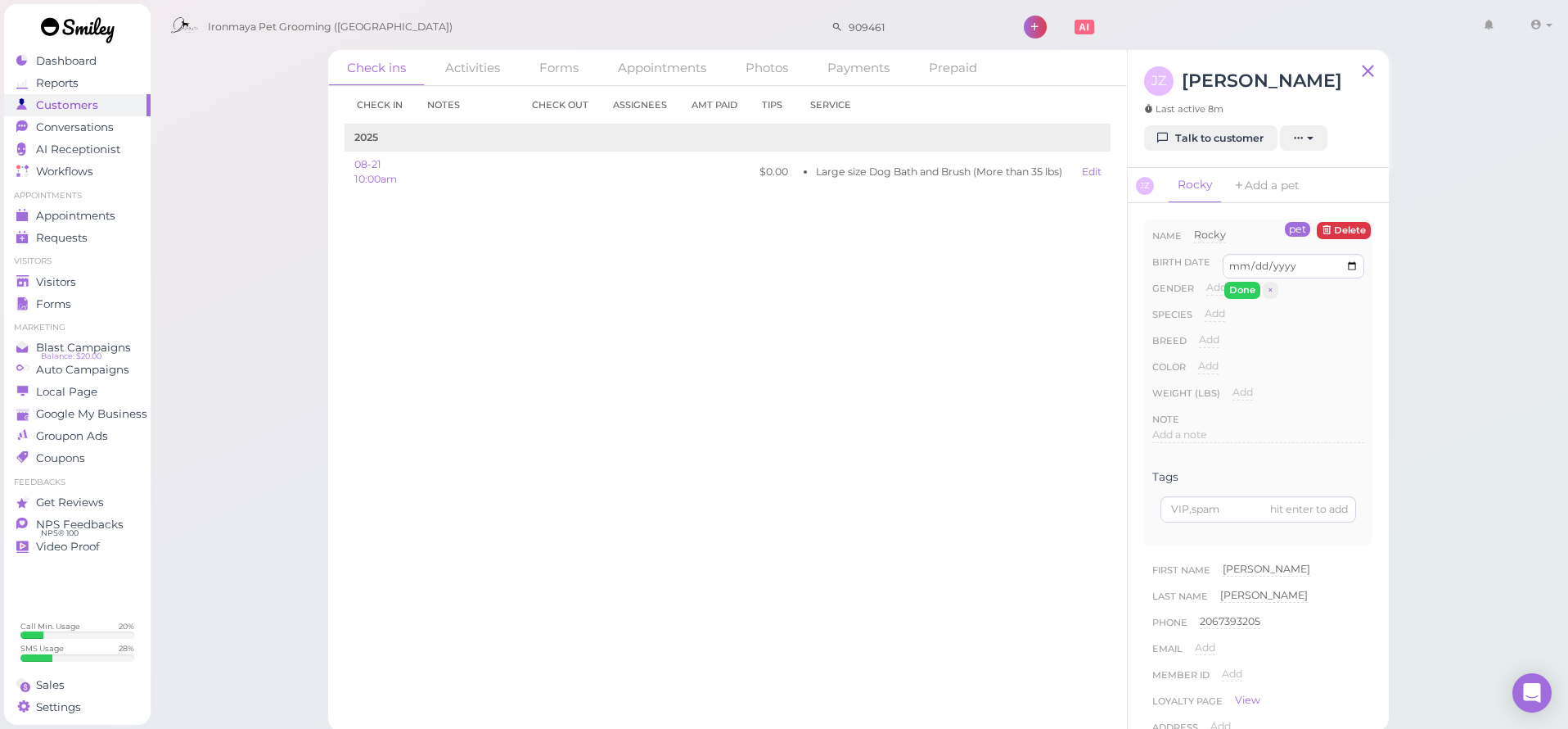
click at [1135, 257] on div "pet Delete Name Rocky Rocky Birth date Add Done × Gender Add Male Female Specie…" at bounding box center [1258, 467] width 261 height 528
click at [1225, 288] on button "Done" at bounding box center [1242, 291] width 36 height 17
click at [1220, 285] on span "Add" at bounding box center [1216, 287] width 20 height 13
select select "Male"
click at [1227, 306] on div "Done ×" at bounding box center [1235, 316] width 57 height 20
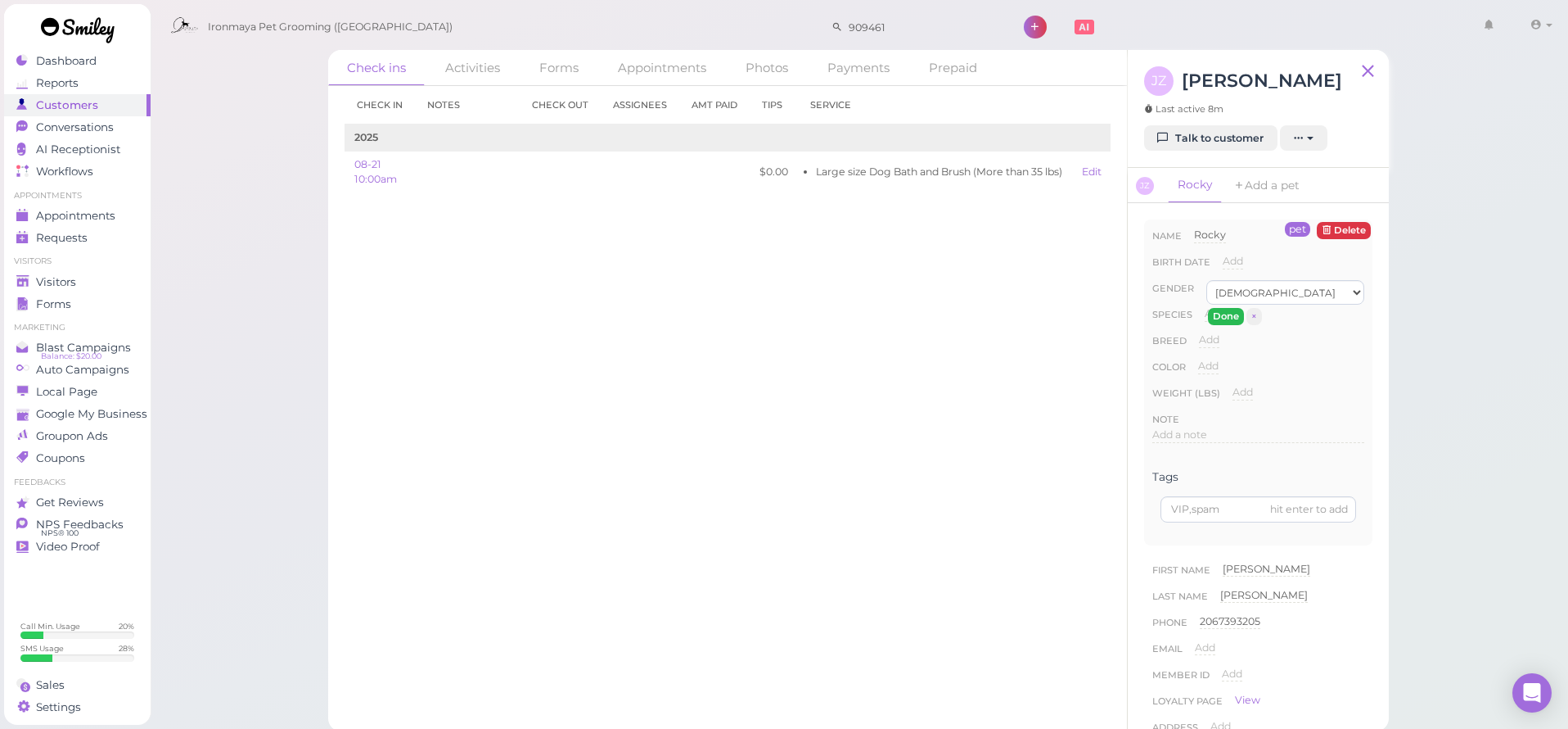
click at [1226, 311] on button "Done" at bounding box center [1225, 317] width 36 height 17
click at [1218, 312] on span "Add" at bounding box center [1214, 313] width 20 height 13
select select "Dog"
click at [1227, 335] on button "Done" at bounding box center [1224, 343] width 36 height 17
click at [1225, 336] on div "Breed Add" at bounding box center [1258, 345] width 212 height 26
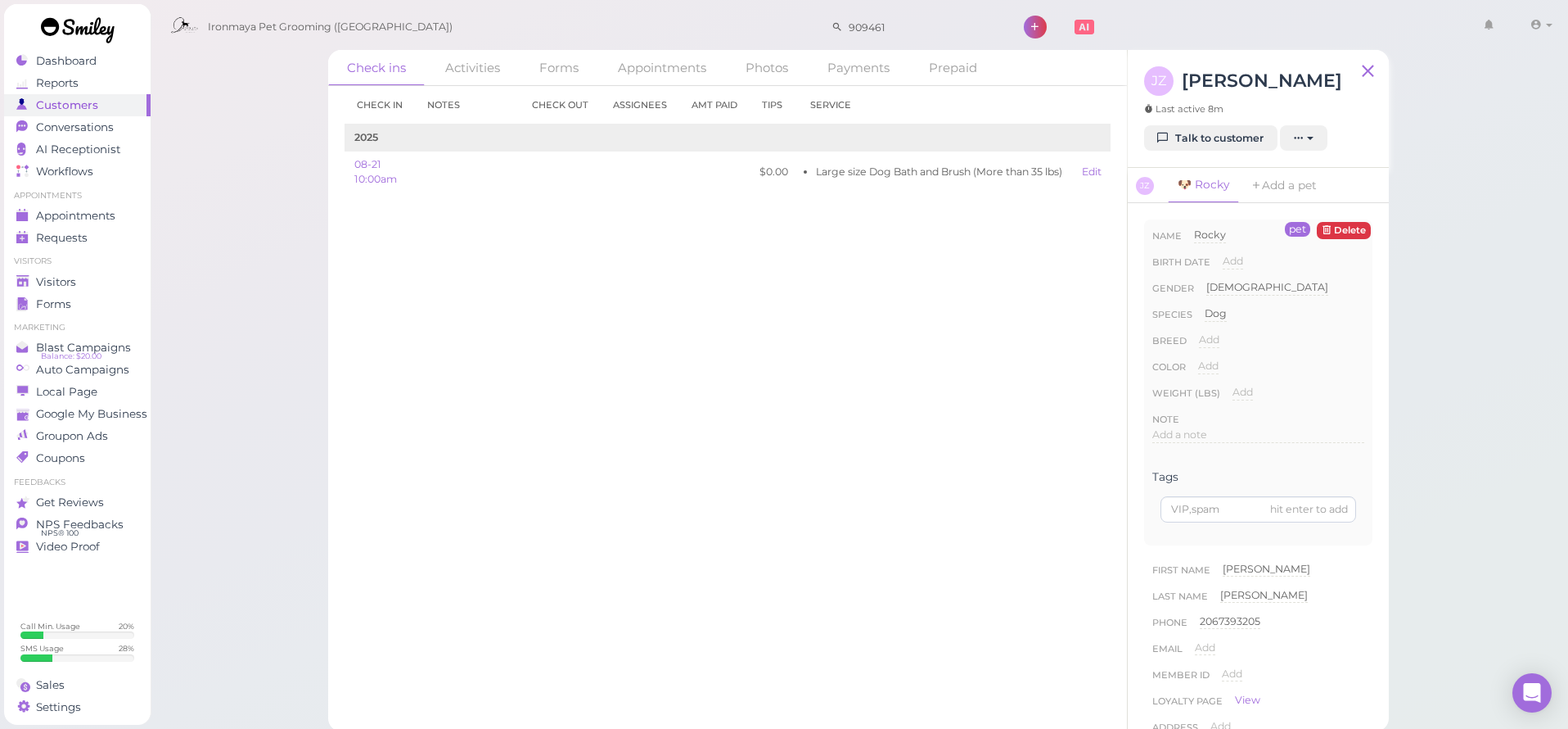
click at [1221, 336] on div "Breed Add" at bounding box center [1258, 345] width 212 height 26
click at [1213, 336] on span "Add" at bounding box center [1209, 339] width 20 height 13
type input "Saint Bernard"
click at [1218, 369] on button "Done" at bounding box center [1218, 369] width 36 height 17
click at [1216, 369] on span "Add" at bounding box center [1208, 365] width 20 height 13
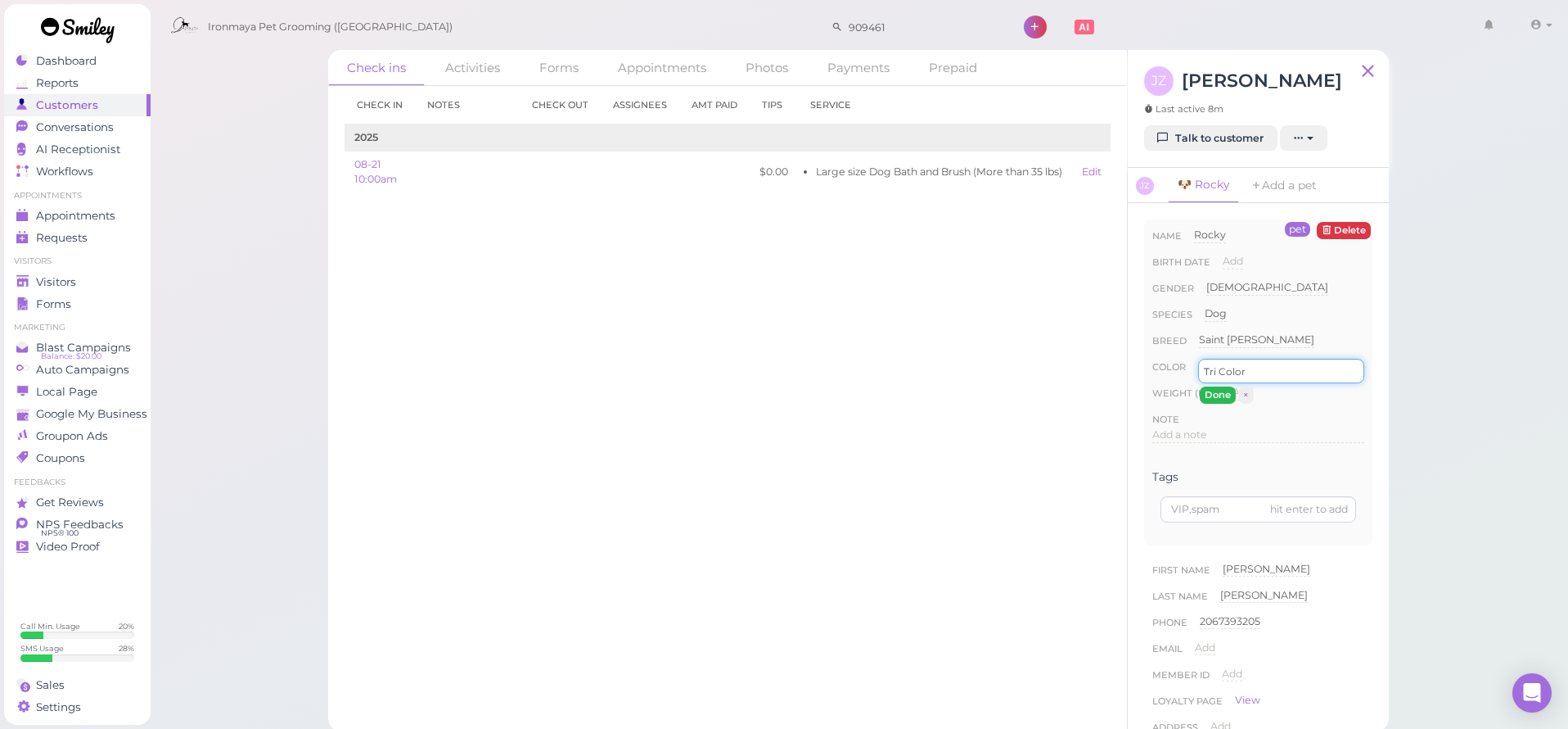
type input "Tri Color"
click at [1228, 402] on button "Done" at bounding box center [1217, 396] width 36 height 17
click at [53, 218] on span "Appointments" at bounding box center [76, 216] width 80 height 14
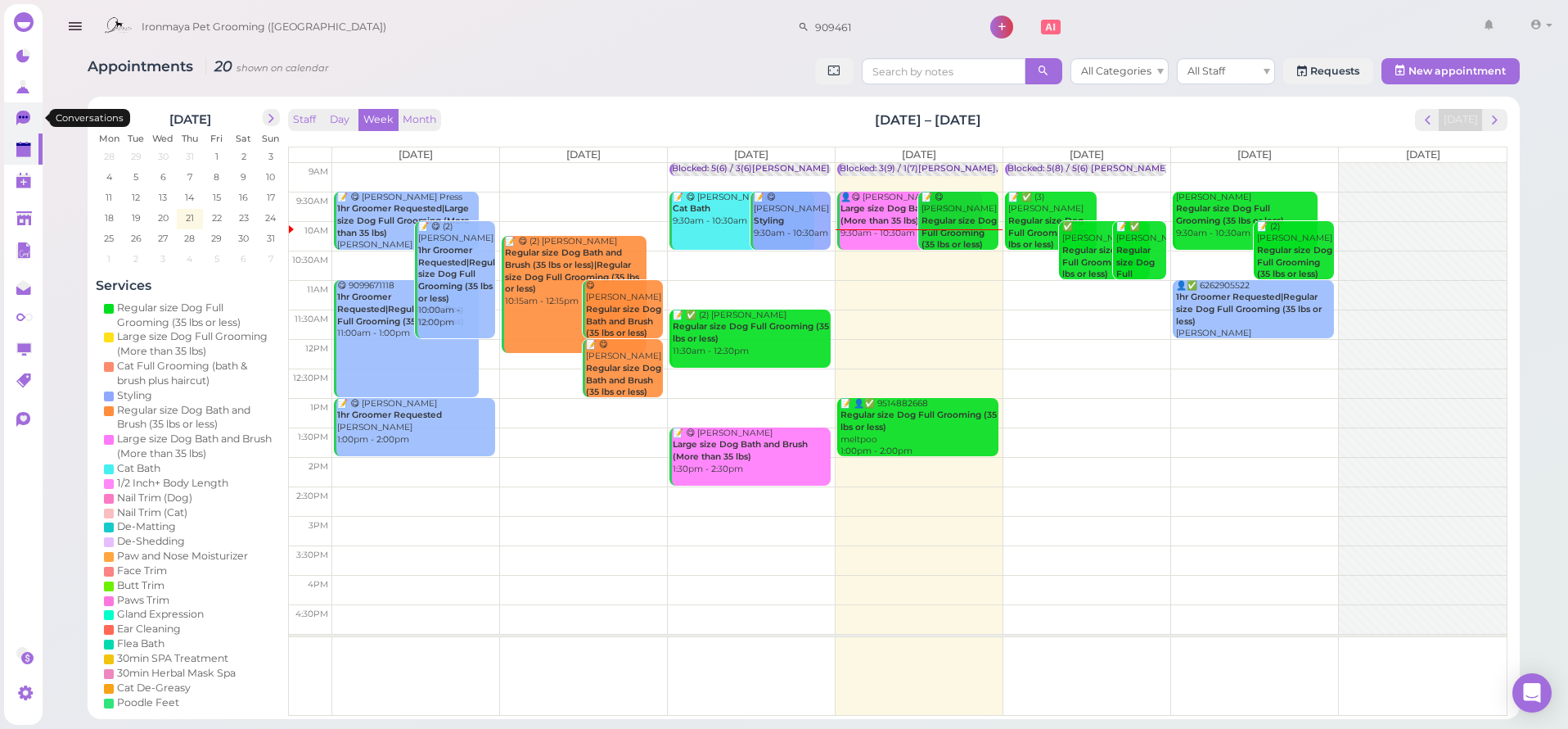
click at [28, 122] on icon at bounding box center [23, 118] width 14 height 15
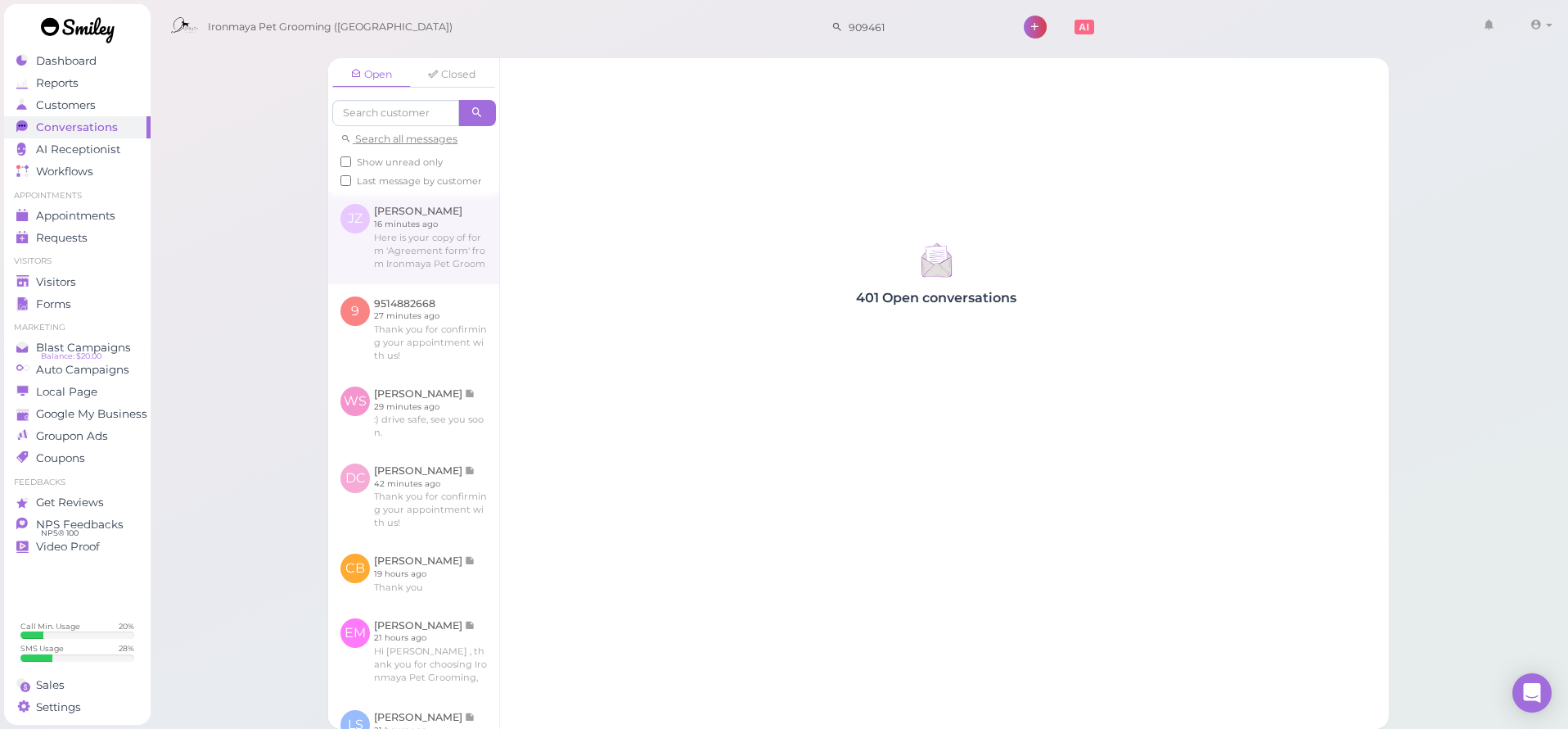
click at [429, 242] on link at bounding box center [414, 237] width 171 height 91
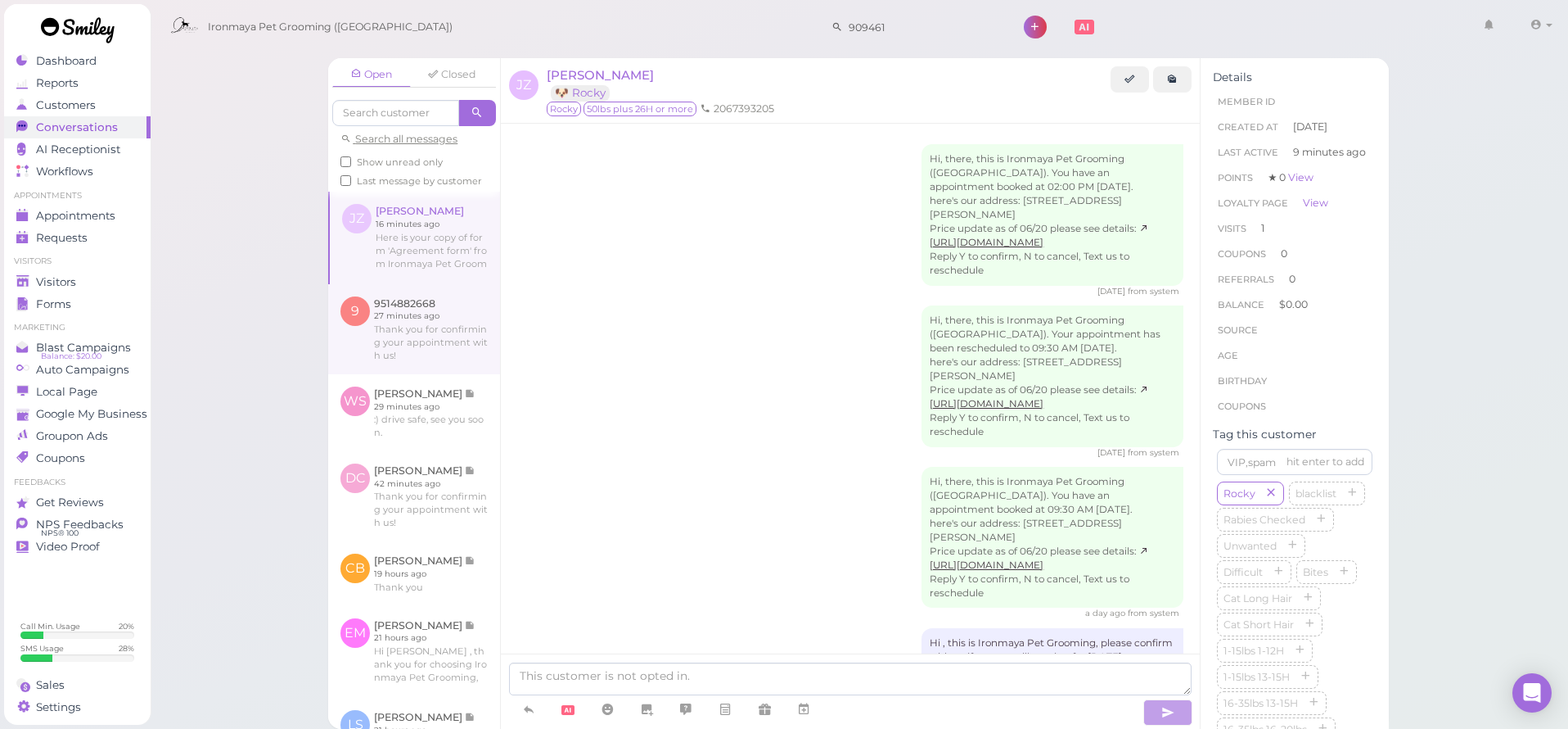
scroll to position [244, 0]
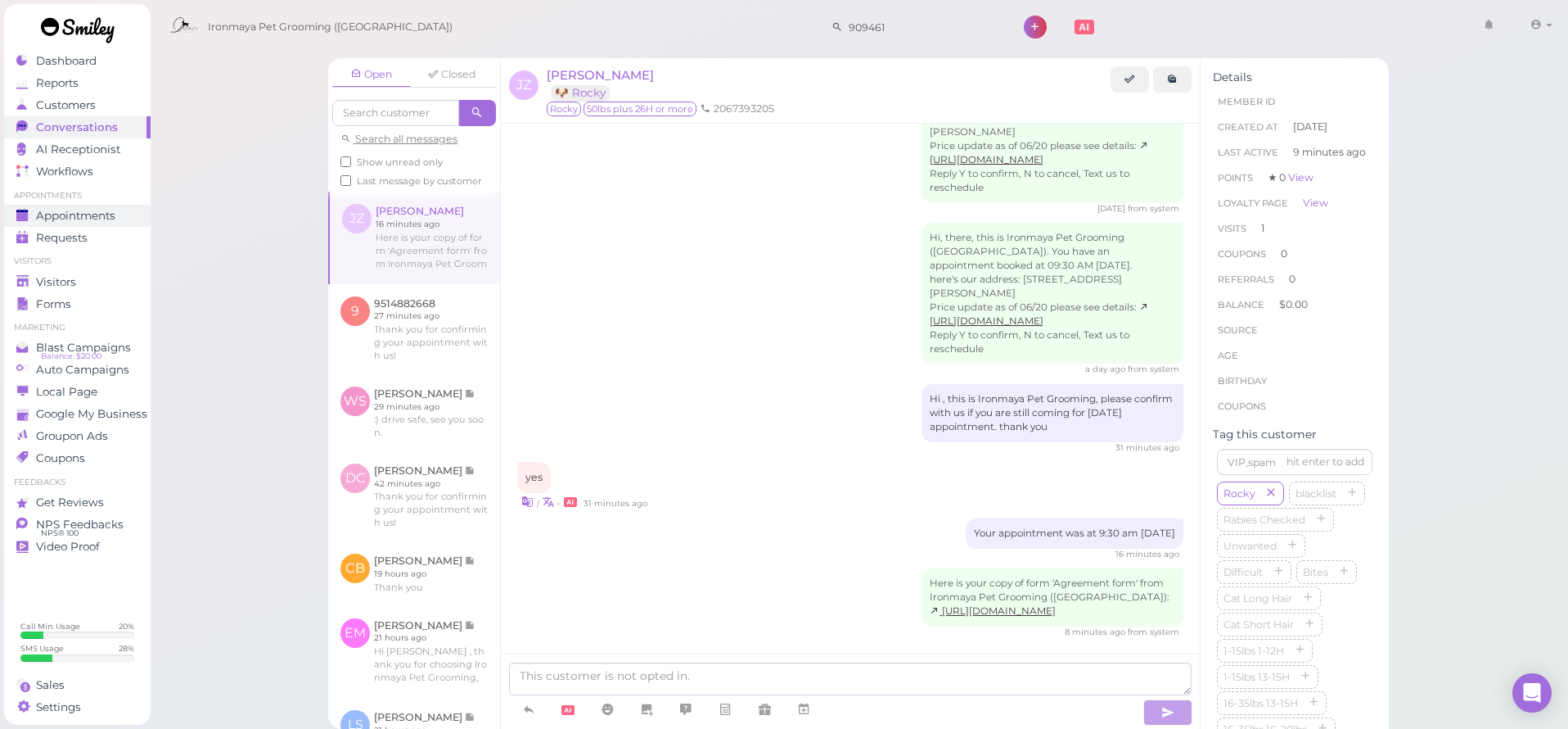
click at [89, 211] on span "Appointments" at bounding box center [76, 216] width 80 height 14
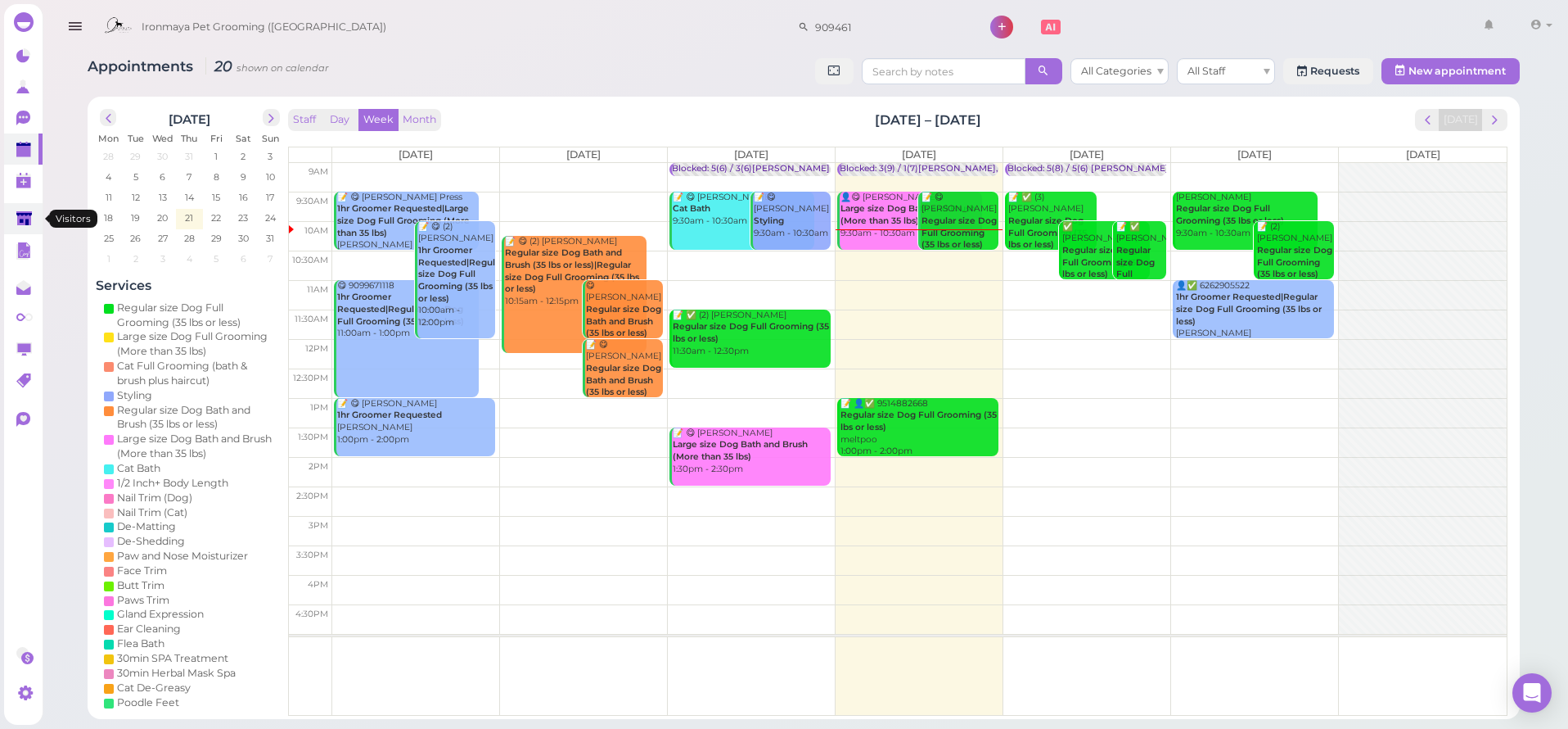
click at [22, 216] on icon at bounding box center [24, 219] width 16 height 13
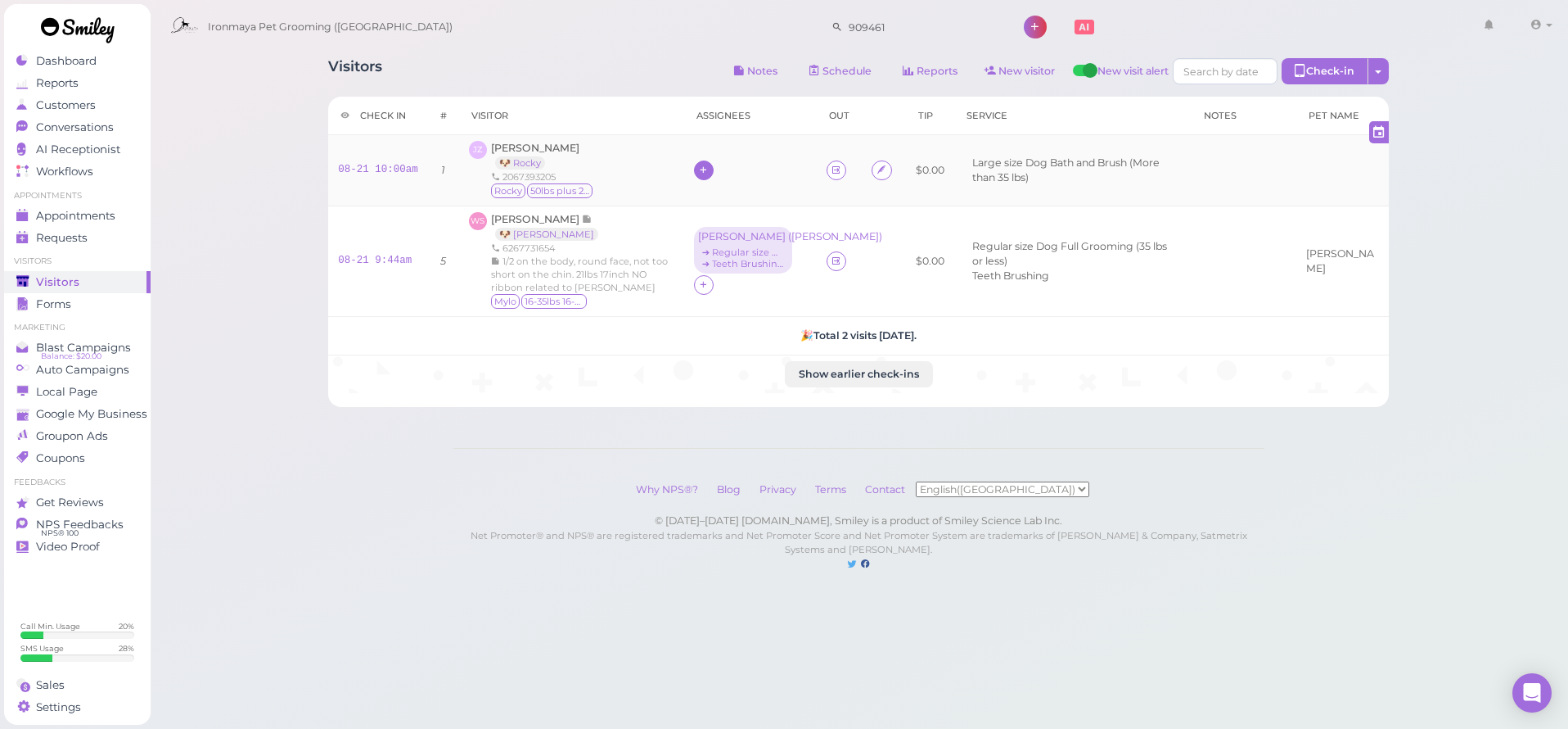
click at [709, 163] on icon at bounding box center [703, 169] width 11 height 13
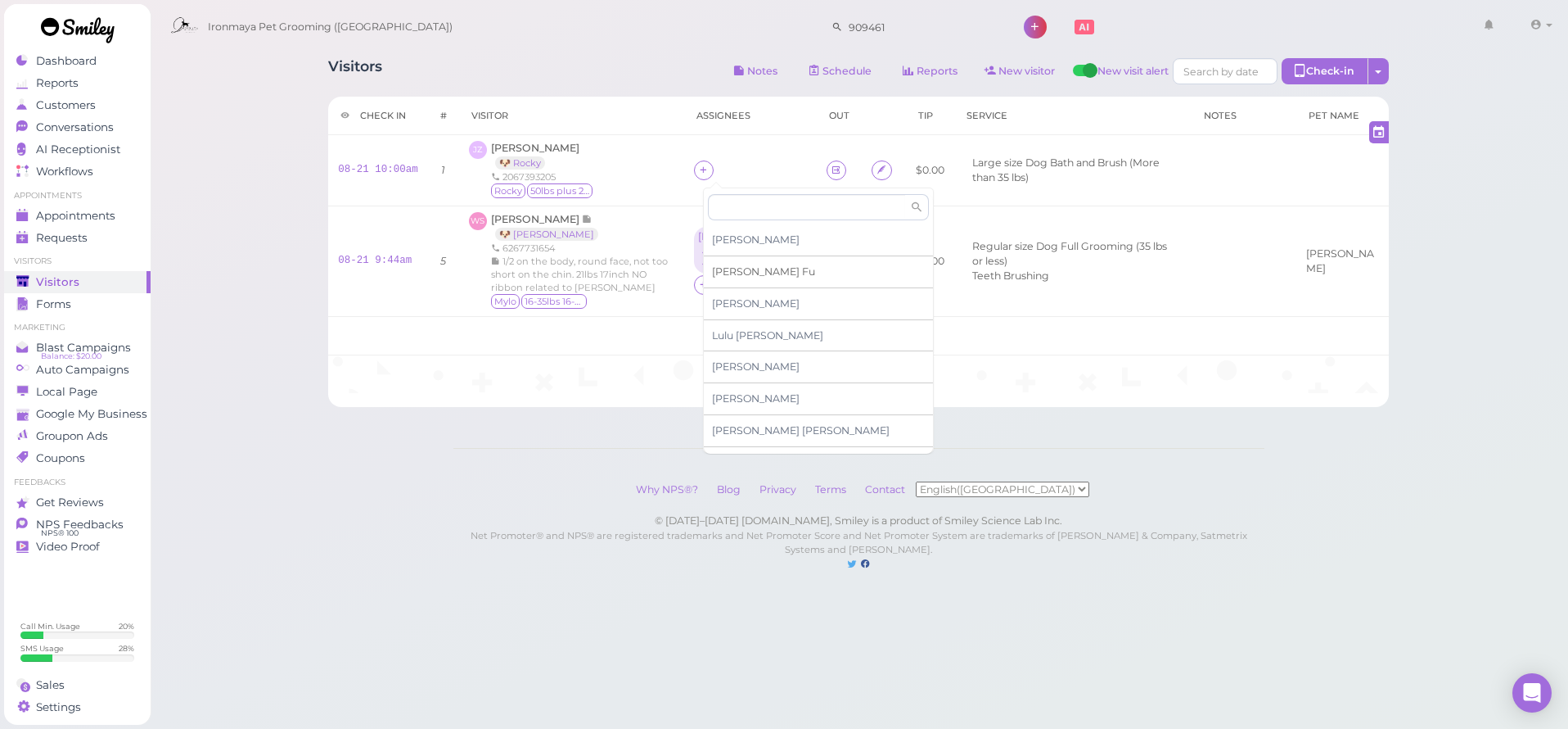
click at [721, 276] on span "Ida Fu" at bounding box center [764, 271] width 103 height 13
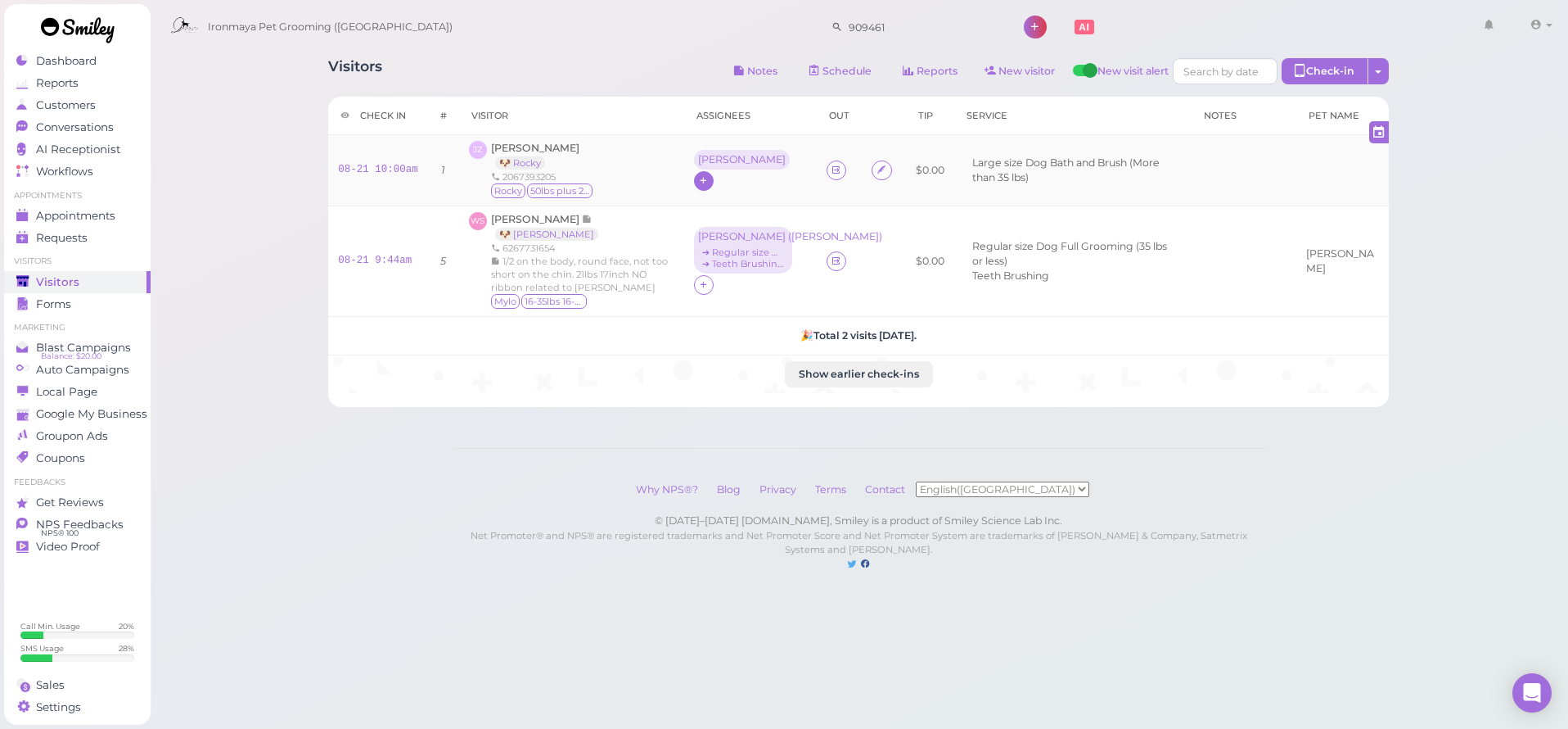
click at [710, 169] on div "Ida" at bounding box center [741, 159] width 96 height 19
click at [723, 216] on span "Select services" at bounding box center [753, 223] width 76 height 18
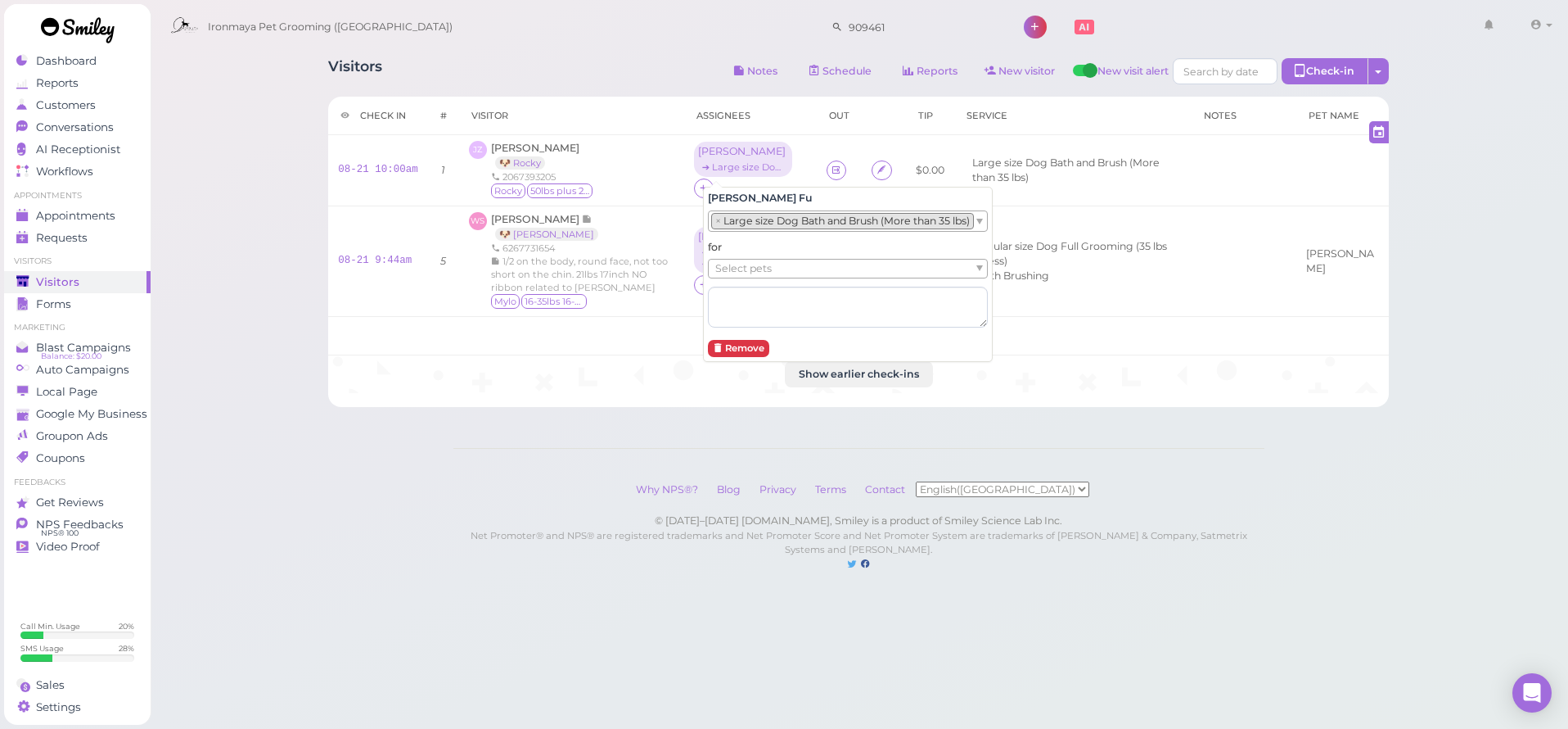
click at [740, 260] on span "Select pets" at bounding box center [743, 268] width 56 height 18
click at [193, 179] on div "Visitors Notes Schedule Reports New visitor New visit alert Check-in Customer c…" at bounding box center [859, 302] width 1419 height 605
